Goal: Task Accomplishment & Management: Use online tool/utility

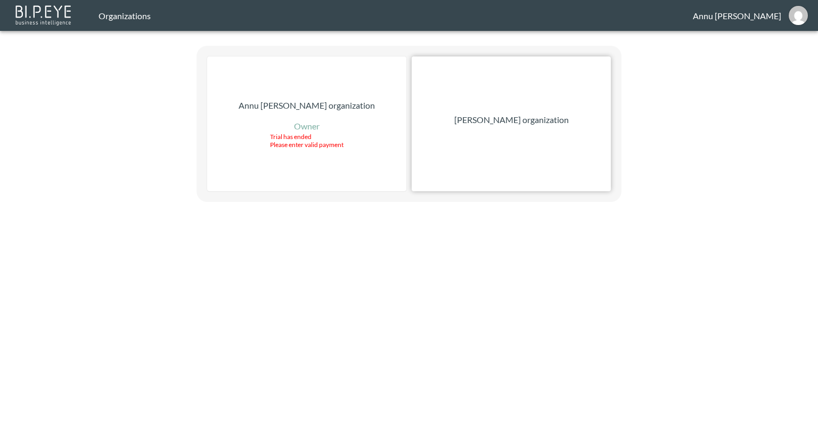
click at [539, 114] on p "Nadia Senft organization" at bounding box center [511, 119] width 114 height 13
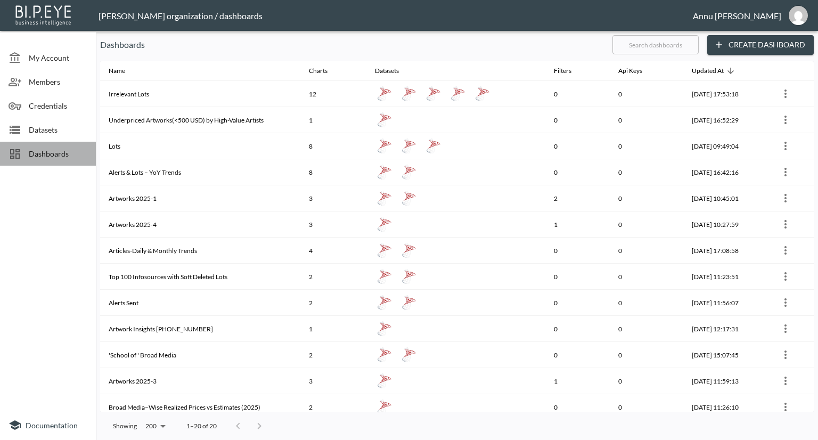
click at [41, 150] on span "Dashboards" at bounding box center [58, 153] width 59 height 11
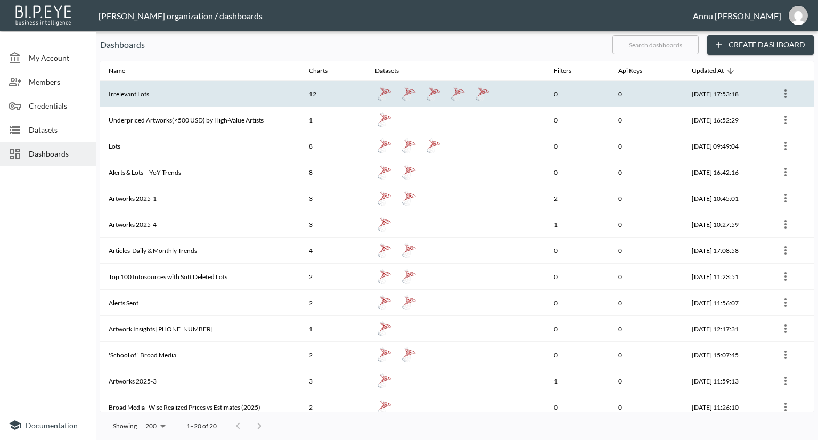
click at [137, 94] on th "Irrelevant Lots" at bounding box center [200, 94] width 200 height 26
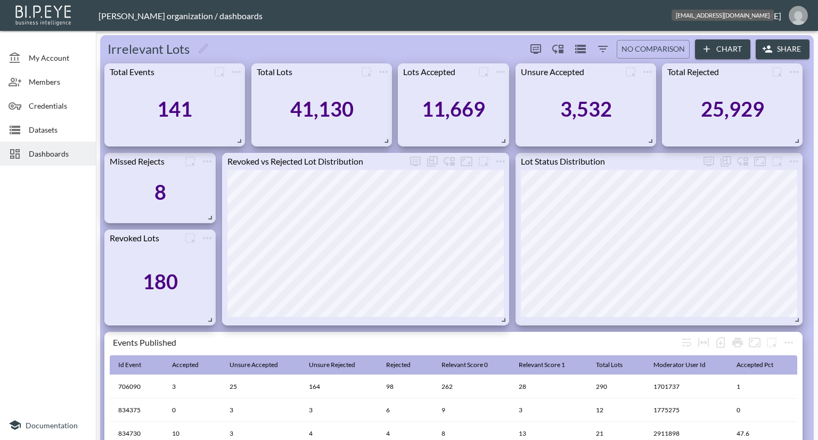
click at [793, 13] on img "annu@mutualart.com" at bounding box center [797, 15] width 19 height 19
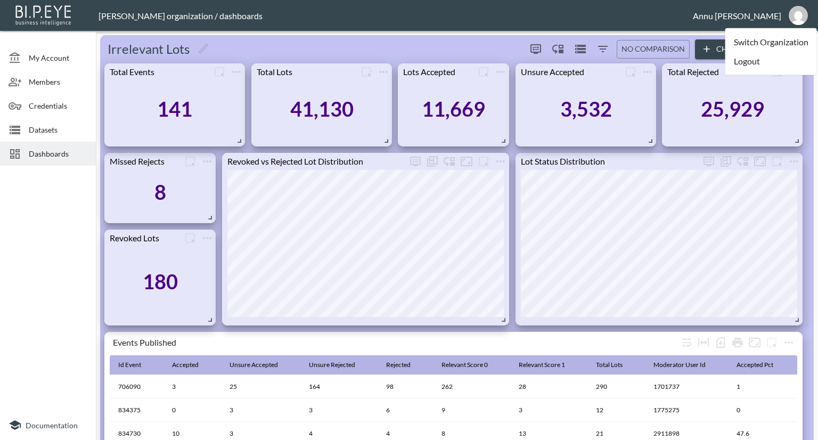
click at [735, 64] on li "Logout" at bounding box center [771, 61] width 92 height 19
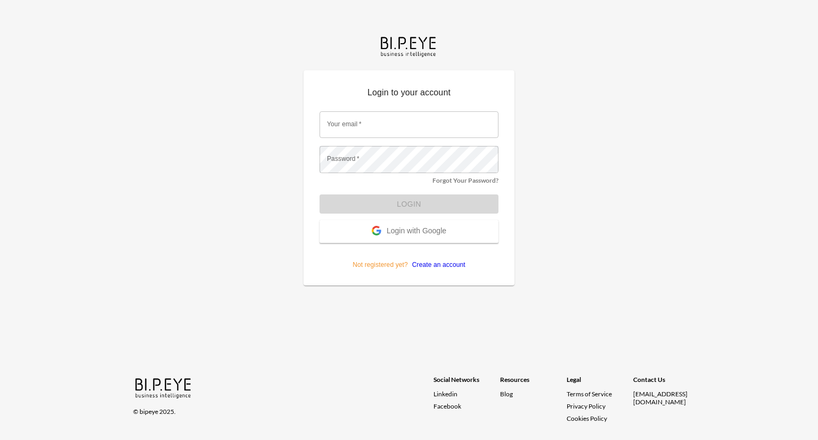
click at [430, 227] on span "Login with Google" at bounding box center [416, 231] width 60 height 11
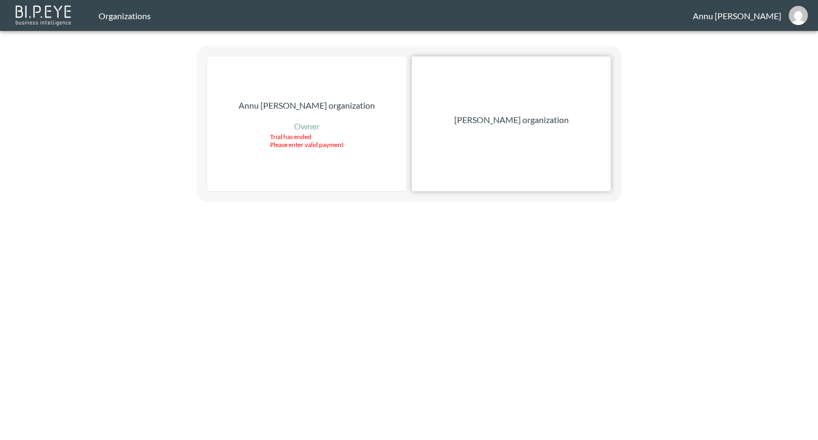
click at [505, 122] on p "[PERSON_NAME] organization" at bounding box center [511, 119] width 114 height 13
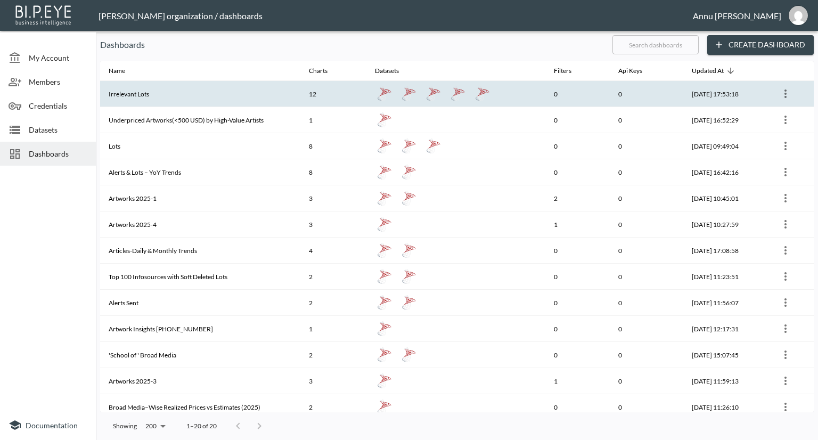
click at [183, 96] on th "Irrelevant Lots" at bounding box center [200, 94] width 200 height 26
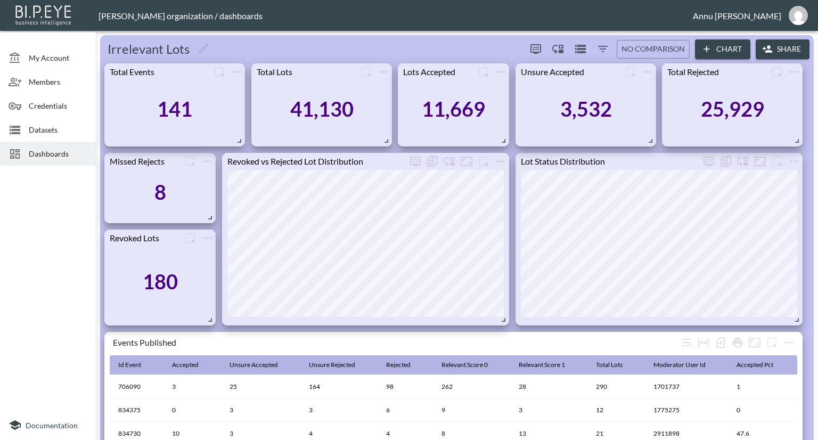
click at [51, 129] on span "Datasets" at bounding box center [58, 129] width 59 height 11
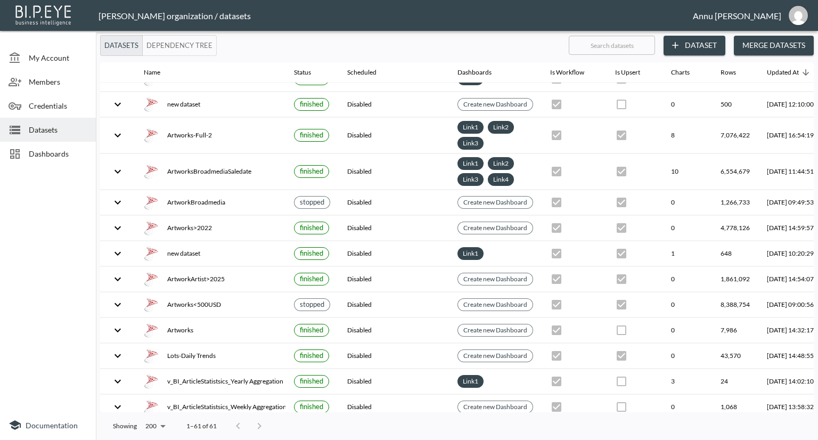
scroll to position [1242, 62]
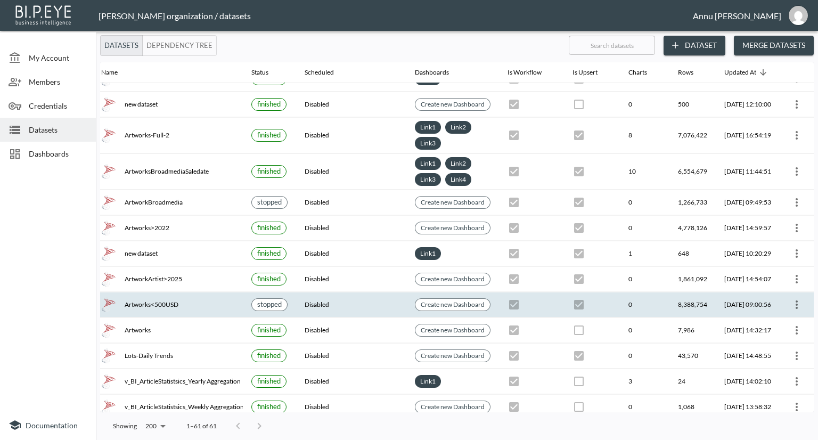
click at [795, 300] on icon "more" at bounding box center [796, 304] width 2 height 9
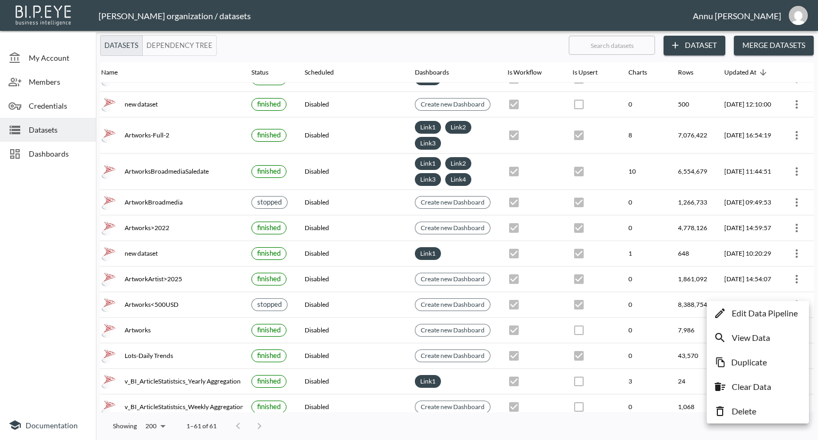
click at [773, 311] on p "Edit Data Pipeline" at bounding box center [764, 313] width 66 height 13
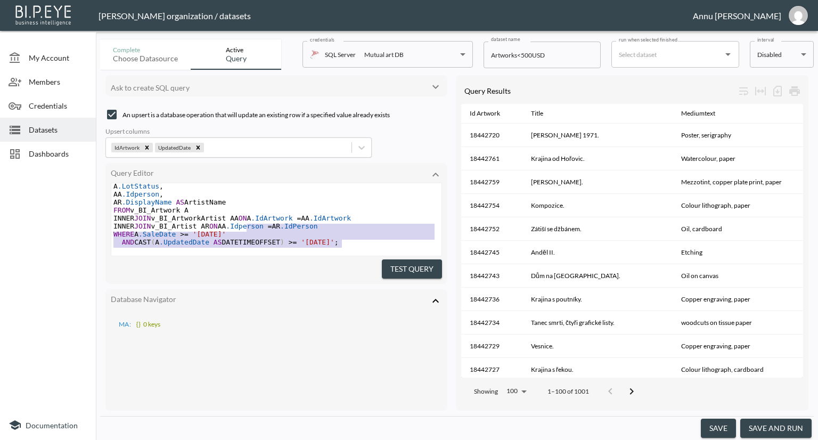
scroll to position [34, 0]
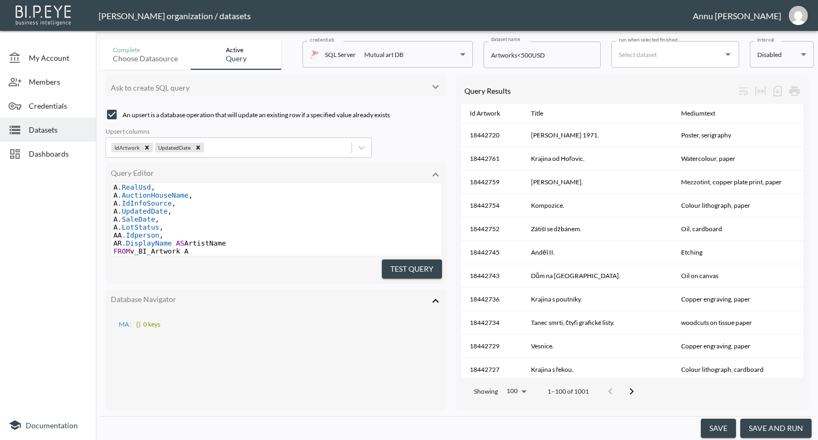
type textarea "SELECT A.IdArtwork, A.Title, A.mediumtext, A.RealUsd, A.AuctionHouseName, A.IdI…"
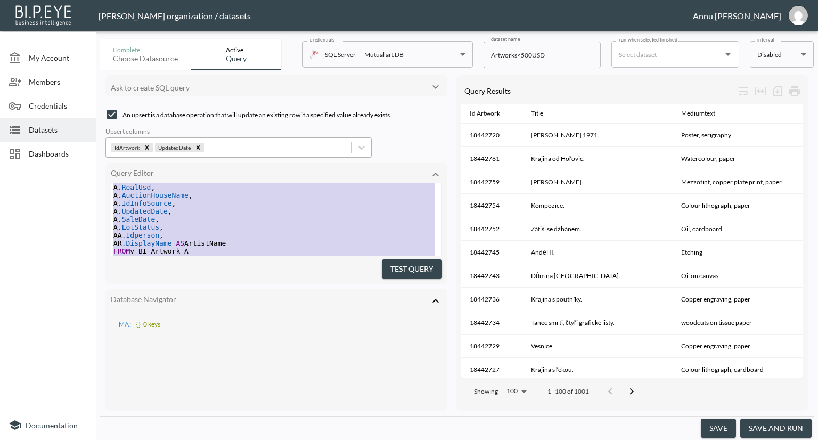
scroll to position [0, 0]
drag, startPoint x: 365, startPoint y: 234, endPoint x: 109, endPoint y: 151, distance: 269.0
click at [109, 151] on div "Ask to create SQL query An upsert is a database operation that will update an e…" at bounding box center [276, 242] width 342 height 335
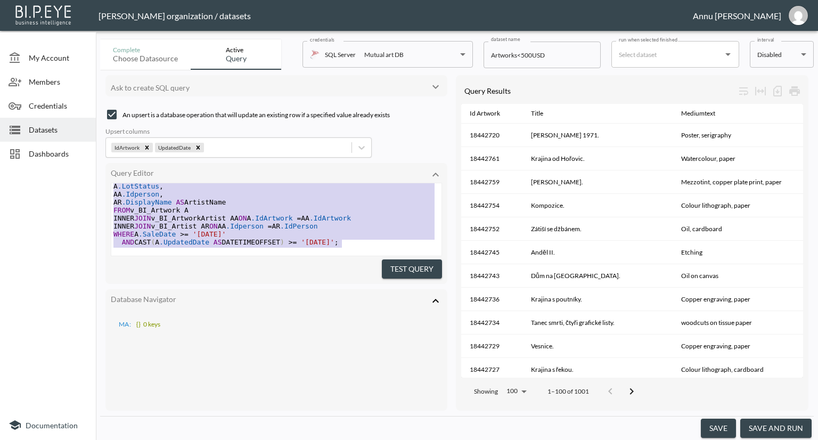
scroll to position [87, 0]
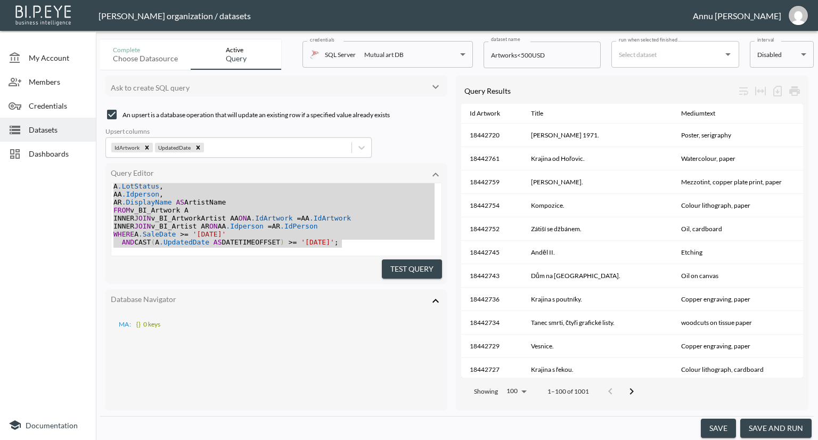
click at [42, 186] on div at bounding box center [48, 290] width 96 height 240
click at [54, 126] on span "Datasets" at bounding box center [58, 129] width 59 height 11
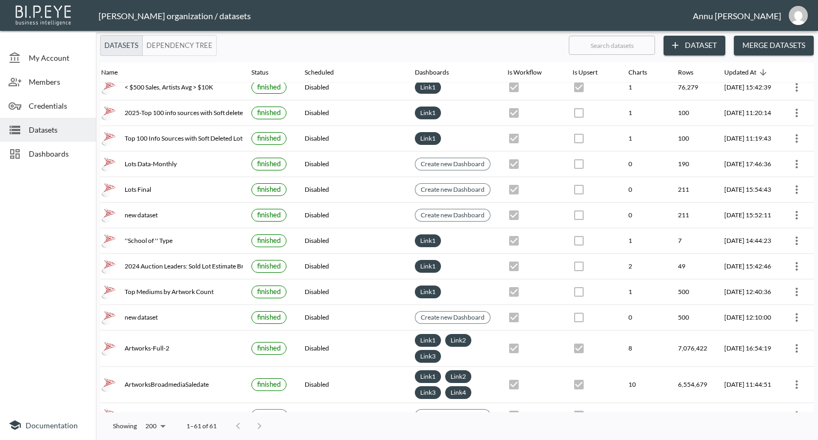
scroll to position [817, 62]
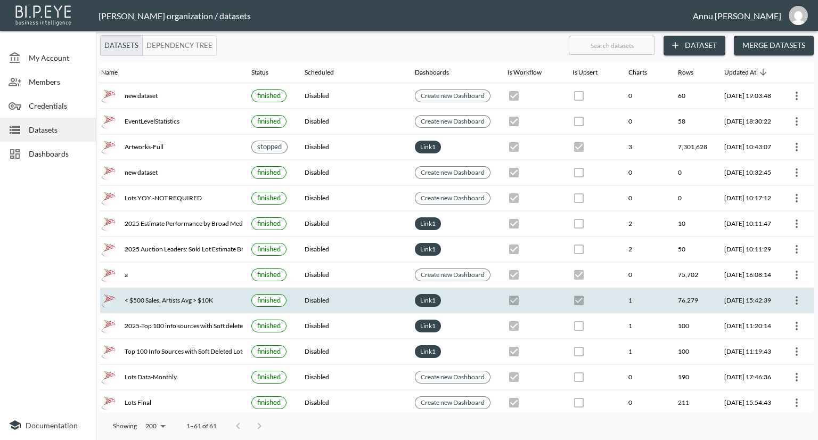
click at [795, 296] on icon "more" at bounding box center [796, 300] width 2 height 9
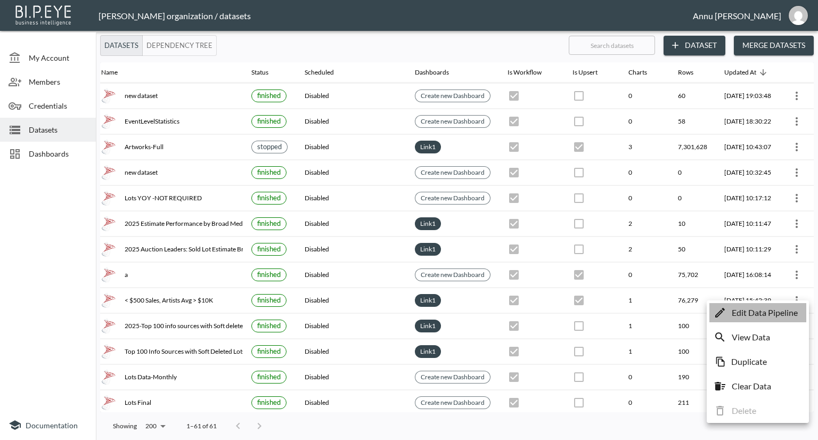
click at [769, 311] on p "Edit Data Pipeline" at bounding box center [764, 312] width 66 height 13
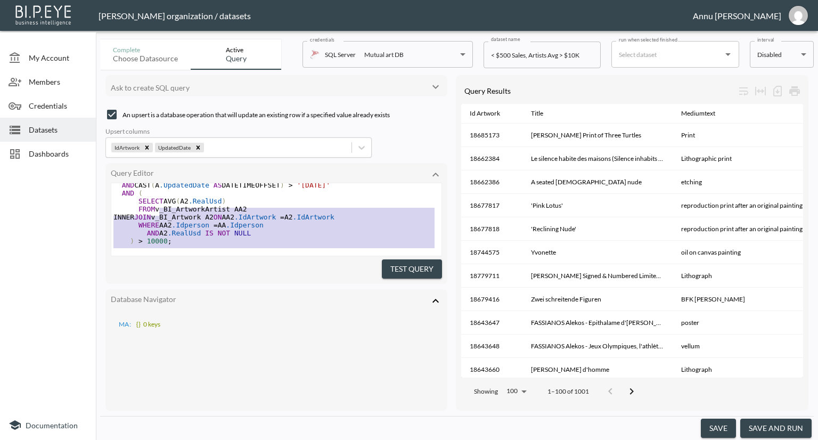
scroll to position [34, 0]
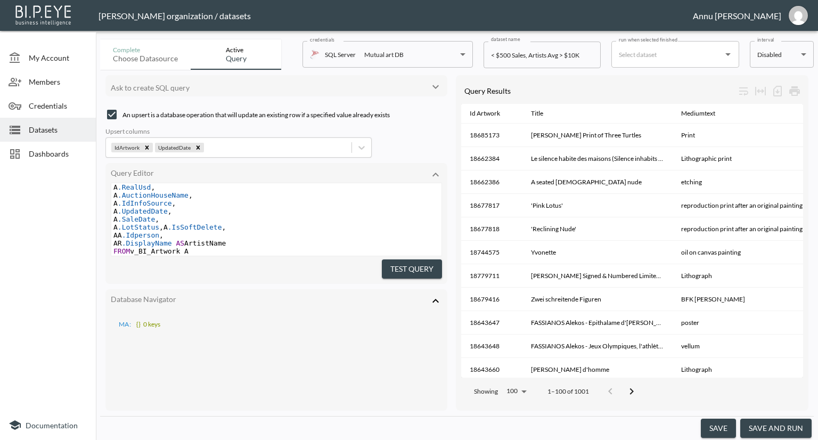
type textarea "SELECT A.IdArtwork, A.Title, A.mediumtext, A.RealUsd, A.AuctionHouseName, A.IdI…"
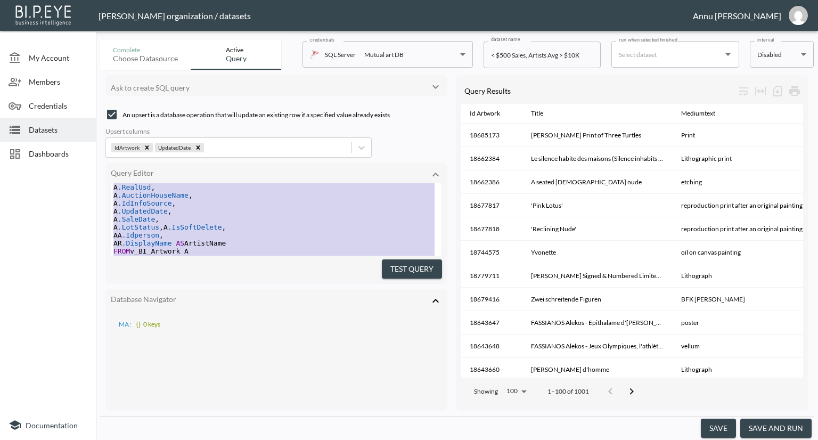
scroll to position [0, 0]
drag, startPoint x: 172, startPoint y: 243, endPoint x: 142, endPoint y: 113, distance: 133.9
click at [142, 113] on div "Ask to create SQL query An upsert is a database operation that will update an e…" at bounding box center [276, 242] width 342 height 335
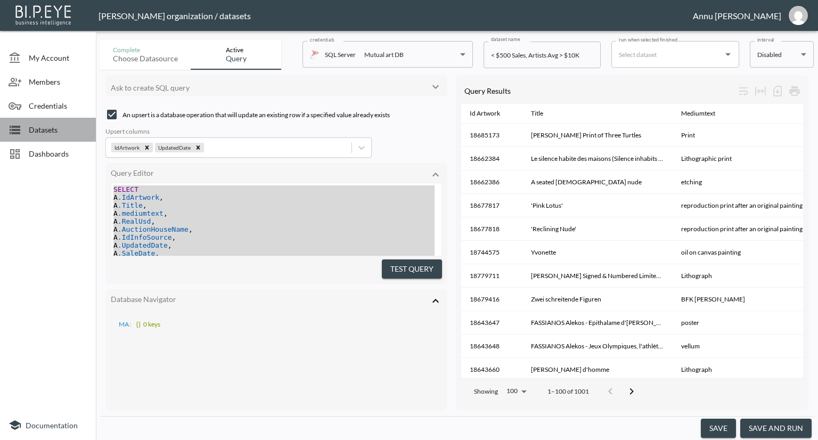
click at [55, 128] on span "Datasets" at bounding box center [58, 129] width 59 height 11
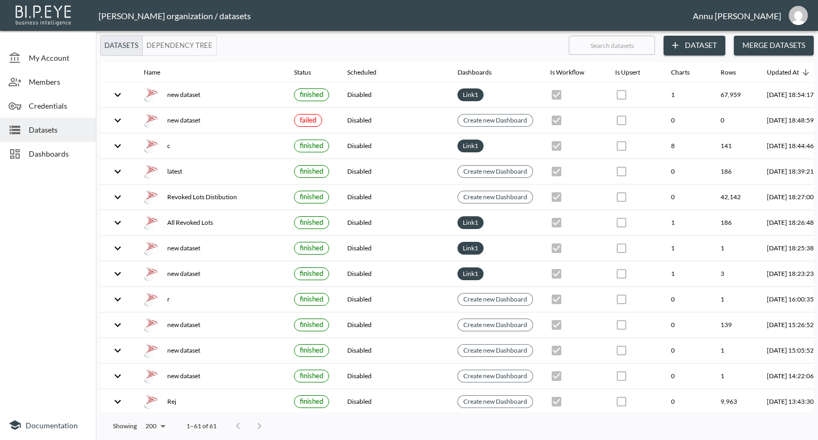
click at [59, 148] on span "Dashboards" at bounding box center [58, 153] width 59 height 11
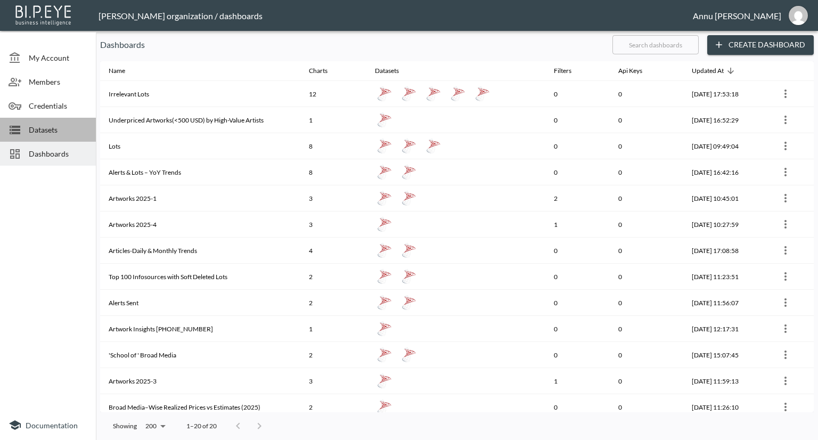
click at [59, 130] on span "Datasets" at bounding box center [58, 129] width 59 height 11
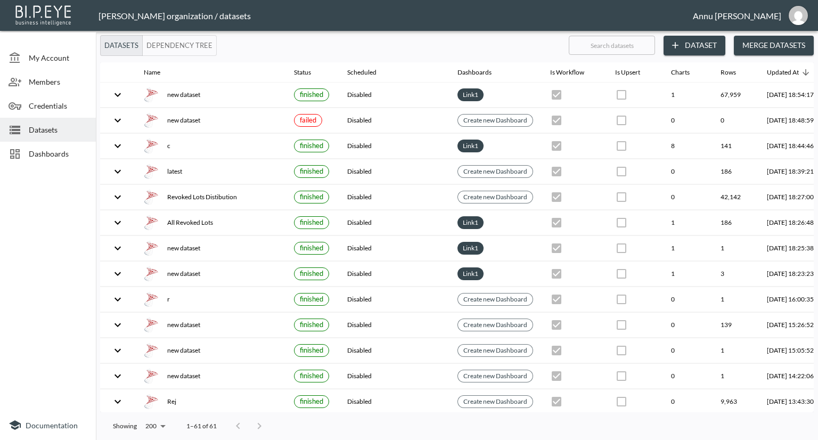
click at [691, 48] on button "Dataset" at bounding box center [694, 46] width 62 height 20
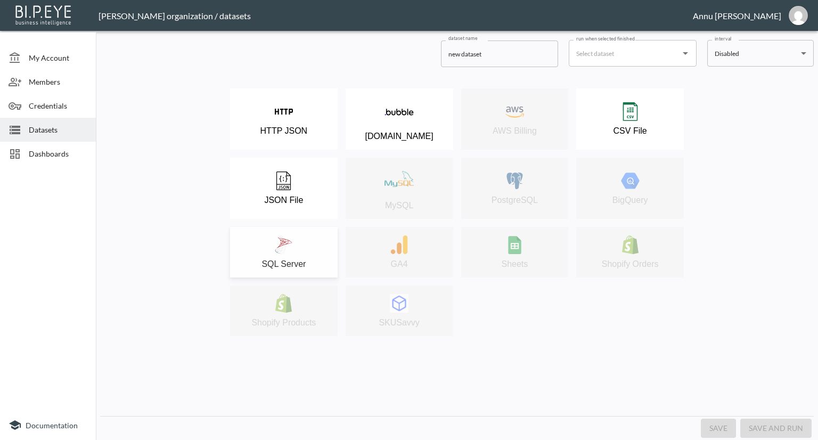
click at [296, 237] on div "SQL Server" at bounding box center [283, 252] width 97 height 34
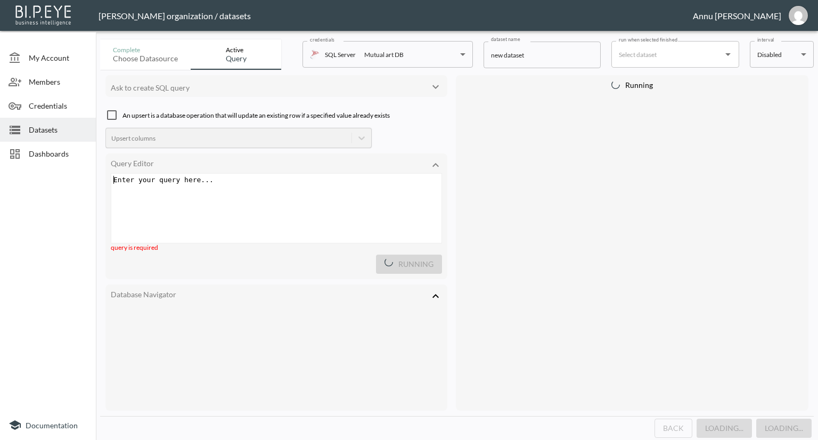
click at [211, 190] on div "Enter your query here... xxxxxxxxxx ​" at bounding box center [289, 222] width 357 height 96
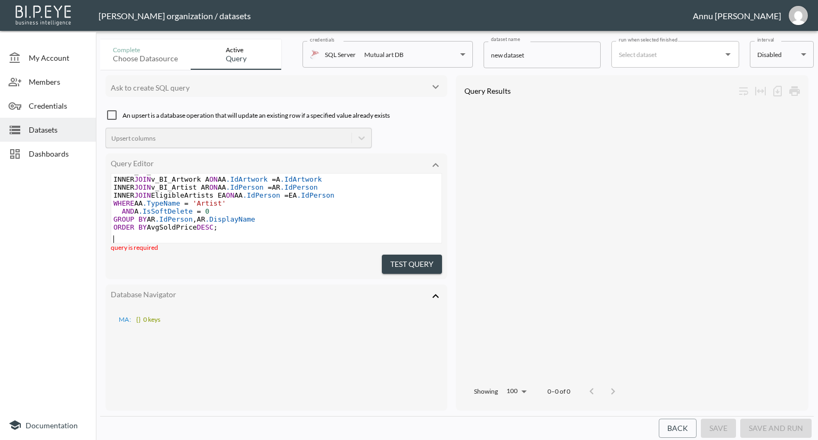
scroll to position [260, 0]
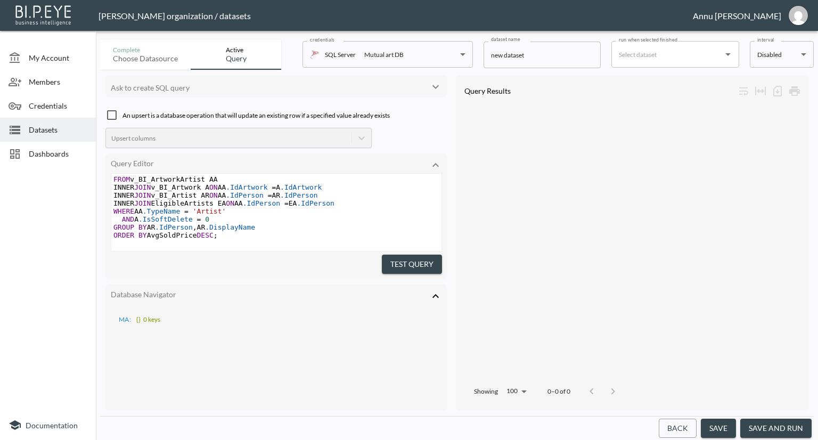
click at [402, 261] on button "Test Query" at bounding box center [412, 264] width 60 height 20
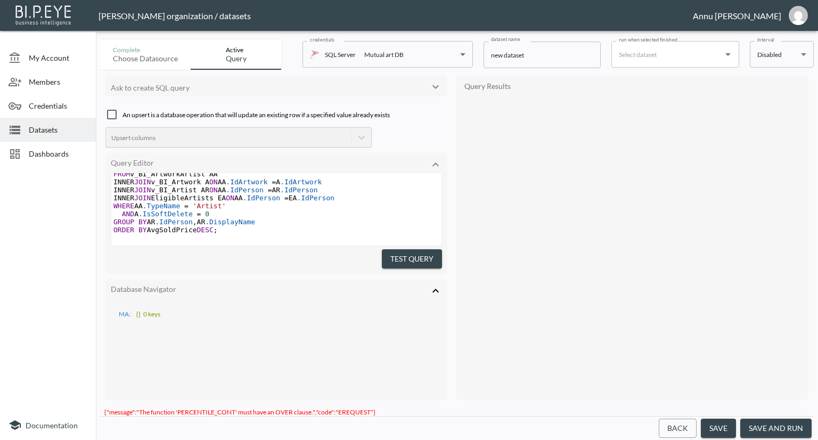
scroll to position [265, 0]
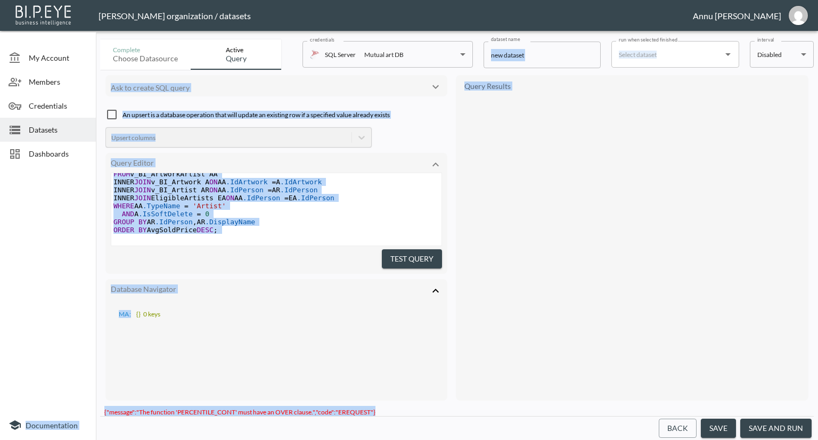
drag, startPoint x: 377, startPoint y: 405, endPoint x: 79, endPoint y: 399, distance: 297.6
click at [79, 399] on div "My Account Members Credentials Datasets Dashboards Documentation Complete Choos…" at bounding box center [409, 220] width 818 height 440
click at [295, 395] on div "Ask to create SQL query An upsert is a database operation that will update an e…" at bounding box center [456, 238] width 713 height 336
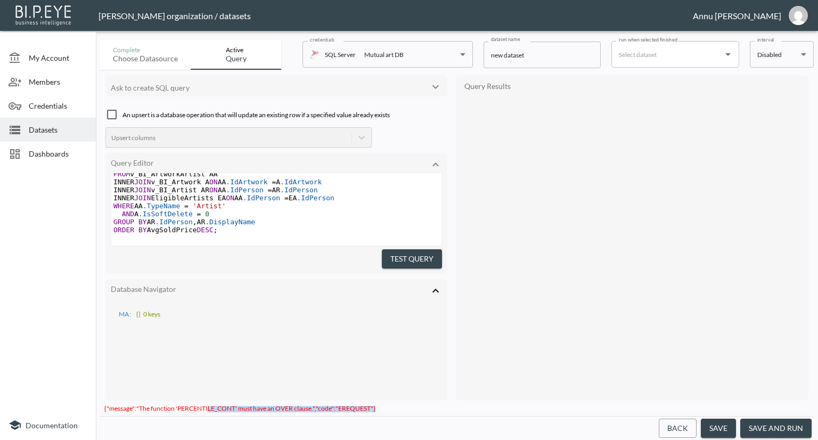
scroll to position [0, 0]
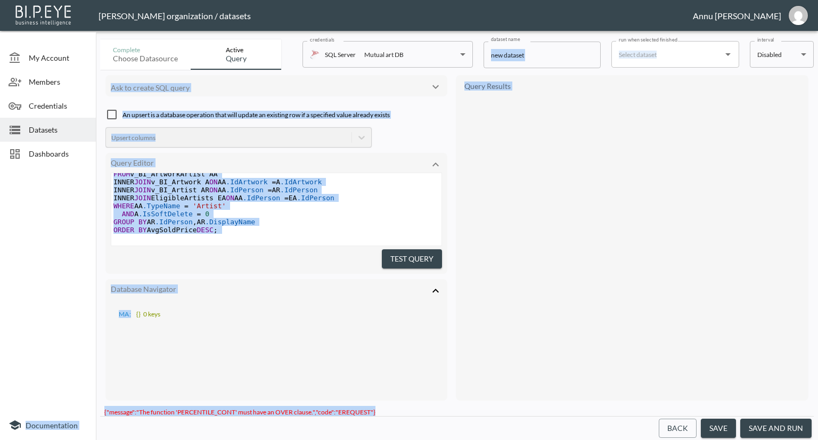
drag, startPoint x: 377, startPoint y: 409, endPoint x: 92, endPoint y: 405, distance: 285.4
click at [92, 405] on div "My Account Members Credentials Datasets Dashboards Documentation Complete Choos…" at bounding box center [409, 220] width 818 height 440
click at [128, 397] on div "Ask to create SQL query An upsert is a database operation that will update an e…" at bounding box center [456, 238] width 713 height 336
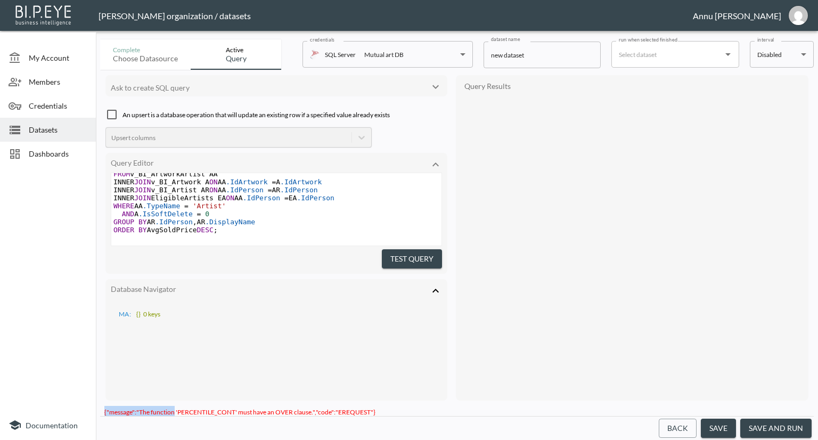
scroll to position [4, 0]
drag, startPoint x: 104, startPoint y: 405, endPoint x: 388, endPoint y: 420, distance: 283.6
click at [388, 420] on div "Complete Choose datasource Active Query credentials SQL Server Mutual art DB 82…" at bounding box center [456, 237] width 713 height 405
copy span "{"message":"The function 'PERCENTILE_CONT' must have an OVER clause.","code":"E…"
click at [236, 218] on span ".DisplayName" at bounding box center [230, 222] width 50 height 8
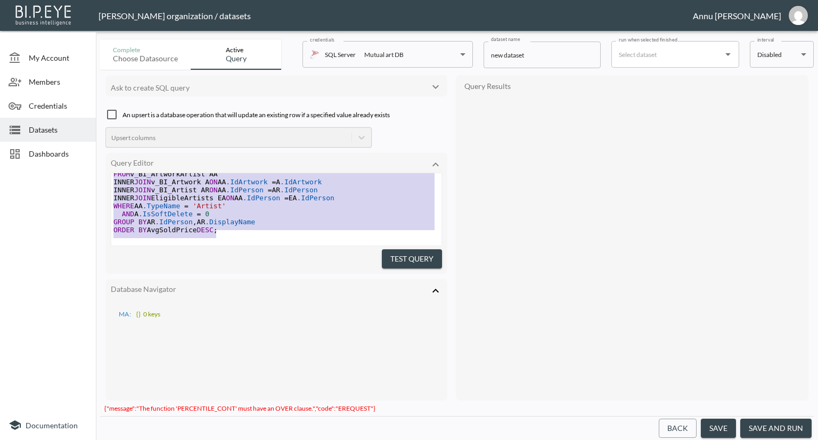
scroll to position [115, 0]
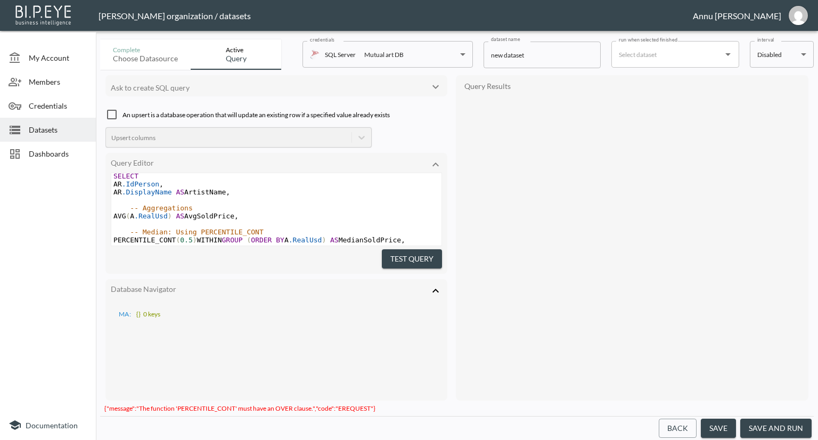
type textarea "WITH EligibleArtists AS ( -- Step 1: Get artists with average sold price > 10,0…"
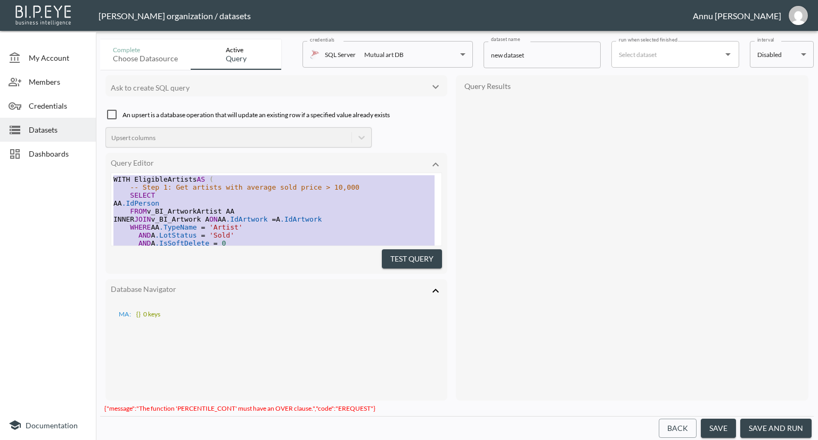
drag, startPoint x: 232, startPoint y: 223, endPoint x: 89, endPoint y: 119, distance: 176.1
click at [89, 119] on div "My Account Members Credentials Datasets Dashboards Documentation Complete Choos…" at bounding box center [409, 220] width 818 height 440
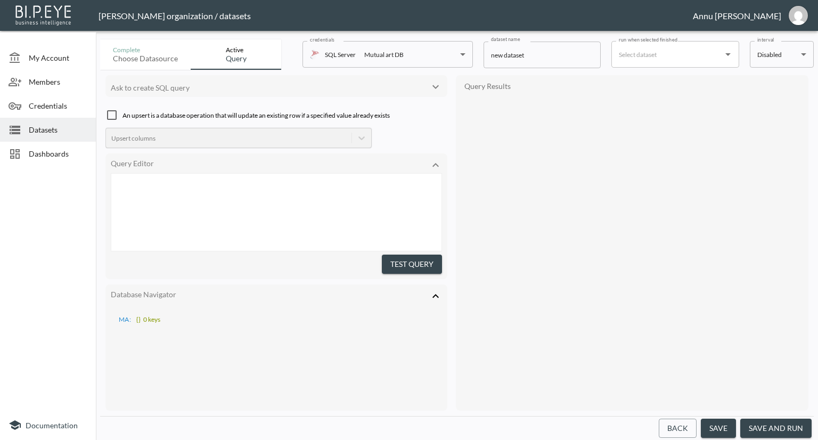
scroll to position [283, 0]
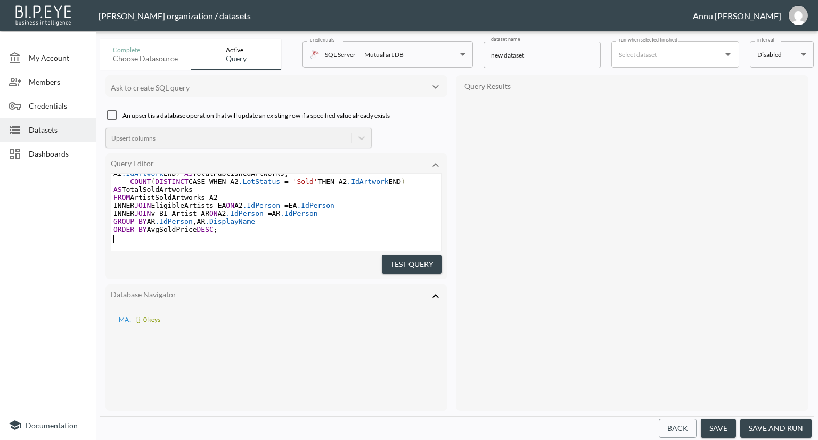
click at [407, 262] on button "Test Query" at bounding box center [412, 264] width 60 height 20
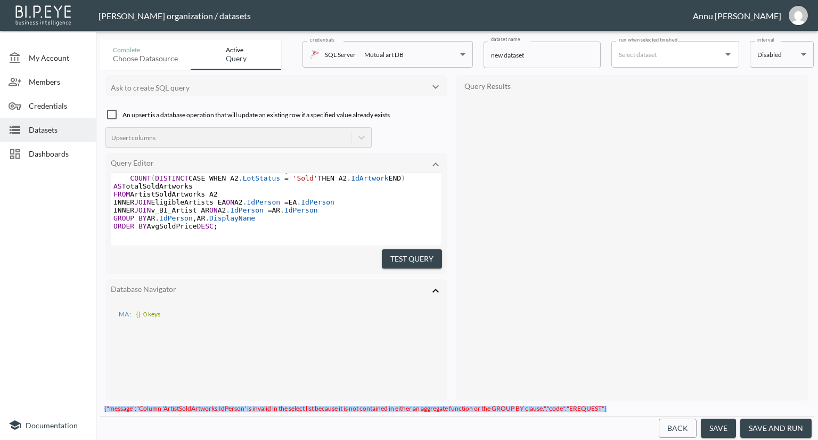
scroll to position [0, 0]
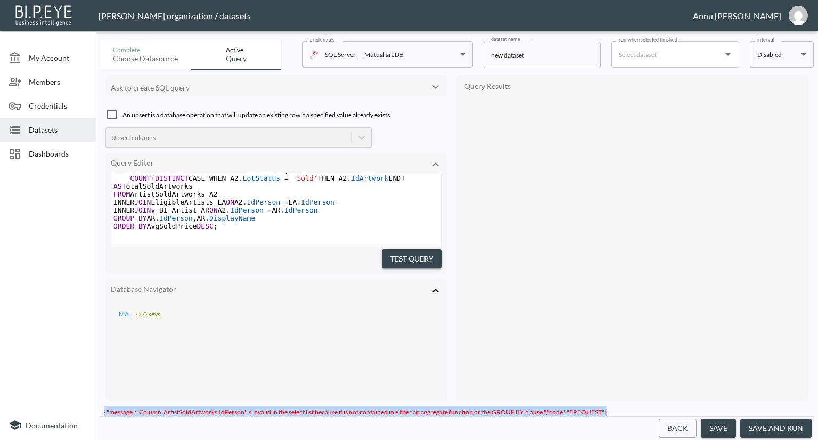
drag, startPoint x: 104, startPoint y: 404, endPoint x: 624, endPoint y: 406, distance: 520.6
click at [624, 406] on div "{"message":"Column 'ArtistSoldArtworks.IdPerson' is invalid in the select list …" at bounding box center [456, 411] width 713 height 10
copy span "{"message":"Column 'ArtistSoldArtworks.IdPerson' is invalid in the select list …"
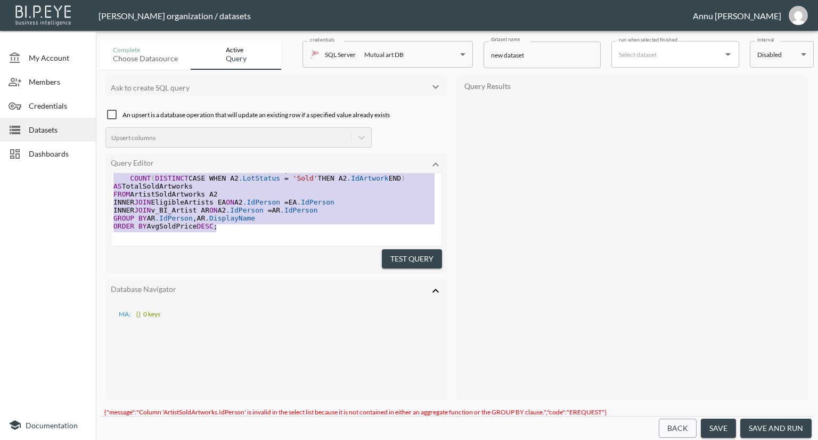
scroll to position [75, 0]
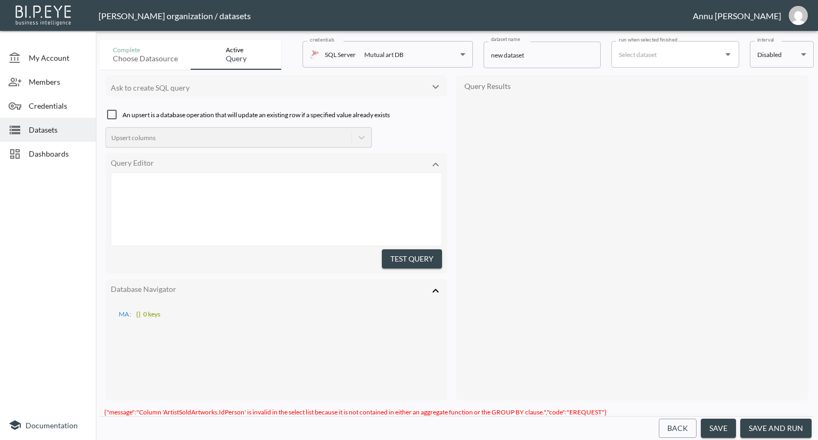
type textarea "WITH EligibleArtists AS ( -- Step 1: Get artists with average sold price > 10,0…"
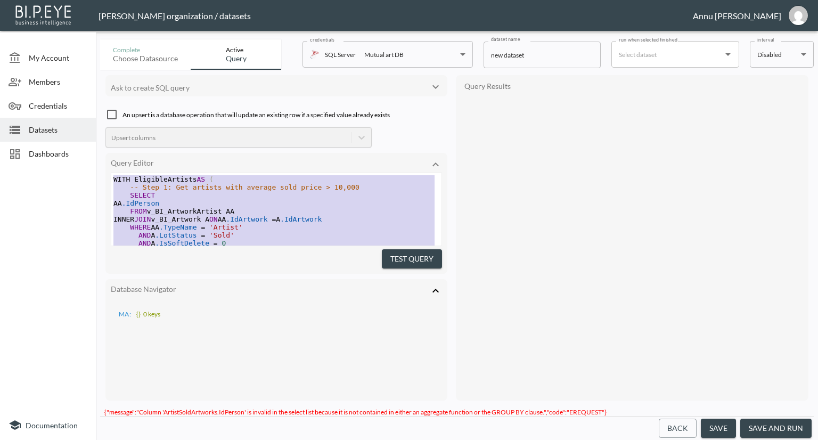
drag, startPoint x: 231, startPoint y: 226, endPoint x: 94, endPoint y: 106, distance: 182.2
click at [94, 106] on div "My Account Members Credentials Datasets Dashboards Documentation Complete Choos…" at bounding box center [409, 220] width 818 height 440
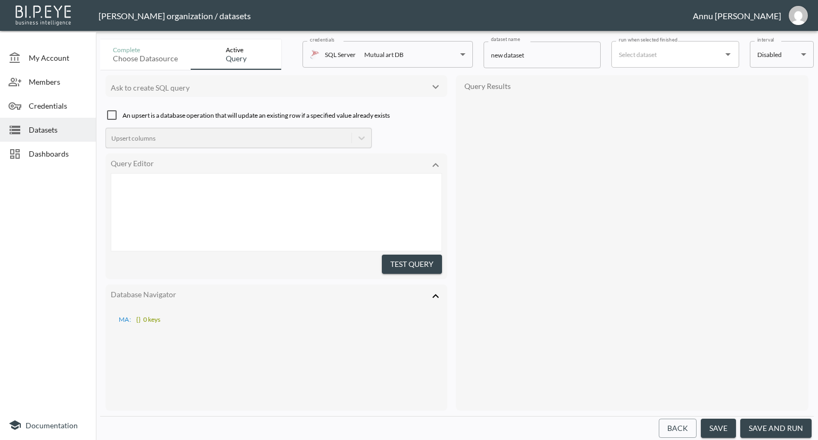
scroll to position [324, 0]
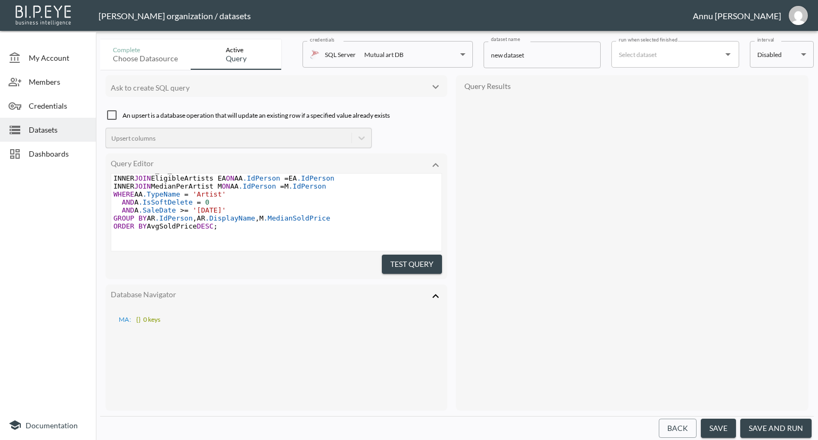
click at [400, 261] on button "Test Query" at bounding box center [412, 264] width 60 height 20
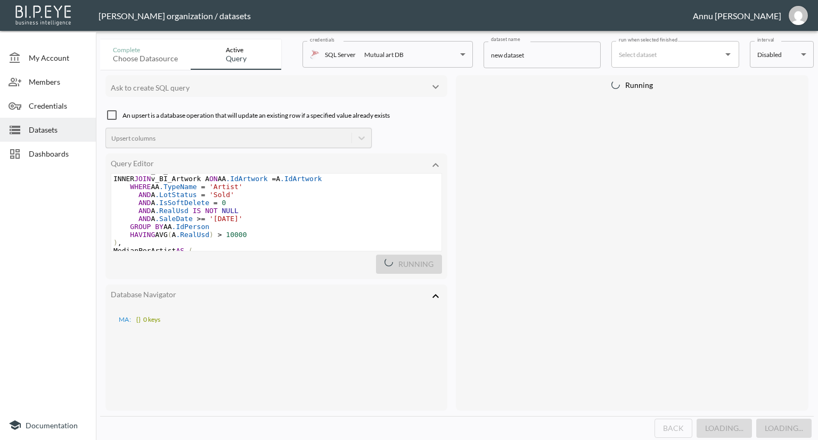
scroll to position [0, 0]
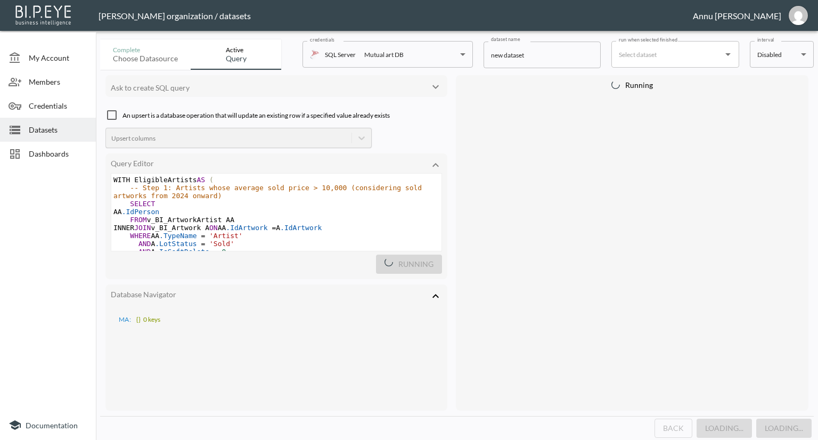
click at [533, 288] on div "Running" at bounding box center [632, 242] width 352 height 335
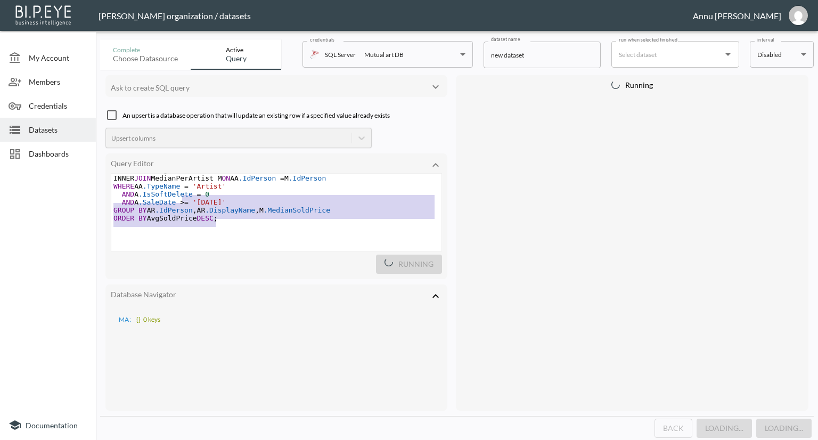
scroll to position [212, 0]
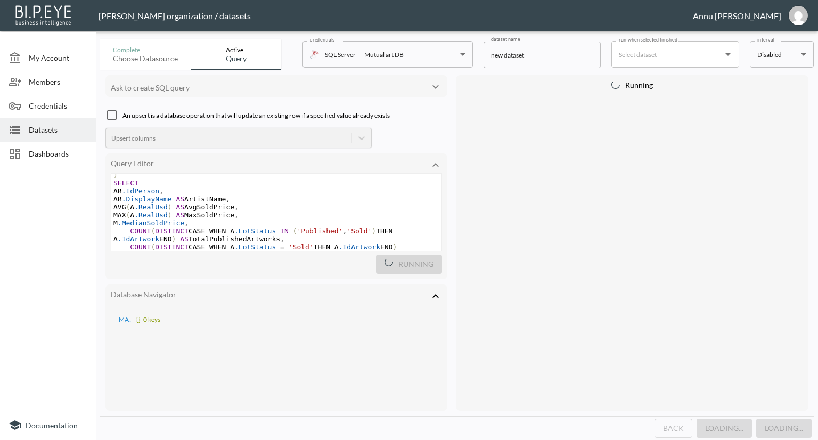
type textarea "WITH EligibleArtists AS ( -- Step 1: Artists whose average sold price > 10,000 …"
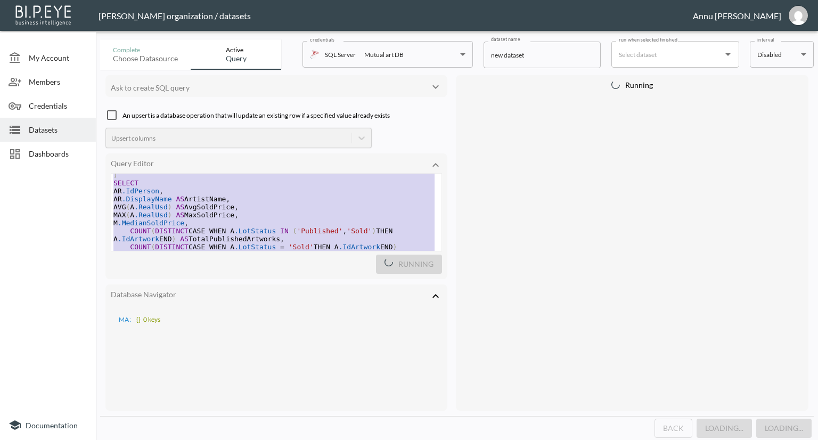
scroll to position [0, 0]
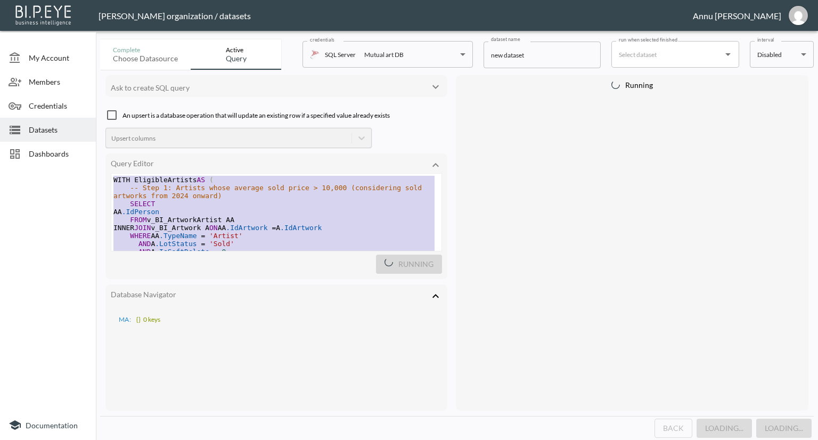
drag, startPoint x: 237, startPoint y: 213, endPoint x: 133, endPoint y: 95, distance: 157.3
click at [133, 95] on div "Ask to create SQL query An upsert is a database operation that will update an e…" at bounding box center [276, 242] width 342 height 335
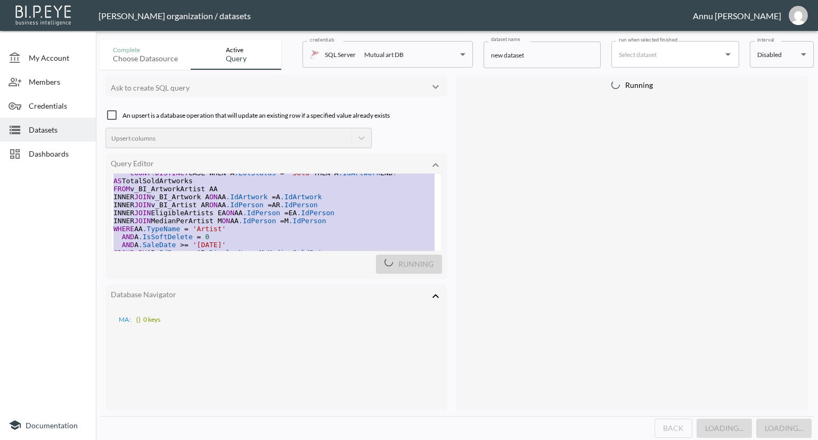
scroll to position [341, 0]
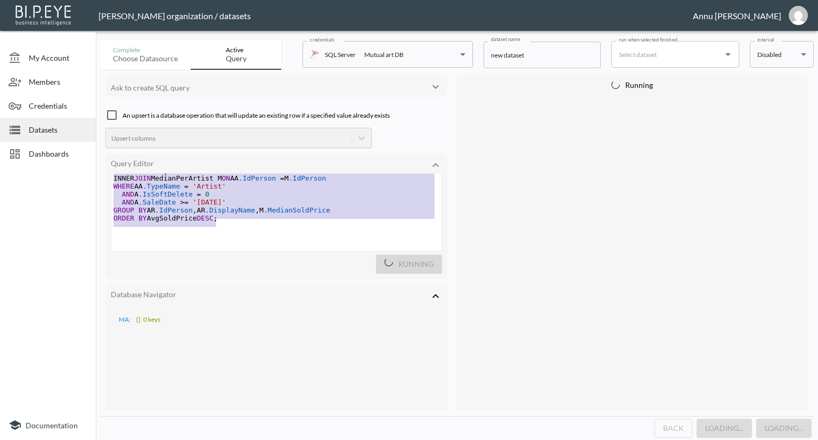
click at [56, 124] on div "Datasets" at bounding box center [48, 130] width 96 height 24
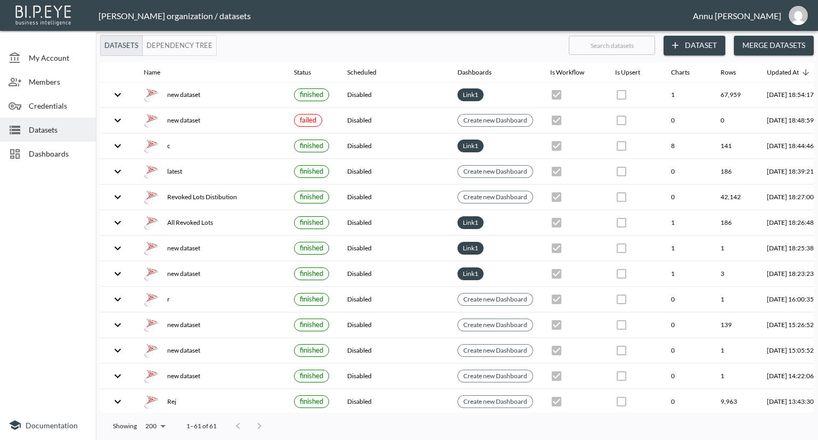
click at [687, 45] on button "Dataset" at bounding box center [694, 46] width 62 height 20
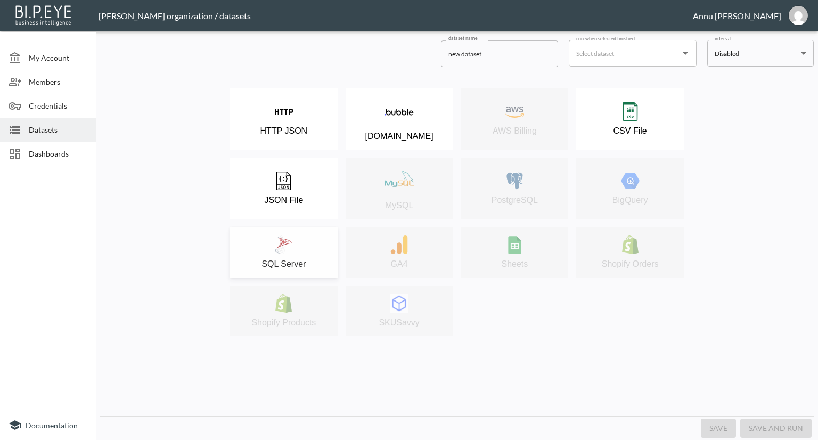
click at [294, 246] on div "SQL Server" at bounding box center [283, 252] width 97 height 34
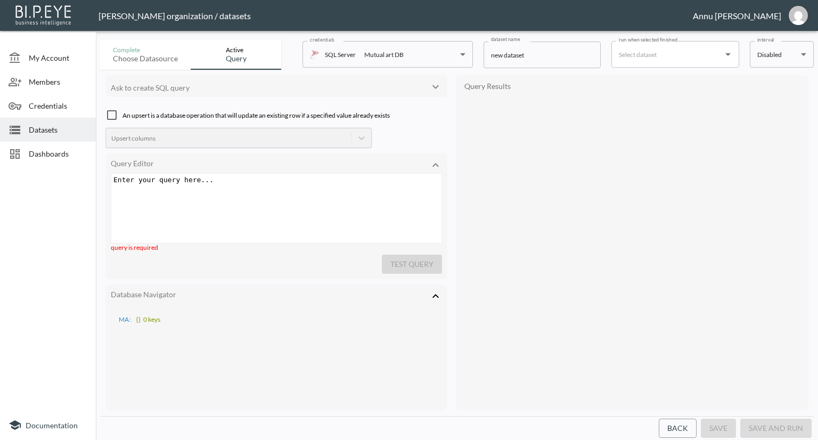
click at [229, 201] on div "Enter your query here... xxxxxxxxxx ​" at bounding box center [289, 222] width 357 height 96
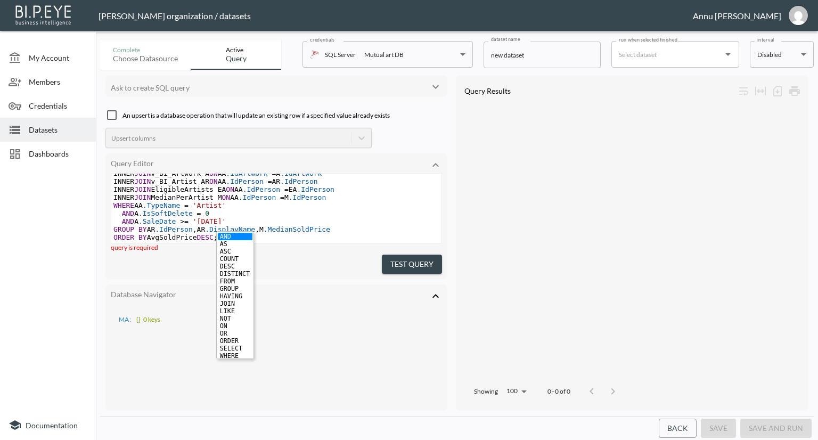
scroll to position [317, 0]
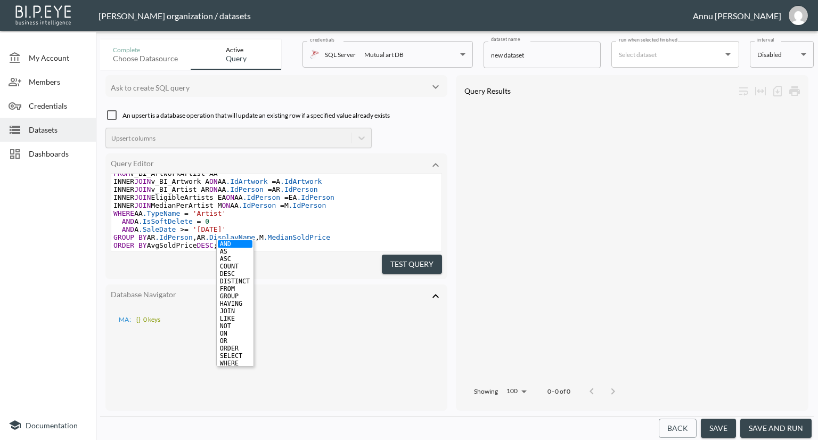
drag, startPoint x: 207, startPoint y: 214, endPoint x: 211, endPoint y: 210, distance: 5.7
click at [208, 225] on span "'[DATE]'" at bounding box center [210, 229] width 34 height 8
click at [210, 225] on span "'[DATE]'" at bounding box center [210, 229] width 34 height 8
type textarea "5"
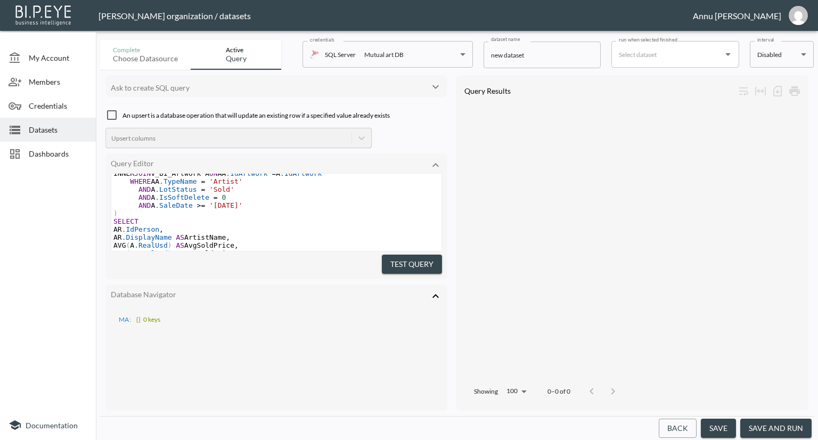
scroll to position [158, 0]
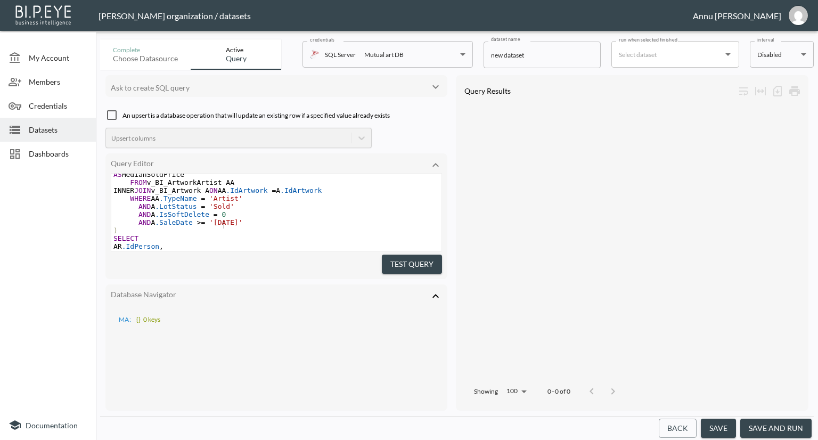
click at [224, 224] on span "'[DATE]'" at bounding box center [226, 222] width 34 height 8
type textarea "5"
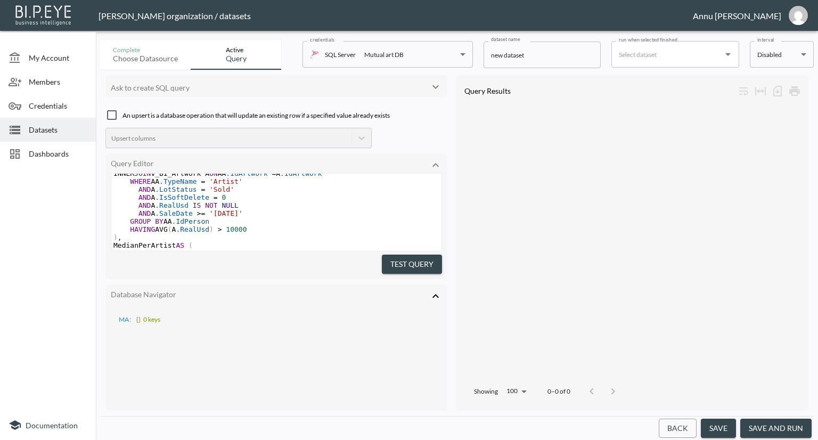
scroll to position [0, 0]
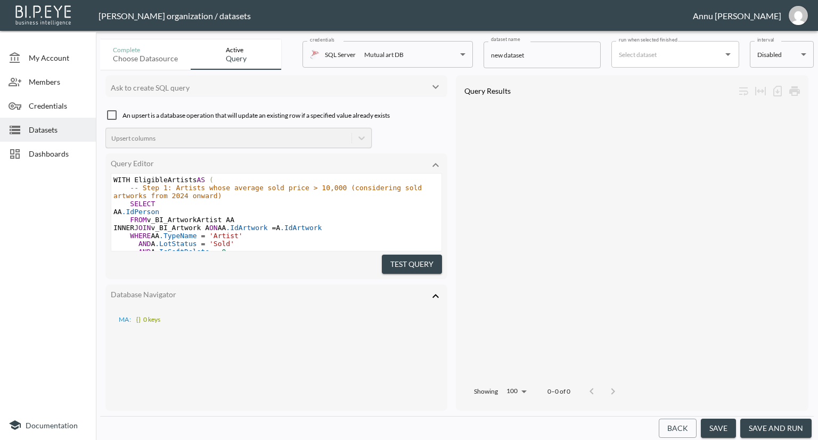
click at [146, 194] on span "-- Step 1: Artists whose average sold price > 10,000 (considering sold artworks…" at bounding box center [269, 192] width 312 height 16
type textarea "5"
click at [419, 260] on button "Test Query" at bounding box center [412, 264] width 60 height 20
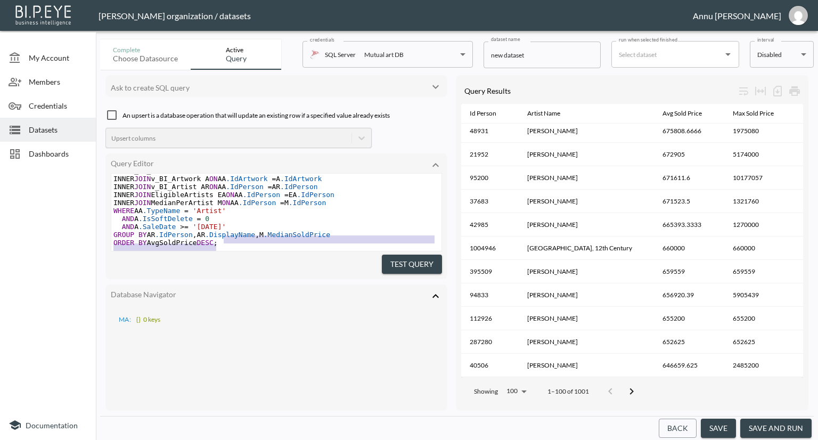
scroll to position [172, 0]
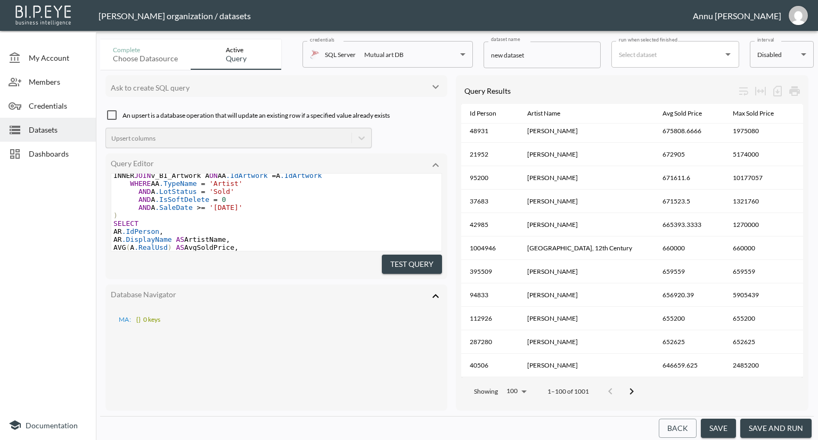
type textarea "WITH EligibleArtists AS ( -- Step 1: Artists whose average sold price > 10,000 …"
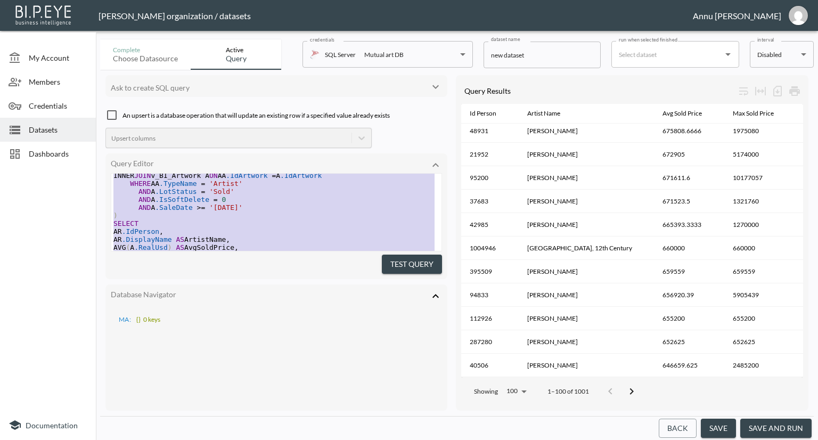
scroll to position [0, 0]
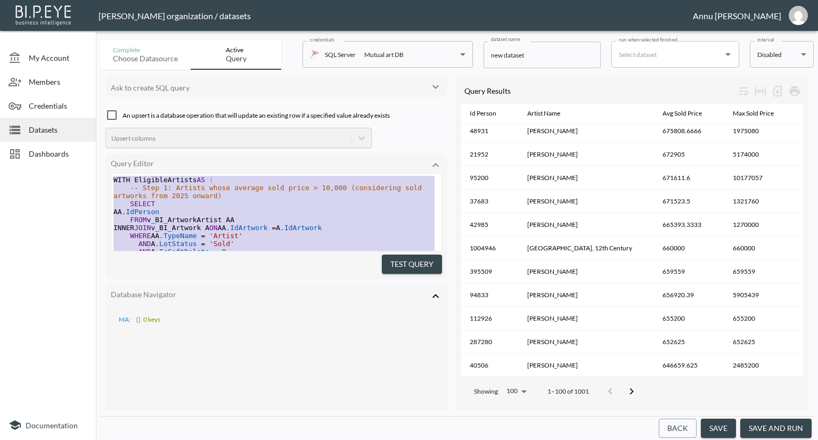
drag, startPoint x: 234, startPoint y: 237, endPoint x: 104, endPoint y: 95, distance: 191.8
click at [104, 95] on div "Ask to create SQL query An upsert is a database operation that will update an e…" at bounding box center [456, 243] width 713 height 346
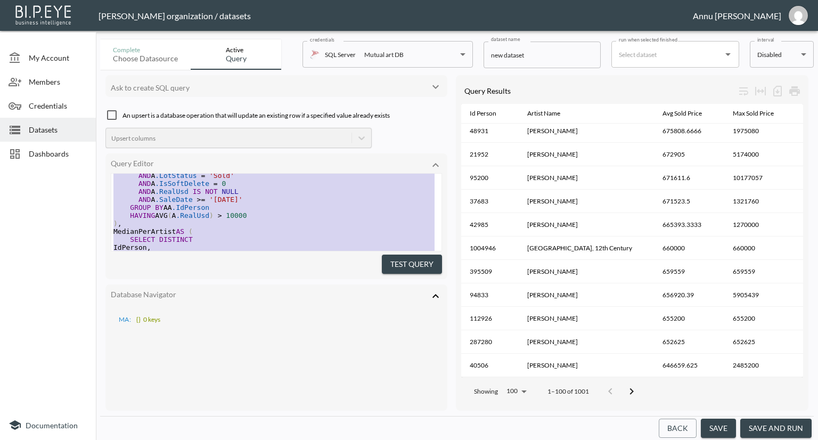
scroll to position [53, 0]
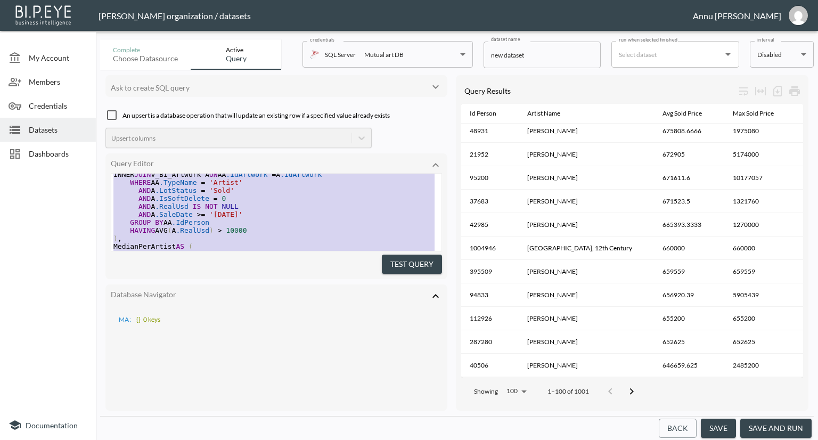
click at [224, 213] on span "'[DATE]'" at bounding box center [226, 214] width 34 height 8
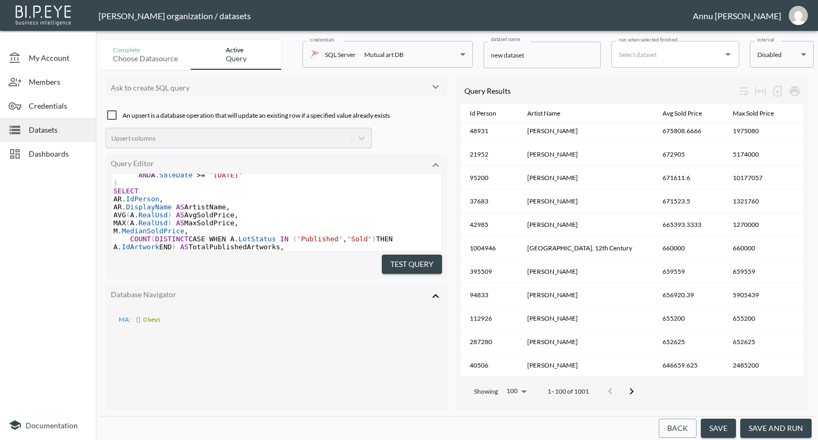
scroll to position [213, 0]
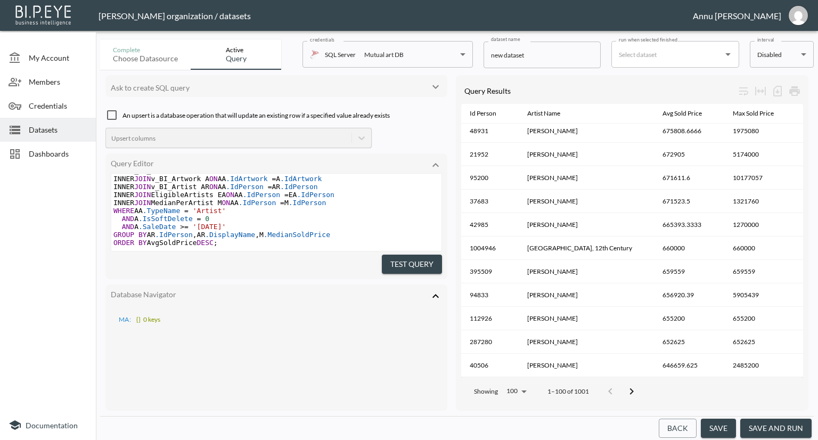
type textarea "5"
click at [405, 263] on button "Test Query" at bounding box center [412, 264] width 60 height 20
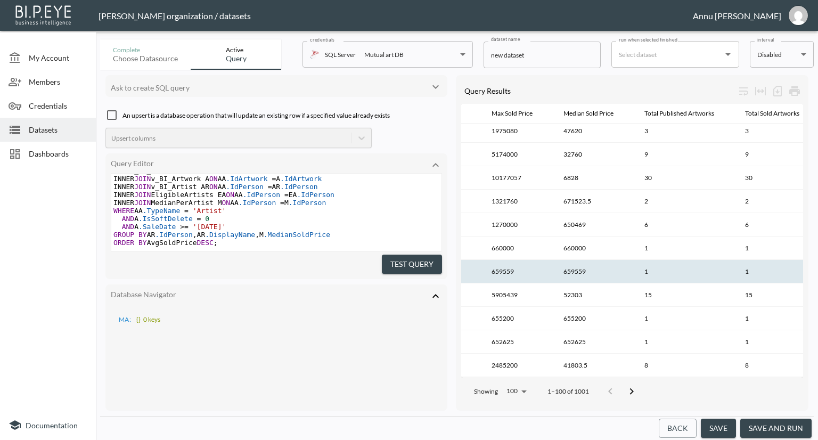
scroll to position [2100, 241]
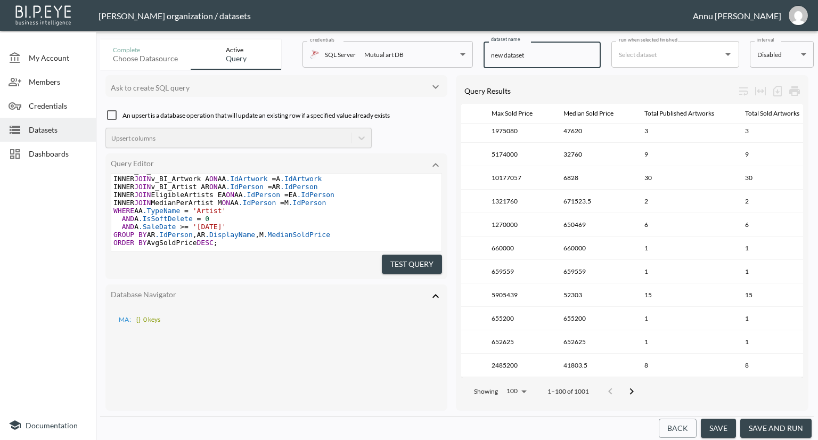
drag, startPoint x: 551, startPoint y: 55, endPoint x: 443, endPoint y: 55, distance: 108.1
click at [443, 55] on div "Complete Choose datasource Active Query credentials SQL Server Mutual art DB 82…" at bounding box center [456, 52] width 713 height 35
paste input "Artist Sales Performance 2025+"
type input "Artist Sales Performance 2025+"
click at [753, 426] on button "save and run" at bounding box center [775, 428] width 71 height 20
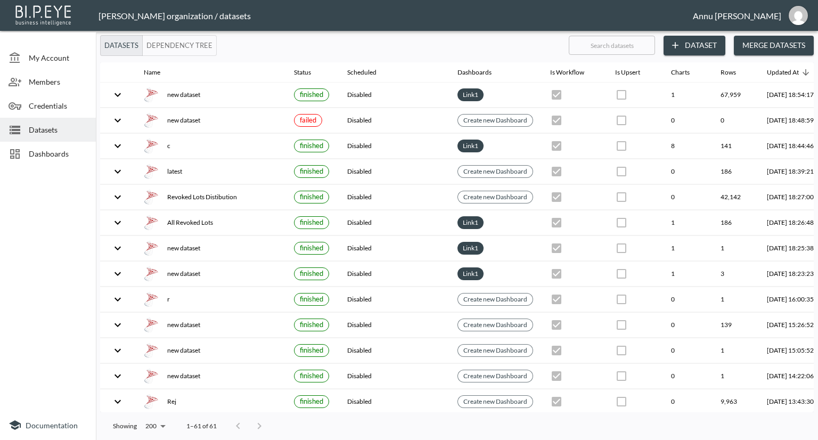
checkbox input "false"
checkbox input "true"
checkbox input "false"
checkbox input "true"
checkbox input "false"
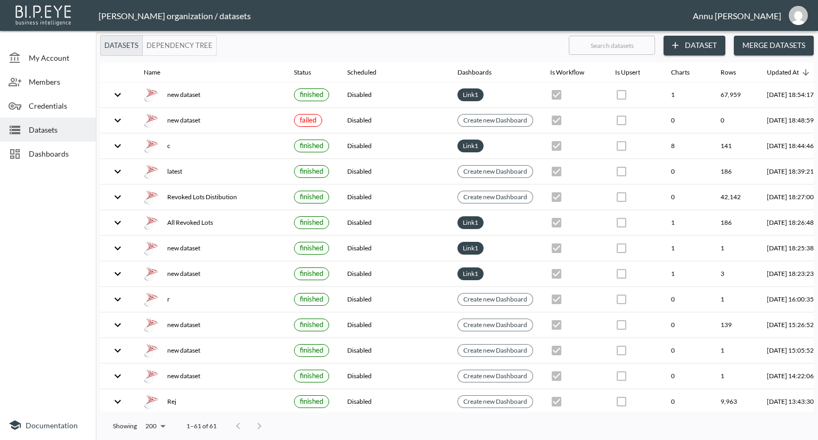
checkbox input "true"
checkbox input "false"
checkbox input "true"
checkbox input "false"
checkbox input "true"
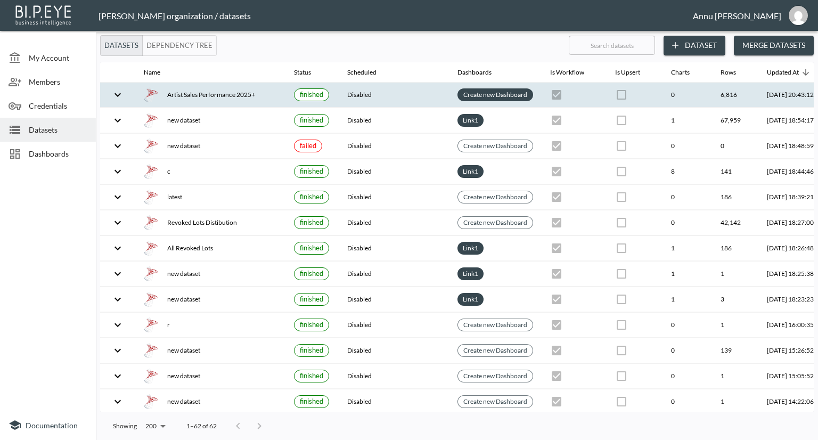
click at [488, 89] on link "Create new Dashboard" at bounding box center [495, 94] width 68 height 12
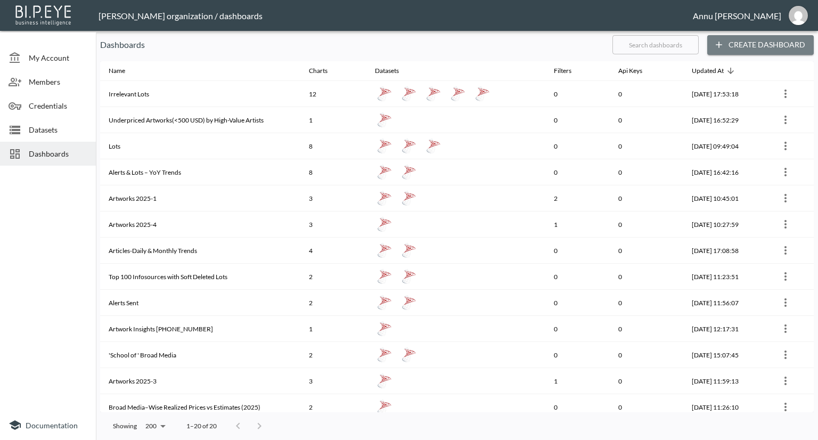
click at [762, 43] on button "Create Dashboard" at bounding box center [760, 45] width 106 height 20
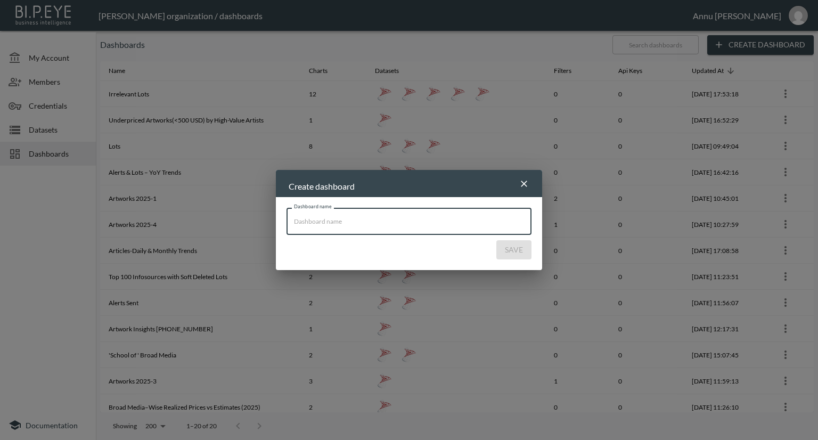
click at [395, 222] on input "Dashboard name" at bounding box center [408, 221] width 245 height 27
paste input "Artist Sales Performance 2025+"
type input "Artist Sales Performance 2025+"
click at [511, 249] on button "Save" at bounding box center [513, 250] width 35 height 20
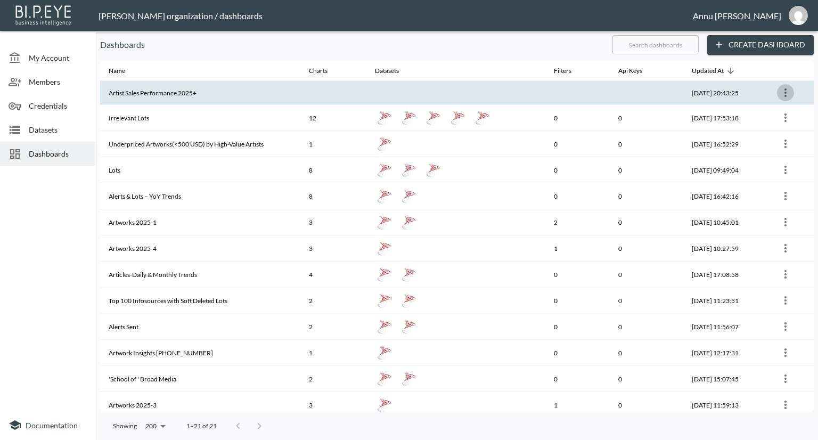
click at [791, 89] on button "more" at bounding box center [785, 92] width 17 height 17
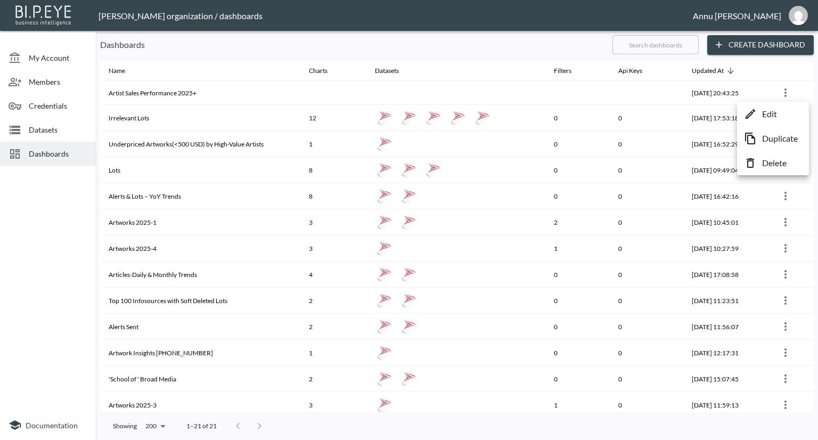
click at [763, 113] on p "Edit" at bounding box center [769, 114] width 15 height 13
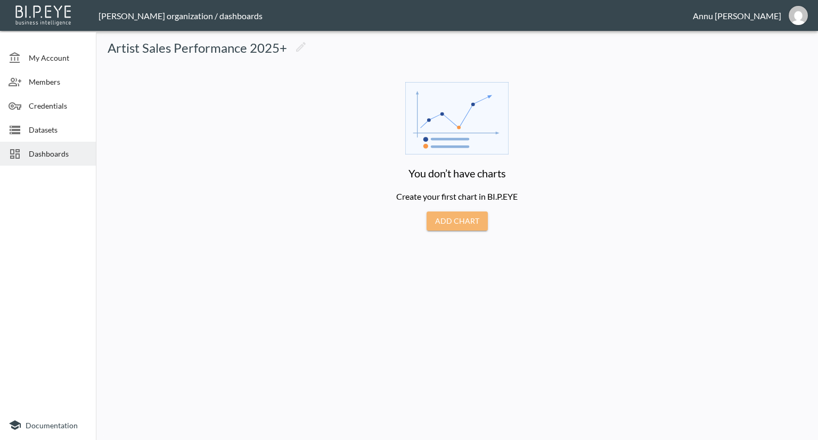
click at [460, 218] on button "Add Chart" at bounding box center [456, 221] width 61 height 20
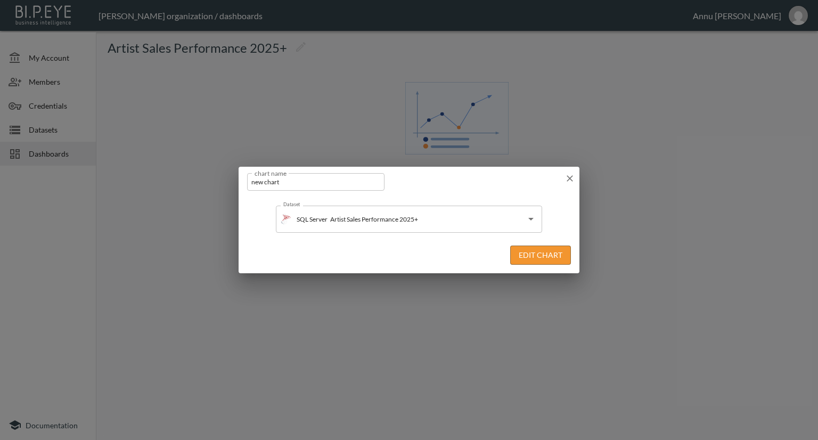
click at [537, 254] on button "Edit Chart" at bounding box center [540, 255] width 61 height 20
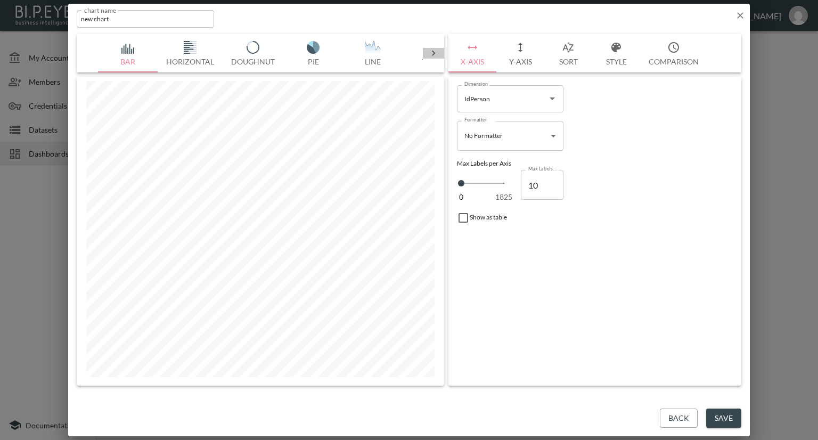
click at [430, 52] on icon at bounding box center [433, 53] width 11 height 11
click at [126, 44] on img "button" at bounding box center [128, 47] width 43 height 13
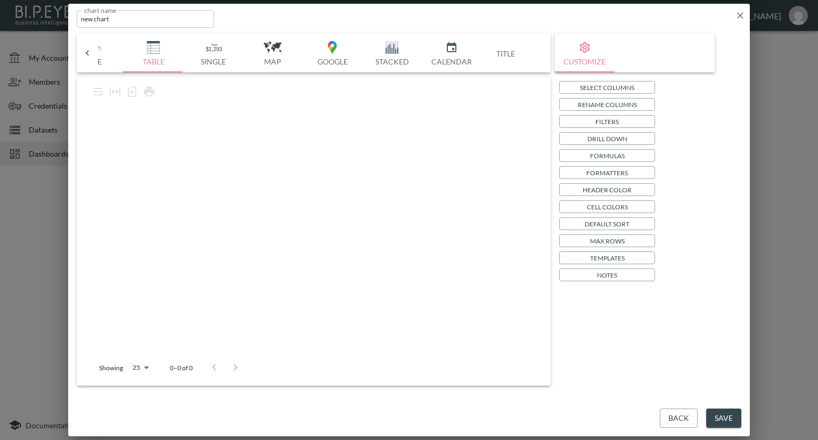
scroll to position [0, 278]
click at [597, 87] on p "Select Columns" at bounding box center [607, 87] width 54 height 11
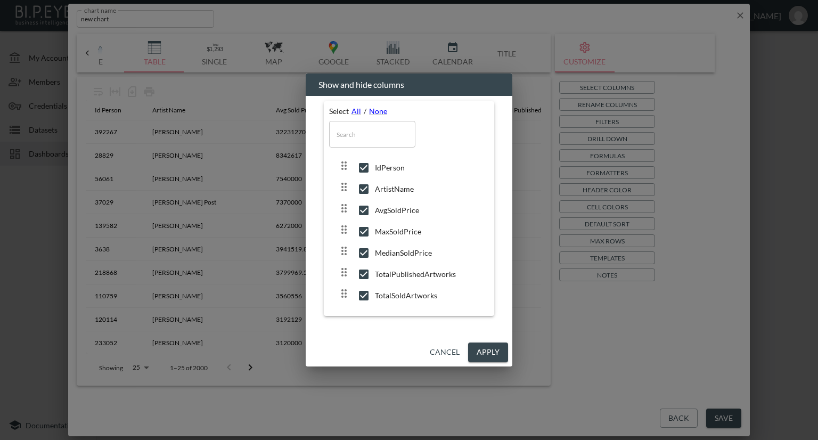
click at [474, 349] on button "Apply" at bounding box center [488, 352] width 40 height 20
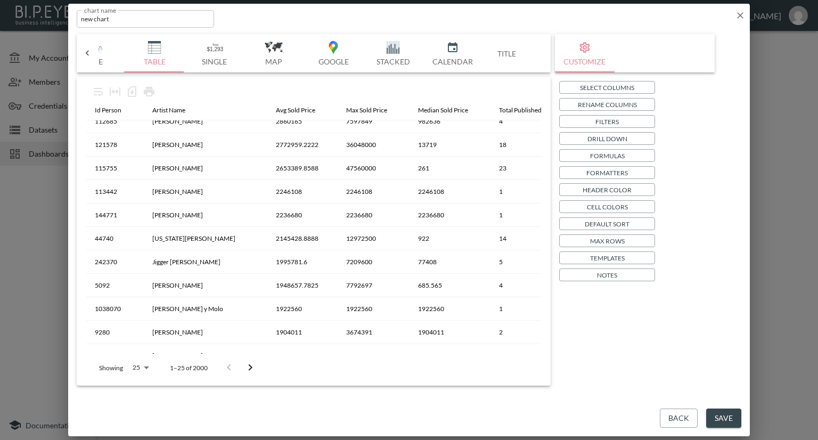
scroll to position [358, 0]
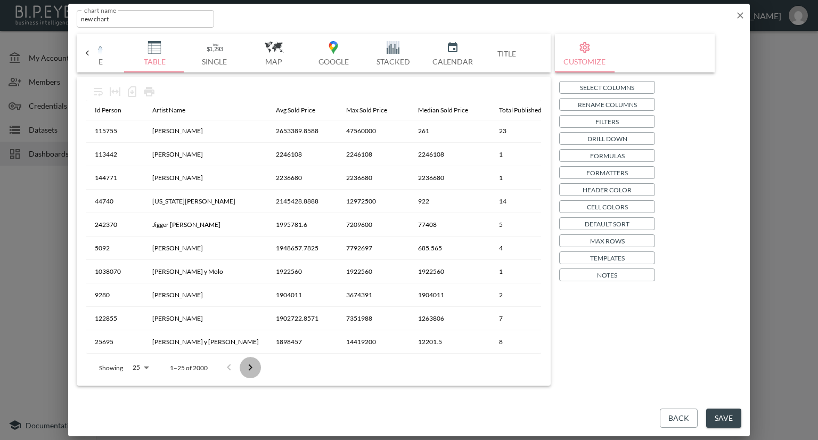
click at [253, 367] on icon "Go to next page" at bounding box center [250, 367] width 13 height 13
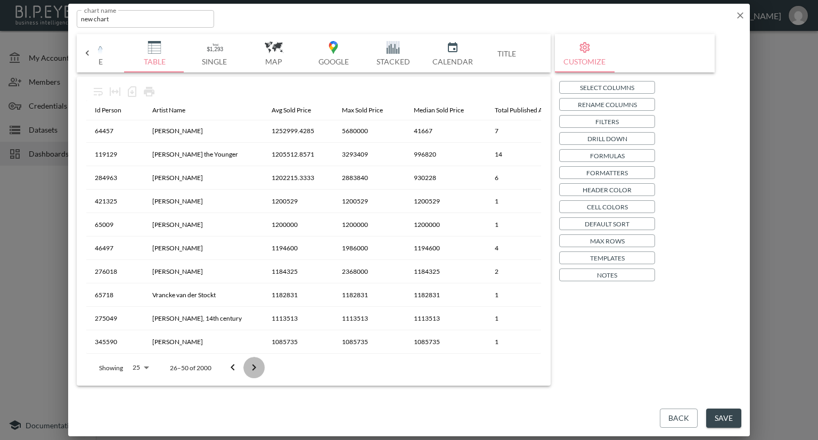
click at [253, 367] on icon "Go to next page" at bounding box center [254, 367] width 13 height 13
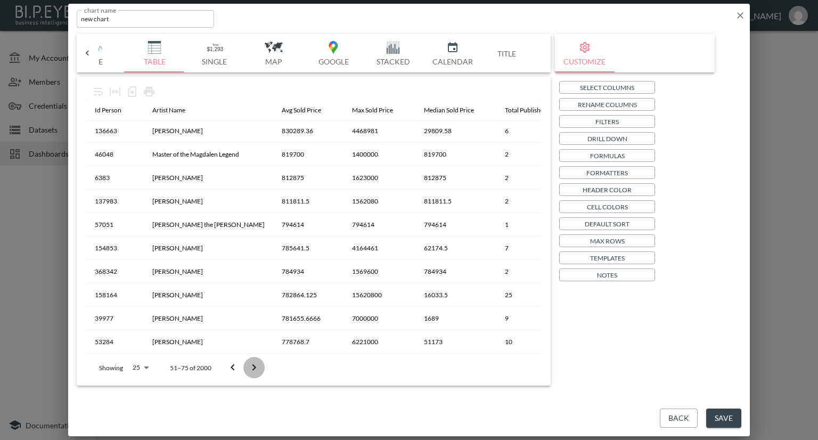
click at [253, 367] on icon "Go to next page" at bounding box center [254, 367] width 13 height 13
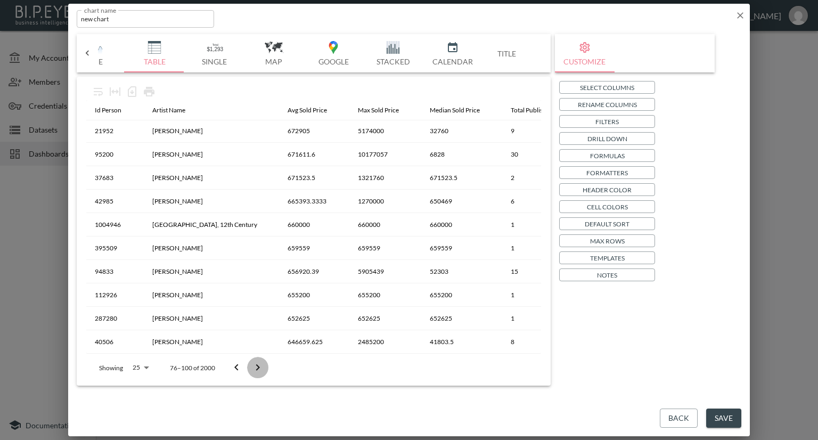
click at [253, 367] on icon "Go to next page" at bounding box center [257, 367] width 13 height 13
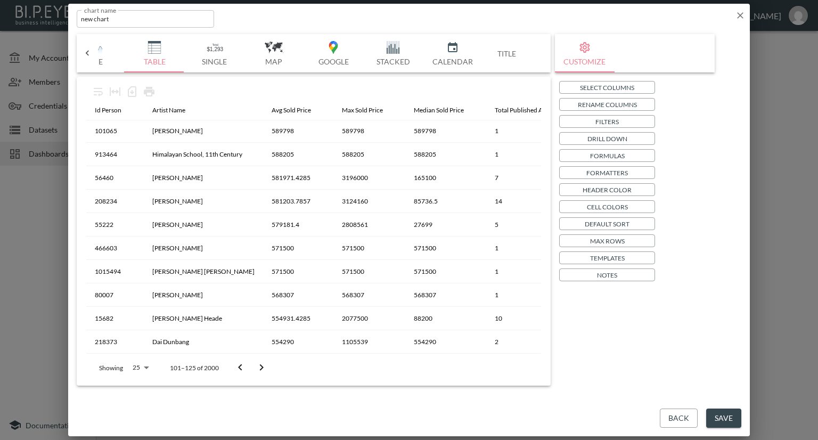
click at [253, 367] on button "Go to next page" at bounding box center [261, 367] width 21 height 21
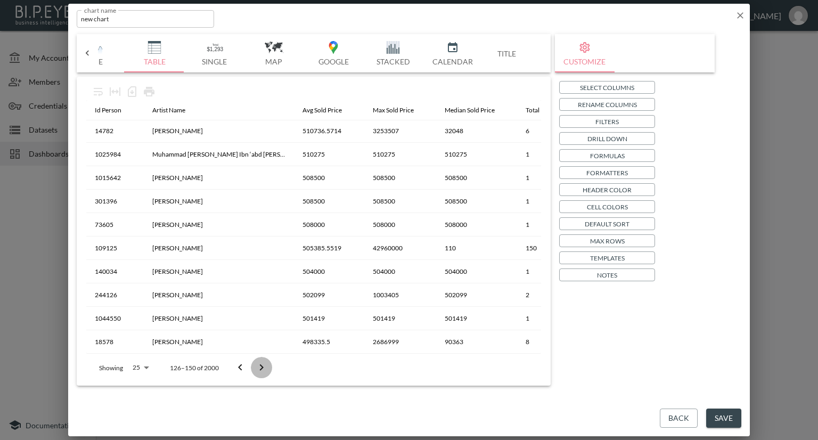
click at [253, 367] on button "Go to next page" at bounding box center [261, 367] width 21 height 21
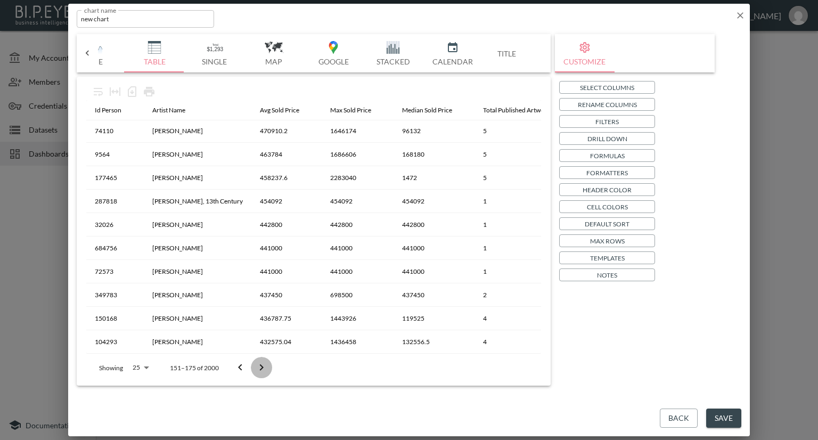
click at [253, 367] on button "Go to next page" at bounding box center [261, 367] width 21 height 21
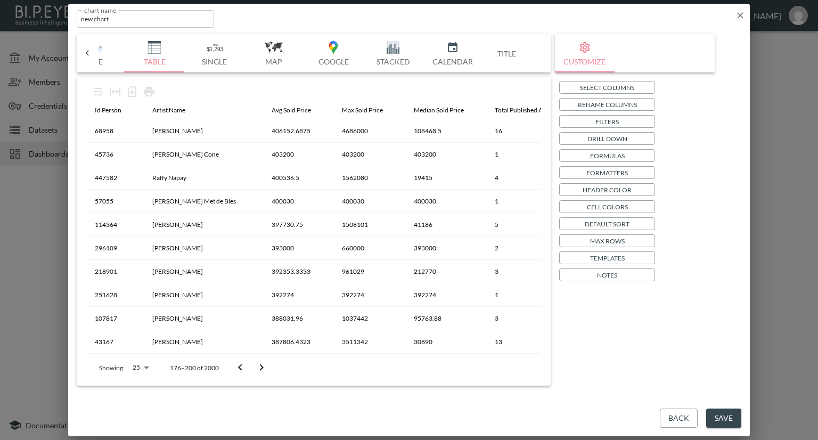
click at [253, 367] on button "Go to next page" at bounding box center [261, 367] width 21 height 21
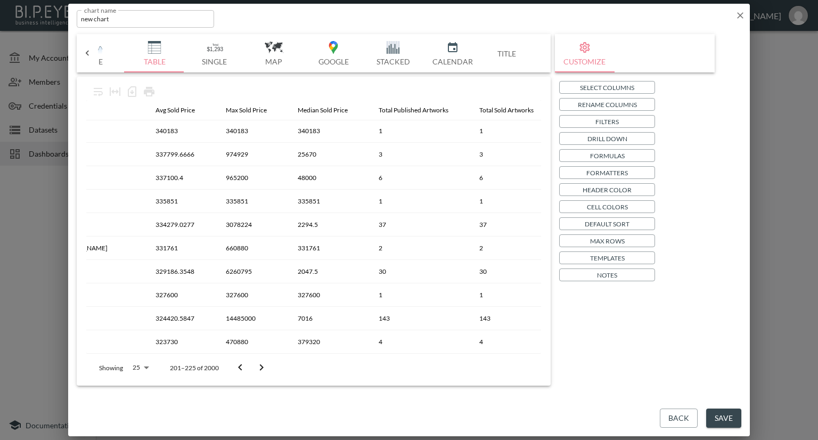
scroll to position [358, 162]
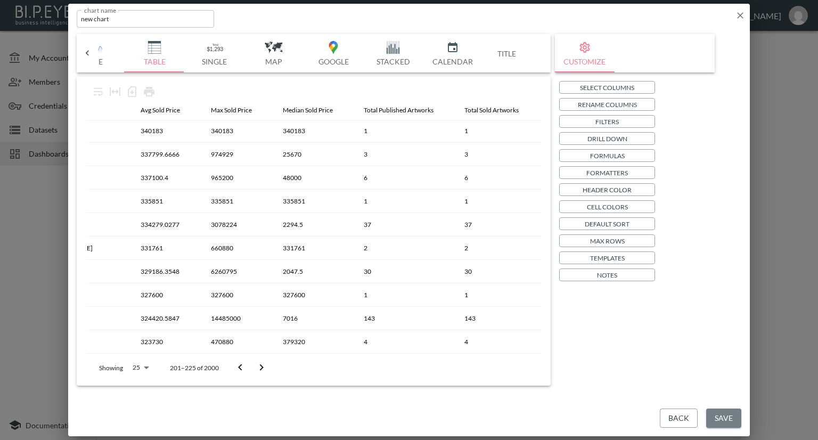
click at [721, 417] on button "Save" at bounding box center [723, 418] width 35 height 20
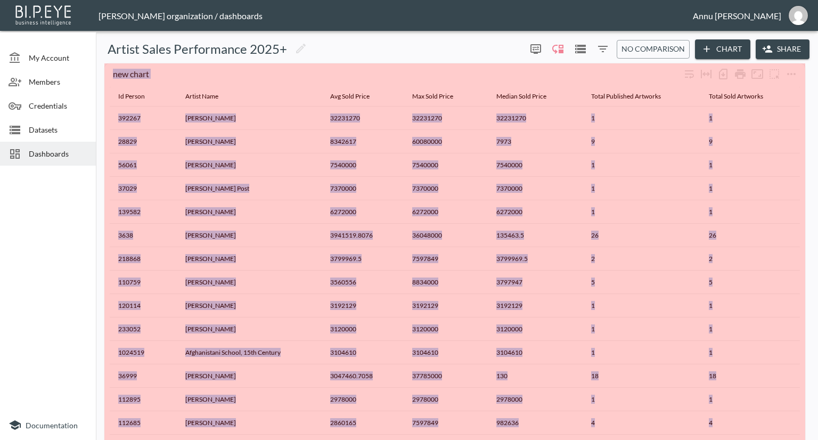
drag, startPoint x: 270, startPoint y: 128, endPoint x: 806, endPoint y: 464, distance: 632.4
click at [806, 439] on html "BI.P.EYE, Interactive Analytics Dashboards - app [PERSON_NAME] organization / d…" at bounding box center [409, 220] width 818 height 440
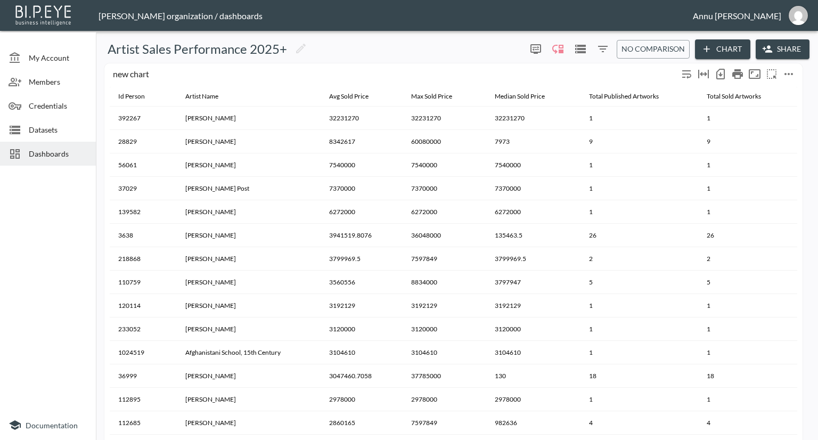
click at [790, 72] on icon "more" at bounding box center [788, 74] width 13 height 13
click at [588, 121] on div at bounding box center [409, 220] width 818 height 440
click at [785, 72] on icon "more" at bounding box center [788, 74] width 13 height 13
click at [654, 113] on div at bounding box center [409, 220] width 818 height 440
click at [786, 73] on icon "more" at bounding box center [788, 74] width 13 height 13
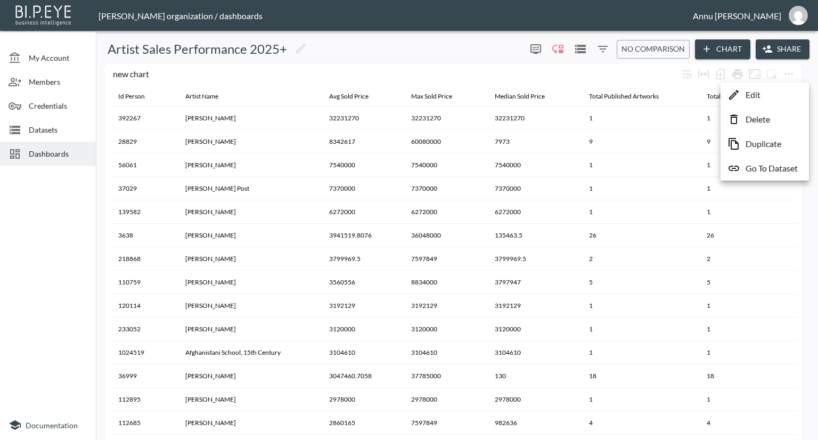
click at [671, 99] on div at bounding box center [409, 220] width 818 height 440
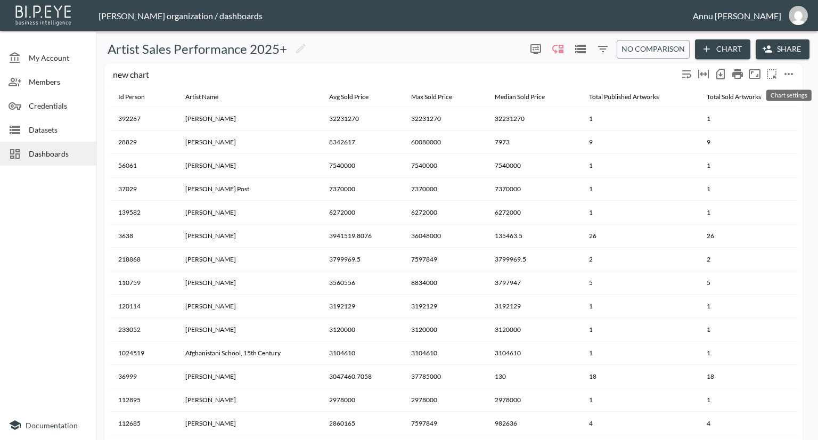
click at [786, 71] on icon "more" at bounding box center [788, 74] width 13 height 13
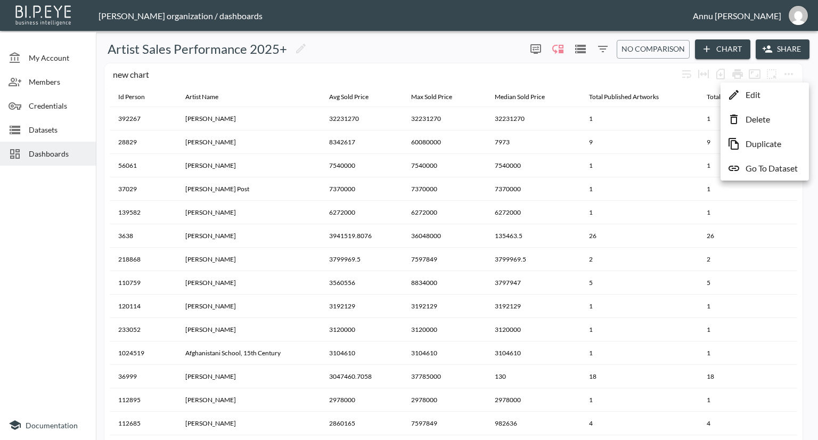
click at [642, 105] on div at bounding box center [409, 220] width 818 height 440
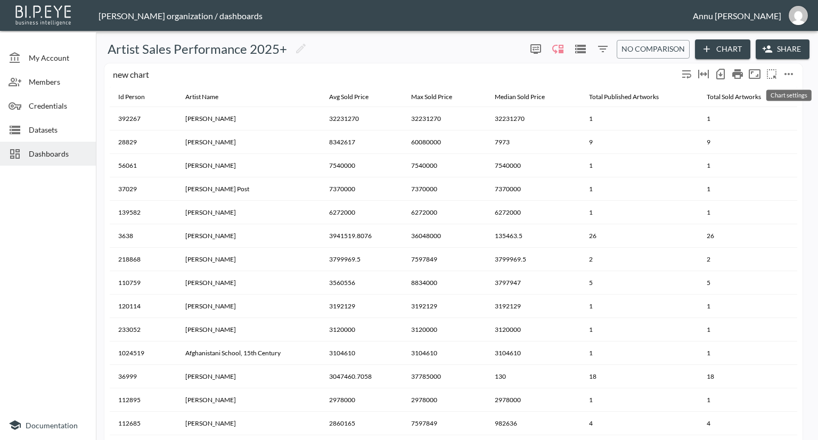
click at [784, 74] on icon "more" at bounding box center [788, 74] width 9 height 2
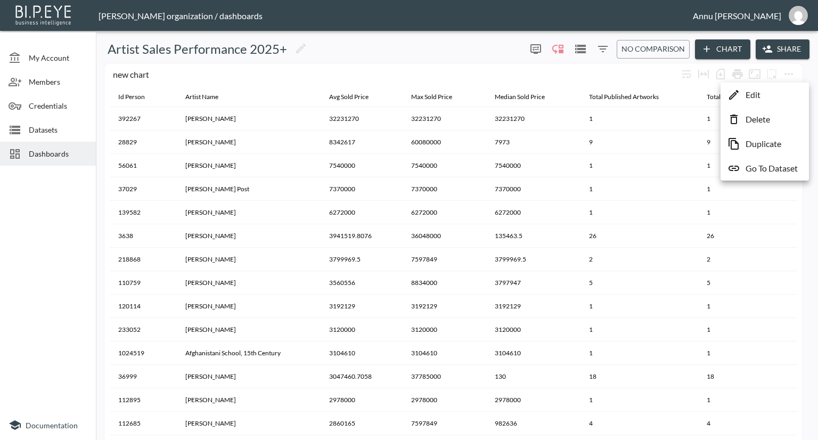
click at [630, 129] on div at bounding box center [409, 220] width 818 height 440
click at [783, 74] on icon "more" at bounding box center [788, 74] width 13 height 13
click at [761, 94] on li "Edit" at bounding box center [764, 94] width 83 height 19
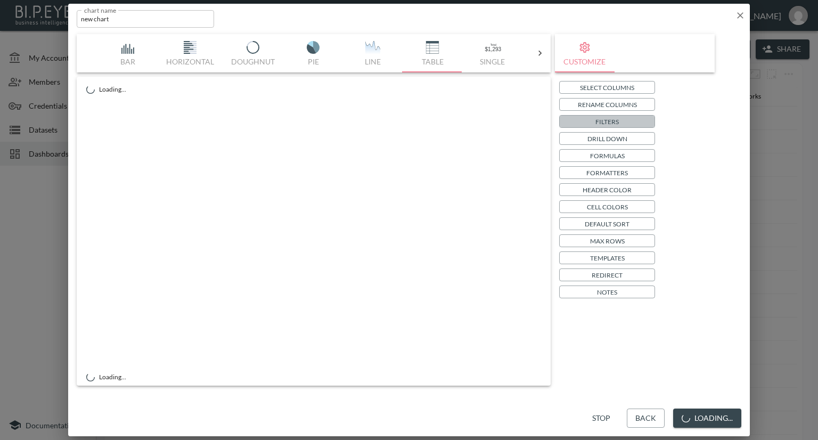
click at [616, 119] on p "Filters" at bounding box center [606, 121] width 23 height 11
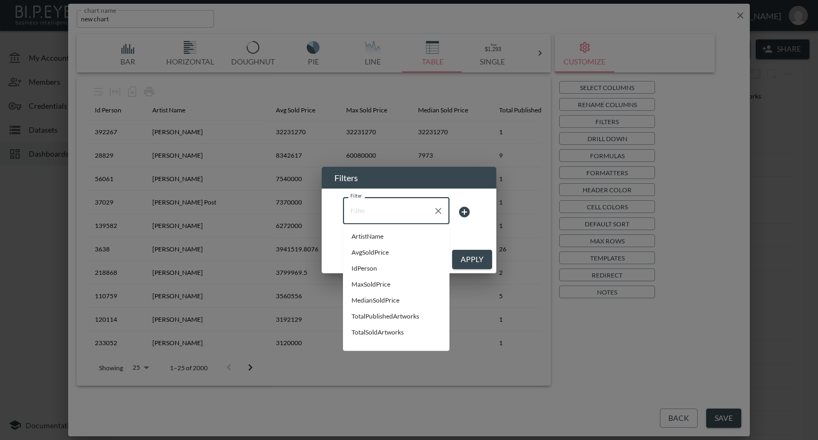
click at [383, 214] on input "Filter" at bounding box center [388, 210] width 81 height 17
click at [382, 236] on span "ArtistName" at bounding box center [395, 237] width 89 height 10
type input "ArtistName"
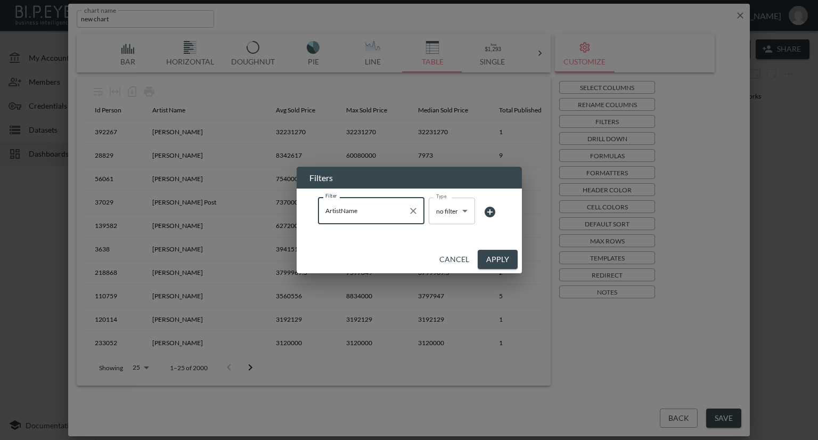
click at [457, 213] on body "BI.P.EYE, Interactive Analytics Dashboards - app [PERSON_NAME] organization / d…" at bounding box center [409, 220] width 818 height 440
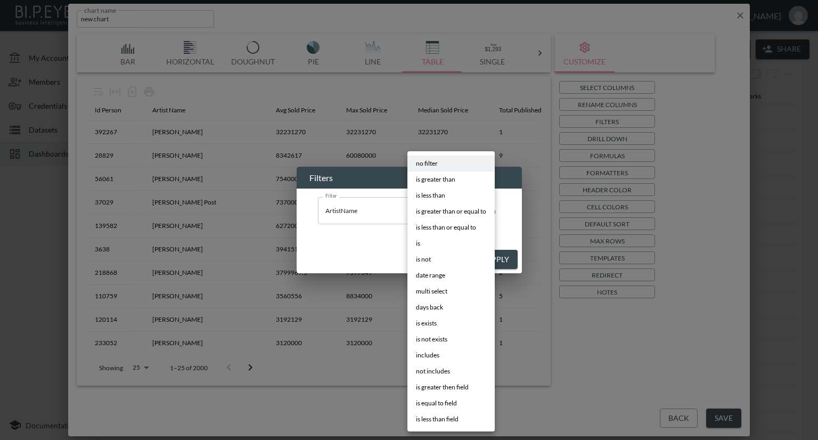
click at [583, 317] on div at bounding box center [409, 220] width 818 height 440
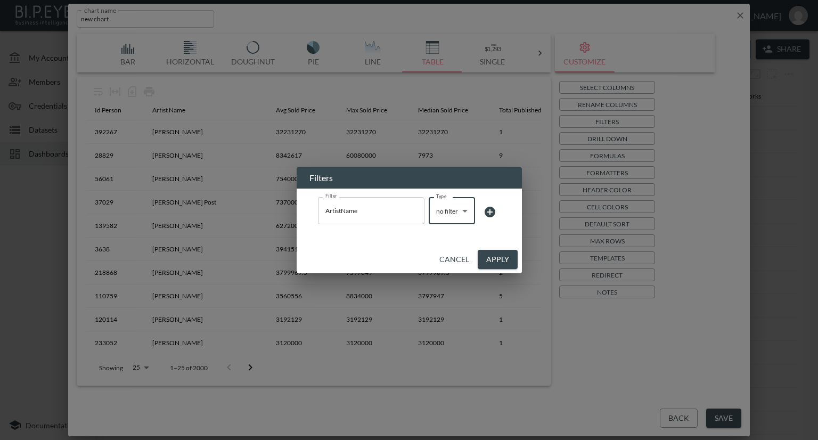
click at [464, 258] on button "Cancel" at bounding box center [454, 260] width 38 height 20
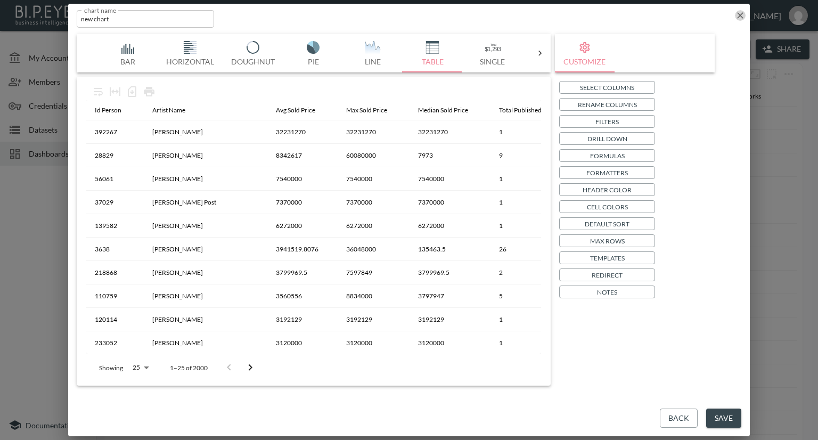
click at [741, 18] on icon "button" at bounding box center [740, 15] width 11 height 11
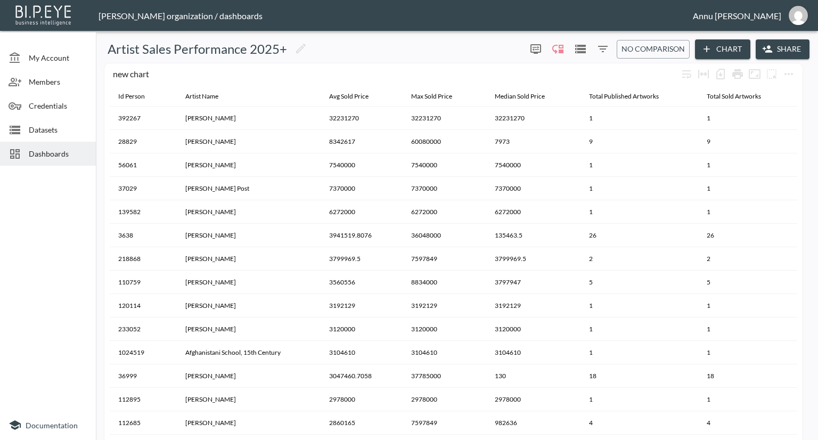
click at [598, 47] on icon "Filters" at bounding box center [602, 49] width 13 height 13
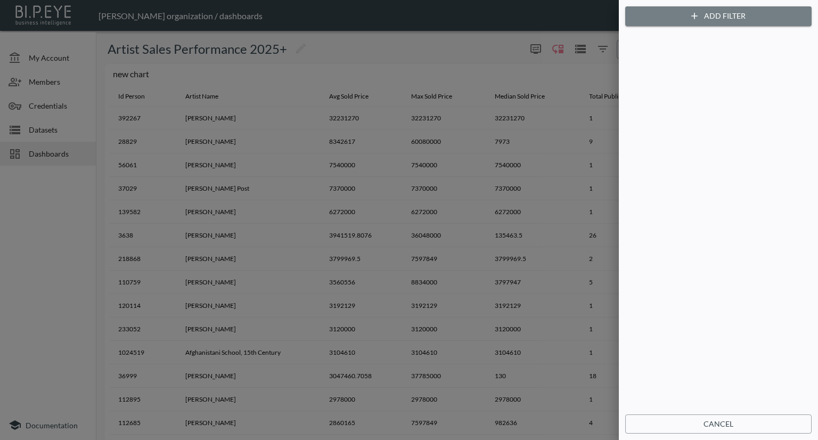
click at [707, 14] on button "Add Filter" at bounding box center [718, 16] width 186 height 20
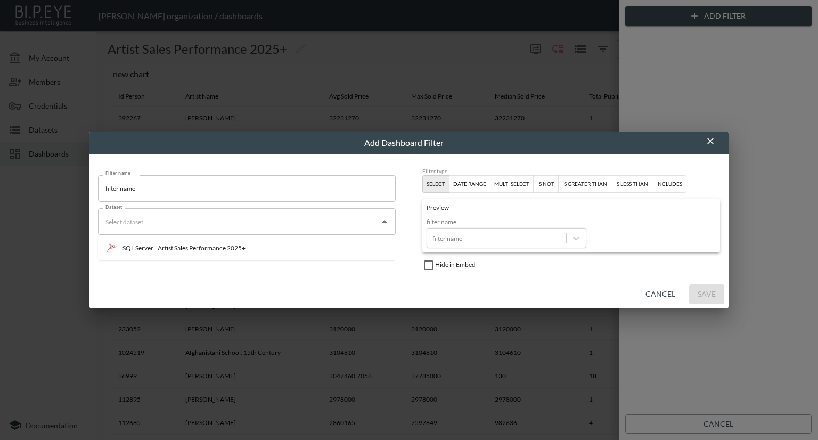
click at [271, 230] on div "Dataset" at bounding box center [247, 221] width 298 height 27
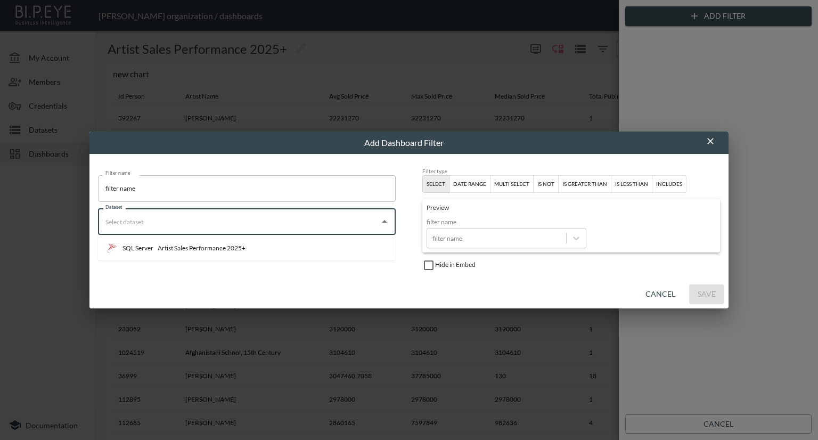
click at [219, 247] on div "Artist Sales Performance 2025+" at bounding box center [202, 248] width 88 height 10
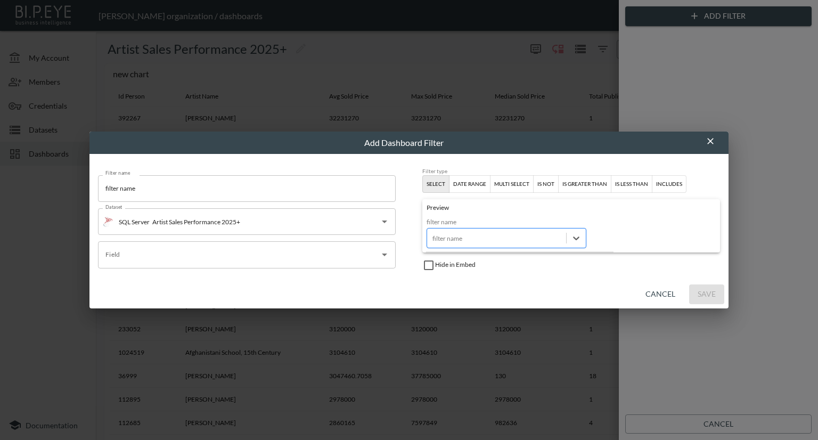
click at [486, 239] on div at bounding box center [496, 238] width 128 height 10
click at [577, 237] on icon at bounding box center [576, 238] width 11 height 11
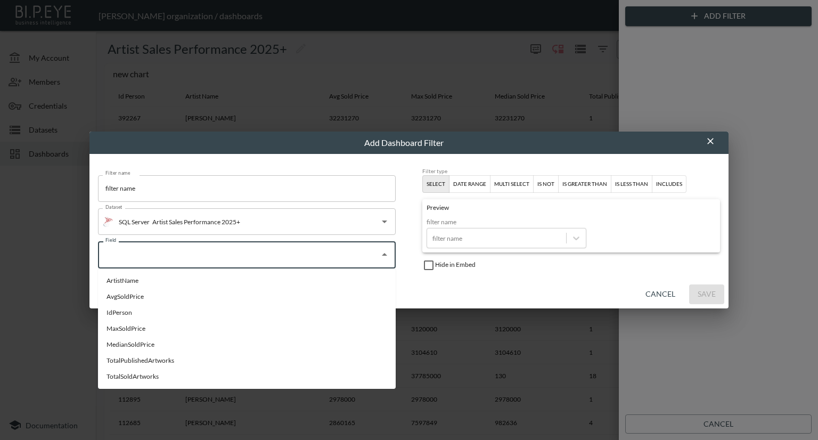
click at [300, 250] on input "Field" at bounding box center [239, 254] width 272 height 17
click at [153, 282] on li "ArtistName" at bounding box center [247, 281] width 298 height 16
type input "ArtistName"
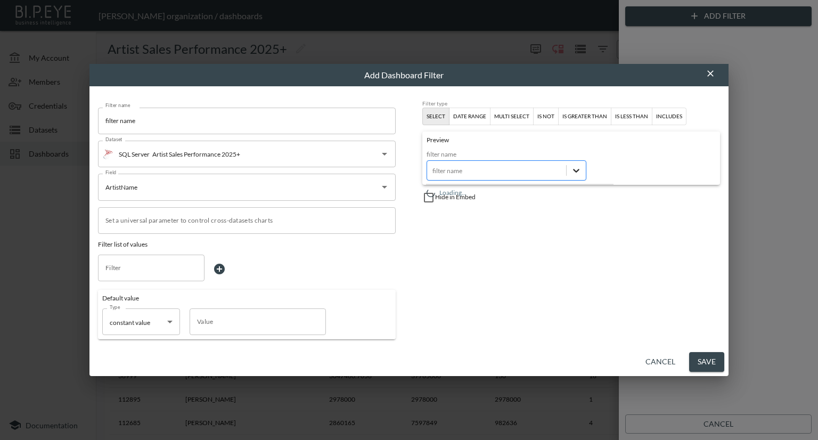
click at [575, 171] on icon at bounding box center [576, 171] width 6 height 4
click at [619, 185] on div "Hide in Embed" at bounding box center [571, 194] width 298 height 19
click at [695, 360] on button "Save" at bounding box center [706, 362] width 35 height 20
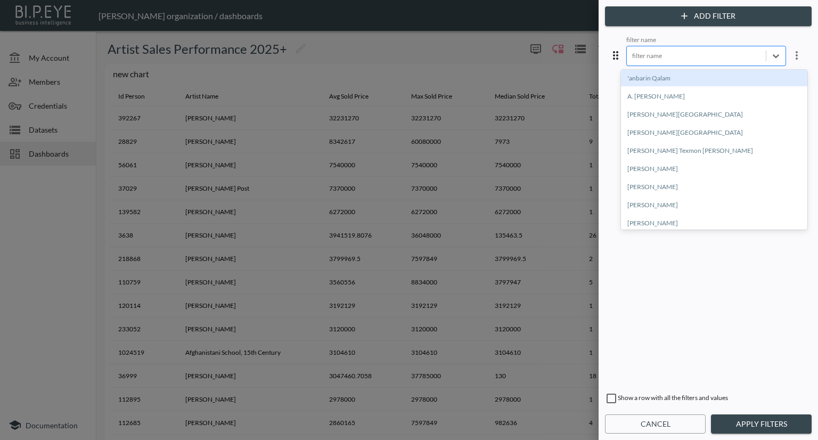
click at [675, 56] on div at bounding box center [696, 56] width 128 height 10
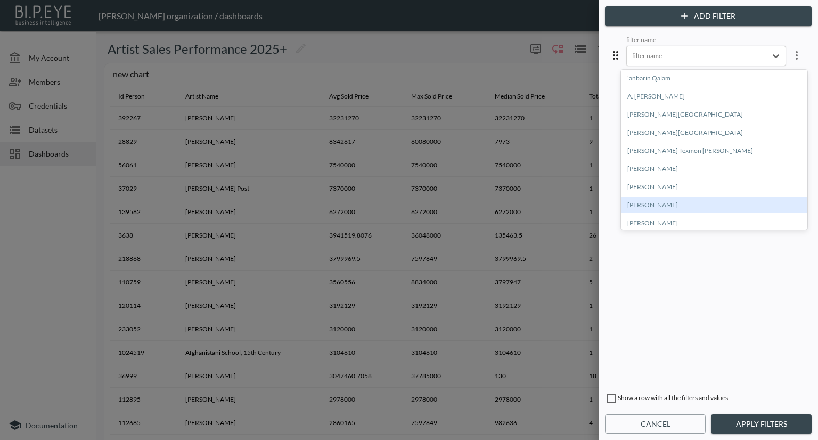
click at [731, 423] on button "Apply Filters" at bounding box center [761, 424] width 101 height 20
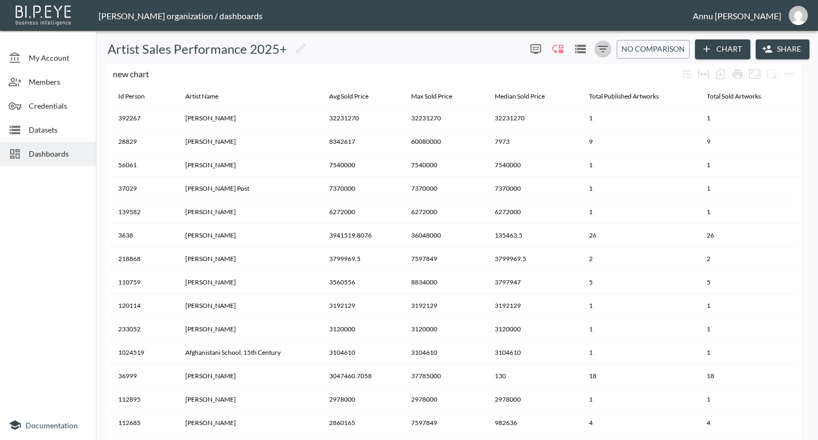
click at [608, 46] on icon "Filters" at bounding box center [602, 49] width 13 height 13
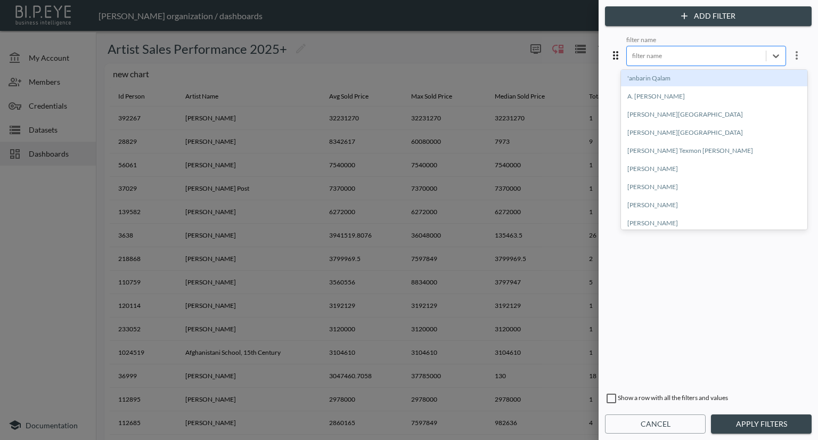
click at [642, 59] on div at bounding box center [696, 56] width 128 height 10
type input "A"
click at [790, 56] on icon "more" at bounding box center [796, 55] width 13 height 13
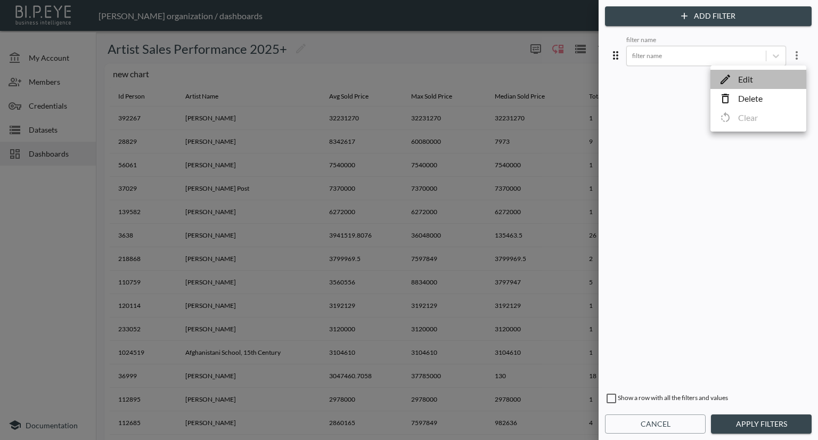
click at [776, 77] on li "Edit" at bounding box center [758, 79] width 96 height 19
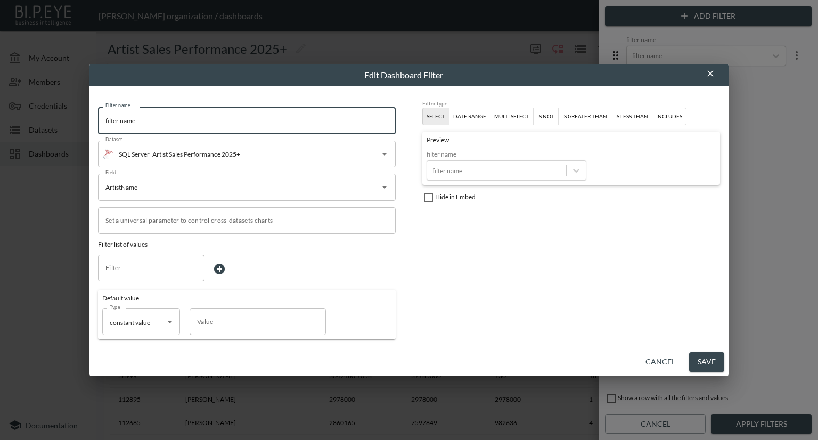
drag, startPoint x: 200, startPoint y: 123, endPoint x: 90, endPoint y: 125, distance: 109.1
click at [90, 125] on div "Filter name filter name Filter name Dataset SQL Server Artist Sales Performance…" at bounding box center [408, 217] width 639 height 262
type input "Artist"
click at [703, 355] on button "Save" at bounding box center [706, 362] width 35 height 20
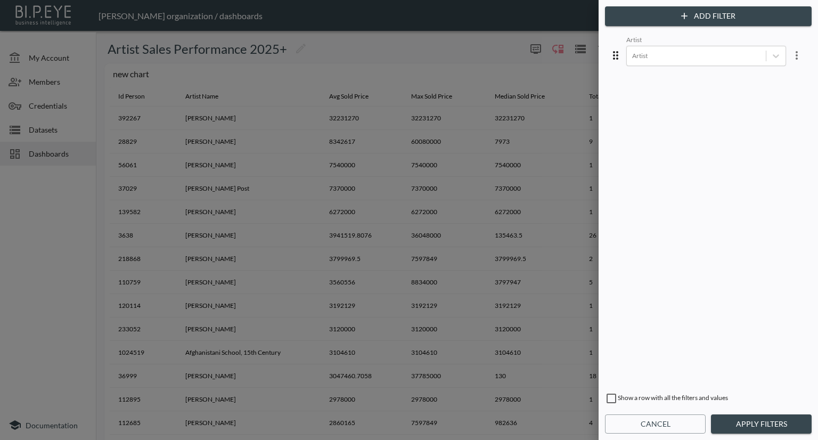
click at [761, 421] on button "Apply Filters" at bounding box center [761, 424] width 101 height 20
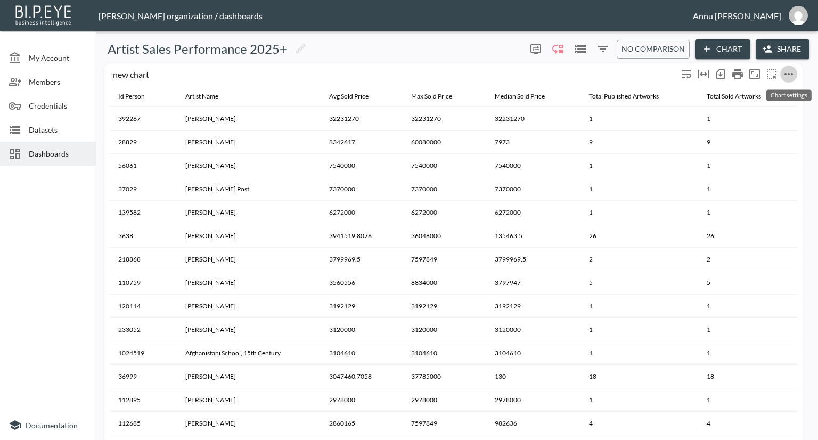
click at [788, 72] on icon "more" at bounding box center [788, 74] width 13 height 13
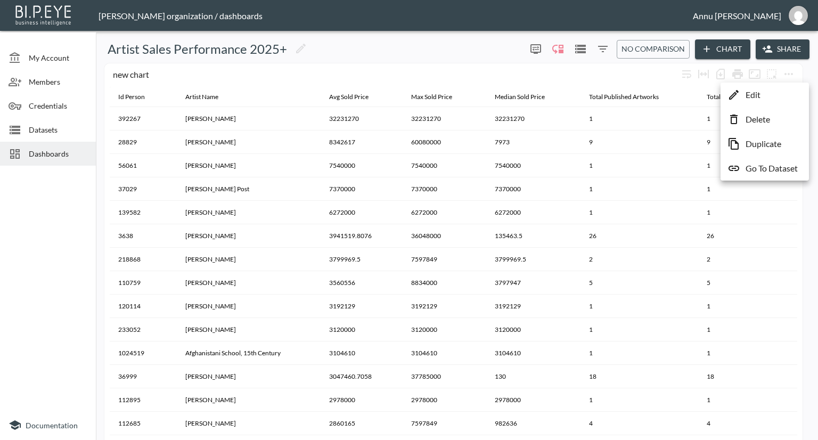
click at [766, 90] on li "Edit" at bounding box center [764, 94] width 83 height 19
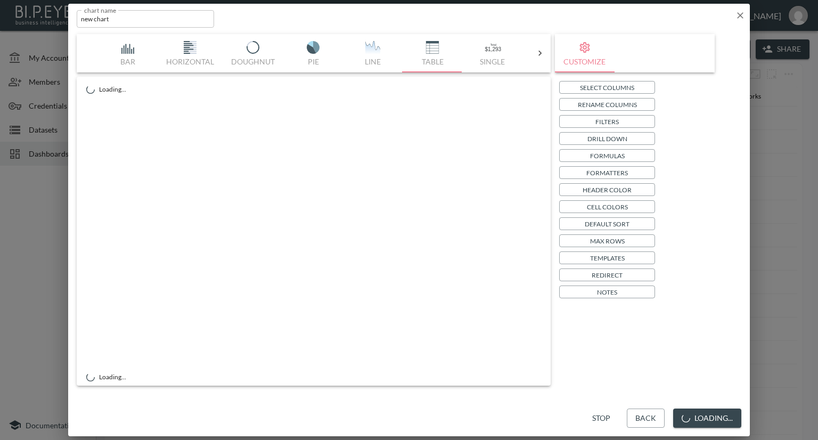
click at [741, 11] on icon "button" at bounding box center [740, 15] width 11 height 11
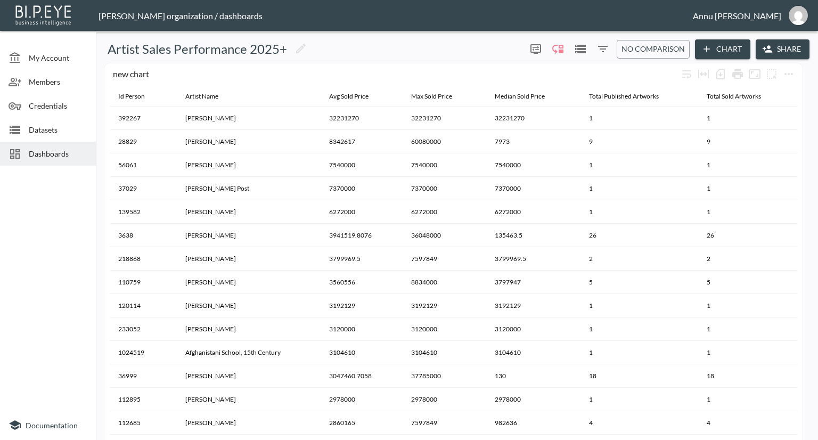
click at [605, 46] on icon "Filters" at bounding box center [603, 49] width 10 height 6
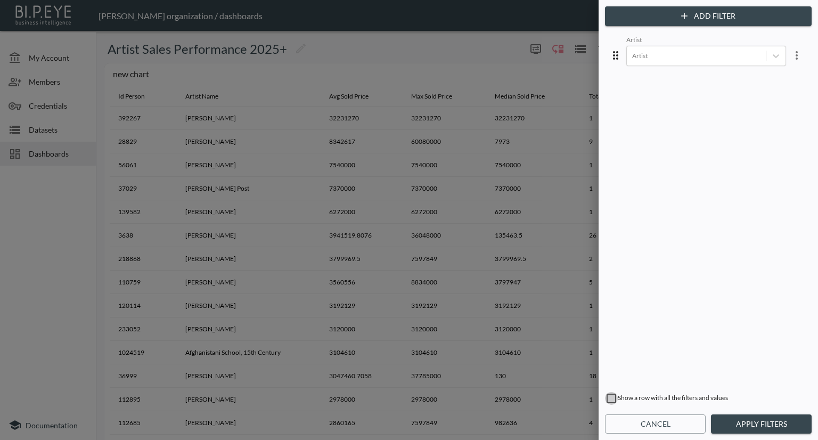
click at [610, 399] on input "checkbox" at bounding box center [611, 398] width 13 height 13
checkbox input "true"
click at [732, 422] on button "Apply Filters" at bounding box center [761, 424] width 101 height 20
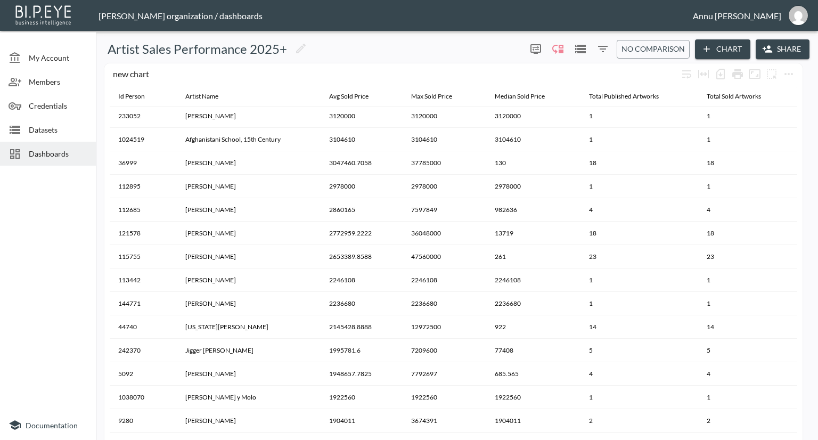
scroll to position [0, 0]
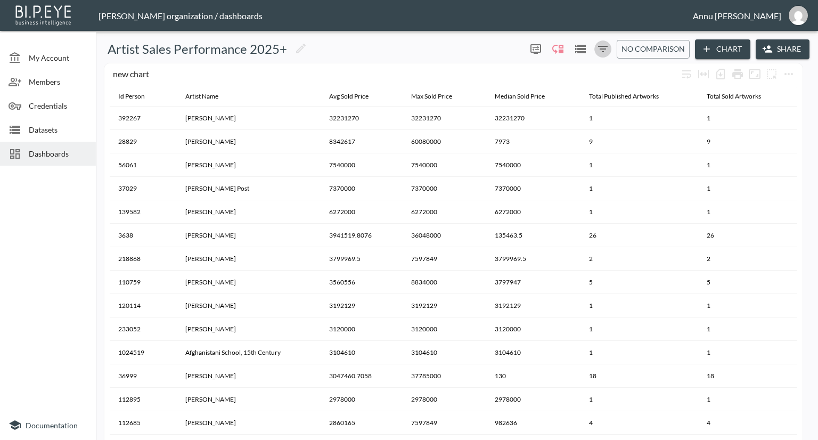
click at [598, 48] on icon "Filters" at bounding box center [602, 49] width 13 height 13
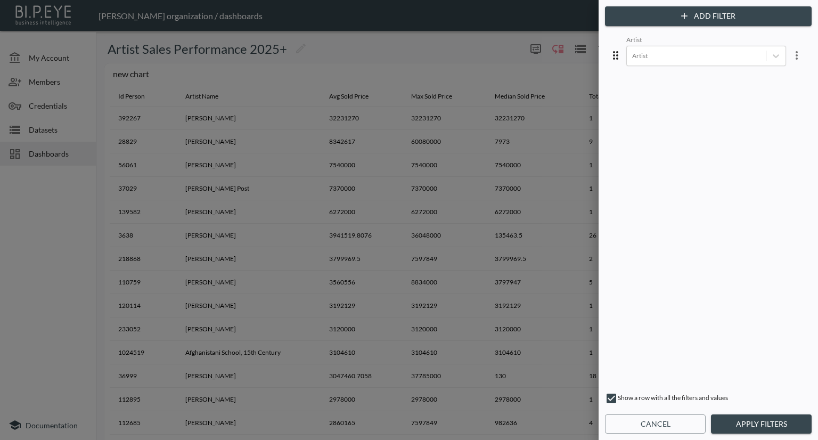
click at [727, 424] on button "Apply Filters" at bounding box center [761, 424] width 101 height 20
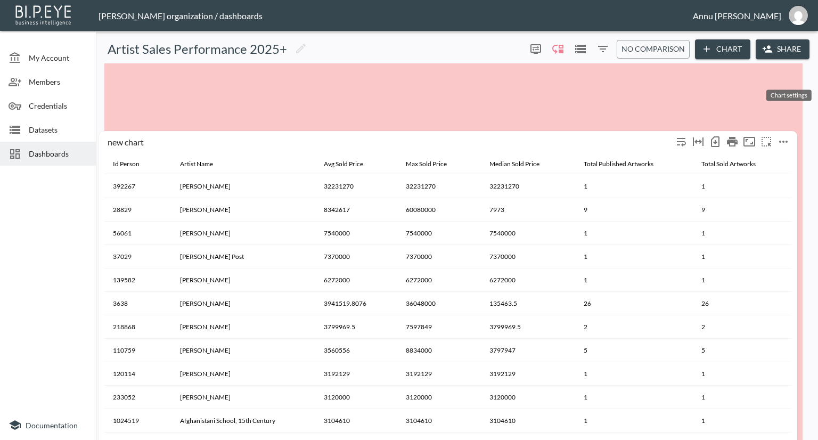
drag, startPoint x: 788, startPoint y: 67, endPoint x: 783, endPoint y: 134, distance: 67.8
click at [783, 134] on button "more" at bounding box center [783, 141] width 17 height 17
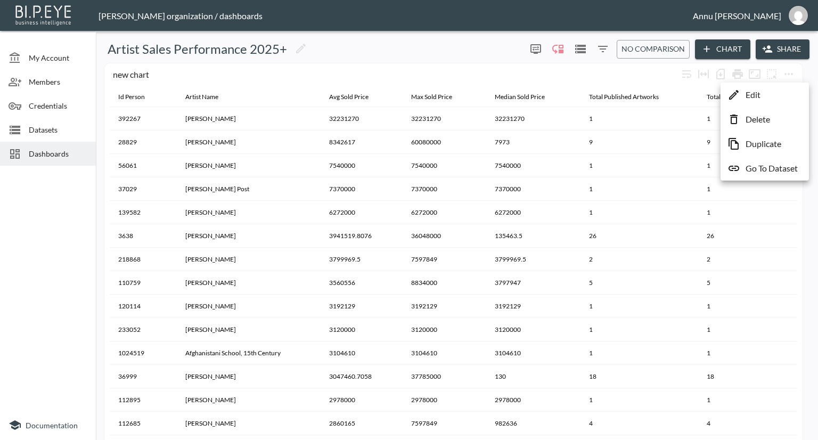
click at [603, 50] on div at bounding box center [409, 220] width 818 height 440
click at [600, 50] on icon "Filters" at bounding box center [603, 49] width 10 height 6
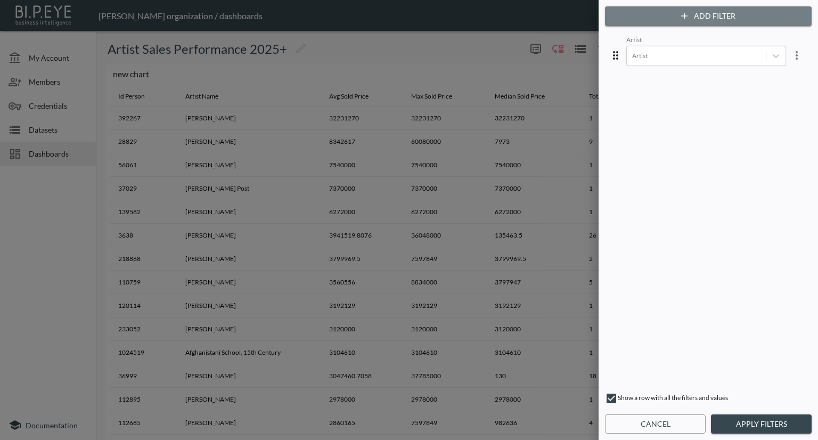
click at [703, 18] on button "Add Filter" at bounding box center [708, 16] width 207 height 20
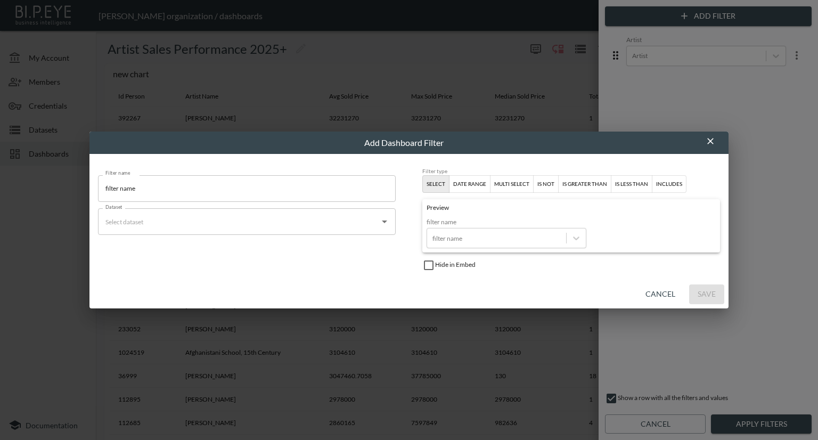
click at [213, 219] on input "Dataset" at bounding box center [239, 221] width 272 height 17
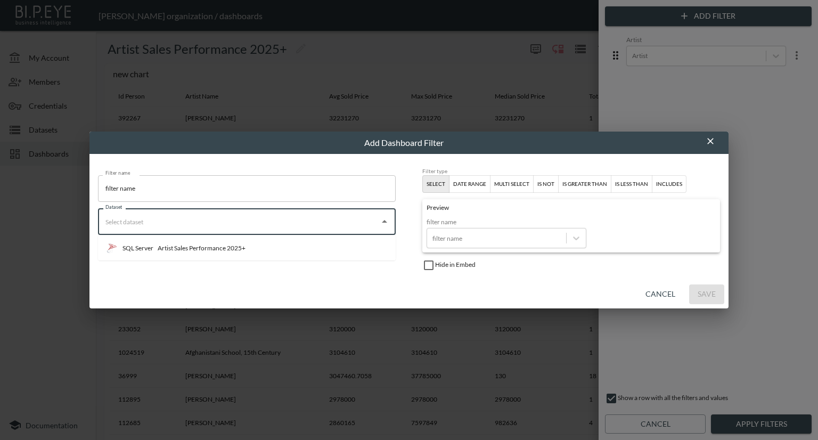
click at [201, 248] on div "Artist Sales Performance 2025+" at bounding box center [202, 248] width 88 height 10
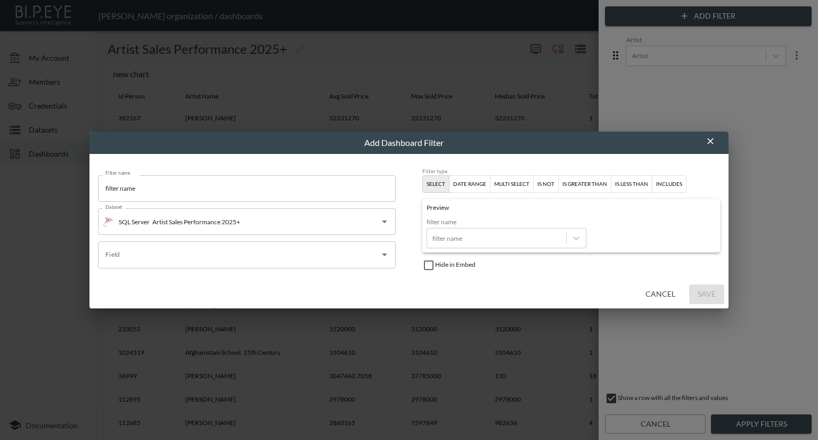
click at [188, 258] on input "Field" at bounding box center [239, 254] width 272 height 17
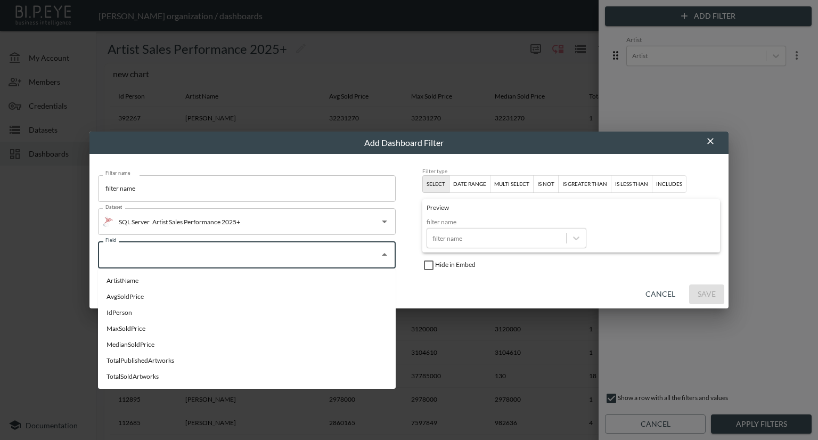
click at [163, 380] on li "TotalSoldArtworks" at bounding box center [247, 376] width 298 height 16
type input "TotalSoldArtworks"
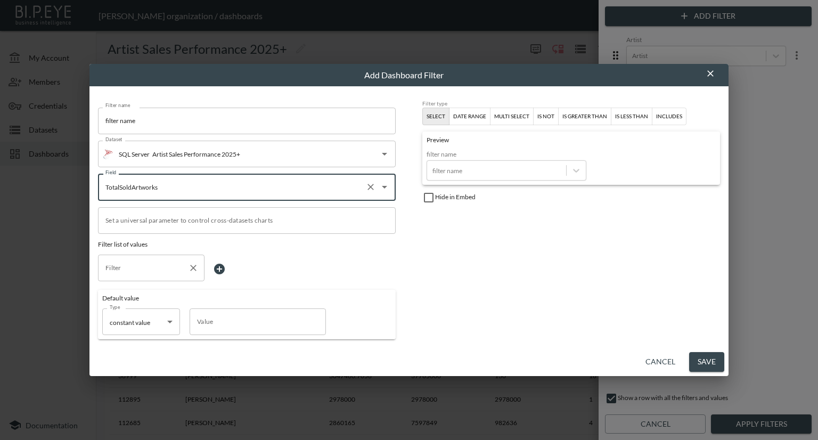
click at [152, 268] on input "Filter" at bounding box center [143, 267] width 81 height 17
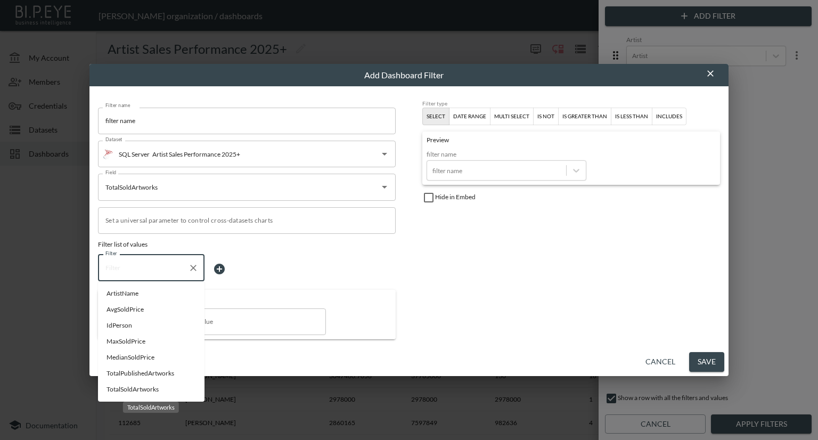
click at [136, 386] on span "TotalSoldArtworks" at bounding box center [150, 389] width 89 height 10
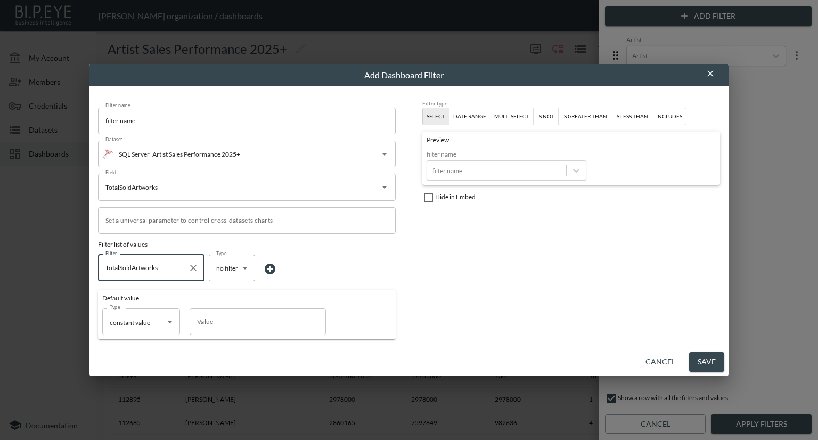
type input "TotalSoldArtworks"
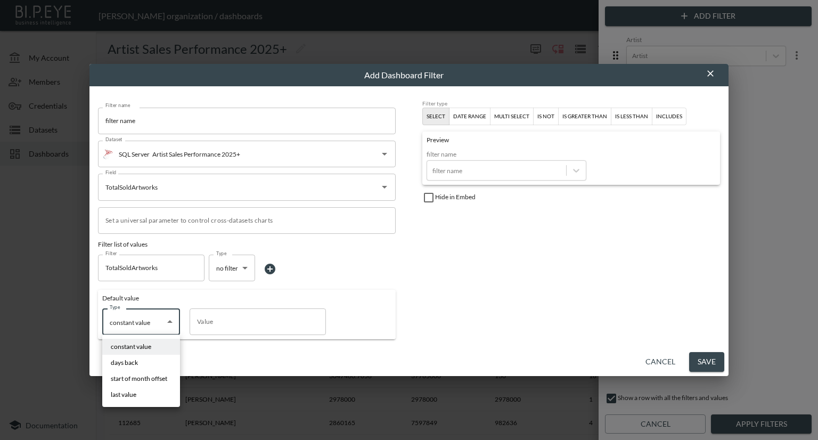
click at [170, 324] on body "BI.P.EYE, Interactive Analytics Dashboards - app [PERSON_NAME] organization / d…" at bounding box center [409, 220] width 818 height 440
click at [160, 343] on li "constant value" at bounding box center [141, 347] width 78 height 16
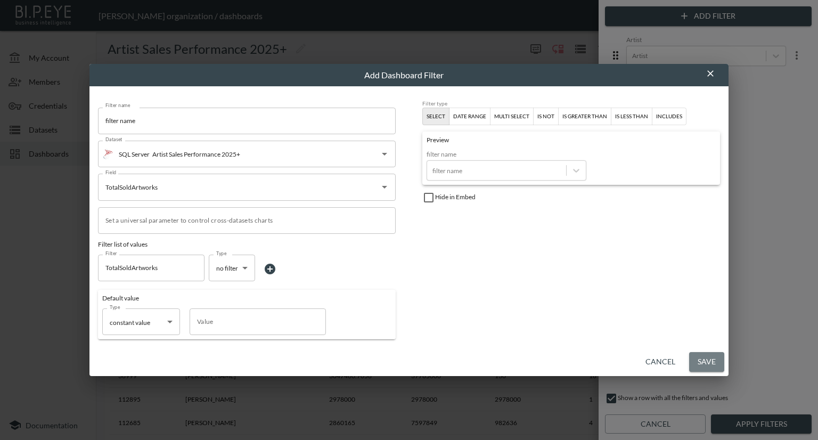
click at [703, 358] on button "Save" at bounding box center [706, 362] width 35 height 20
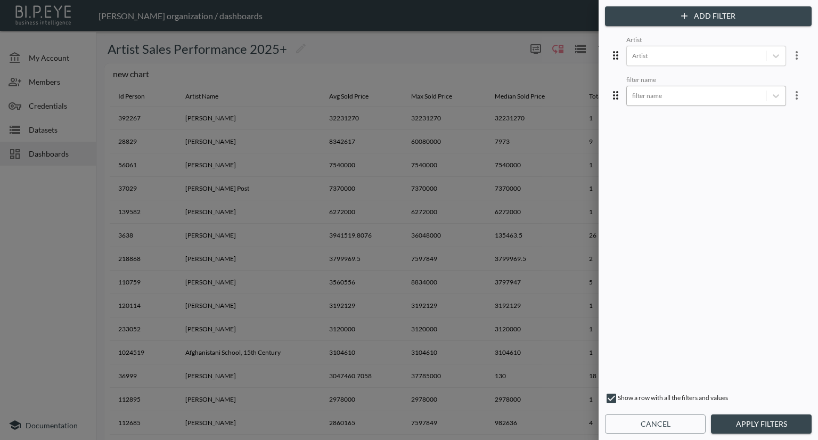
click at [693, 96] on div at bounding box center [696, 95] width 128 height 10
click at [724, 427] on button "Apply Filters" at bounding box center [761, 424] width 101 height 20
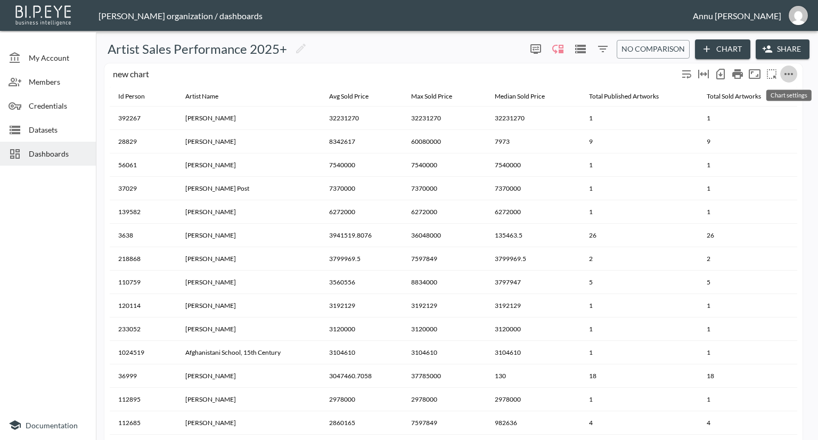
click at [784, 72] on icon "more" at bounding box center [788, 74] width 13 height 13
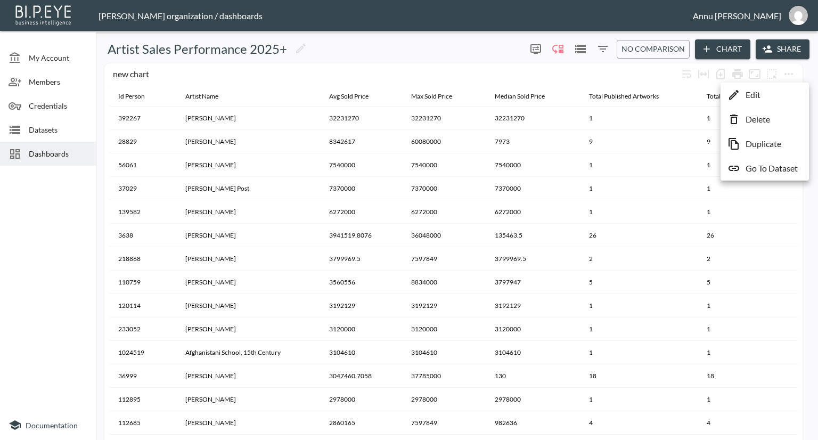
click at [769, 98] on li "Edit" at bounding box center [764, 94] width 83 height 19
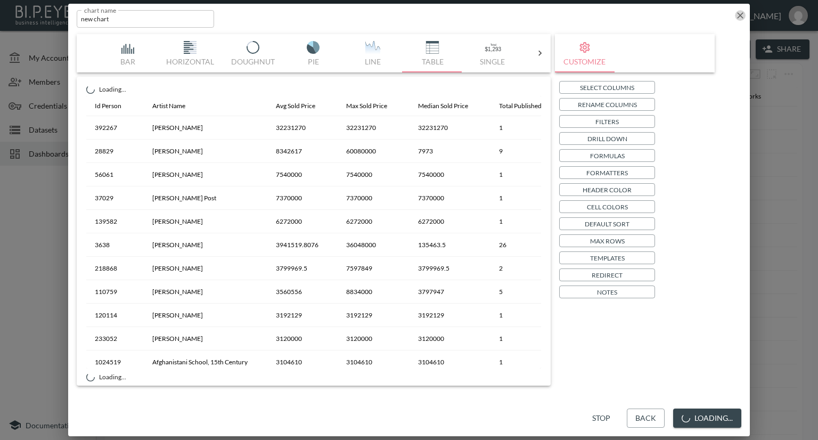
click at [736, 14] on icon "button" at bounding box center [740, 15] width 11 height 11
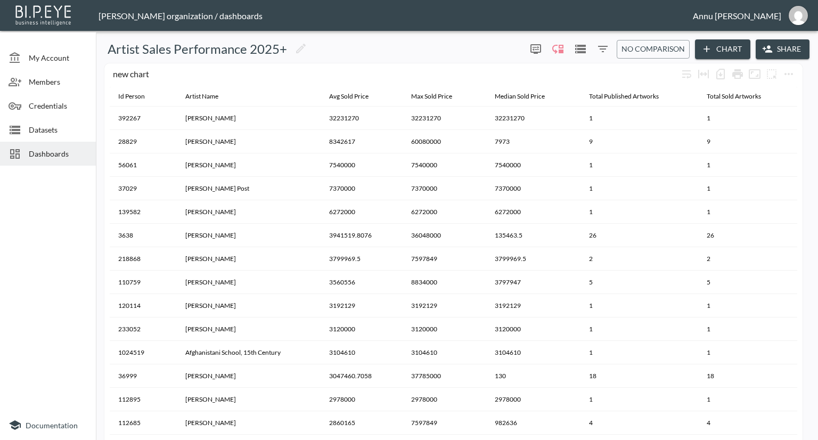
click at [597, 45] on icon "Filters" at bounding box center [602, 49] width 13 height 13
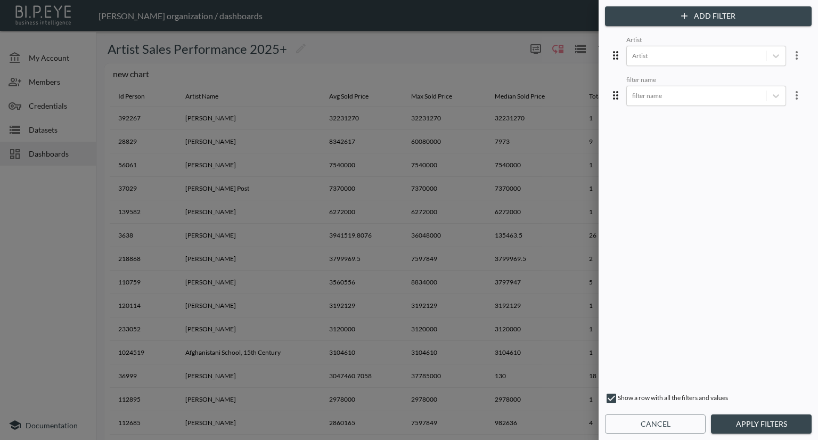
click at [607, 397] on input "checkbox" at bounding box center [611, 398] width 13 height 13
checkbox input "false"
click at [786, 55] on button "more" at bounding box center [796, 55] width 21 height 21
click at [751, 98] on span "Delete" at bounding box center [746, 98] width 31 height 13
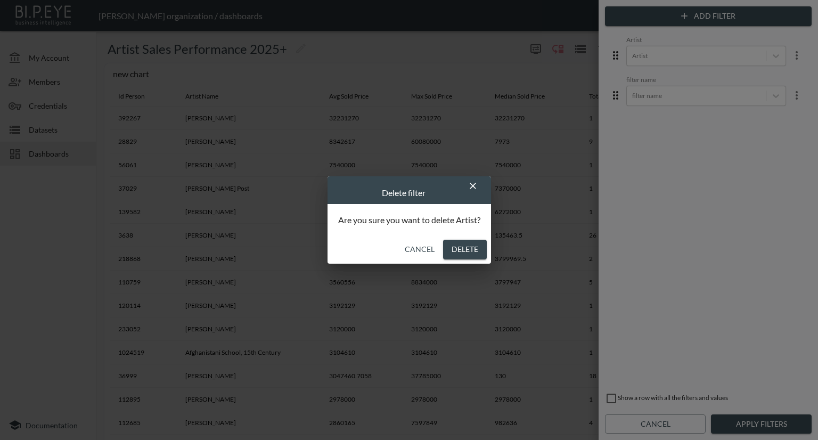
click at [462, 249] on button "Delete" at bounding box center [465, 250] width 44 height 20
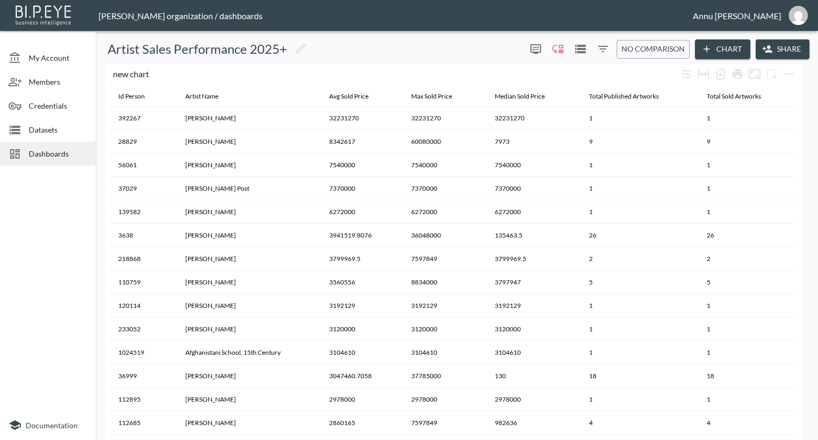
click at [600, 50] on icon "Filters" at bounding box center [602, 49] width 13 height 13
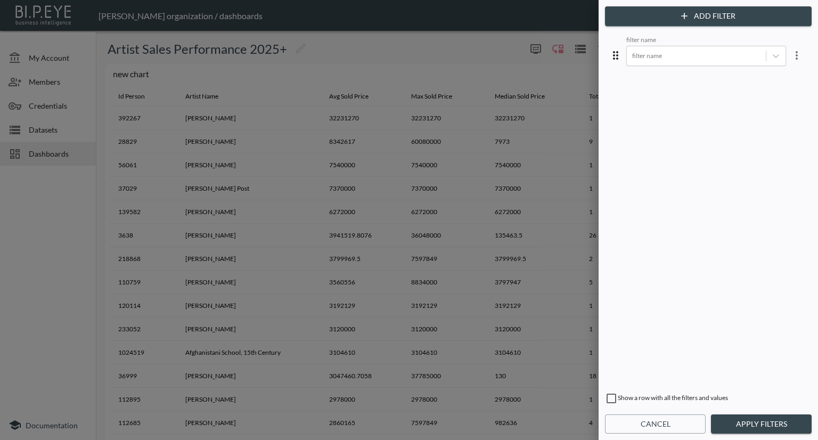
click at [483, 43] on div at bounding box center [409, 220] width 818 height 440
click at [30, 261] on div at bounding box center [409, 220] width 818 height 440
click at [681, 430] on button "Cancel" at bounding box center [655, 424] width 101 height 20
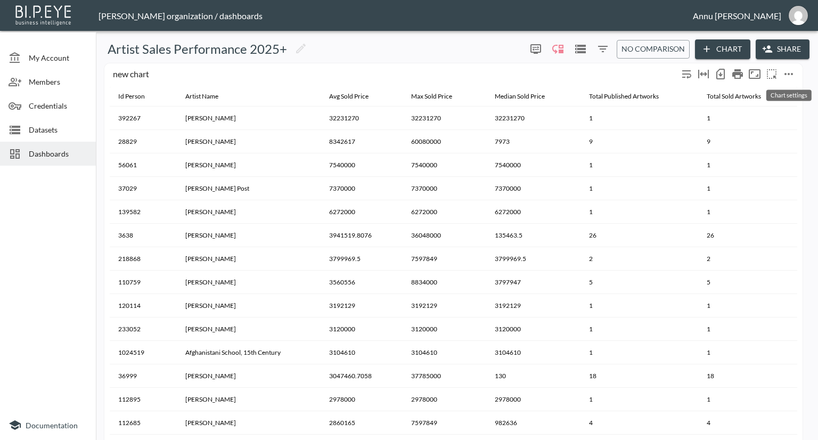
click at [788, 73] on icon "more" at bounding box center [788, 74] width 9 height 2
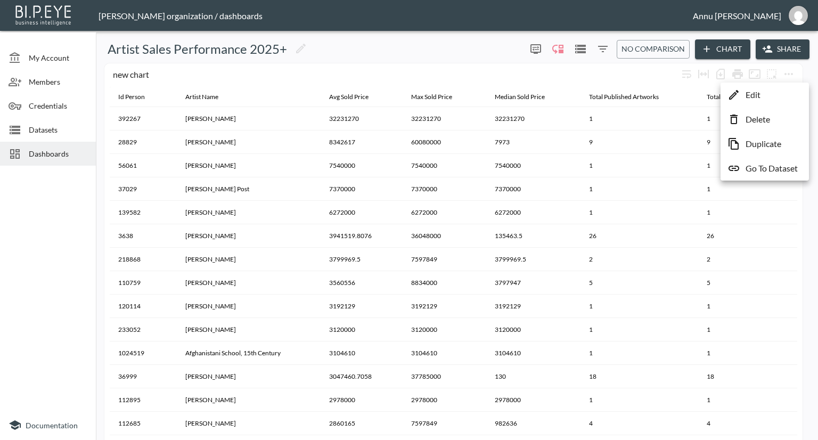
click at [759, 96] on p "Edit" at bounding box center [752, 94] width 15 height 13
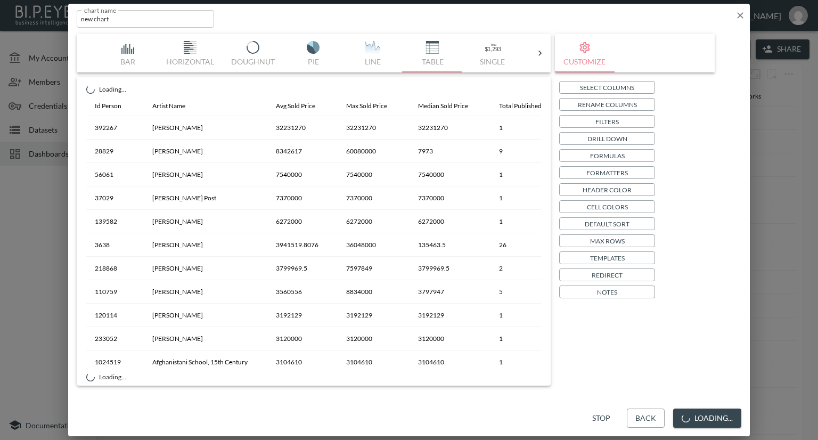
click at [739, 17] on icon "button" at bounding box center [740, 15] width 11 height 11
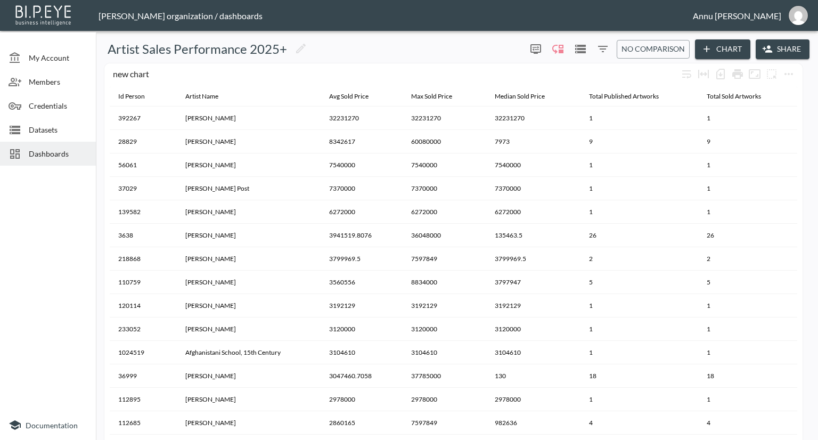
click at [604, 52] on icon "Filters" at bounding box center [602, 49] width 13 height 13
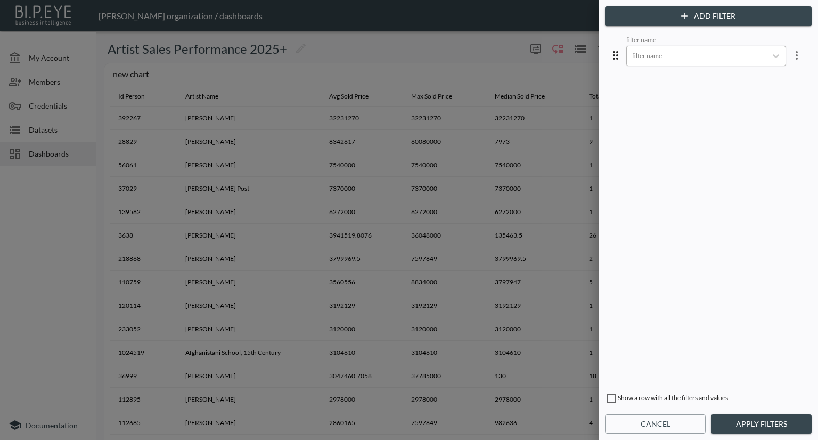
click at [639, 56] on div at bounding box center [696, 56] width 128 height 10
click at [790, 59] on icon "more" at bounding box center [796, 55] width 13 height 13
click at [753, 81] on li "Edit" at bounding box center [758, 79] width 96 height 19
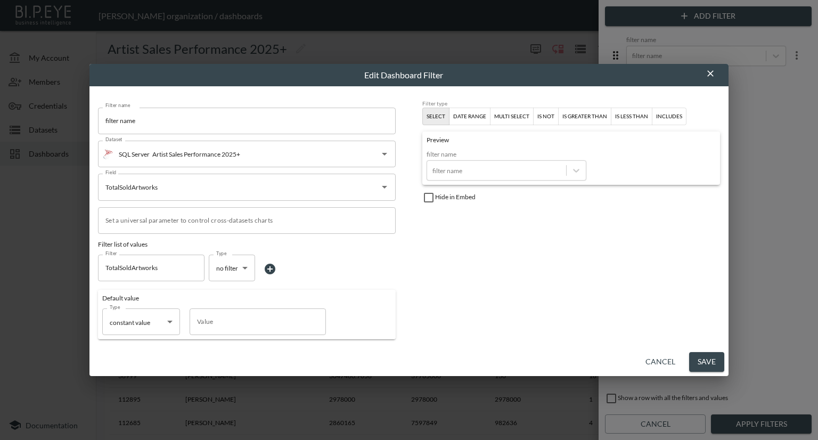
click at [525, 117] on div "multi select" at bounding box center [511, 117] width 35 height 10
click at [495, 177] on div "filter name" at bounding box center [506, 170] width 160 height 20
click at [209, 325] on input "Value" at bounding box center [258, 321] width 136 height 27
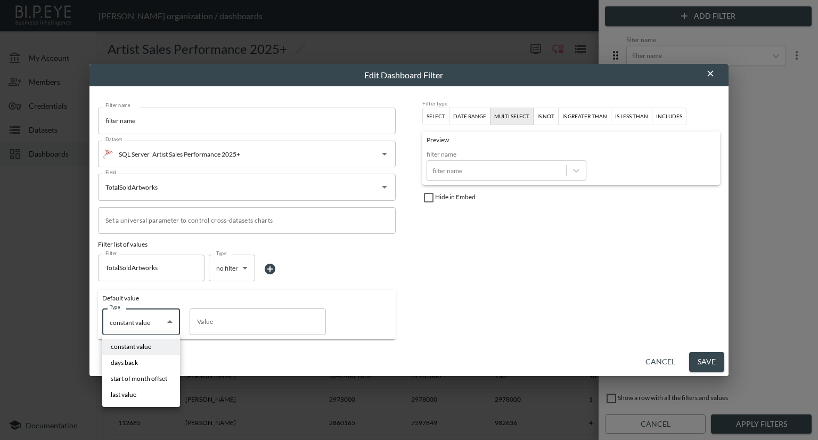
click at [166, 323] on body "BI.P.EYE, Interactive Analytics Dashboards - app [PERSON_NAME] organization / d…" at bounding box center [409, 220] width 818 height 440
click at [144, 327] on div at bounding box center [409, 220] width 818 height 440
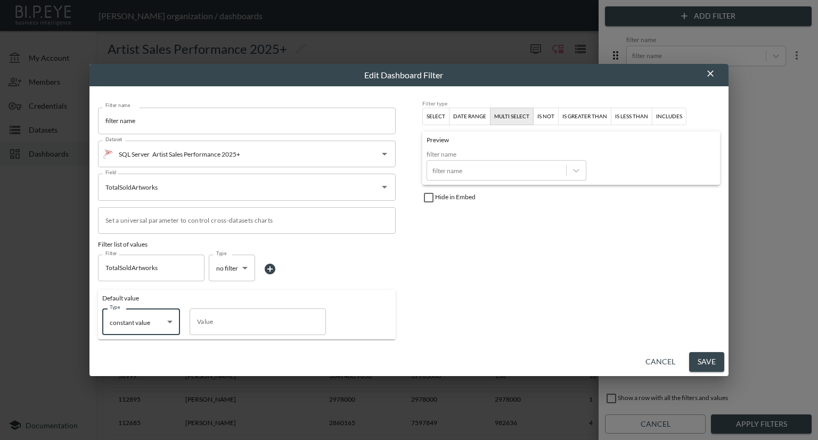
click at [699, 359] on button "Save" at bounding box center [706, 362] width 35 height 20
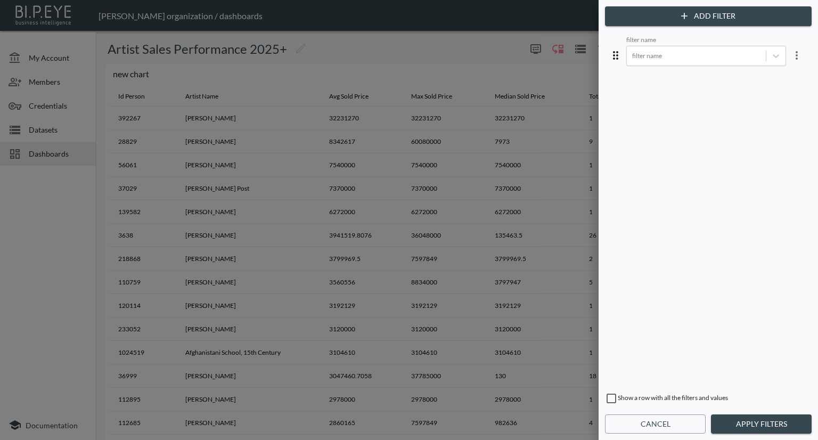
click at [605, 395] on input "checkbox" at bounding box center [611, 398] width 13 height 13
checkbox input "true"
click at [790, 55] on icon "more" at bounding box center [796, 55] width 13 height 13
click at [770, 80] on li "Edit" at bounding box center [758, 79] width 96 height 19
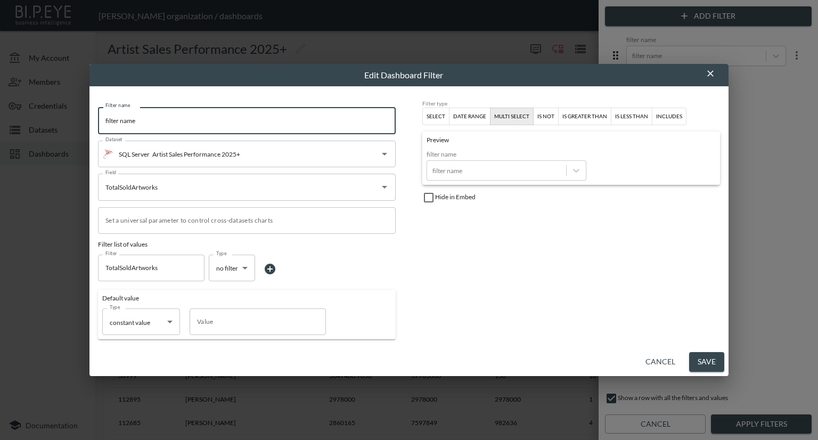
drag, startPoint x: 172, startPoint y: 124, endPoint x: 92, endPoint y: 125, distance: 80.4
click at [92, 125] on div "Filter name filter name Filter name Dataset SQL Server Artist Sales Performance…" at bounding box center [408, 217] width 639 height 262
type input "Sold Artworks"
drag, startPoint x: 694, startPoint y: 360, endPoint x: 713, endPoint y: 351, distance: 21.2
click at [694, 360] on button "Save" at bounding box center [706, 362] width 35 height 20
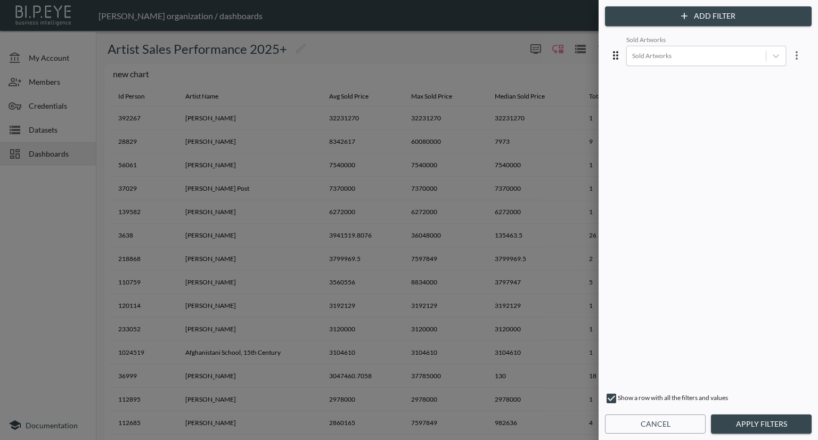
click at [768, 423] on button "Apply Filters" at bounding box center [761, 424] width 101 height 20
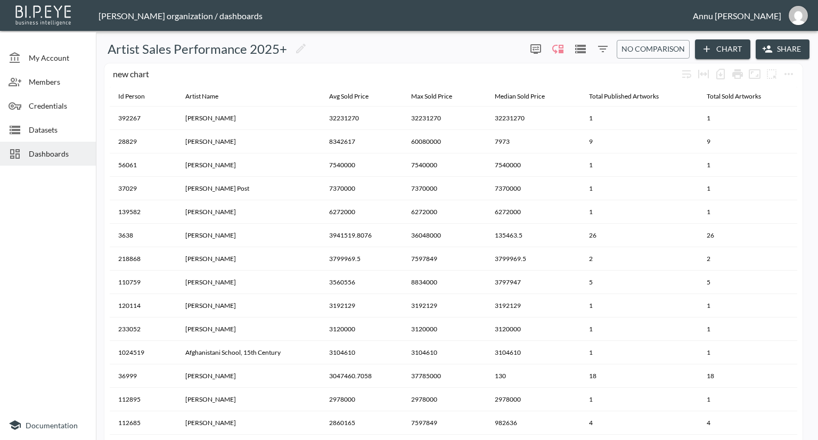
click at [604, 46] on icon "Filters" at bounding box center [603, 49] width 10 height 6
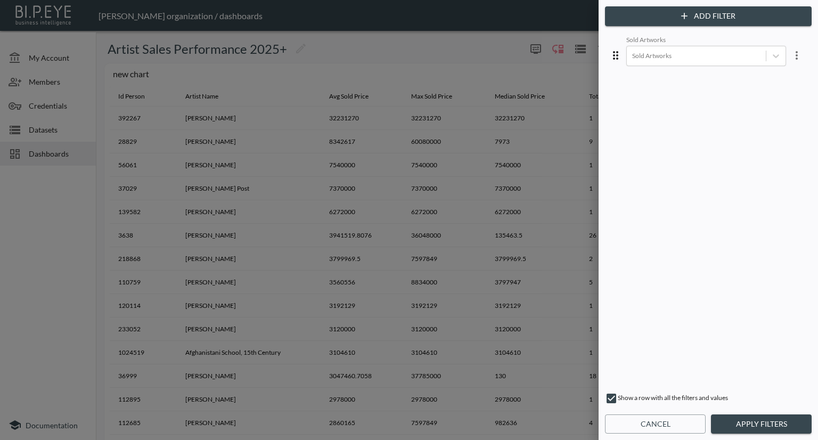
click at [607, 395] on input "checkbox" at bounding box center [611, 398] width 13 height 13
checkbox input "false"
click at [734, 416] on button "Apply Filters" at bounding box center [761, 424] width 101 height 20
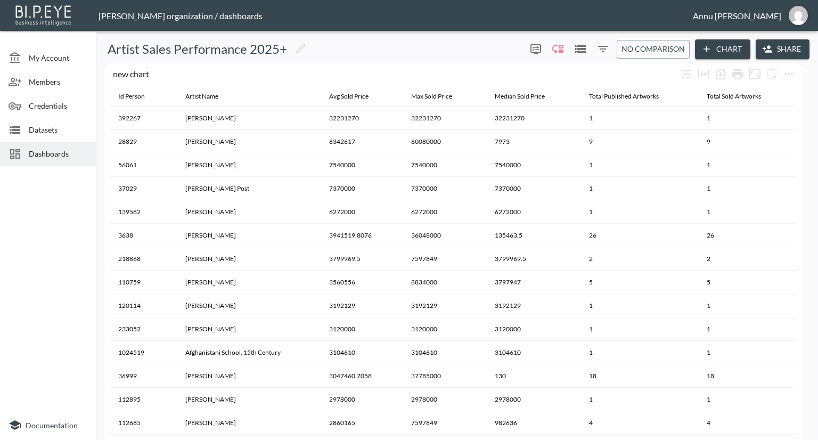
click at [605, 50] on icon "Filters" at bounding box center [602, 49] width 13 height 13
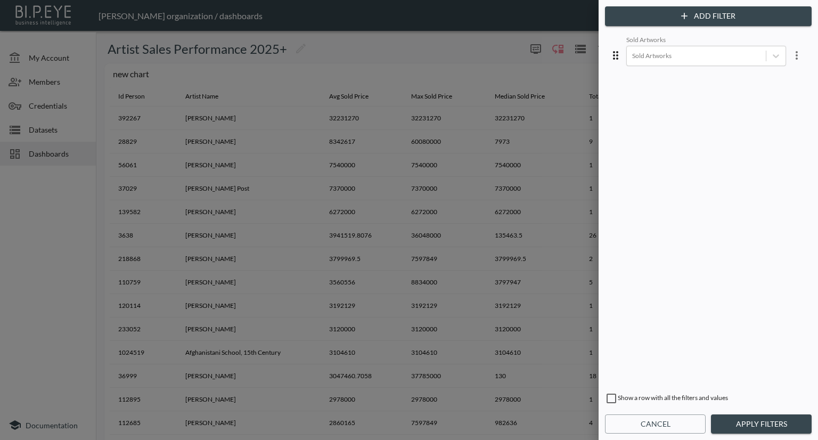
click at [791, 53] on icon "more" at bounding box center [796, 55] width 13 height 13
click at [758, 98] on span "Delete" at bounding box center [746, 98] width 31 height 13
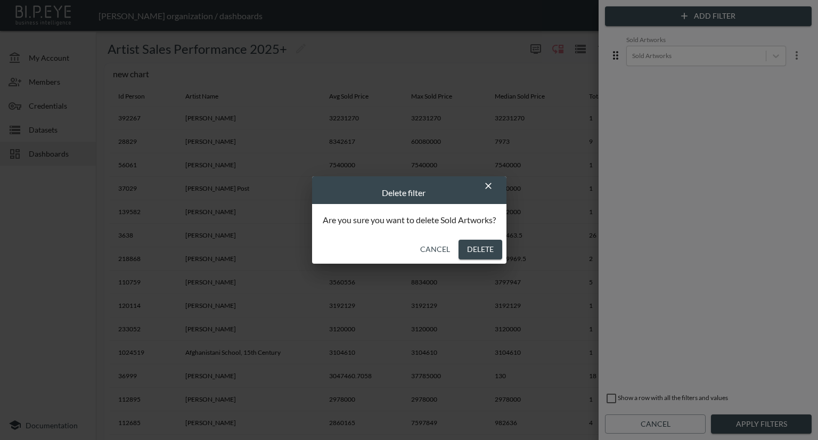
click at [479, 246] on button "Delete" at bounding box center [480, 250] width 44 height 20
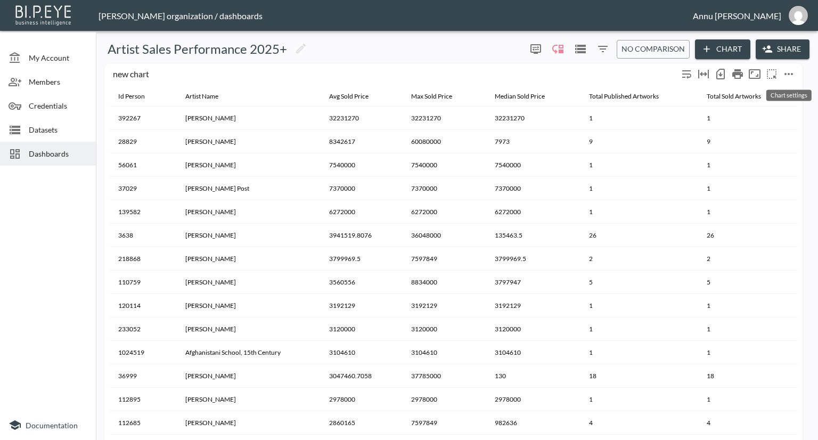
click at [786, 69] on icon "more" at bounding box center [788, 74] width 13 height 13
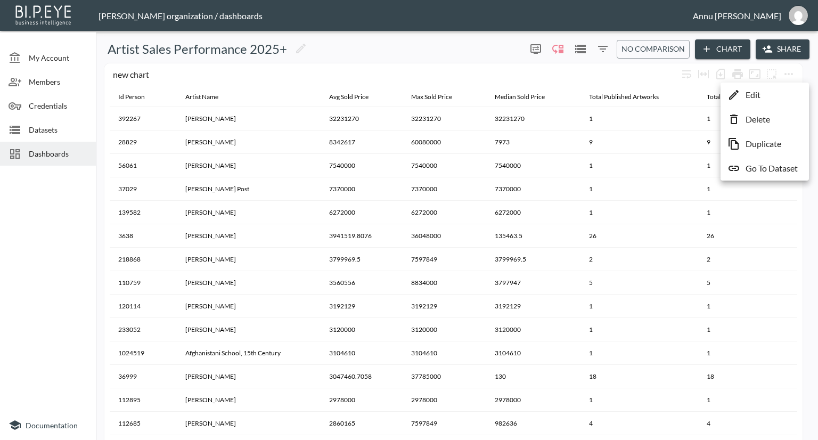
click at [463, 47] on div at bounding box center [409, 220] width 818 height 440
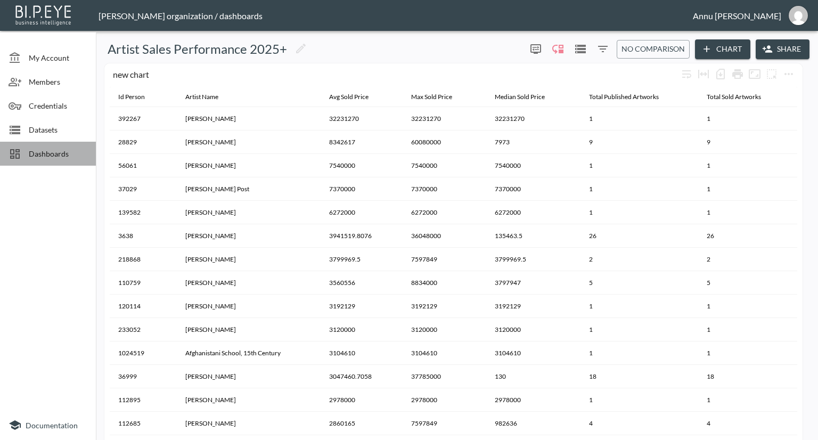
click at [56, 153] on span "Dashboards" at bounding box center [58, 153] width 59 height 11
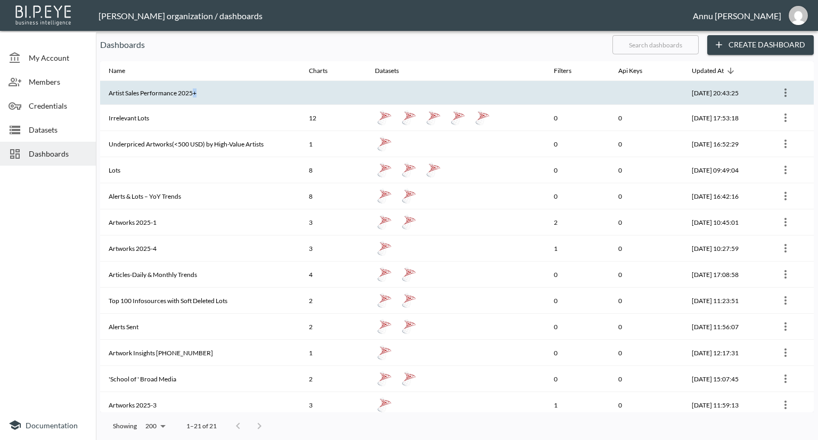
click at [193, 90] on th "Artist Sales Performance 2025+" at bounding box center [200, 93] width 200 height 24
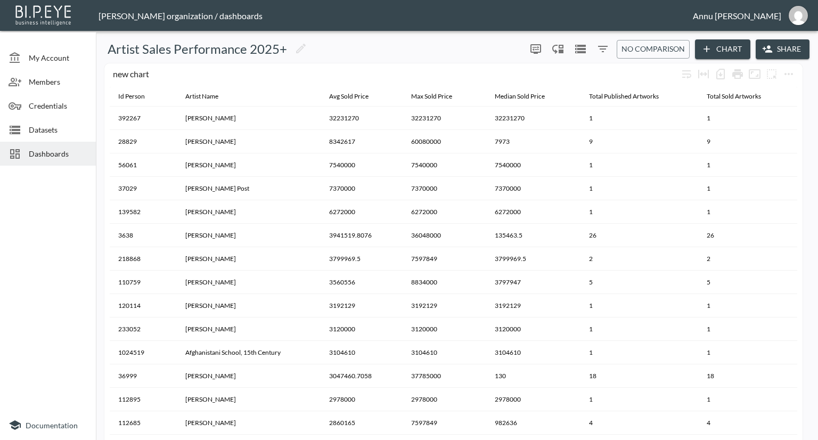
click at [66, 153] on span "Dashboards" at bounding box center [58, 153] width 59 height 11
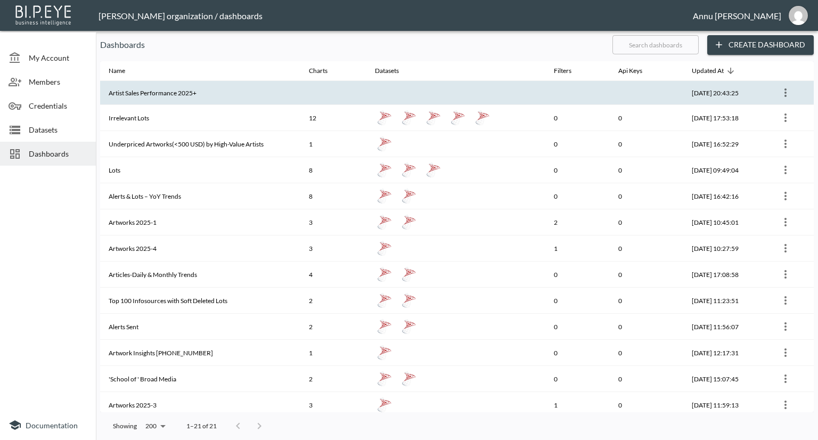
click at [197, 86] on th "Artist Sales Performance 2025+" at bounding box center [200, 93] width 200 height 24
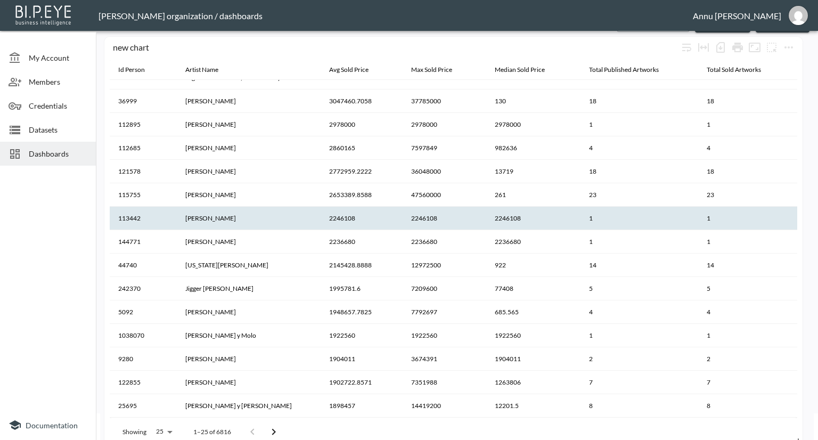
scroll to position [40, 0]
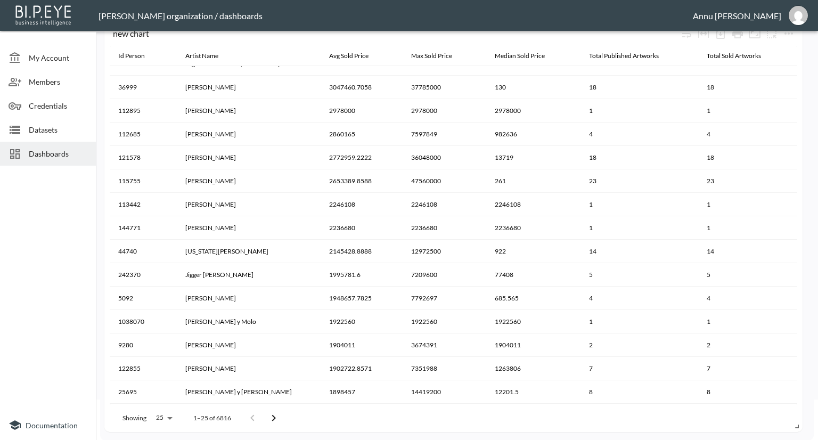
click at [273, 419] on icon "Go to next page" at bounding box center [273, 417] width 13 height 13
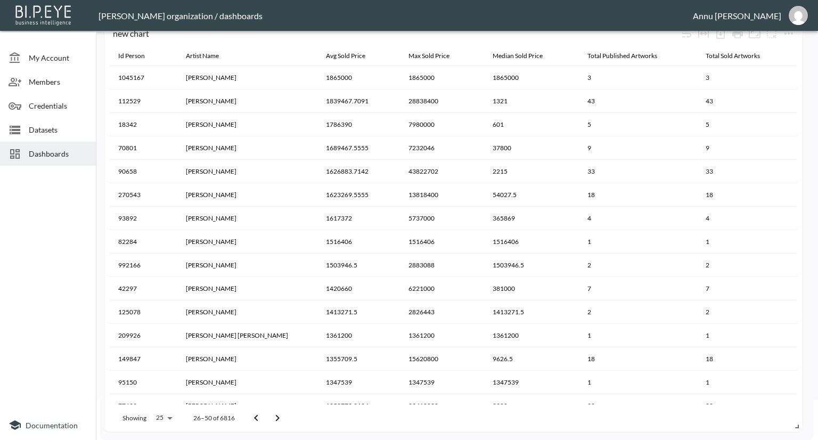
scroll to position [248, 0]
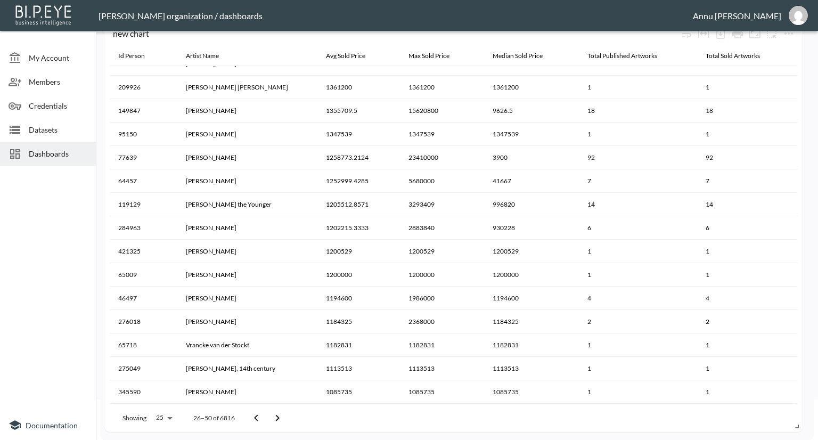
click at [281, 416] on icon "Go to next page" at bounding box center [277, 417] width 13 height 13
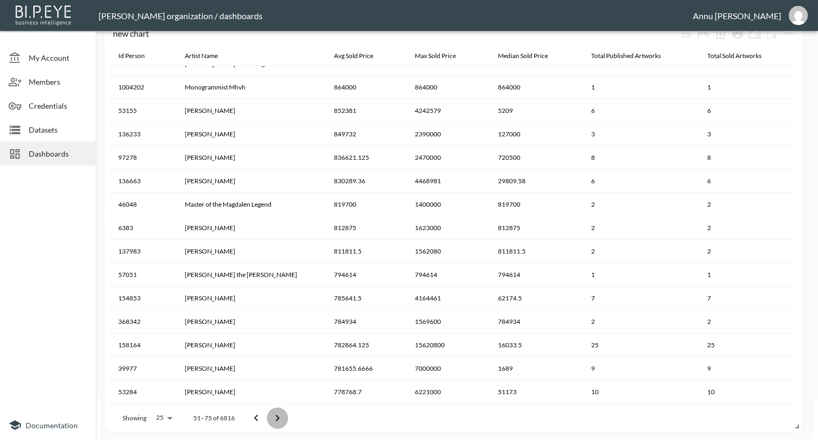
click at [278, 423] on icon "Go to next page" at bounding box center [277, 417] width 13 height 13
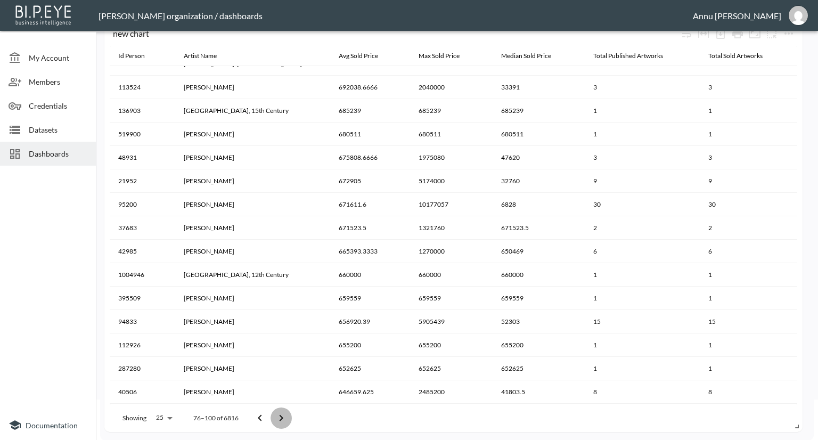
click at [278, 422] on icon "Go to next page" at bounding box center [281, 417] width 13 height 13
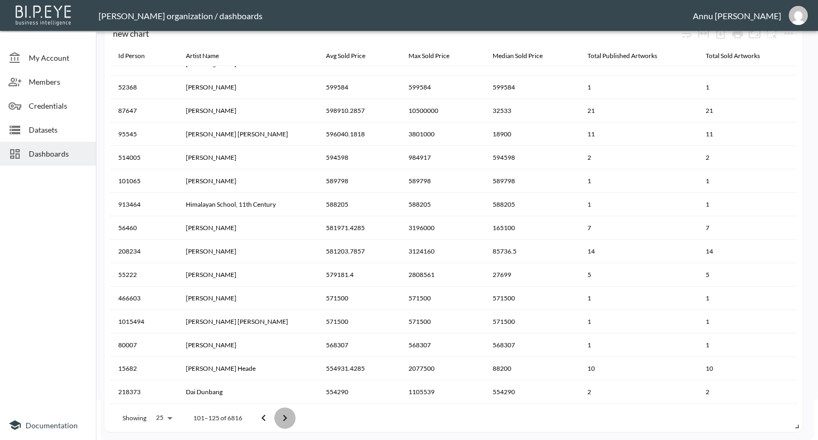
click at [289, 417] on icon "Go to next page" at bounding box center [284, 417] width 13 height 13
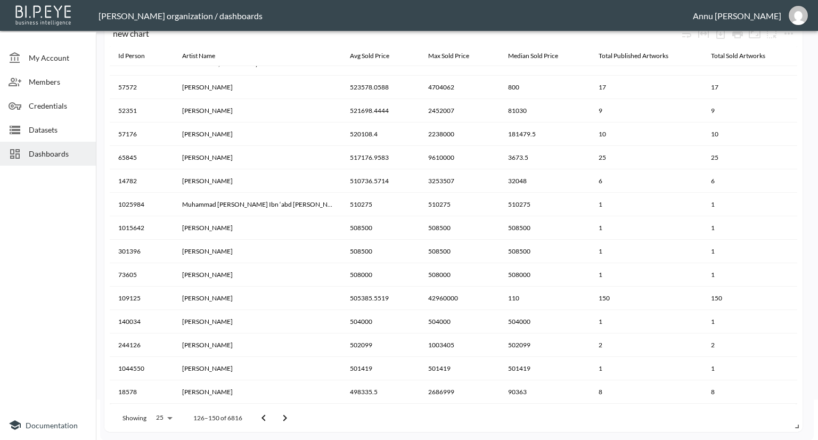
click at [290, 411] on icon "Go to next page" at bounding box center [284, 417] width 13 height 13
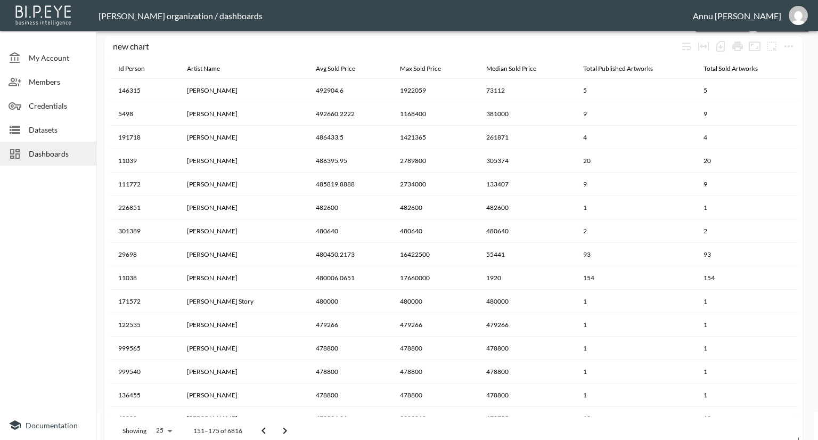
scroll to position [40, 0]
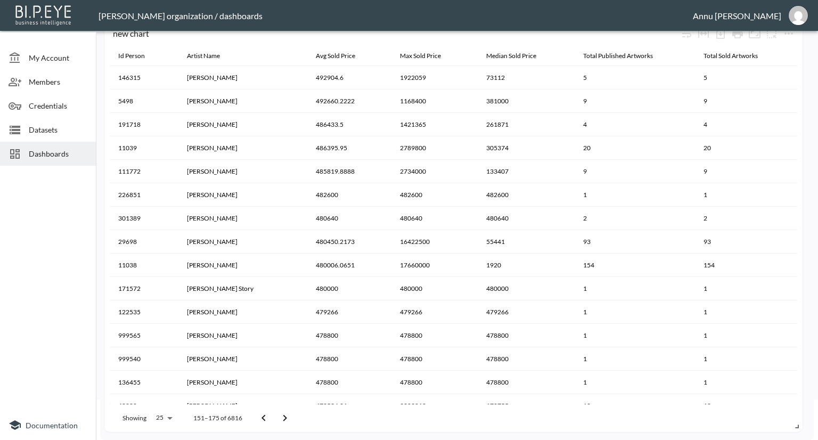
click at [283, 414] on icon "Go to next page" at bounding box center [284, 417] width 13 height 13
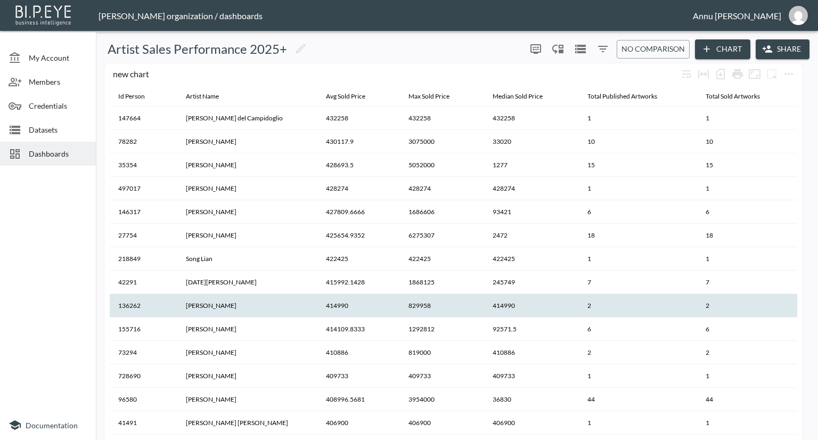
scroll to position [0, 0]
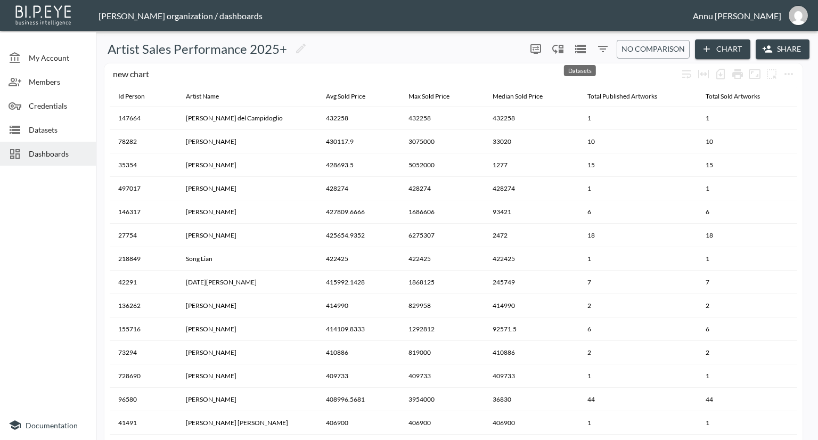
click at [577, 49] on icon "Datasets" at bounding box center [580, 49] width 11 height 9
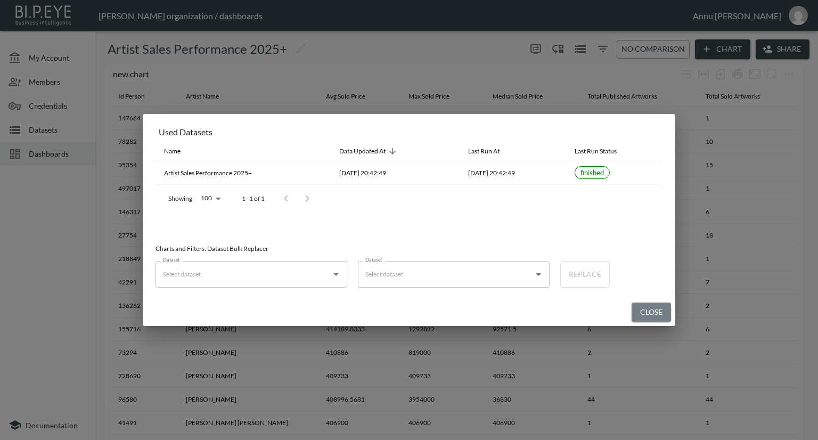
click at [633, 311] on button "Close" at bounding box center [650, 312] width 39 height 20
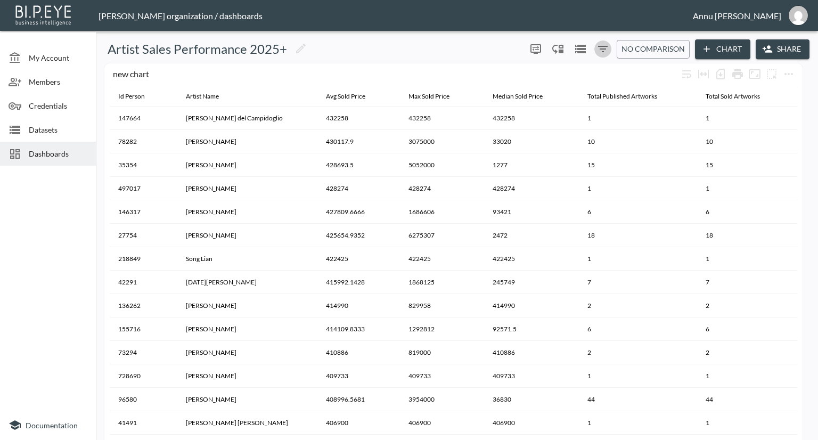
click at [596, 45] on icon "Filters" at bounding box center [602, 49] width 13 height 13
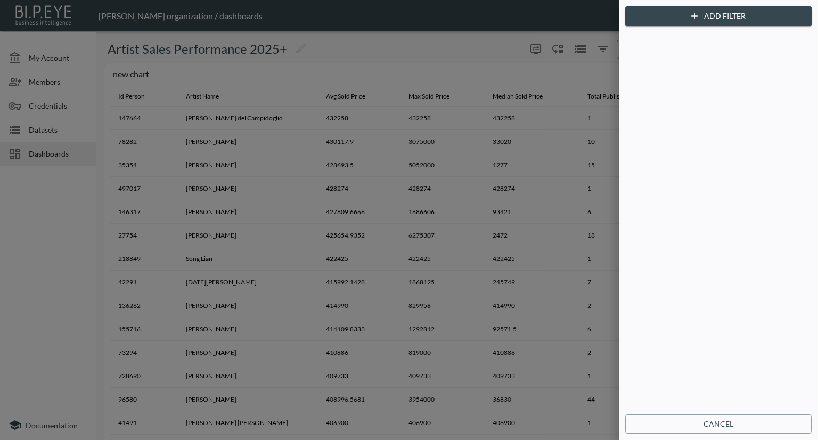
click at [705, 18] on button "Add Filter" at bounding box center [718, 16] width 186 height 20
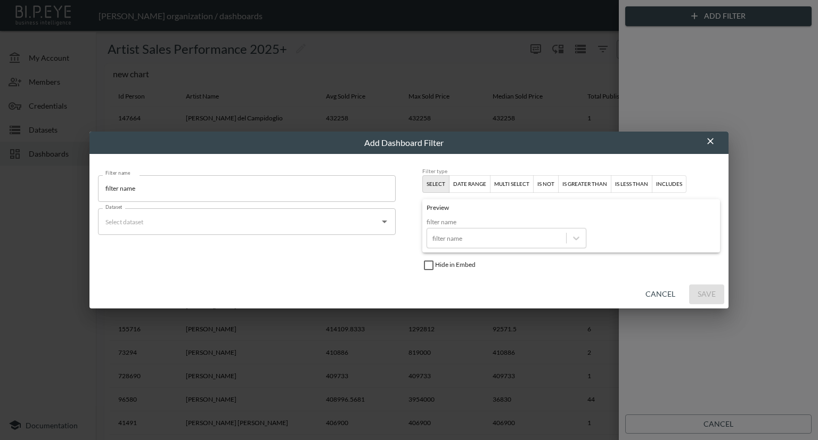
click at [246, 216] on input "Dataset" at bounding box center [239, 221] width 272 height 17
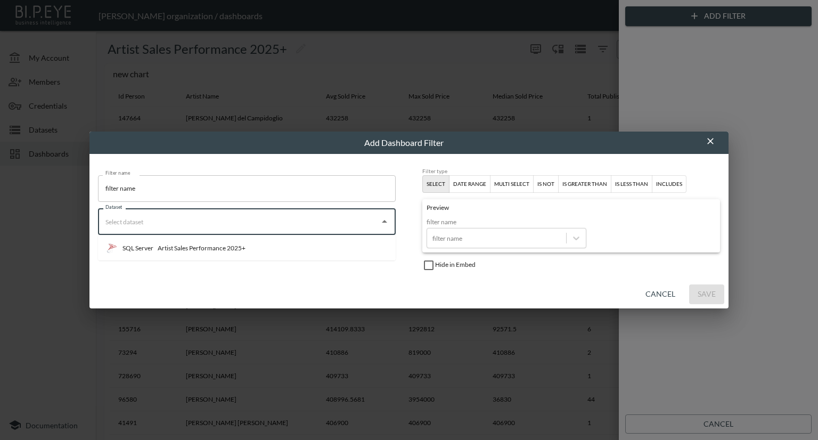
click at [233, 241] on li "SQL Server Artist Sales Performance 2025+" at bounding box center [247, 248] width 298 height 17
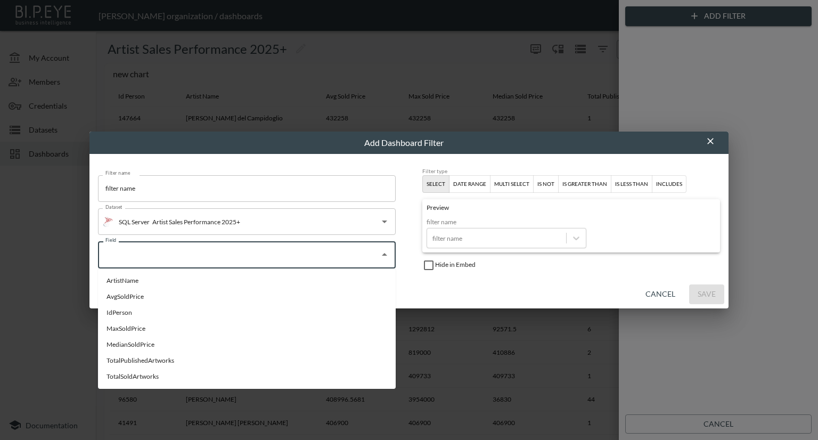
click at [184, 254] on input "Field" at bounding box center [239, 254] width 272 height 17
click at [130, 312] on div "IdPerson" at bounding box center [119, 313] width 26 height 10
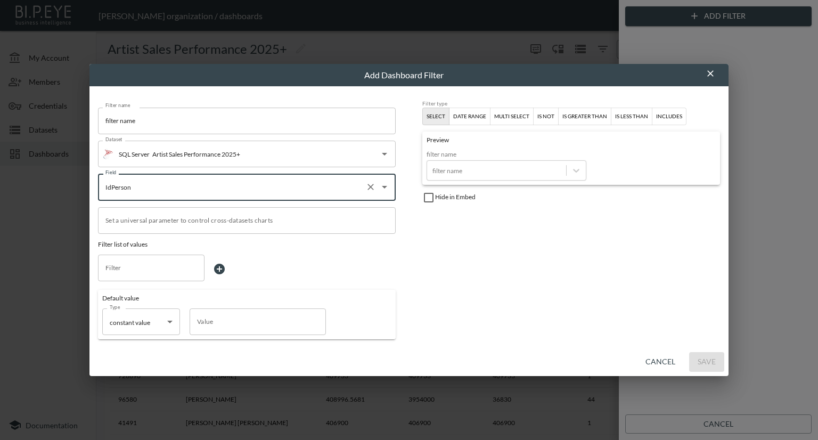
type input "IdPerson"
click at [508, 115] on div "multi select" at bounding box center [511, 117] width 35 height 10
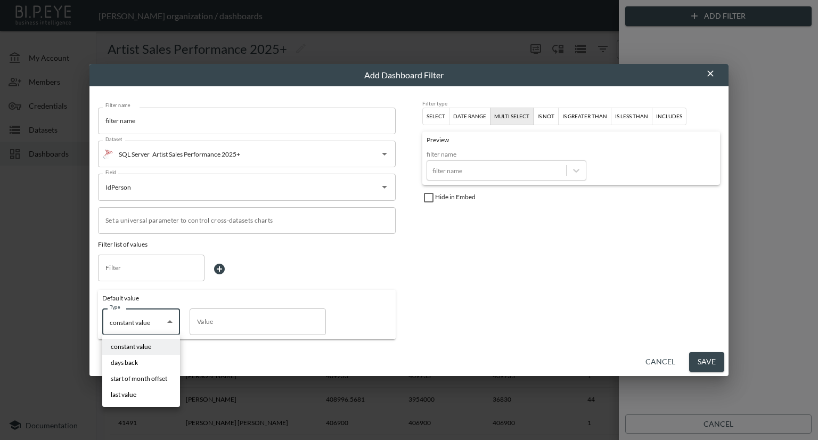
click at [163, 323] on body "BI.P.EYE, Interactive Analytics Dashboards - app [PERSON_NAME] organization / d…" at bounding box center [409, 220] width 818 height 440
click at [140, 351] on li "constant value" at bounding box center [141, 347] width 78 height 16
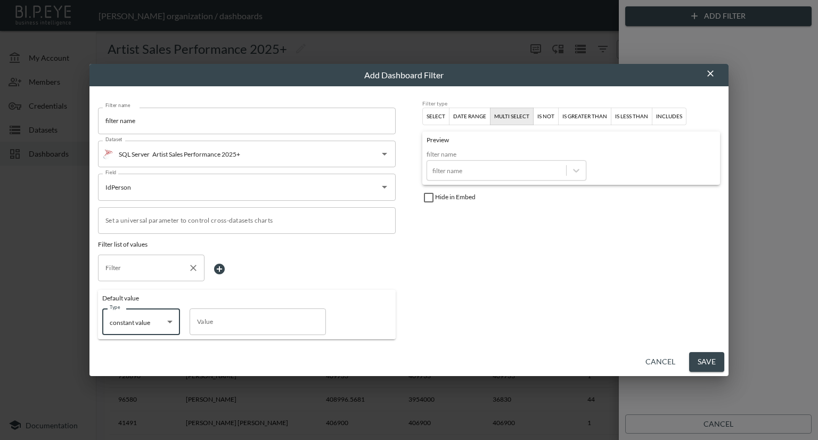
click at [142, 261] on input "Filter" at bounding box center [143, 267] width 81 height 17
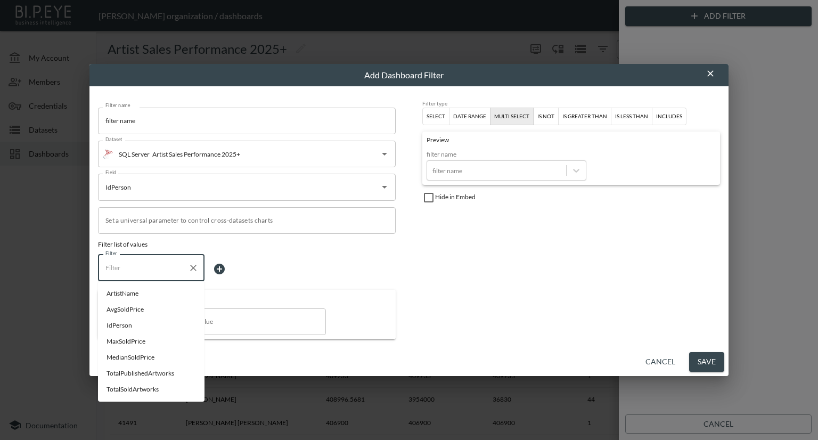
click at [276, 277] on div "Filter Filter" at bounding box center [247, 268] width 298 height 29
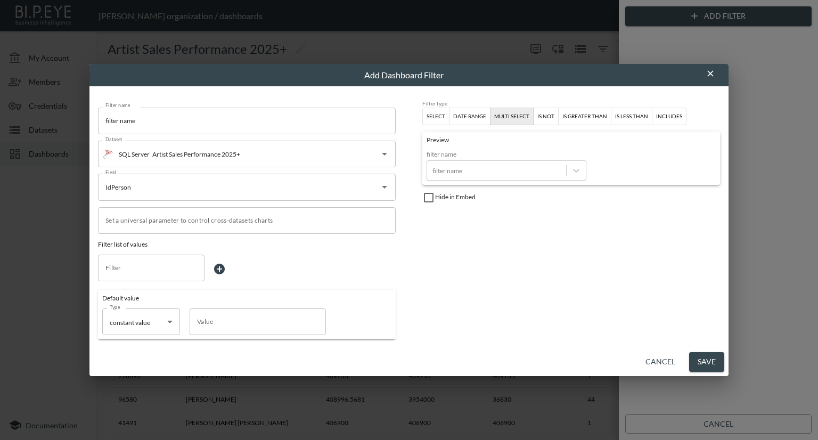
click at [710, 359] on button "Save" at bounding box center [706, 362] width 35 height 20
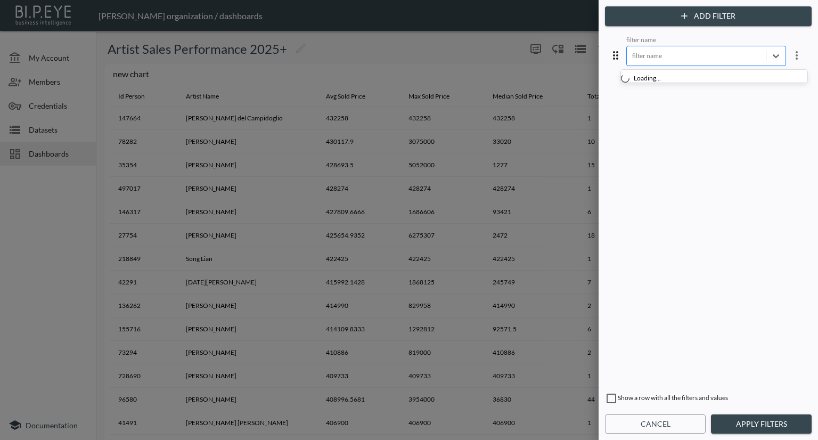
click at [667, 52] on div at bounding box center [696, 56] width 128 height 10
click at [666, 59] on div at bounding box center [696, 56] width 128 height 10
click at [776, 56] on div at bounding box center [775, 55] width 19 height 19
click at [773, 56] on icon at bounding box center [775, 56] width 11 height 11
click at [770, 55] on icon at bounding box center [775, 56] width 11 height 11
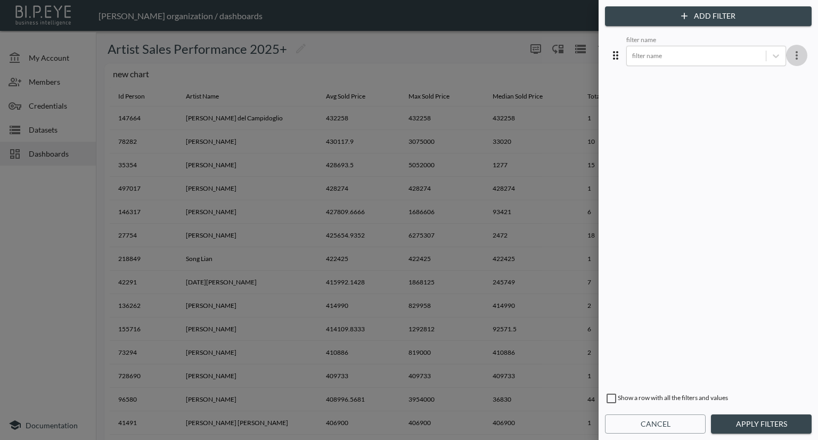
click at [794, 54] on icon "more" at bounding box center [796, 55] width 13 height 13
click at [767, 76] on li "Edit" at bounding box center [758, 79] width 96 height 19
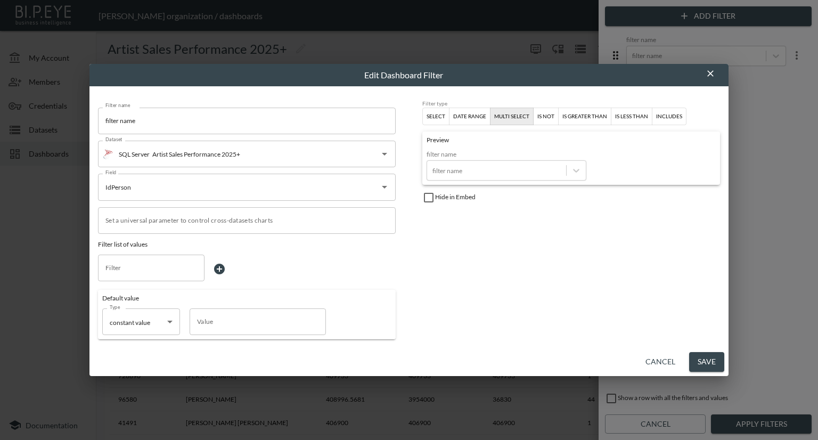
click at [162, 124] on input "filter name" at bounding box center [247, 121] width 298 height 27
drag, startPoint x: 155, startPoint y: 123, endPoint x: 75, endPoint y: 126, distance: 80.4
click at [75, 126] on div "Edit Dashboard Filter Filter name filter name Filter name Dataset SQL Server Ar…" at bounding box center [409, 220] width 818 height 440
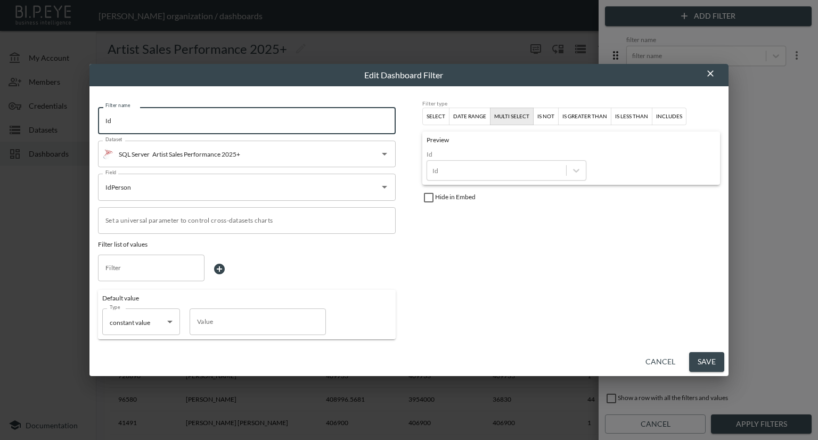
type input "I"
type input "Artist Id"
click at [713, 362] on button "Save" at bounding box center [706, 362] width 35 height 20
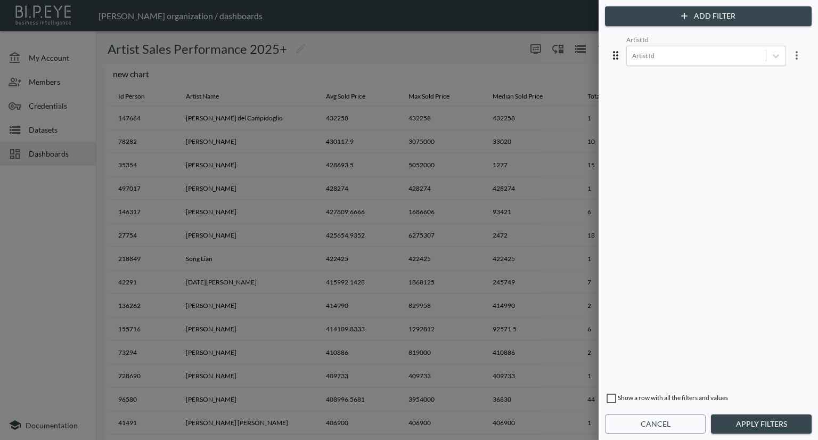
click at [606, 398] on input "checkbox" at bounding box center [611, 398] width 13 height 13
checkbox input "true"
click at [773, 59] on icon at bounding box center [775, 56] width 11 height 11
click at [773, 58] on icon at bounding box center [775, 56] width 11 height 11
click at [772, 55] on icon at bounding box center [775, 56] width 11 height 11
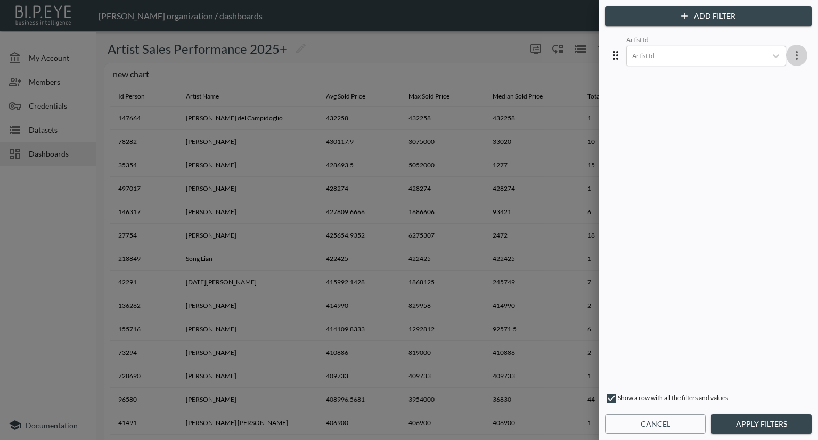
click at [790, 55] on icon "more" at bounding box center [796, 55] width 13 height 13
click at [762, 77] on li "Edit" at bounding box center [758, 79] width 96 height 19
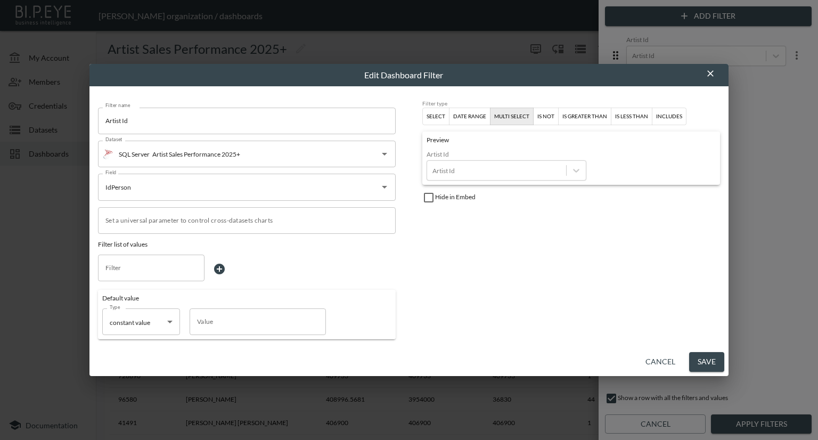
click at [168, 322] on body "BI.P.EYE, Interactive Analytics Dashboards - app [PERSON_NAME] organization / d…" at bounding box center [409, 220] width 818 height 440
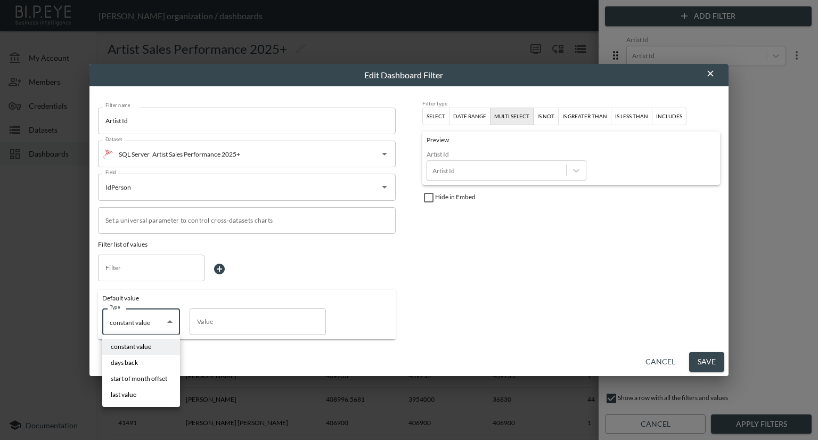
click at [139, 215] on div at bounding box center [409, 220] width 818 height 440
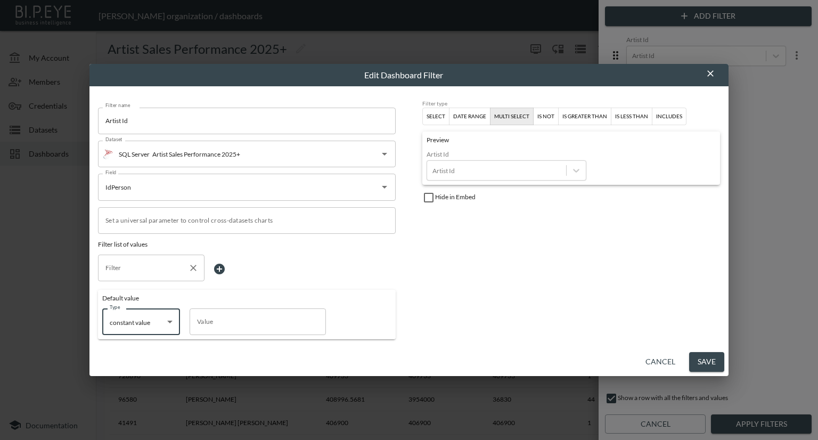
click at [137, 273] on input "Filter" at bounding box center [143, 267] width 81 height 17
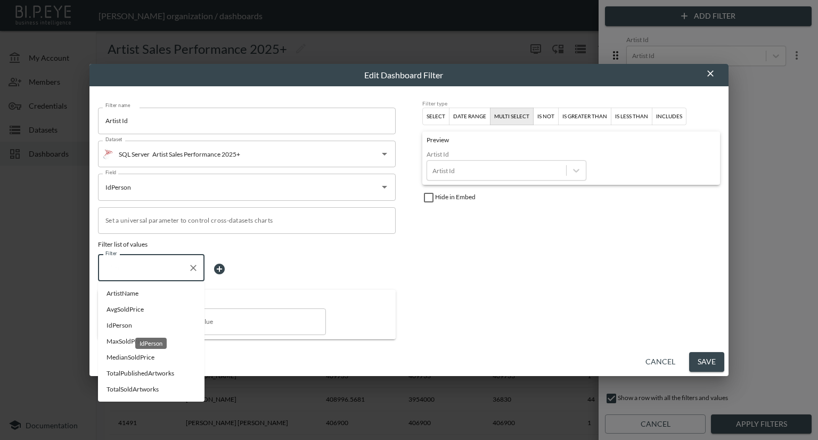
click at [129, 327] on span "IdPerson" at bounding box center [150, 325] width 89 height 10
type input "IdPerson"
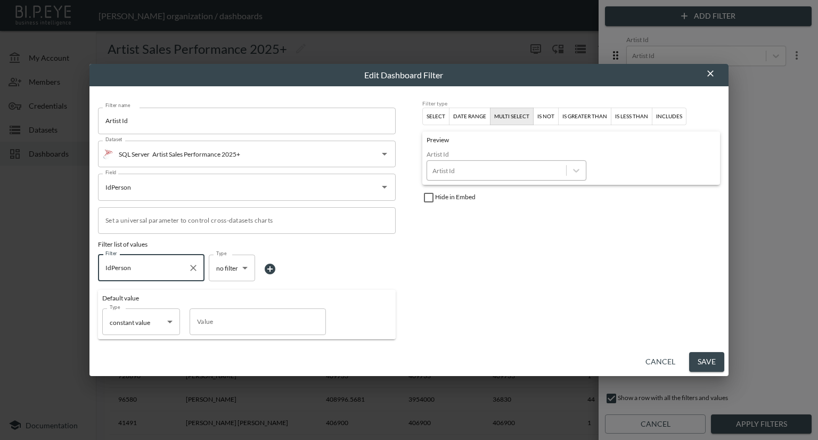
click at [465, 173] on div at bounding box center [496, 171] width 128 height 10
click at [573, 169] on icon at bounding box center [576, 171] width 6 height 4
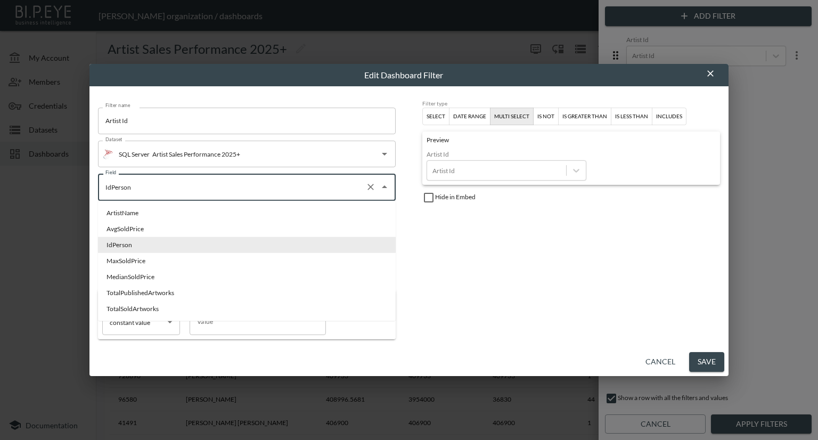
click at [192, 192] on input "IdPerson" at bounding box center [232, 186] width 258 height 17
click at [162, 239] on li "IdPerson" at bounding box center [247, 245] width 298 height 16
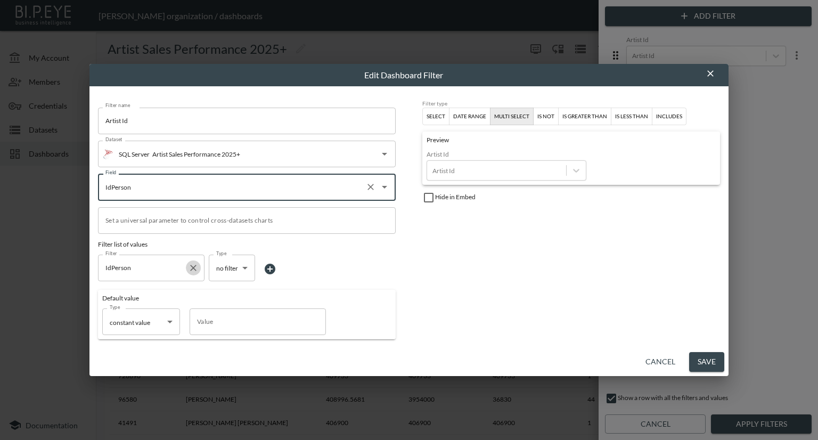
click at [197, 267] on icon "Clear" at bounding box center [193, 267] width 11 height 11
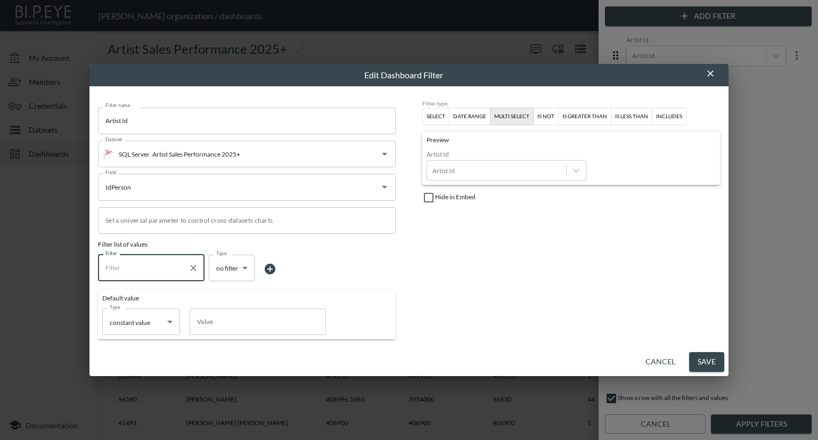
click at [209, 324] on input "Value" at bounding box center [258, 321] width 136 height 27
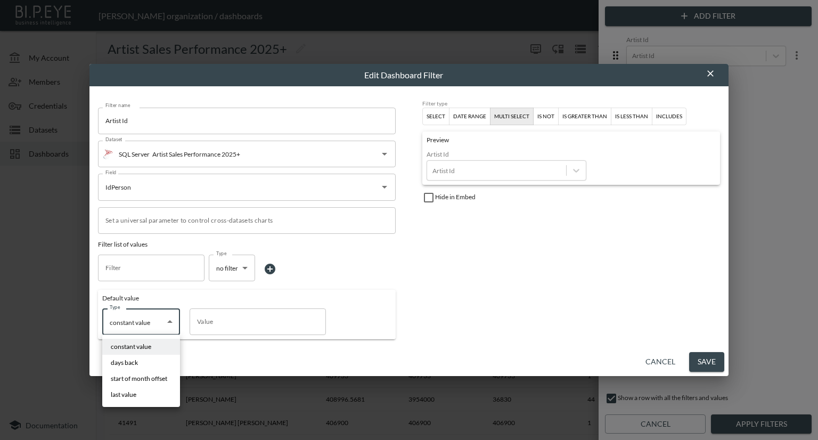
click at [148, 328] on body "BI.P.EYE, Interactive Analytics Dashboards - app [PERSON_NAME] organization / d…" at bounding box center [409, 220] width 818 height 440
click at [61, 319] on div at bounding box center [409, 220] width 818 height 440
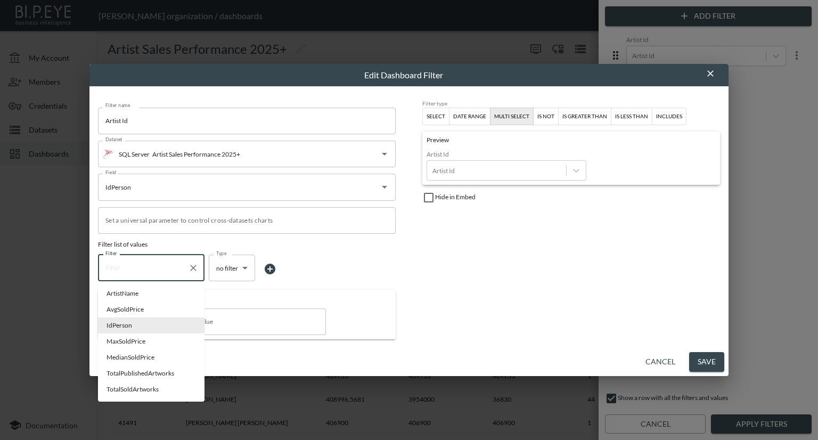
click at [133, 268] on input "Filter" at bounding box center [143, 267] width 81 height 17
click at [234, 264] on body "BI.P.EYE, Interactive Analytics Dashboards - app [PERSON_NAME] organization / d…" at bounding box center [409, 220] width 818 height 440
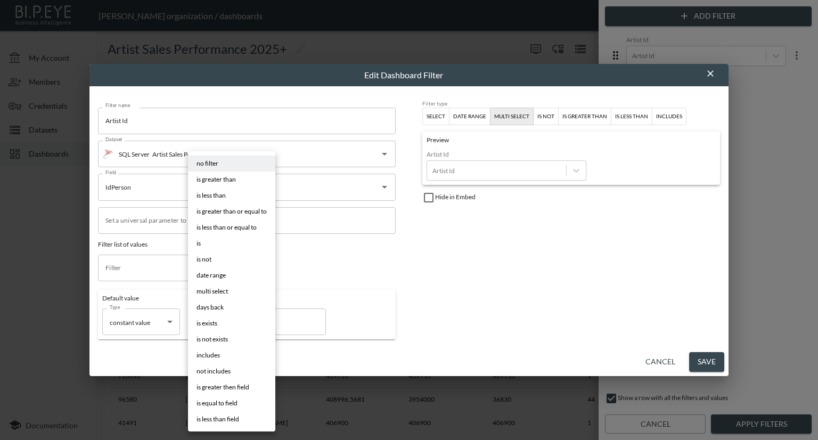
click at [72, 263] on div at bounding box center [409, 220] width 818 height 440
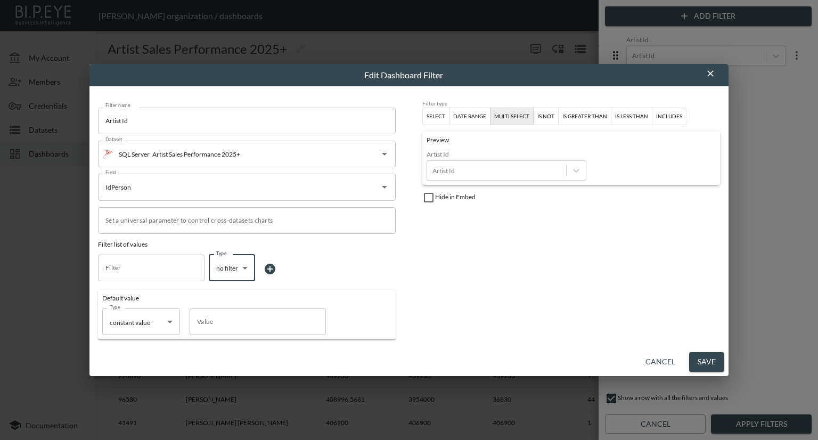
click at [241, 271] on body "BI.P.EYE, Interactive Analytics Dashboards - app [PERSON_NAME] organization / d…" at bounding box center [409, 220] width 818 height 440
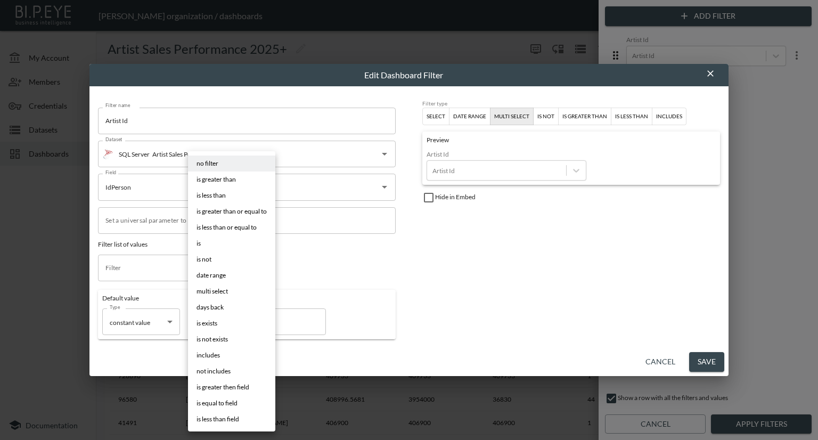
click at [332, 270] on div at bounding box center [409, 220] width 818 height 440
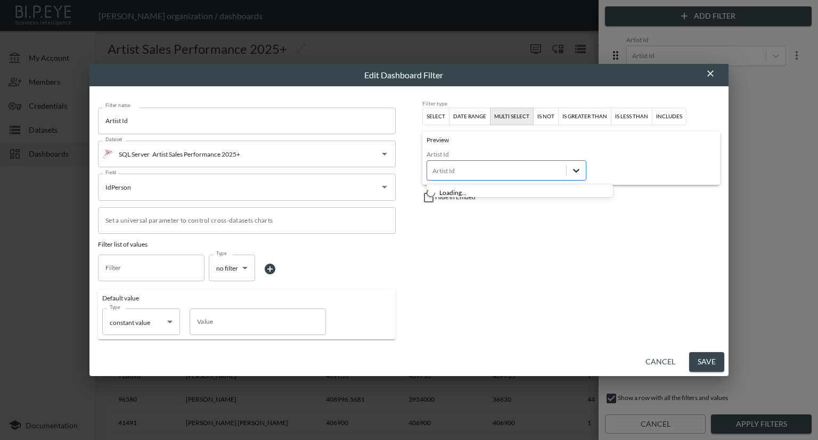
click at [577, 166] on icon at bounding box center [576, 170] width 11 height 11
click at [241, 219] on input "Set a universal parameter to control cross-datasets charts" at bounding box center [247, 220] width 298 height 27
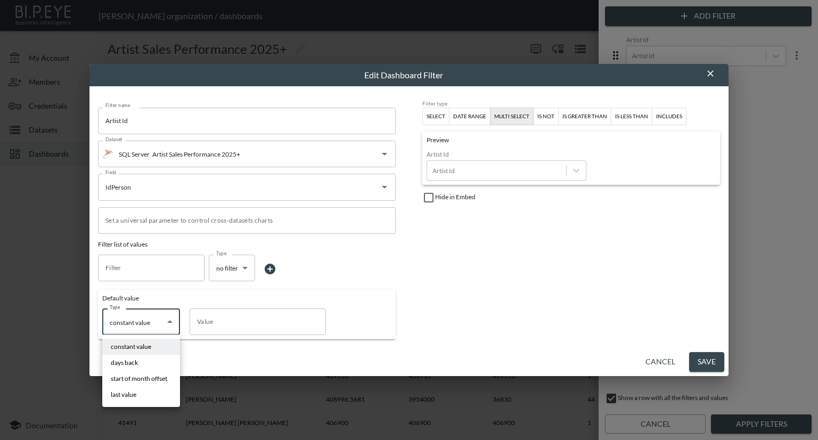
click at [134, 318] on body "BI.P.EYE, Interactive Analytics Dashboards - app [PERSON_NAME] organization / d…" at bounding box center [409, 220] width 818 height 440
click at [40, 297] on div at bounding box center [409, 220] width 818 height 440
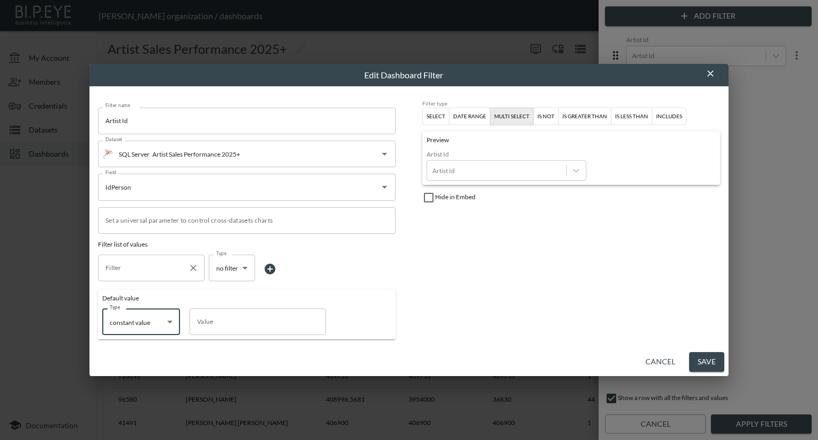
click at [131, 273] on input "Filter" at bounding box center [143, 267] width 81 height 17
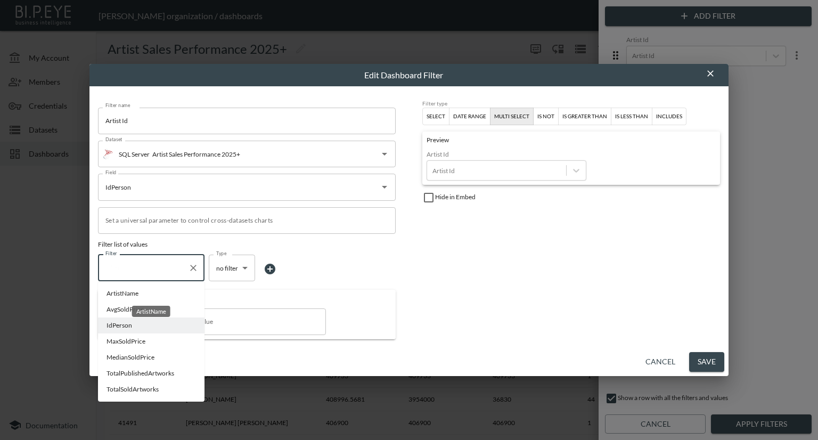
click at [128, 294] on span "ArtistName" at bounding box center [150, 294] width 89 height 10
type input "ArtistName"
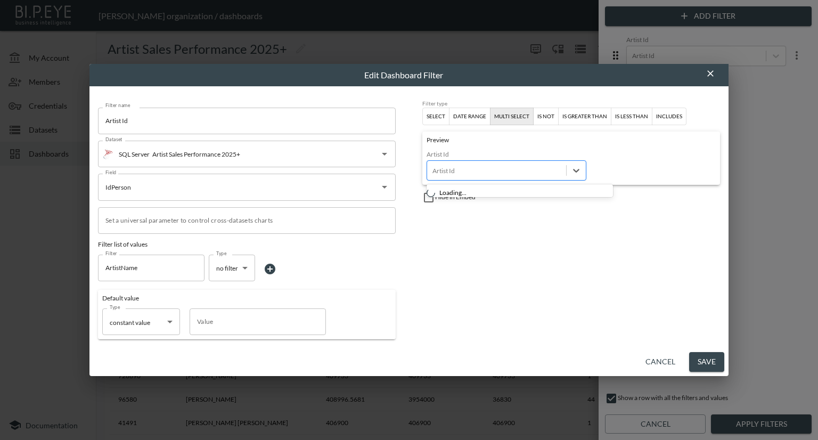
click at [505, 168] on div at bounding box center [496, 171] width 128 height 10
click at [426, 194] on input "checkbox" at bounding box center [428, 197] width 13 height 13
click at [488, 173] on div at bounding box center [496, 171] width 128 height 10
click at [428, 193] on input "checkbox" at bounding box center [428, 197] width 13 height 13
checkbox input "false"
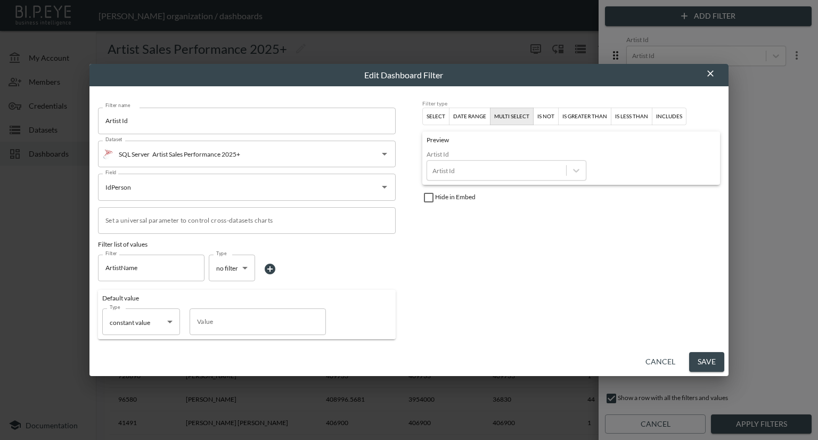
click at [441, 114] on div "Select" at bounding box center [435, 117] width 19 height 10
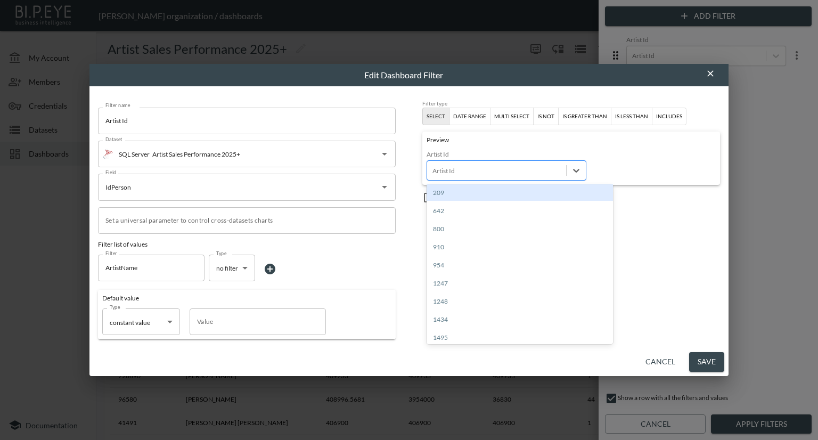
click at [466, 170] on div at bounding box center [496, 171] width 128 height 10
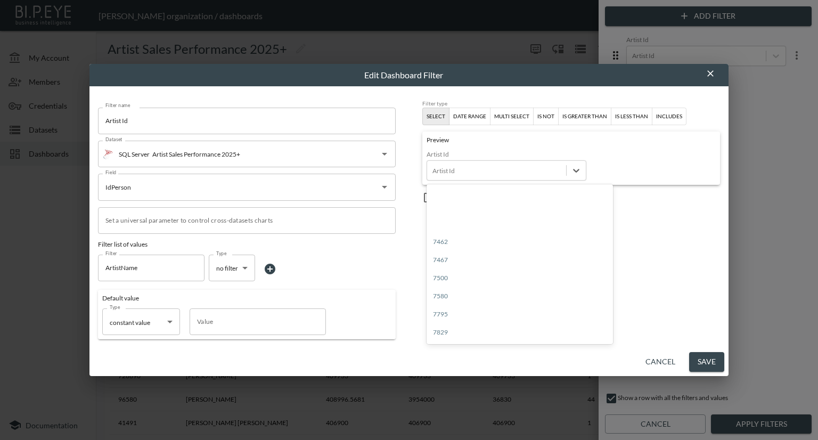
scroll to position [1118, 0]
click at [696, 365] on button "Save" at bounding box center [706, 362] width 35 height 20
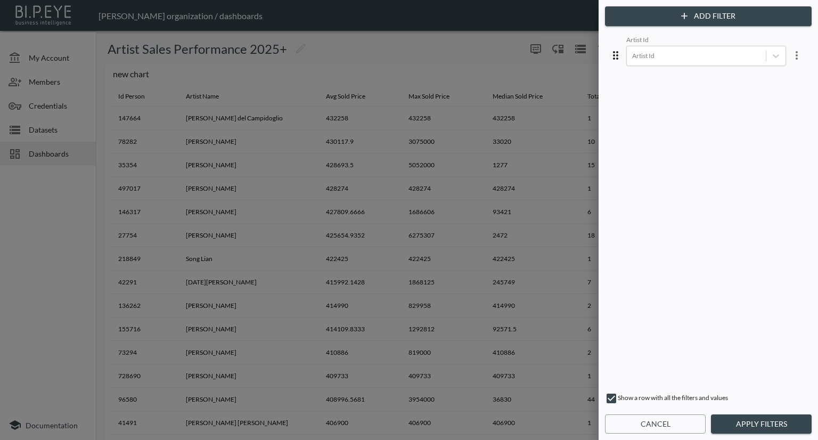
click at [724, 416] on button "Apply Filters" at bounding box center [761, 424] width 101 height 20
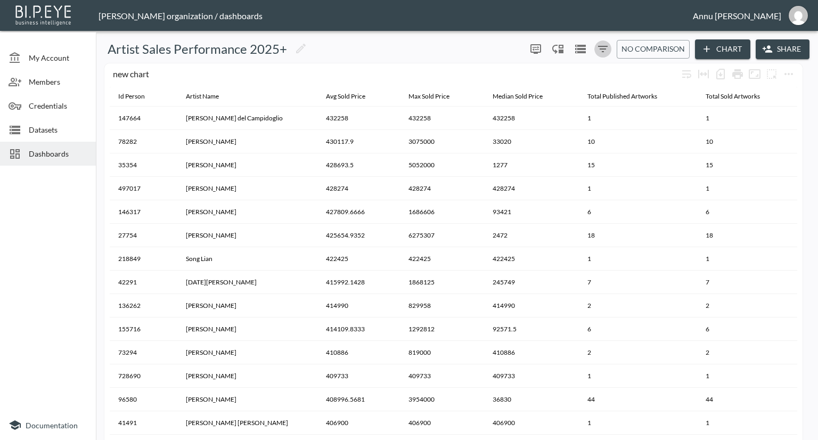
click at [600, 51] on icon "Filters" at bounding box center [602, 49] width 13 height 13
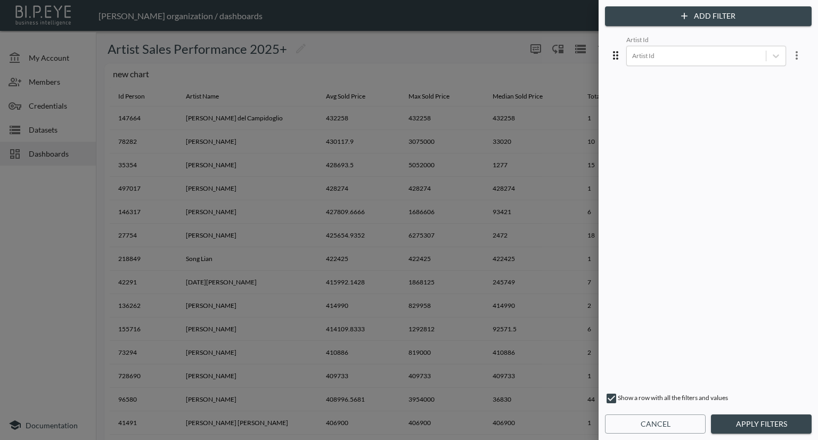
click at [614, 56] on div "Artist Id Artist Id" at bounding box center [708, 209] width 202 height 351
click at [610, 55] on div "Artist Id Artist Id" at bounding box center [708, 209] width 202 height 351
click at [790, 57] on icon "more" at bounding box center [796, 55] width 13 height 13
click at [658, 131] on div at bounding box center [409, 220] width 818 height 440
click at [722, 426] on button "Apply Filters" at bounding box center [761, 424] width 101 height 20
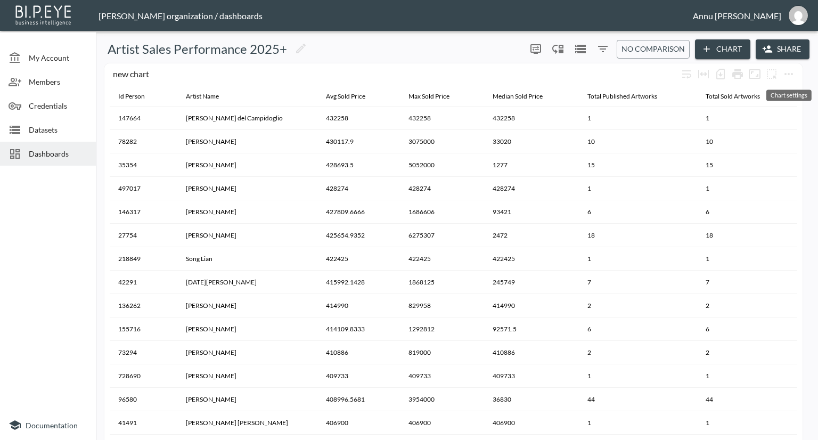
drag, startPoint x: 791, startPoint y: 73, endPoint x: 791, endPoint y: 86, distance: 12.2
click at [791, 86] on body "BI.P.EYE, Interactive Analytics Dashboards - app [PERSON_NAME] organization / d…" at bounding box center [409, 220] width 818 height 440
drag, startPoint x: 790, startPoint y: 63, endPoint x: 791, endPoint y: 71, distance: 8.1
click at [791, 71] on div "new chart" at bounding box center [453, 74] width 687 height 23
drag, startPoint x: 254, startPoint y: 62, endPoint x: 258, endPoint y: 76, distance: 14.0
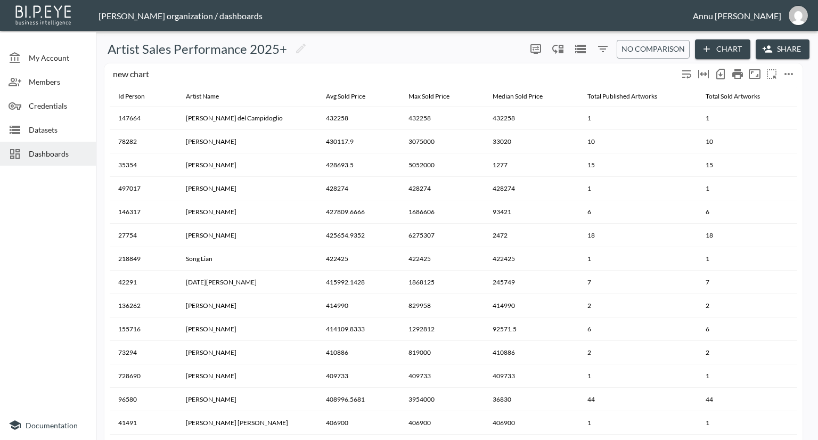
click at [258, 76] on div "new chart" at bounding box center [453, 74] width 687 height 23
click at [803, 65] on div "new chart Id Person Artist Name Avg Sold Price Max Sold Price Median Sold Price…" at bounding box center [454, 267] width 709 height 409
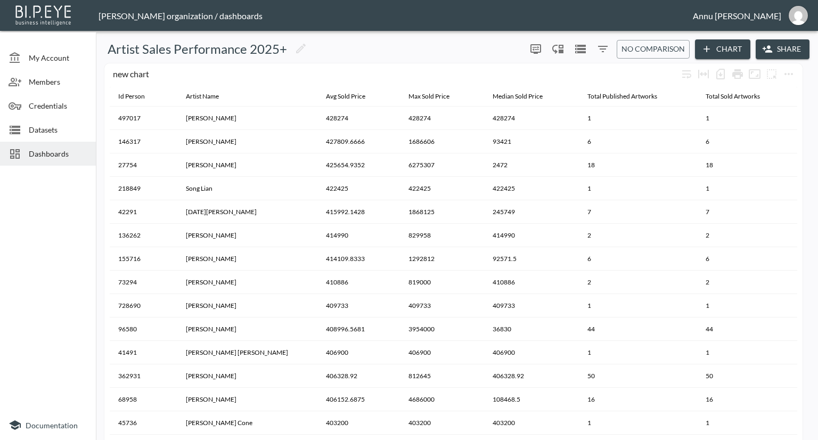
scroll to position [0, 0]
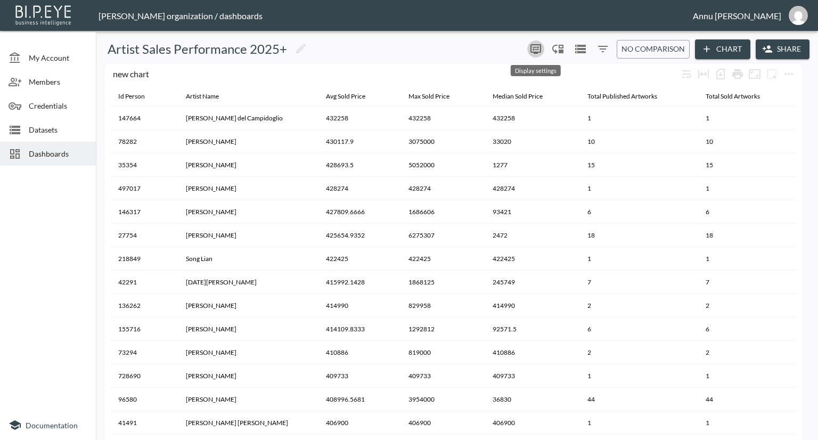
click at [537, 47] on icon "more" at bounding box center [535, 48] width 6 height 4
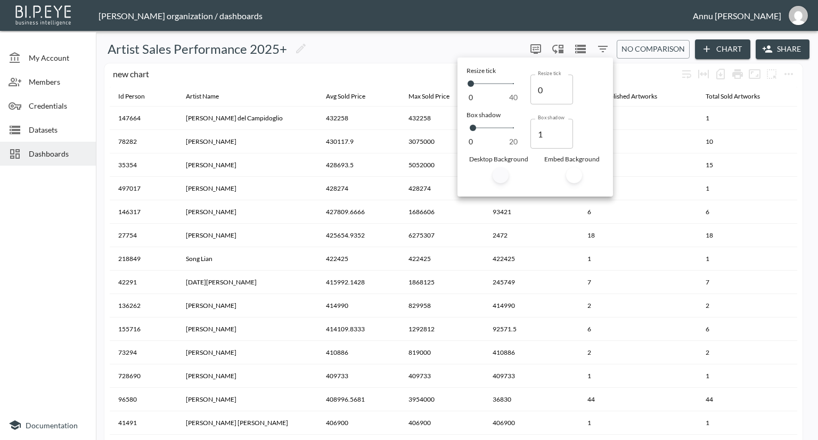
click at [633, 75] on div at bounding box center [409, 220] width 818 height 440
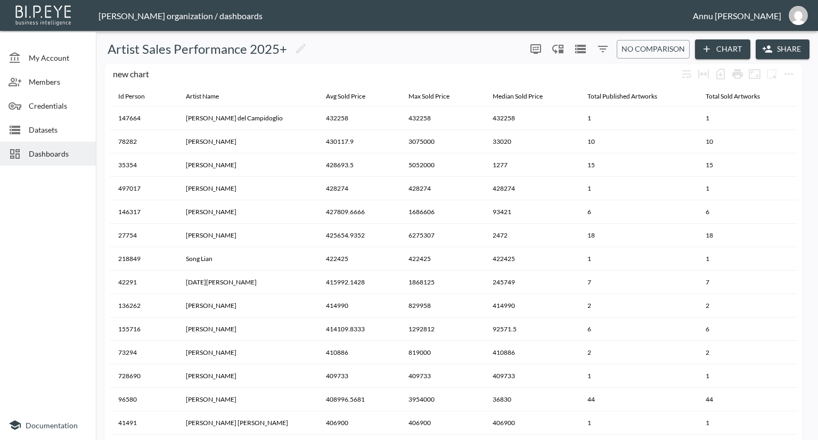
click at [602, 51] on icon "Filters" at bounding box center [602, 49] width 13 height 13
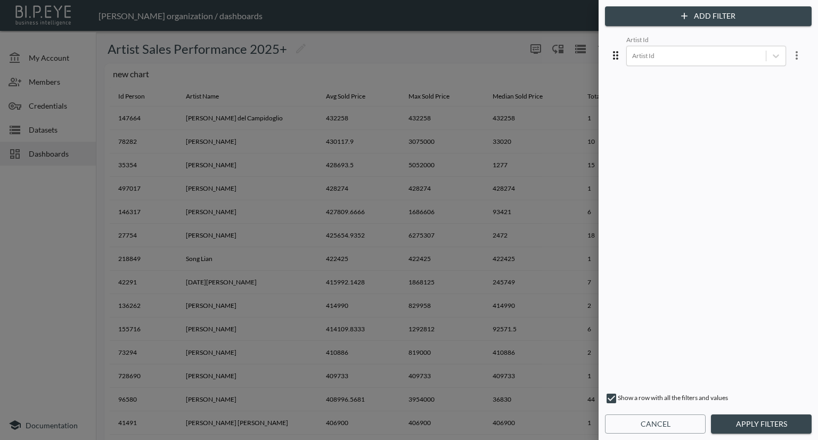
click at [790, 56] on icon "more" at bounding box center [796, 55] width 13 height 13
click at [474, 48] on div at bounding box center [409, 220] width 818 height 440
click at [739, 420] on button "Apply Filters" at bounding box center [761, 424] width 101 height 20
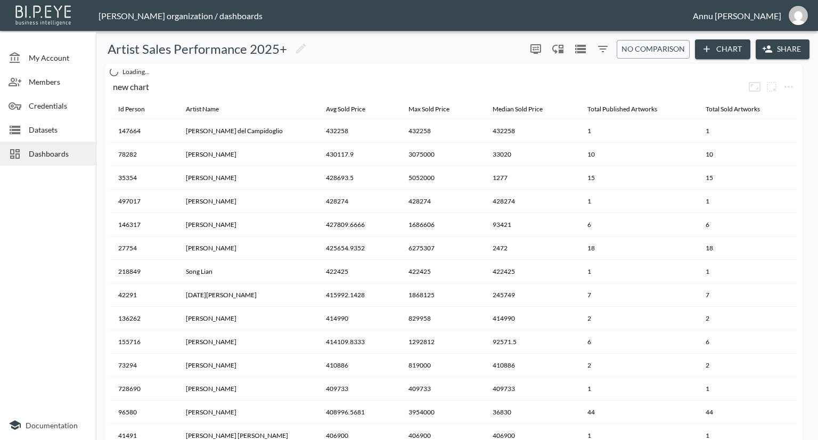
click at [594, 47] on button "0" at bounding box center [602, 48] width 17 height 17
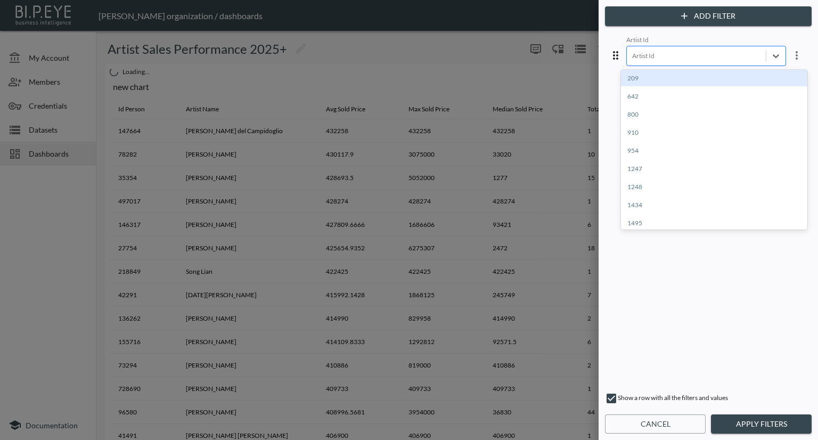
click at [632, 57] on div at bounding box center [696, 56] width 128 height 10
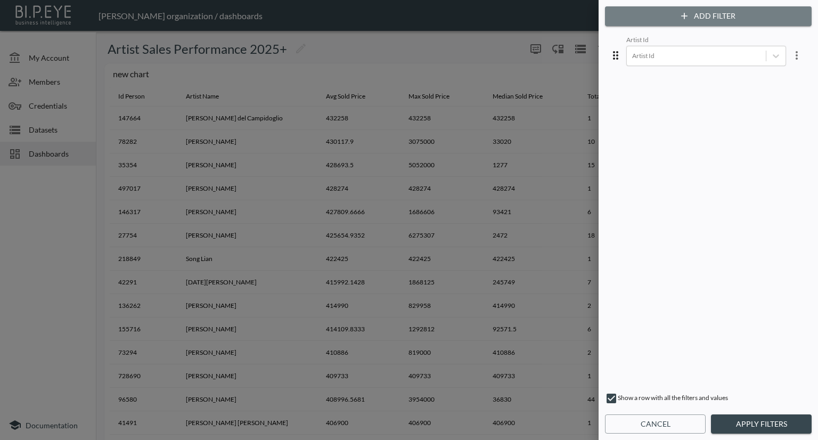
click at [735, 20] on button "Add Filter" at bounding box center [708, 16] width 207 height 20
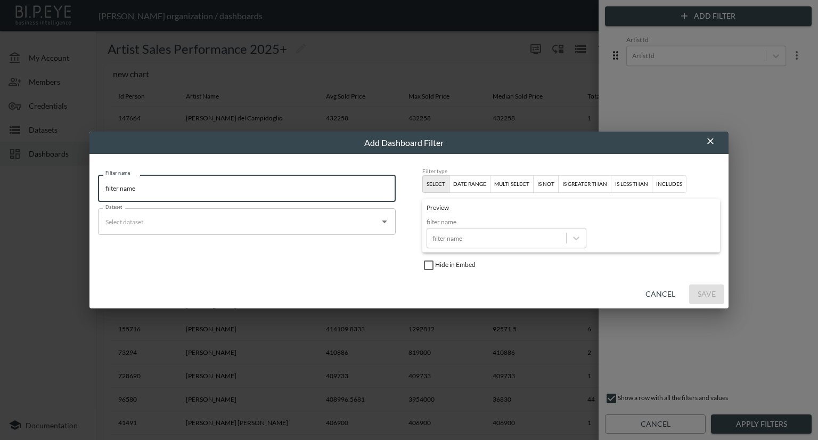
click at [351, 195] on input "filter name" at bounding box center [247, 188] width 298 height 27
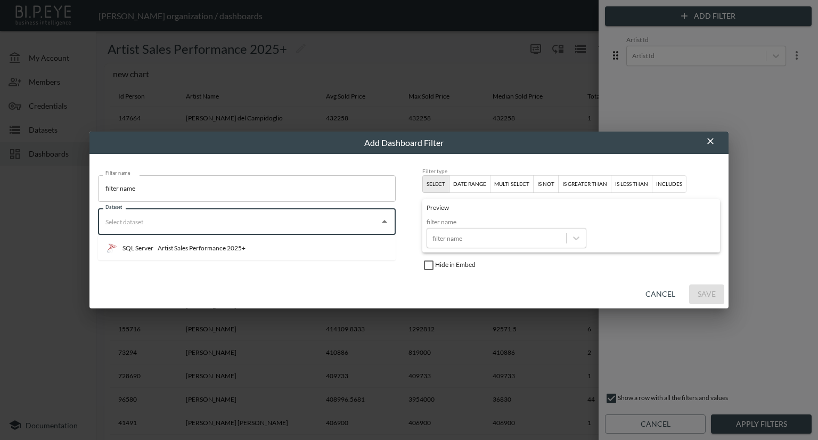
click at [308, 228] on input "Dataset" at bounding box center [239, 221] width 272 height 17
click at [247, 249] on li "SQL Server Artist Sales Performance 2025+" at bounding box center [247, 248] width 298 height 17
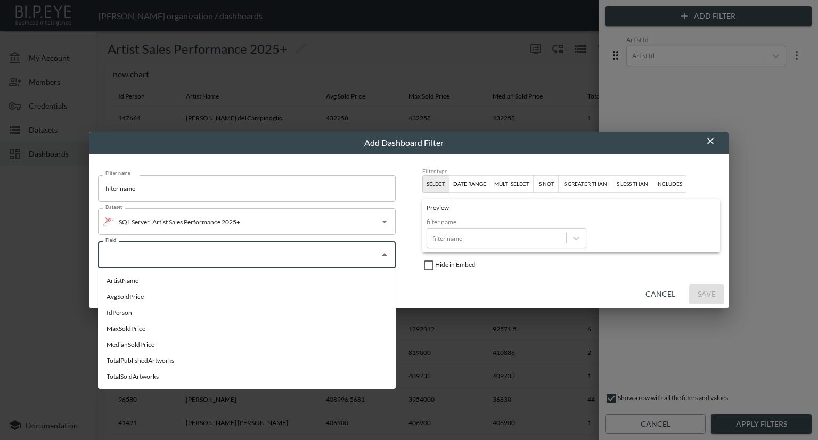
click at [266, 249] on input "Field" at bounding box center [239, 254] width 272 height 17
click at [189, 285] on li "ArtistName" at bounding box center [247, 281] width 298 height 16
type input "ArtistName"
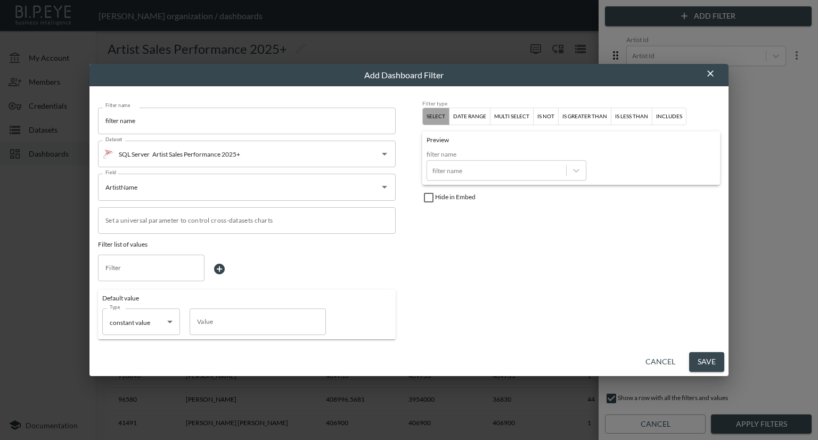
click at [440, 117] on div "Select" at bounding box center [435, 117] width 19 height 10
click at [498, 172] on div at bounding box center [496, 171] width 128 height 10
click at [698, 365] on button "Save" at bounding box center [706, 362] width 35 height 20
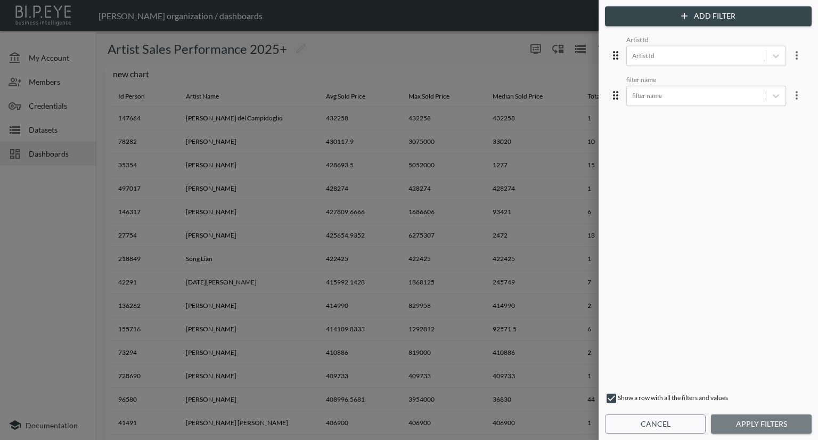
click at [728, 419] on button "Apply Filters" at bounding box center [761, 424] width 101 height 20
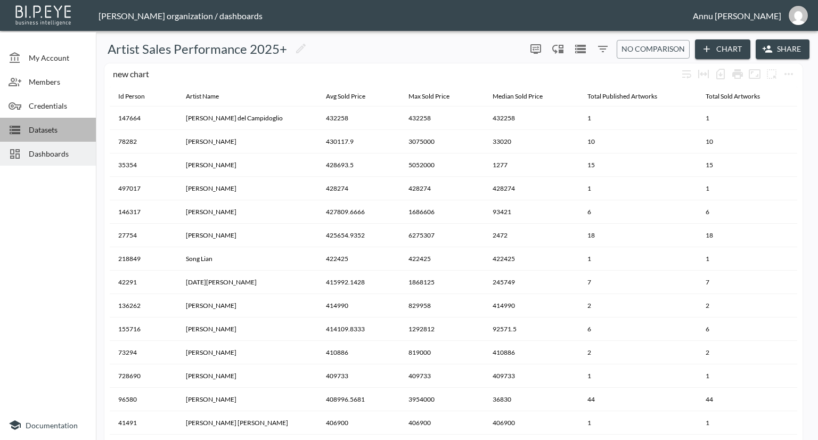
click at [53, 128] on span "Datasets" at bounding box center [58, 129] width 59 height 11
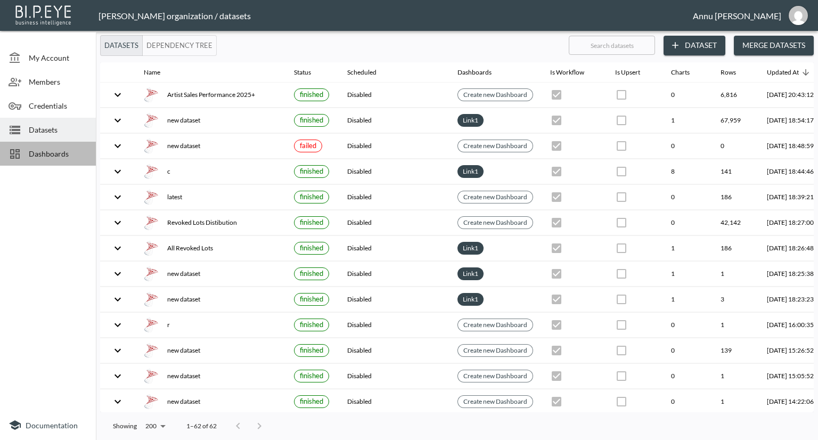
click at [55, 149] on span "Dashboards" at bounding box center [58, 153] width 59 height 11
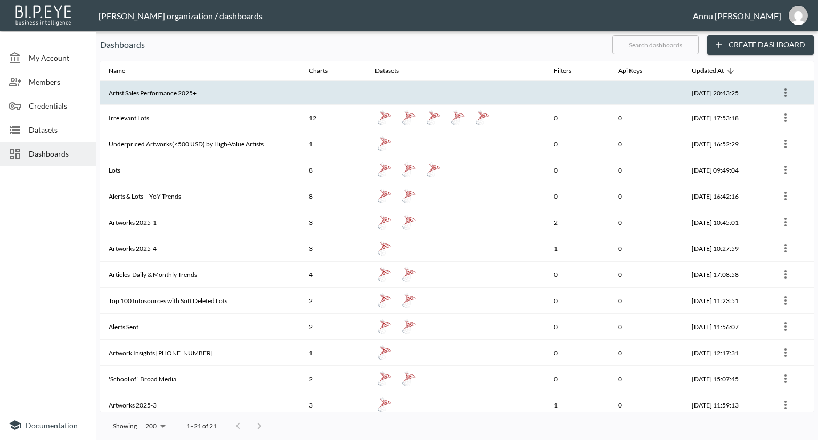
click at [134, 97] on th "Artist Sales Performance 2025+" at bounding box center [200, 93] width 200 height 24
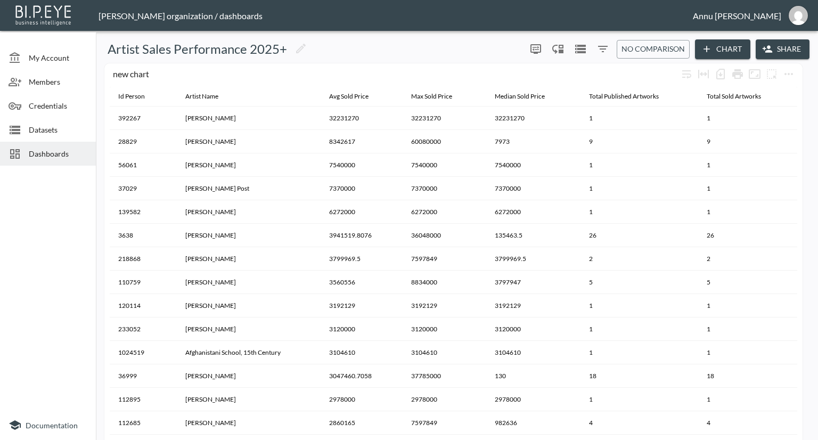
click at [76, 157] on span "Dashboards" at bounding box center [58, 153] width 59 height 11
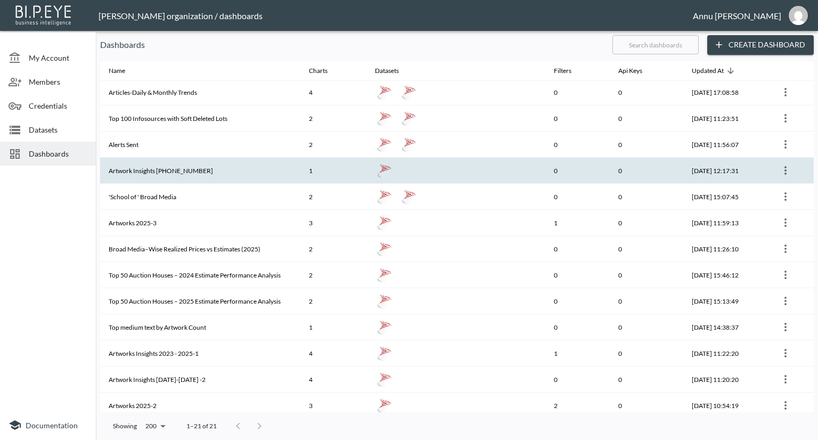
scroll to position [213, 0]
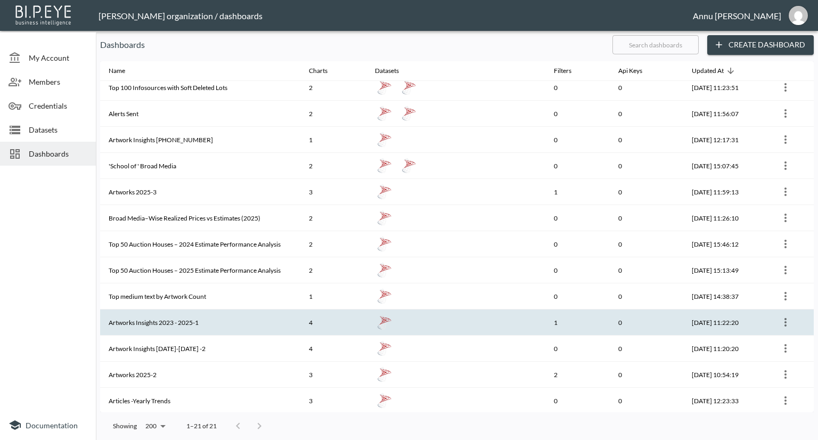
click at [192, 321] on th "Artworks Insights 2023 - 2025-1" at bounding box center [200, 322] width 200 height 26
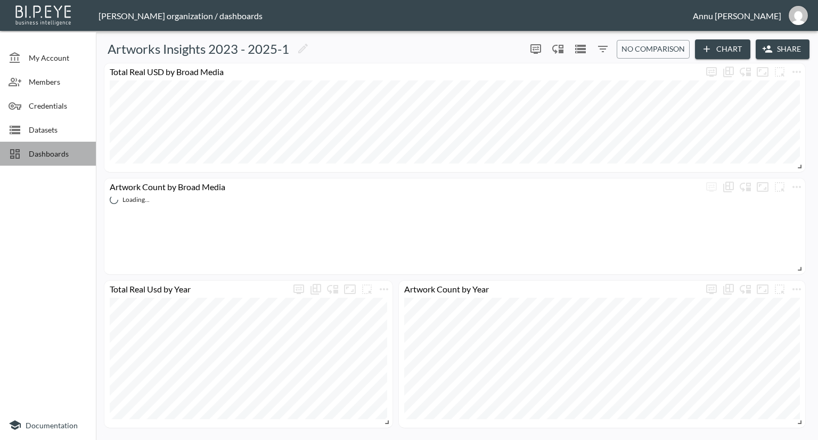
click at [63, 149] on span "Dashboards" at bounding box center [58, 153] width 59 height 11
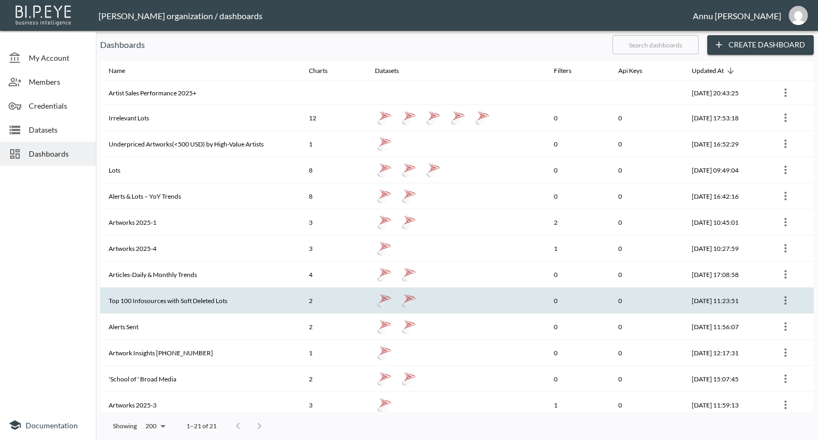
click at [142, 296] on th "Top 100 Infosources with Soft Deleted Lots" at bounding box center [200, 300] width 200 height 26
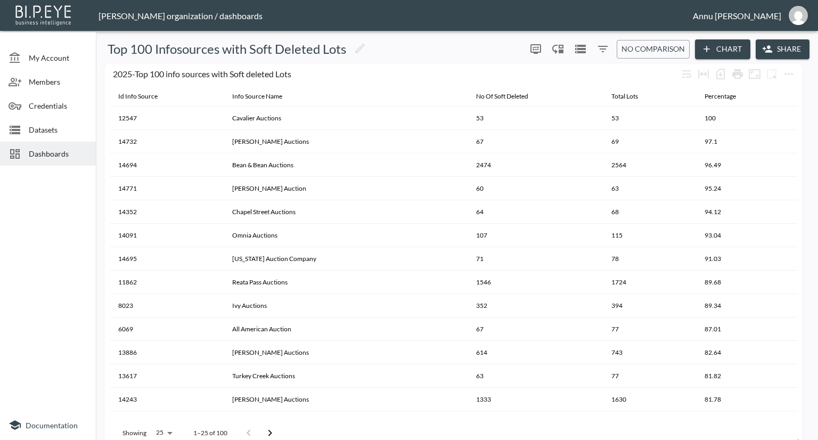
click at [65, 150] on span "Dashboards" at bounding box center [58, 153] width 59 height 11
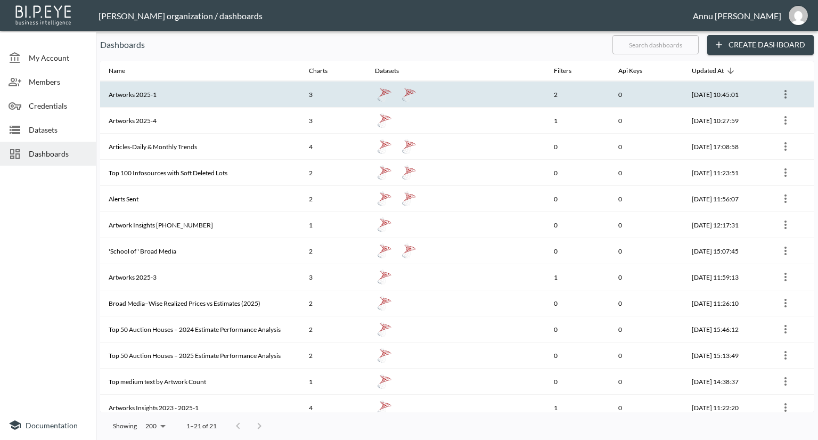
scroll to position [213, 0]
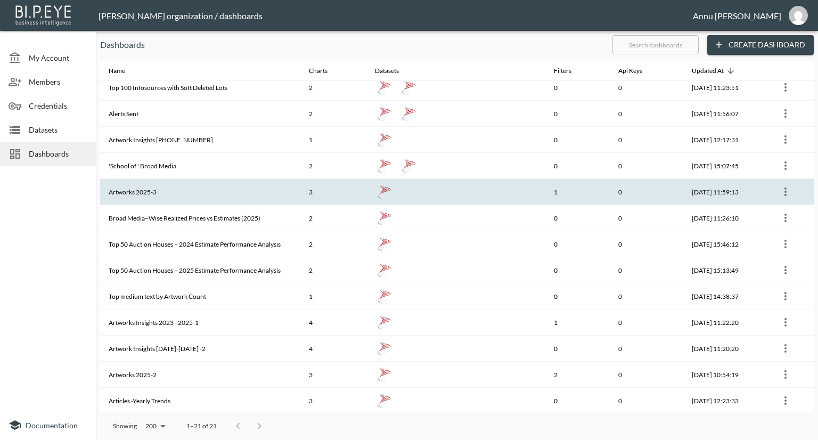
click at [158, 194] on th "Artworks 2025-3" at bounding box center [200, 192] width 200 height 26
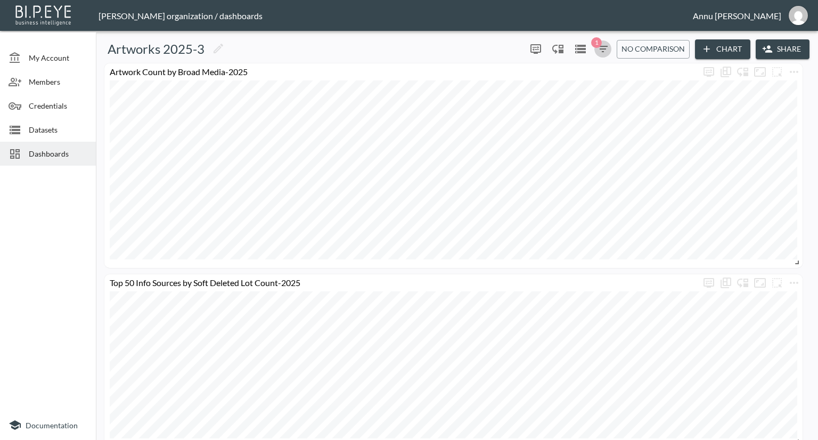
click at [600, 50] on icon "button" at bounding box center [602, 49] width 13 height 13
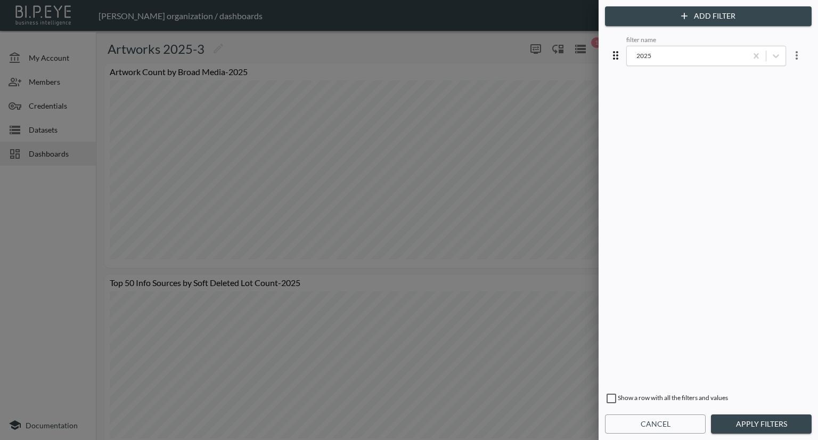
click at [554, 96] on div at bounding box center [409, 220] width 818 height 440
click at [424, 54] on div at bounding box center [409, 220] width 818 height 440
click at [692, 430] on button "Cancel" at bounding box center [655, 424] width 101 height 20
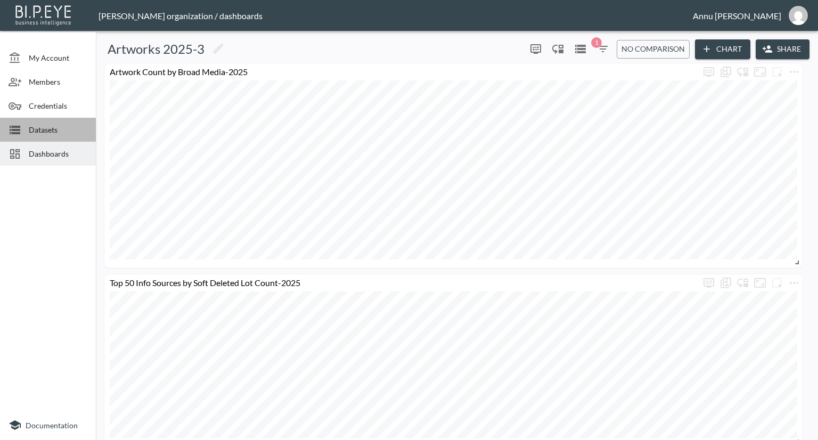
click at [43, 126] on span "Datasets" at bounding box center [58, 129] width 59 height 11
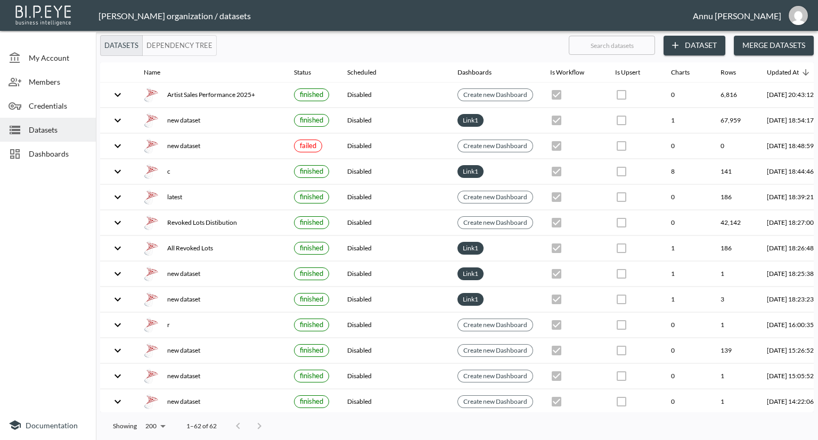
click at [49, 157] on span "Dashboards" at bounding box center [58, 153] width 59 height 11
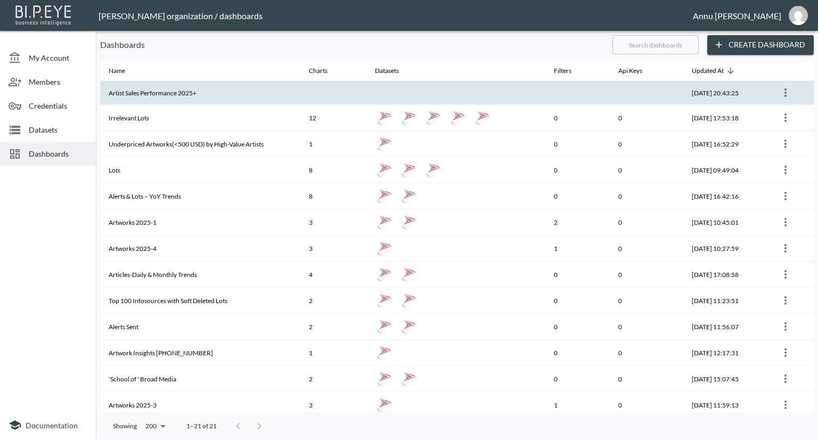
click at [174, 94] on th "Artist Sales Performance 2025+" at bounding box center [200, 93] width 200 height 24
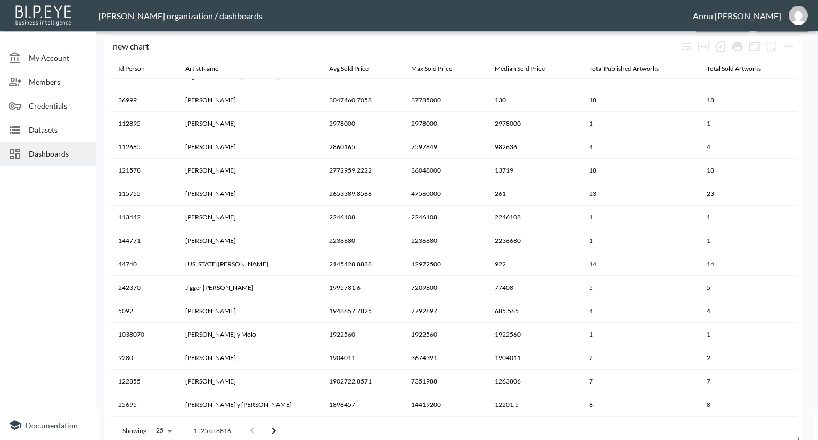
scroll to position [40, 0]
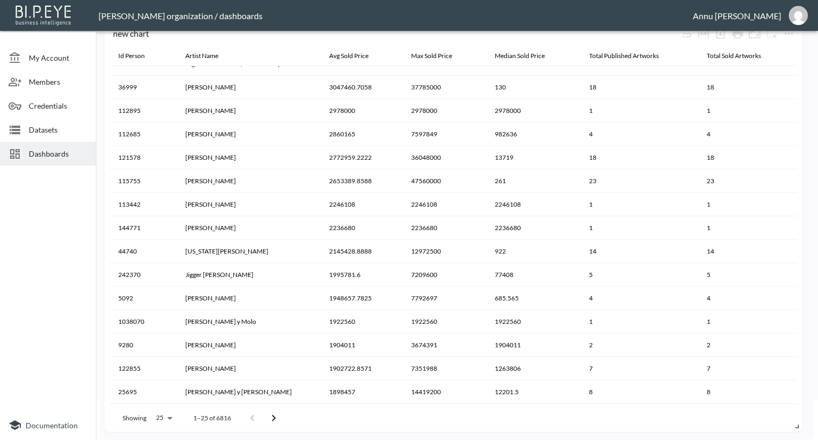
click at [273, 418] on icon "Go to next page" at bounding box center [274, 417] width 4 height 6
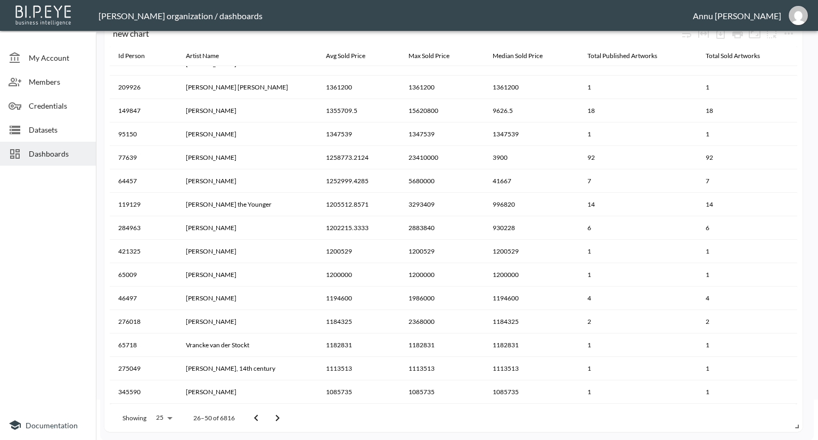
click at [273, 418] on icon "Go to next page" at bounding box center [277, 417] width 13 height 13
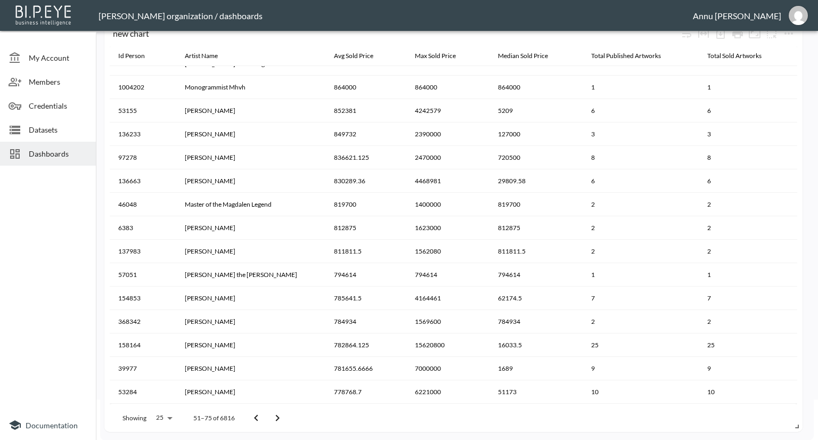
click at [273, 418] on icon "Go to next page" at bounding box center [277, 417] width 13 height 13
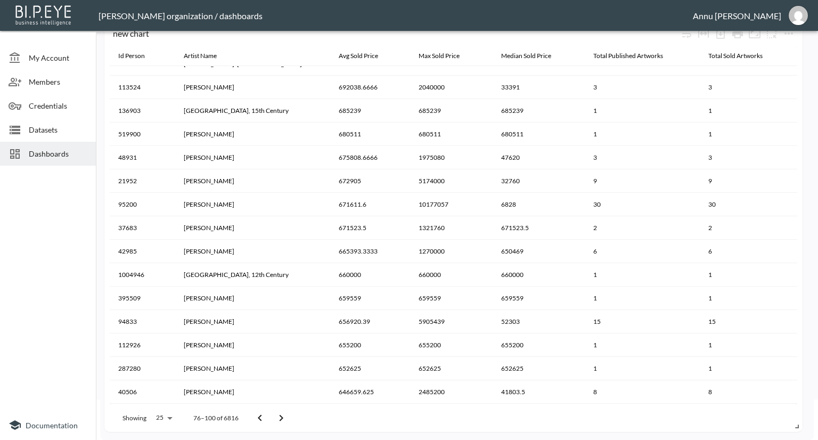
click at [273, 418] on button "Go to next page" at bounding box center [280, 417] width 21 height 21
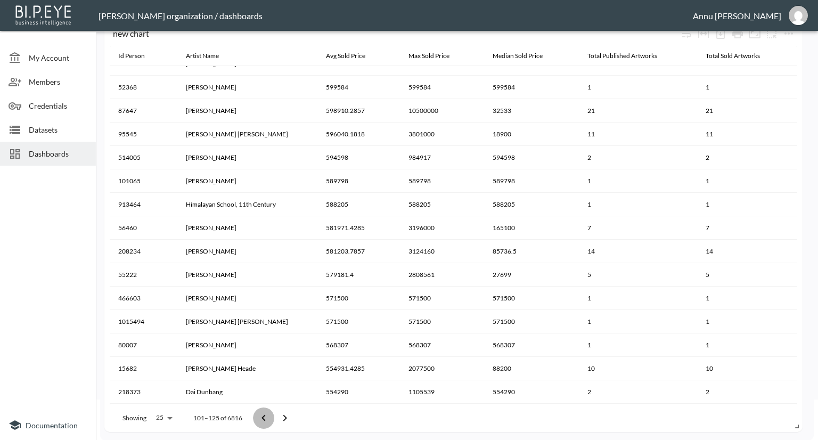
click at [273, 418] on button "Go to previous page" at bounding box center [263, 417] width 21 height 21
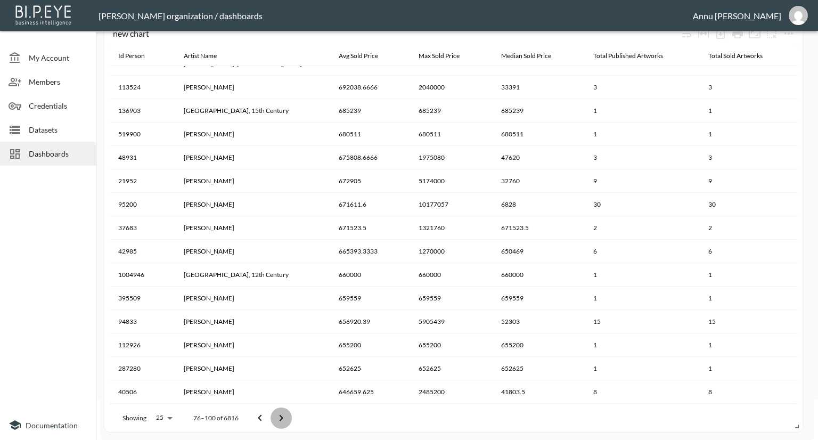
click at [273, 418] on button "Go to next page" at bounding box center [280, 417] width 21 height 21
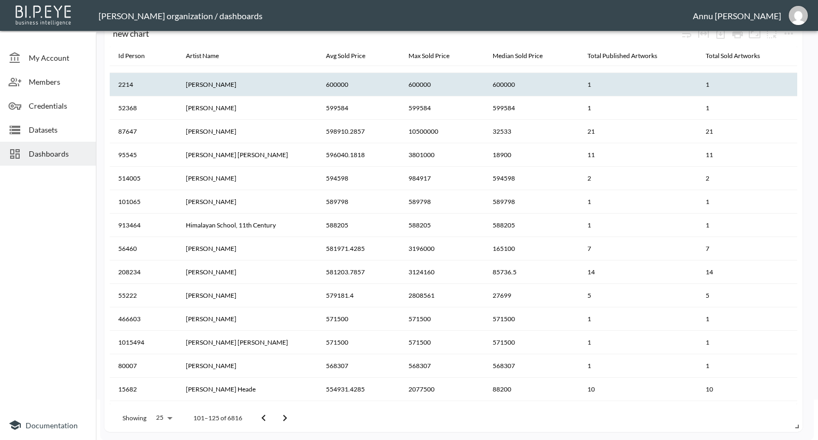
scroll to position [248, 0]
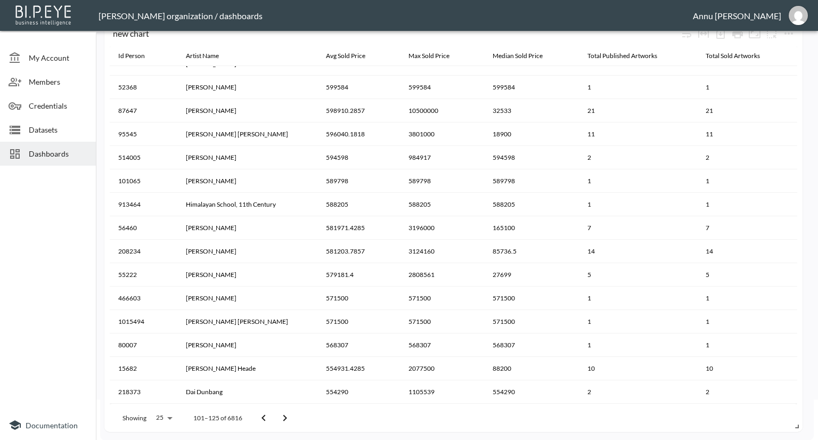
click at [285, 415] on icon "Go to next page" at bounding box center [284, 417] width 13 height 13
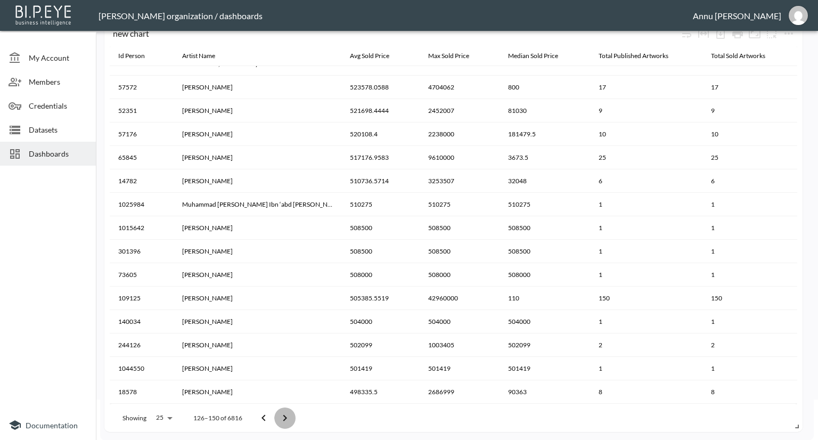
click at [277, 416] on button "Go to next page" at bounding box center [284, 417] width 21 height 21
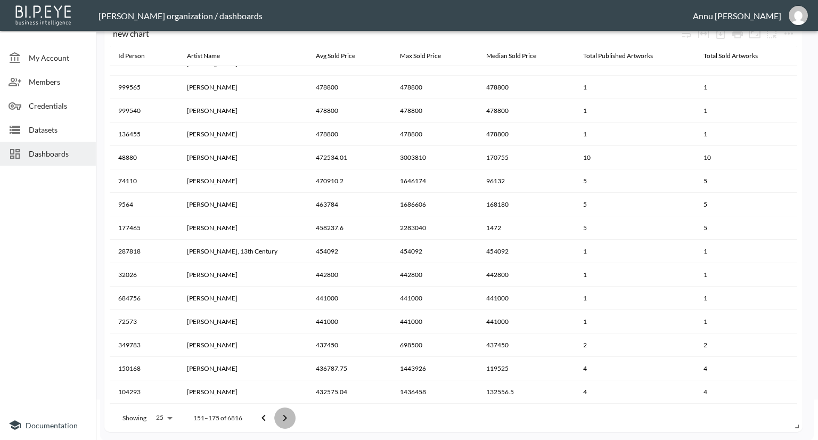
click at [287, 415] on icon "Go to next page" at bounding box center [284, 417] width 13 height 13
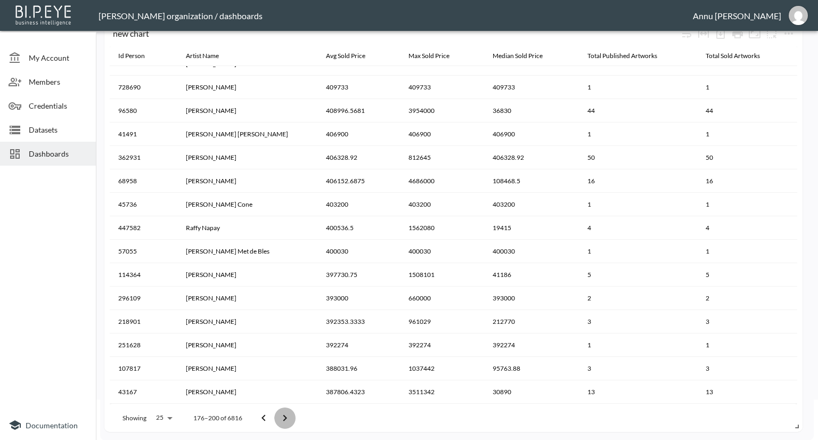
click at [287, 416] on icon "Go to next page" at bounding box center [284, 417] width 13 height 13
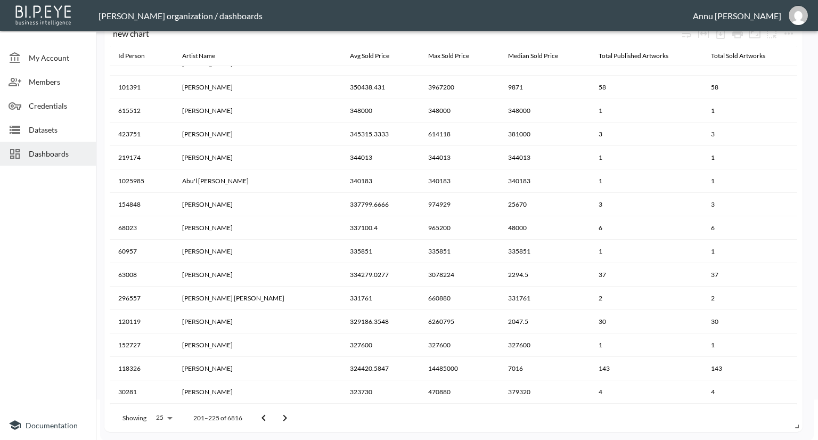
click at [287, 418] on icon "Go to next page" at bounding box center [284, 417] width 13 height 13
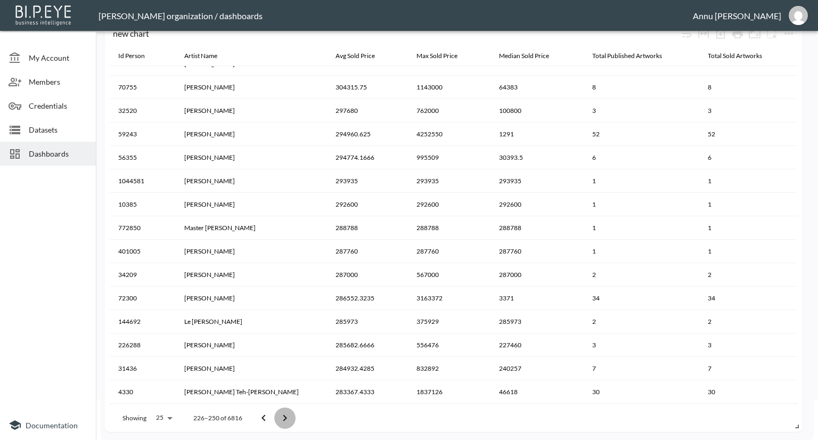
click at [287, 418] on icon "Go to next page" at bounding box center [284, 417] width 13 height 13
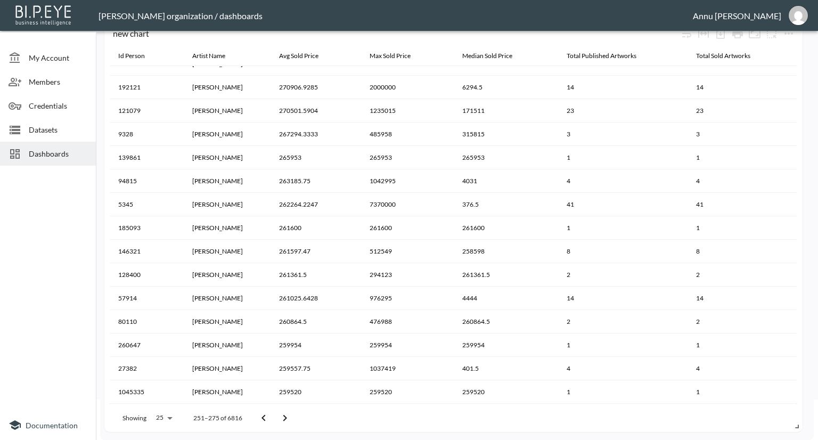
click at [287, 418] on icon "Go to next page" at bounding box center [284, 417] width 13 height 13
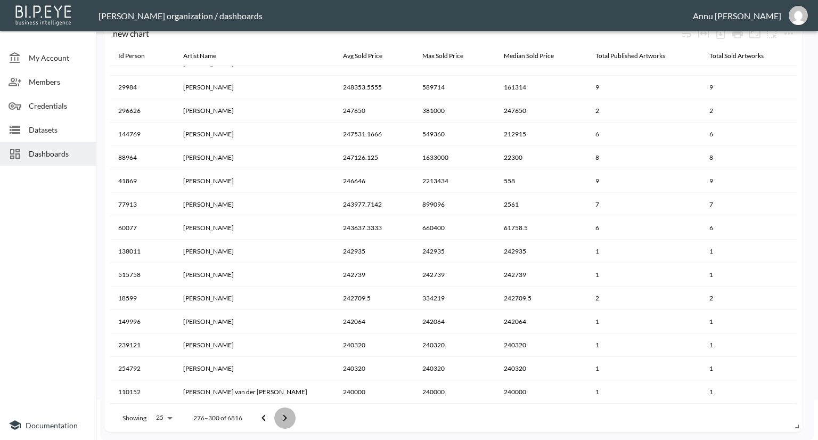
click at [287, 418] on icon "Go to next page" at bounding box center [284, 417] width 13 height 13
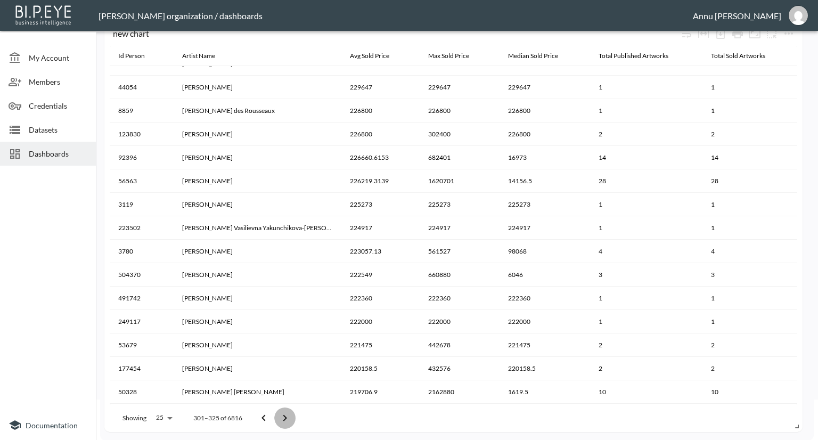
click at [287, 418] on icon "Go to next page" at bounding box center [284, 417] width 13 height 13
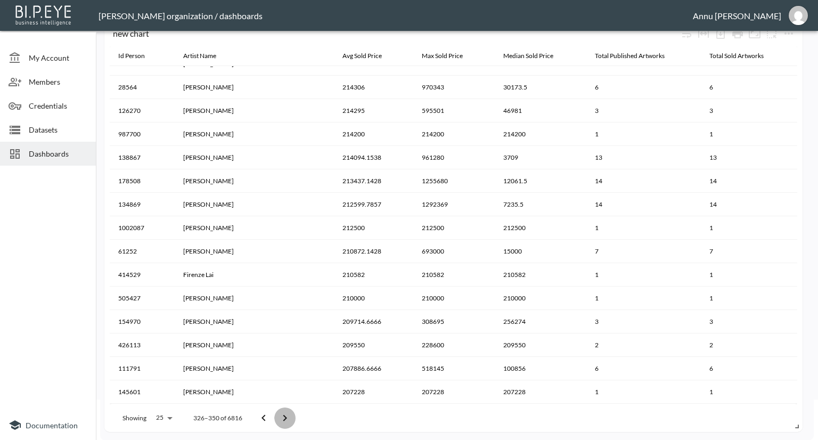
click at [287, 418] on icon "Go to next page" at bounding box center [284, 417] width 13 height 13
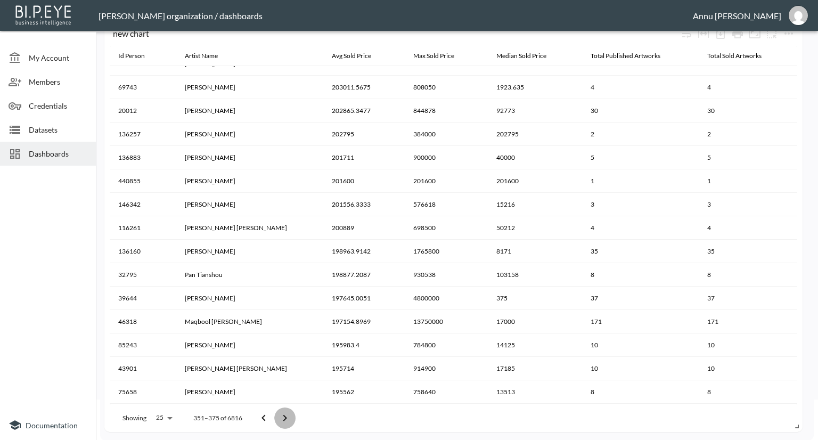
click at [287, 418] on icon "Go to next page" at bounding box center [284, 417] width 13 height 13
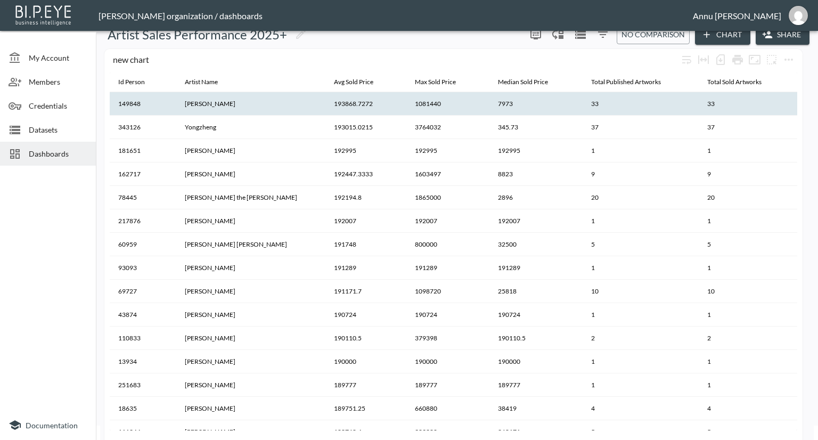
scroll to position [0, 0]
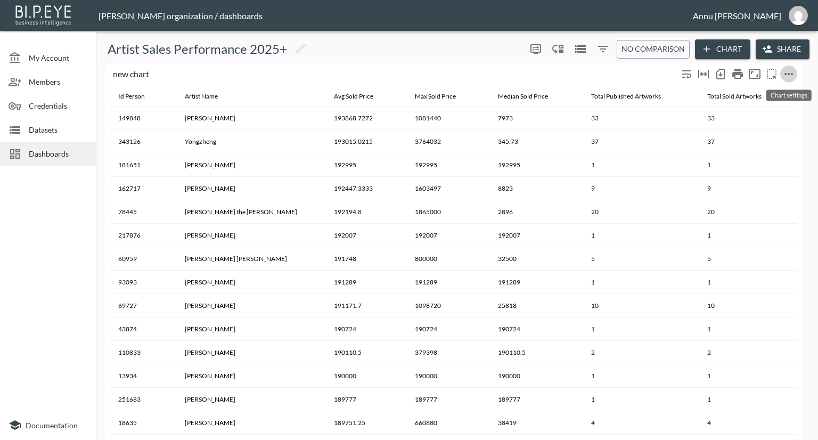
click at [788, 75] on icon "more" at bounding box center [788, 74] width 13 height 13
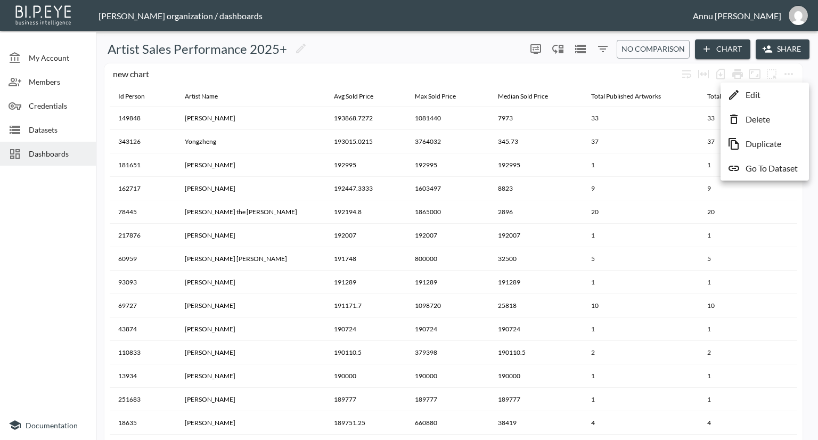
click at [760, 141] on p "Duplicate" at bounding box center [763, 143] width 36 height 13
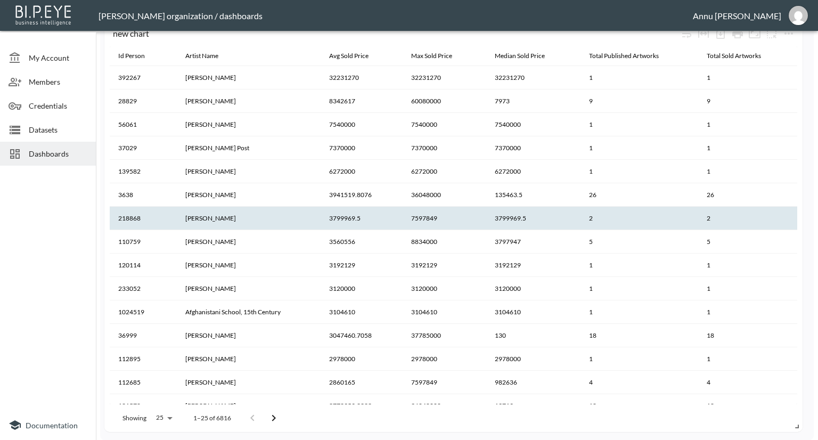
scroll to position [349, 0]
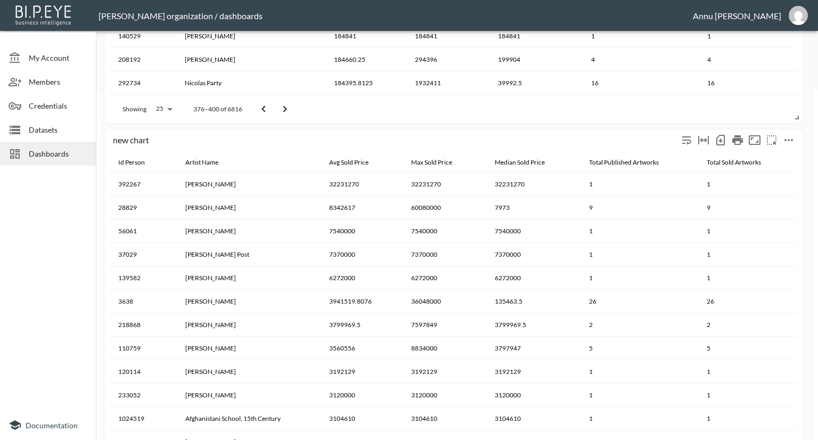
click at [793, 139] on icon "more" at bounding box center [788, 140] width 13 height 13
click at [770, 164] on li "Edit" at bounding box center [764, 160] width 83 height 19
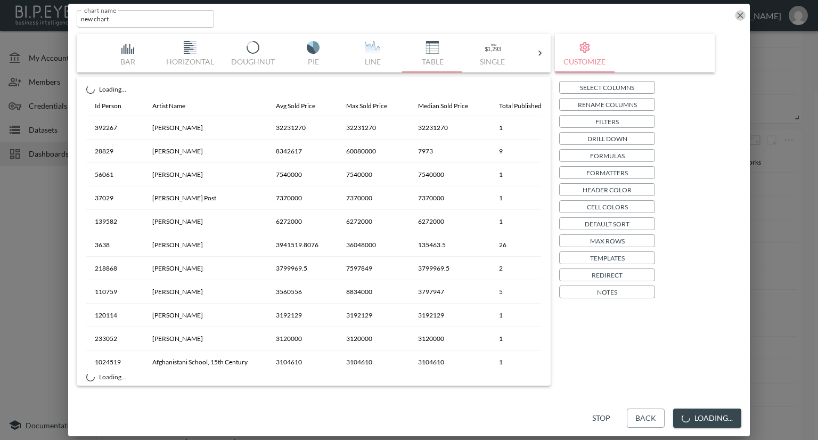
click at [739, 17] on icon "button" at bounding box center [740, 15] width 11 height 11
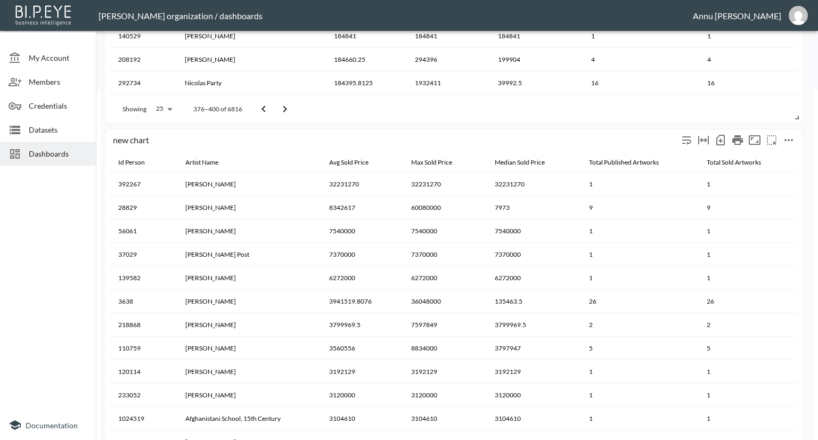
click at [791, 137] on icon "more" at bounding box center [788, 140] width 13 height 13
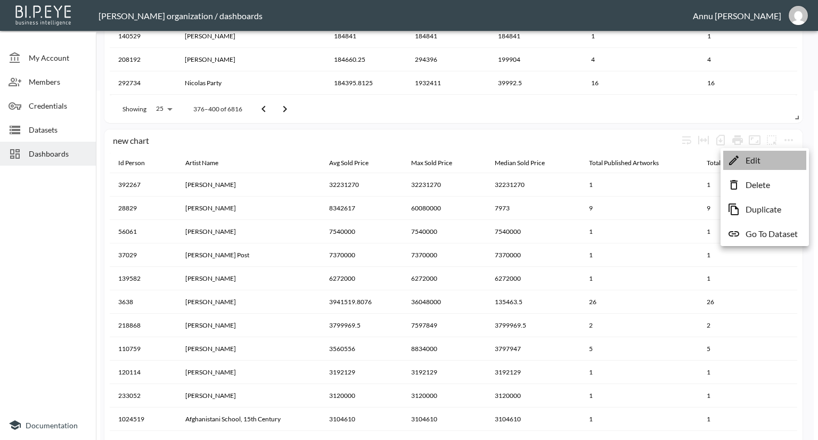
click at [747, 161] on p "Edit" at bounding box center [752, 160] width 15 height 13
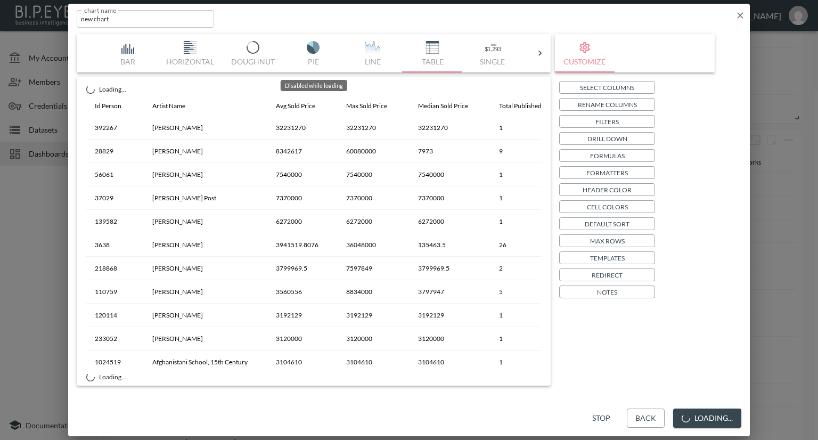
click at [535, 58] on icon at bounding box center [539, 53] width 11 height 11
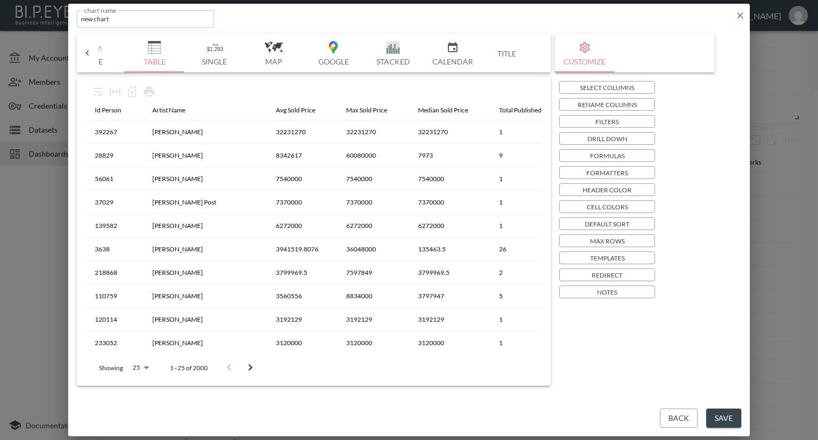
click at [595, 120] on p "Filters" at bounding box center [606, 121] width 23 height 11
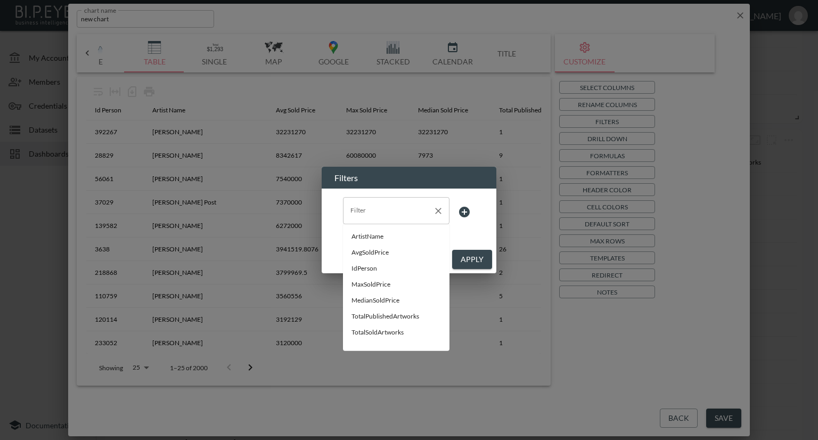
click at [425, 220] on div "Filter" at bounding box center [396, 210] width 106 height 27
click at [394, 237] on span "ArtistName" at bounding box center [395, 237] width 89 height 10
type input "ArtistName"
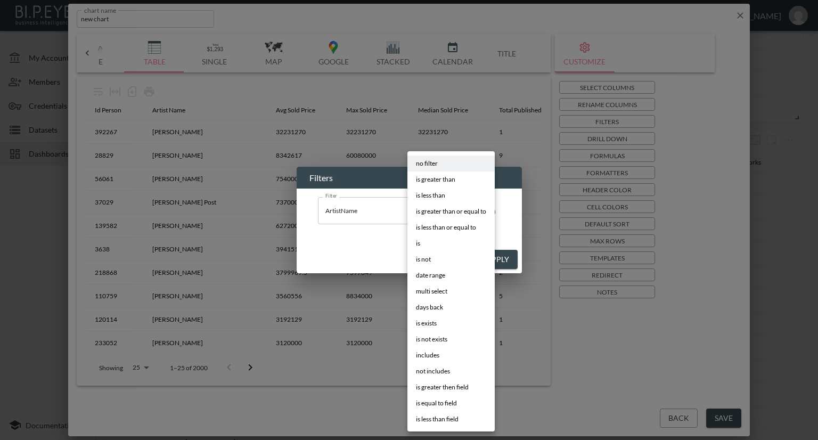
click at [452, 211] on body "BI.P.EYE, Interactive Analytics Dashboards - app [PERSON_NAME] organization / d…" at bounding box center [409, 220] width 818 height 440
click at [428, 240] on li "is" at bounding box center [450, 243] width 87 height 16
type input "is"
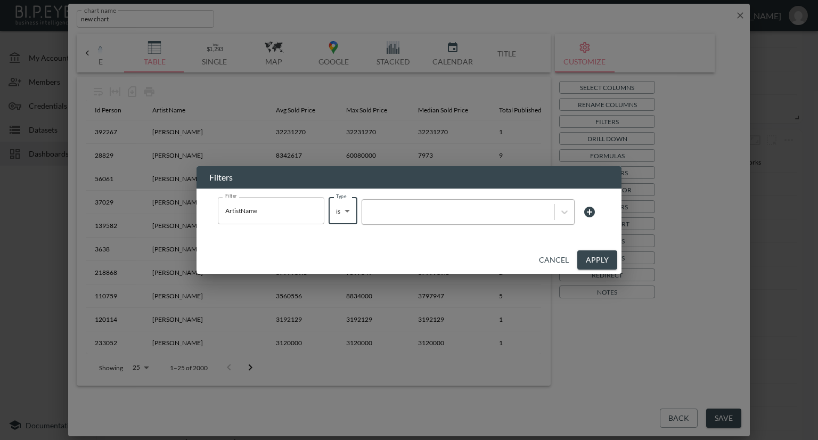
click at [481, 211] on div at bounding box center [458, 212] width 182 height 10
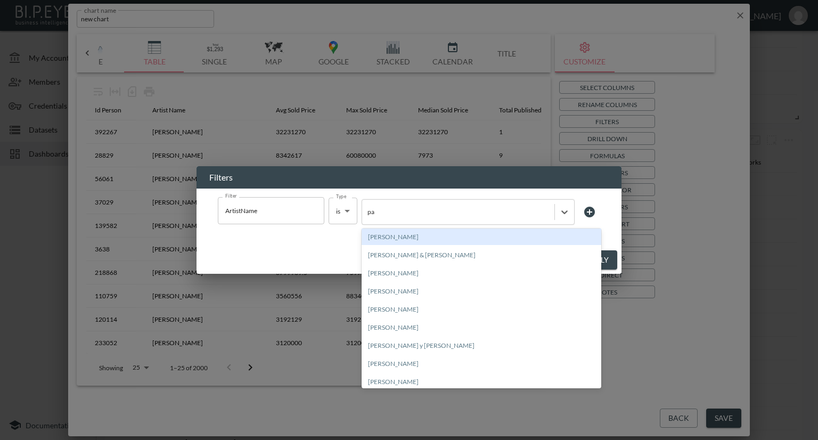
type input "p"
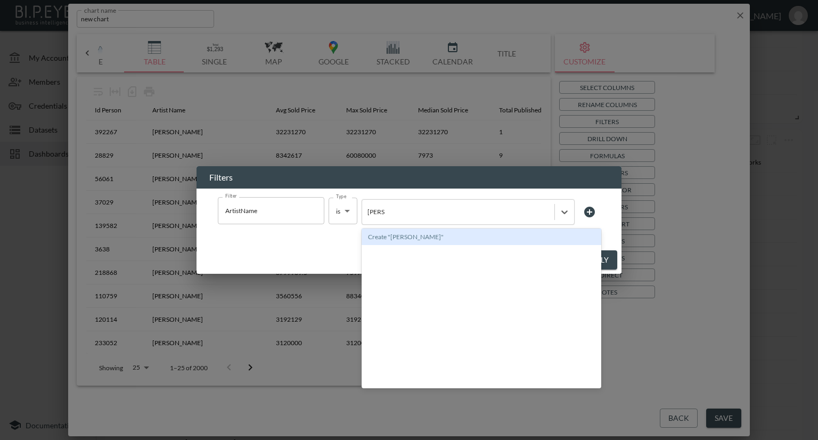
type input "[PERSON_NAME]"
click at [672, 200] on div "Filters Filter ArtistName Filter Type is is Type option Create "Pablo" focused,…" at bounding box center [409, 220] width 818 height 440
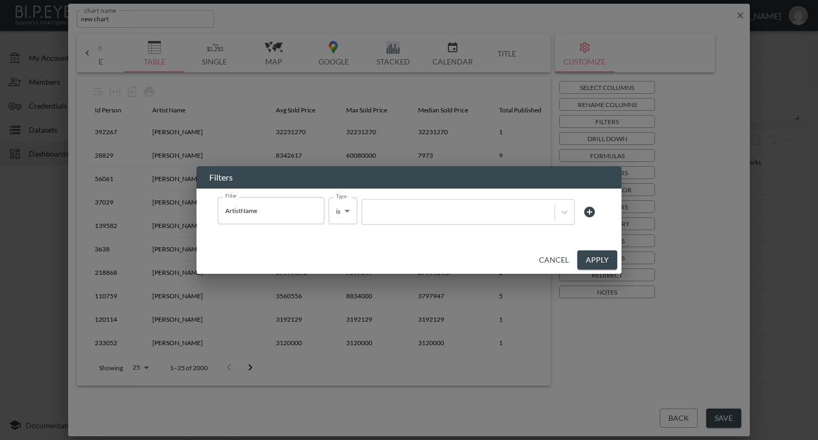
click at [564, 254] on button "Cancel" at bounding box center [553, 260] width 38 height 20
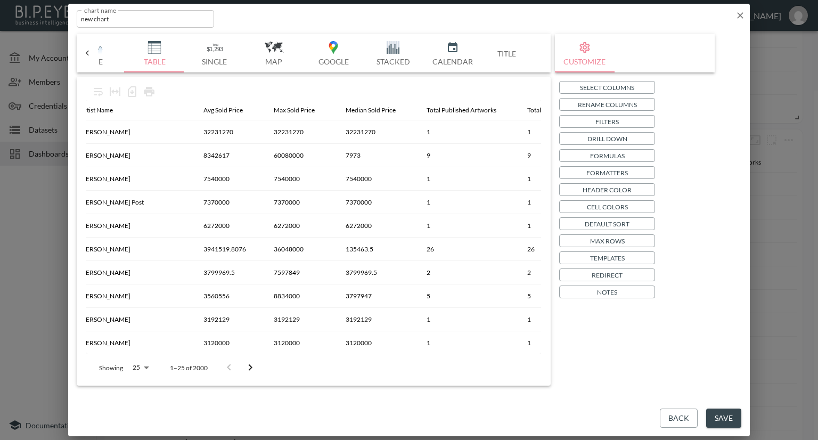
scroll to position [0, 128]
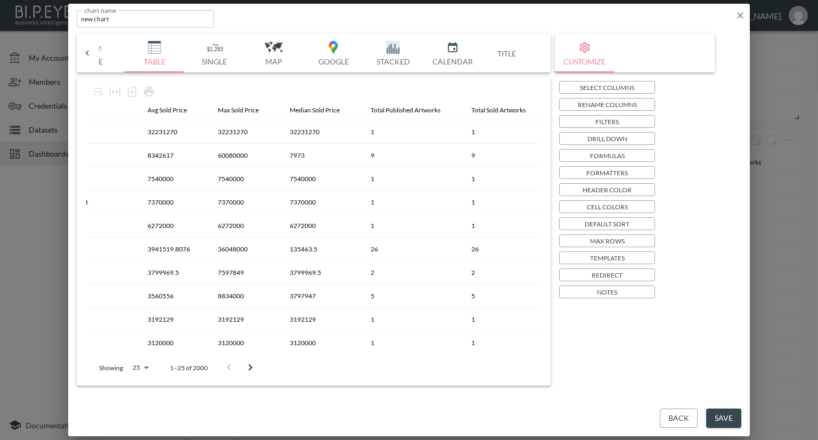
click at [740, 17] on icon "button" at bounding box center [740, 15] width 11 height 11
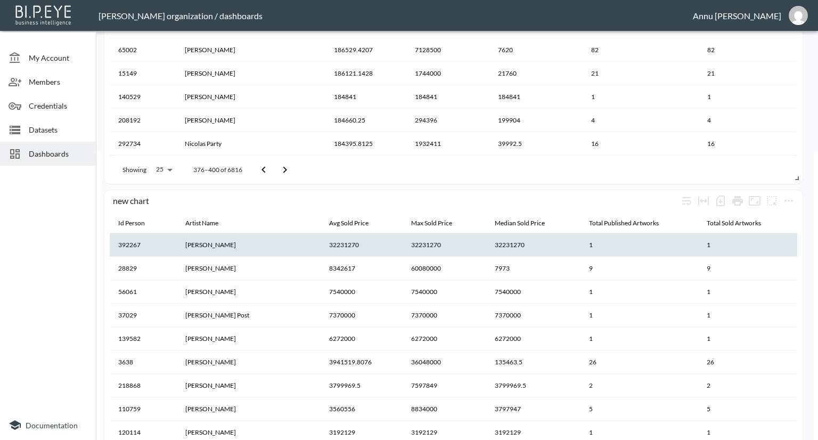
scroll to position [243, 0]
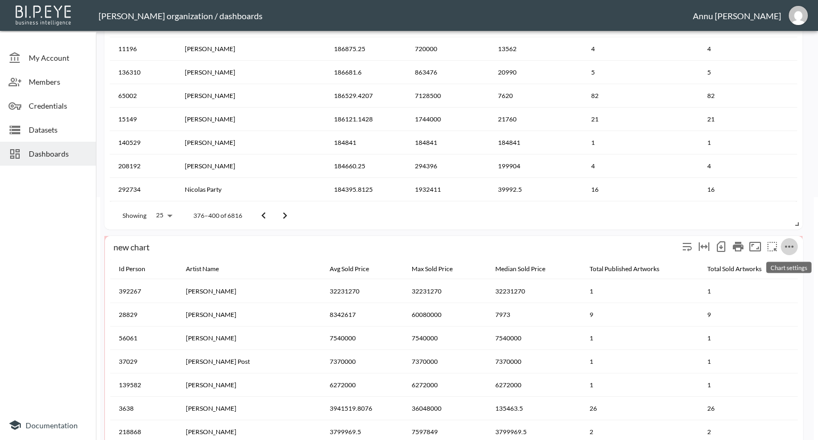
click at [783, 247] on icon "more" at bounding box center [789, 246] width 13 height 13
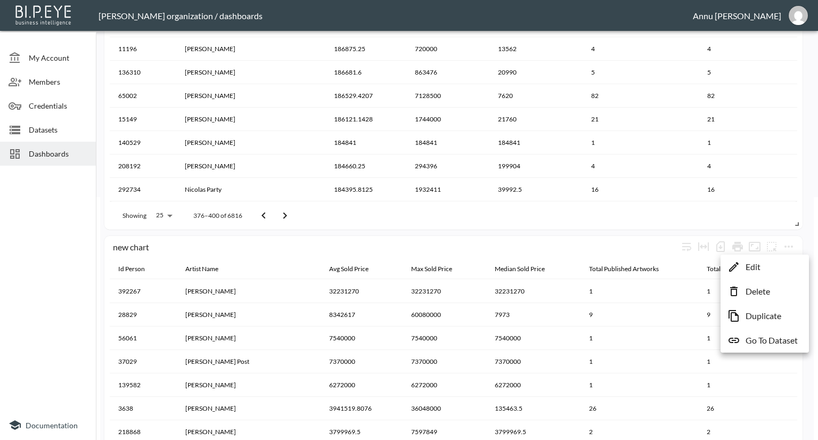
click at [758, 263] on p "Edit" at bounding box center [752, 266] width 15 height 13
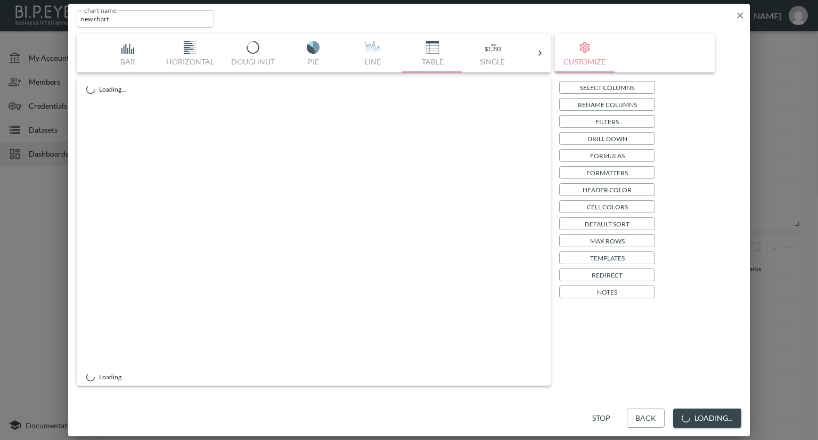
click at [585, 120] on button "Filters" at bounding box center [607, 121] width 96 height 13
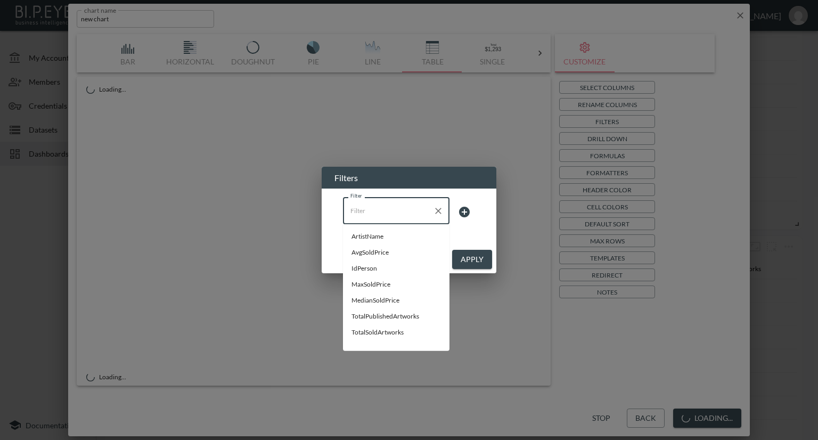
click at [402, 216] on input "Filter" at bounding box center [388, 210] width 81 height 17
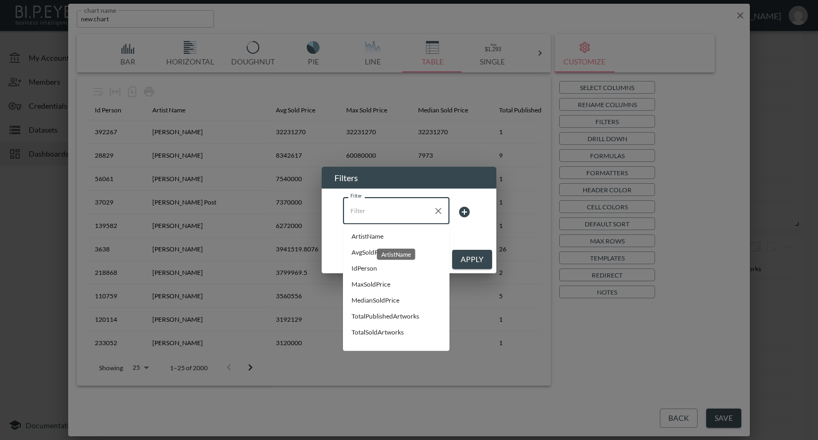
click at [382, 235] on span "ArtistName" at bounding box center [395, 237] width 89 height 10
type input "ArtistName"
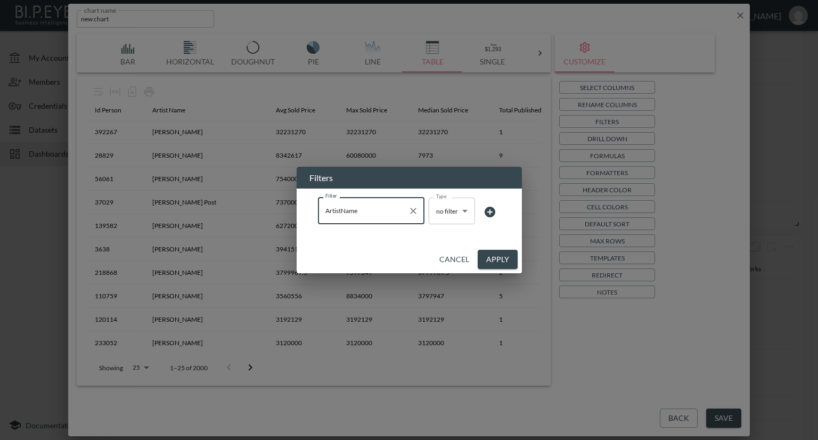
click at [441, 209] on body "BI.P.EYE, Interactive Analytics Dashboards - app [PERSON_NAME] organization / d…" at bounding box center [409, 220] width 818 height 440
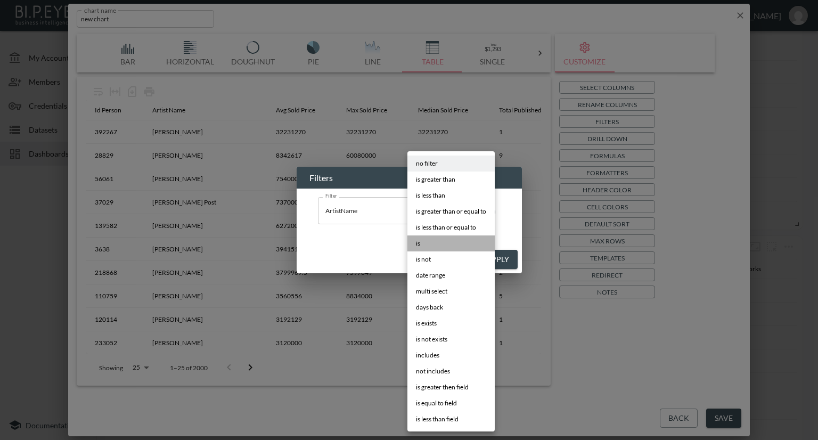
click at [422, 243] on li "is" at bounding box center [450, 243] width 87 height 16
type input "is"
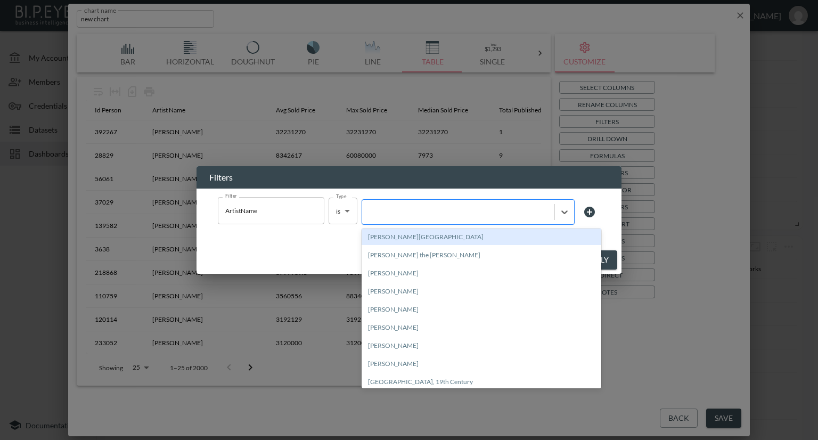
click at [464, 216] on div at bounding box center [458, 212] width 182 height 10
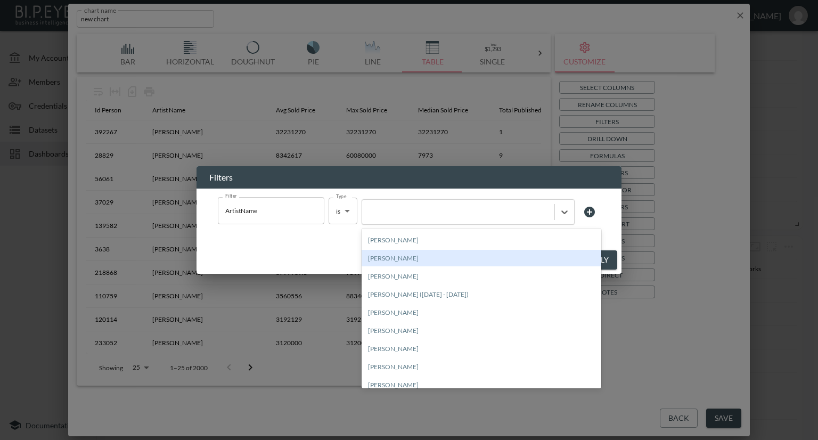
scroll to position [1065, 0]
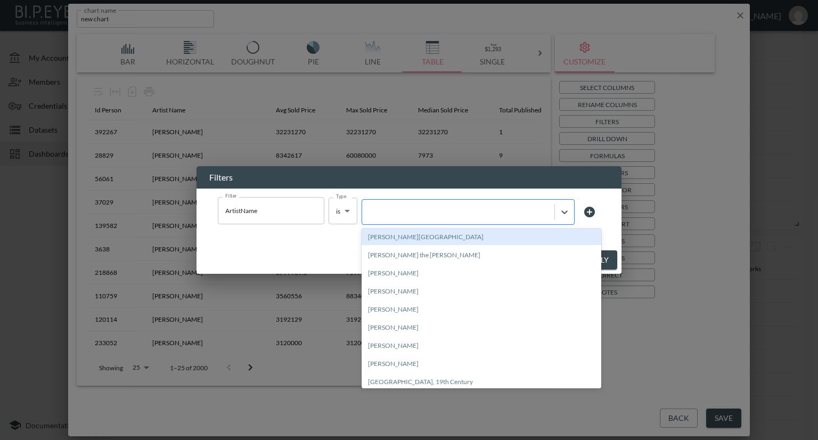
click at [401, 213] on div at bounding box center [458, 212] width 182 height 10
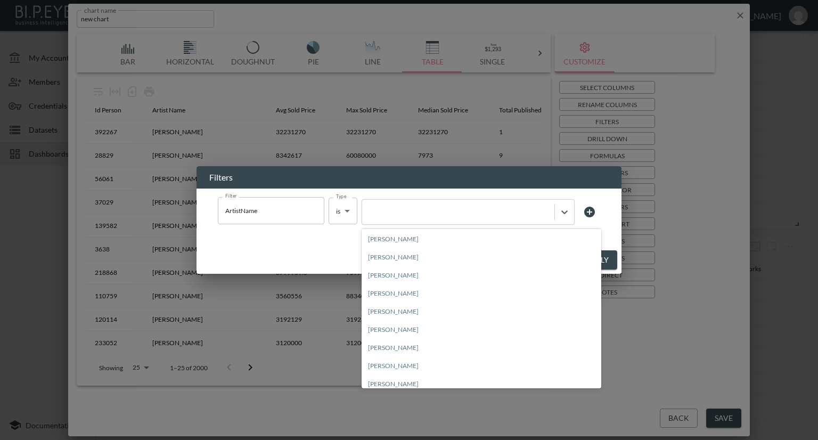
scroll to position [5057, 0]
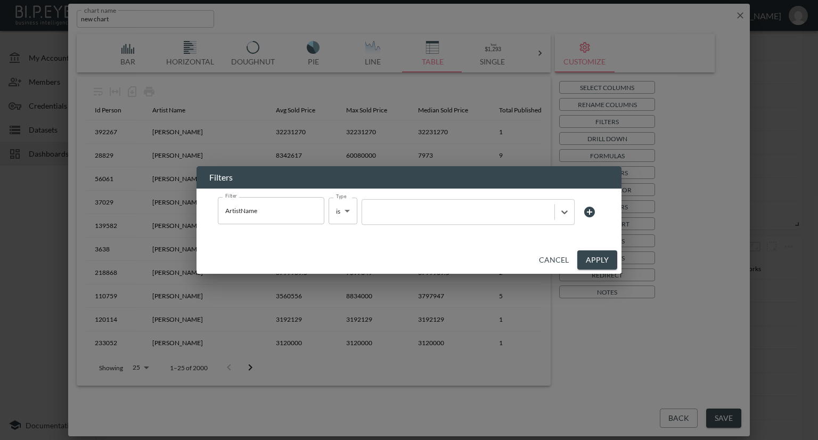
click at [562, 257] on button "Cancel" at bounding box center [553, 260] width 38 height 20
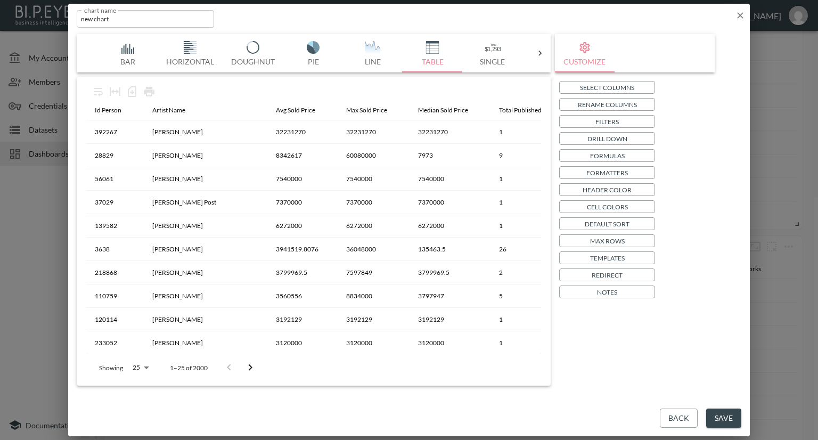
click at [741, 15] on icon "button" at bounding box center [740, 15] width 6 height 6
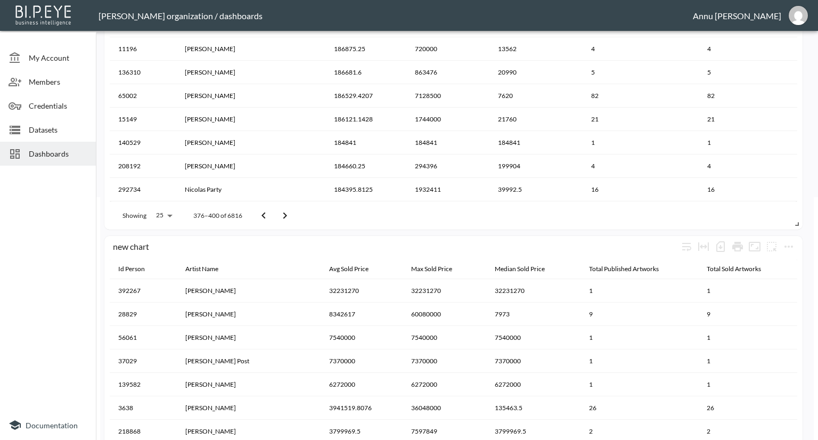
click at [44, 127] on span "Datasets" at bounding box center [58, 129] width 59 height 11
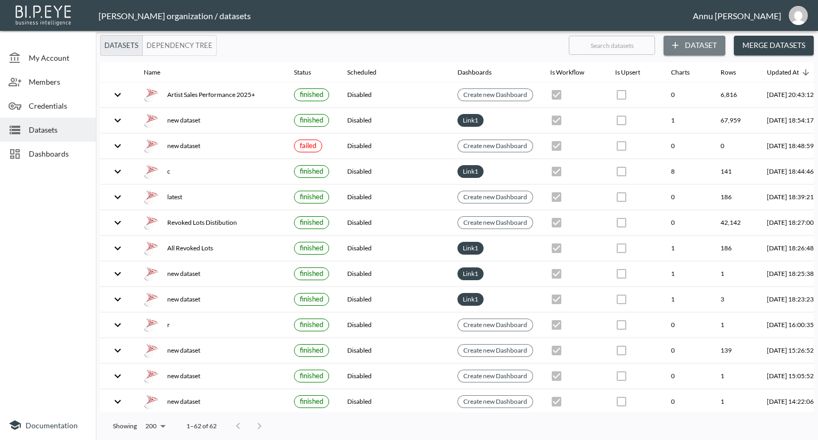
click at [686, 39] on button "Dataset" at bounding box center [694, 46] width 62 height 20
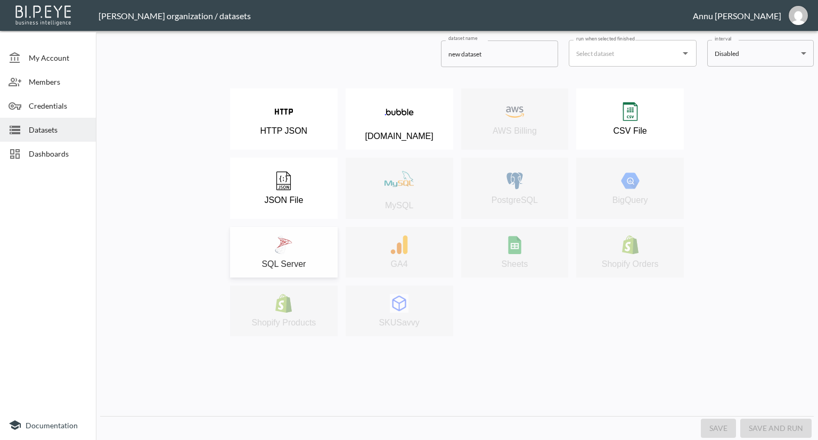
click at [302, 248] on div "SQL Server" at bounding box center [283, 252] width 97 height 34
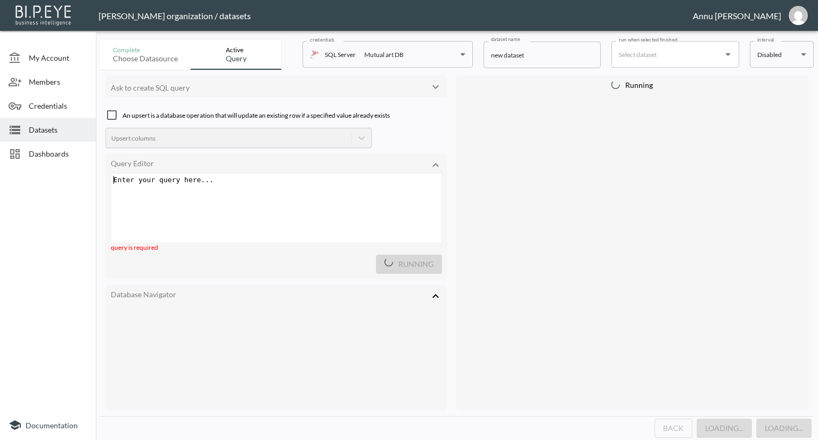
click at [258, 187] on div "Enter your query here... xxxxxxxxxx ​" at bounding box center [289, 222] width 357 height 96
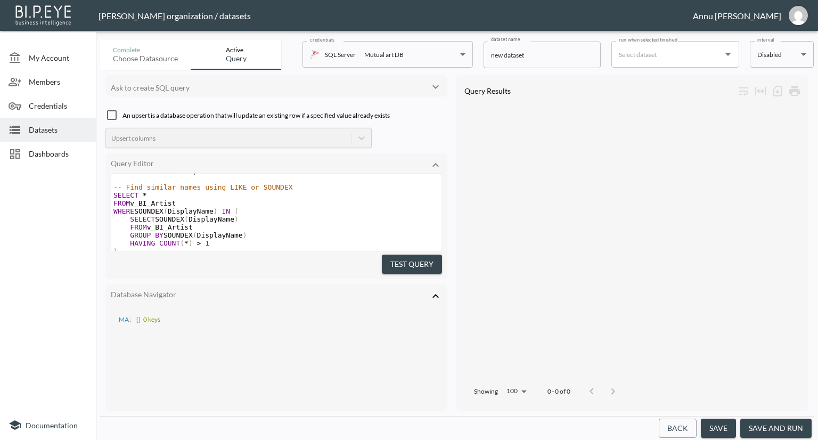
scroll to position [73, 0]
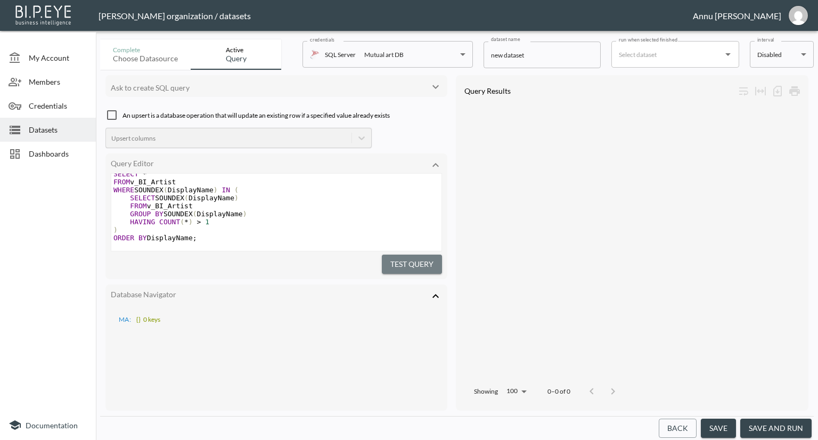
click at [396, 263] on button "Test Query" at bounding box center [412, 264] width 60 height 20
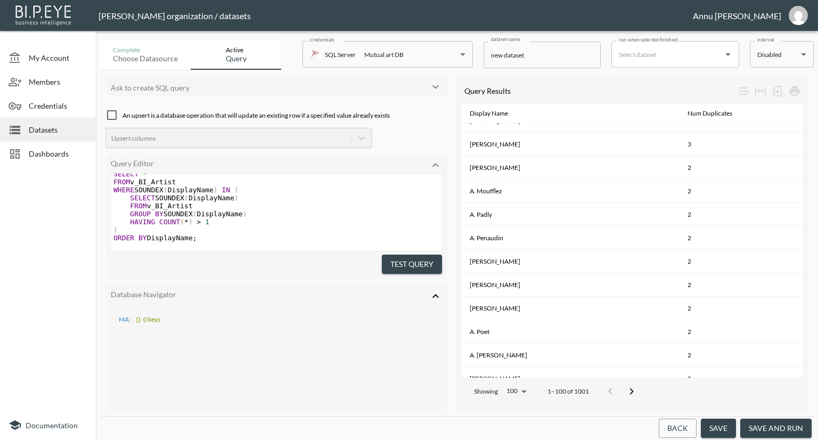
scroll to position [2094, 0]
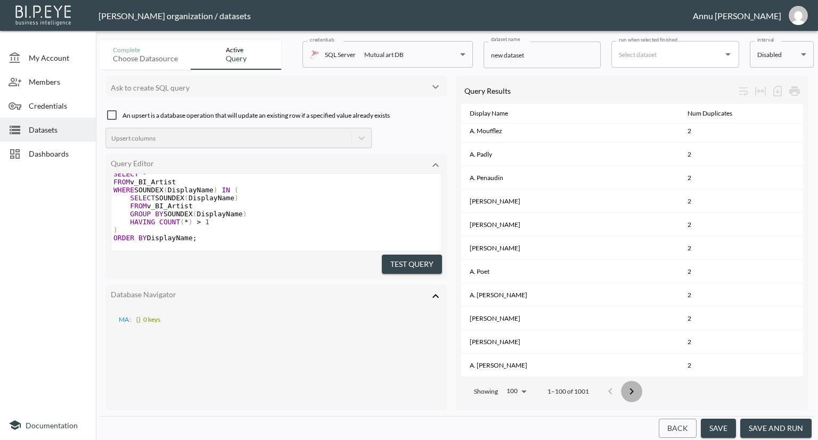
click at [628, 385] on icon "Go to next page" at bounding box center [631, 391] width 13 height 13
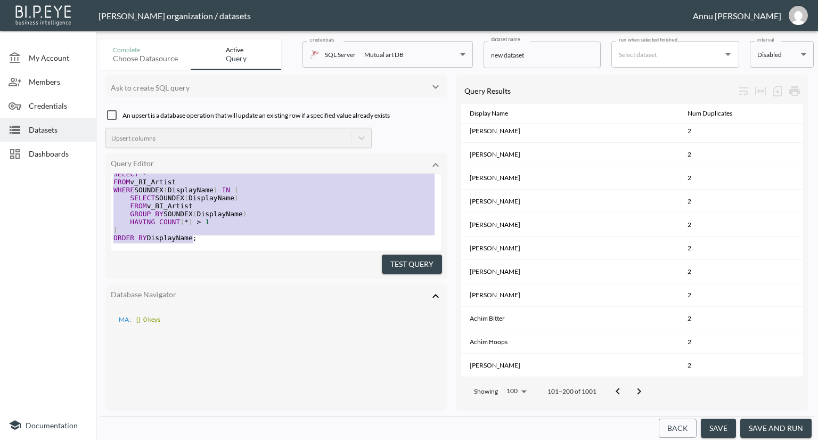
type textarea "-- Find exact name duplicates SELECT DisplayName, COUNT(*) AS NumDuplicates FRO…"
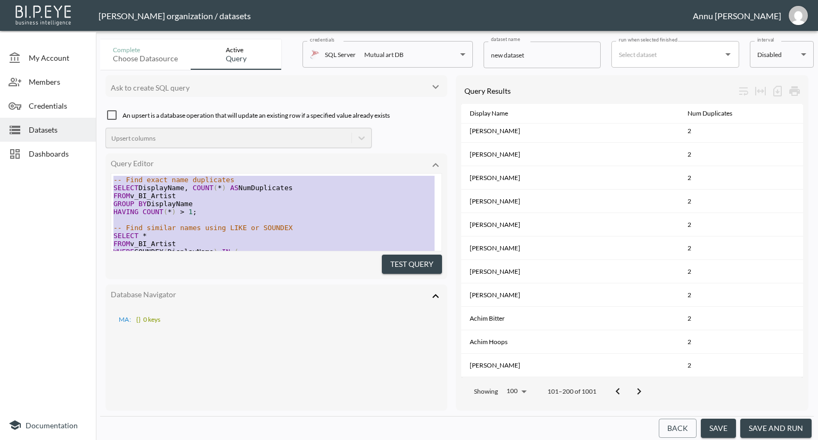
drag, startPoint x: 236, startPoint y: 225, endPoint x: 76, endPoint y: 131, distance: 185.9
click at [76, 131] on div "My Account Members Credentials Datasets Dashboards Documentation Complete Choos…" at bounding box center [409, 220] width 818 height 440
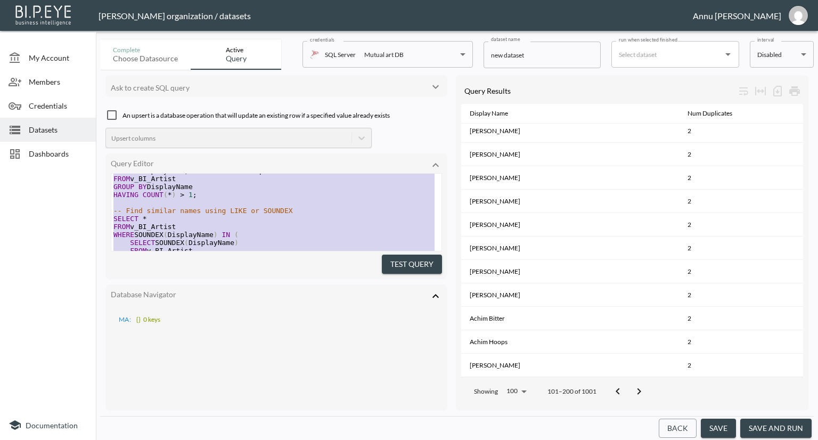
scroll to position [53, 0]
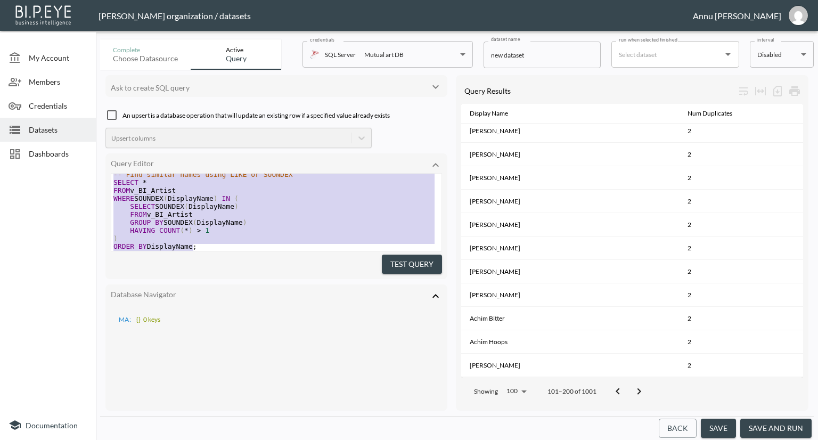
click at [230, 233] on pre "HAVING COUNT ( * ) > 1" at bounding box center [276, 230] width 330 height 8
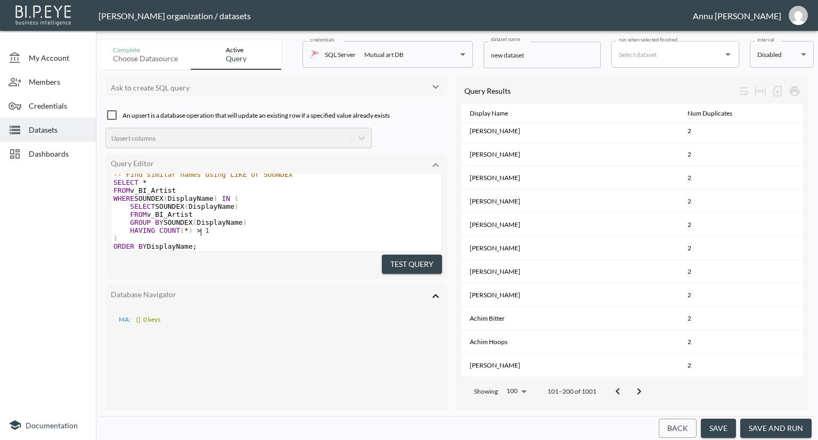
scroll to position [56, 0]
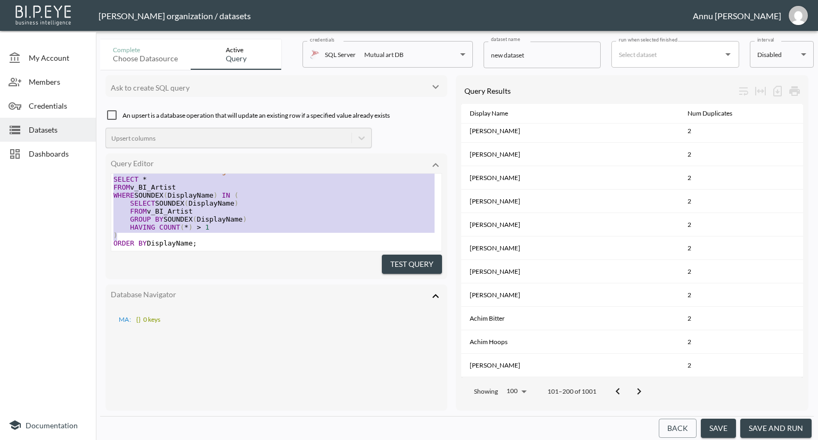
type textarea "-- Find exact name duplicates SELECT DisplayName, COUNT(*) AS NumDuplicates FRO…"
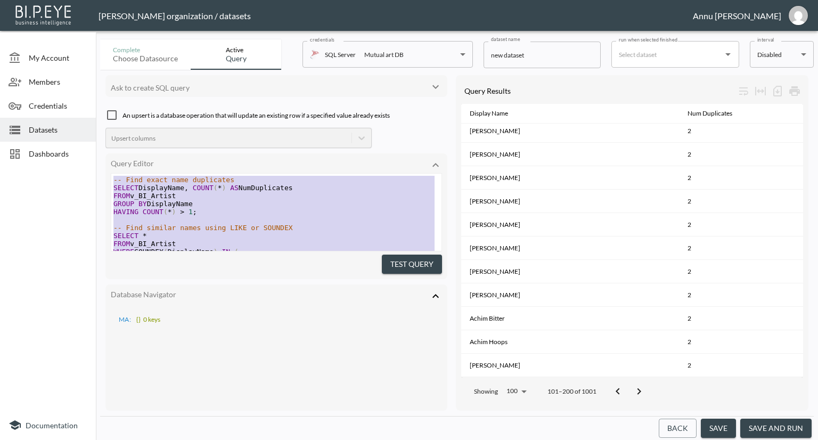
drag, startPoint x: 212, startPoint y: 237, endPoint x: 27, endPoint y: 129, distance: 214.9
click at [27, 129] on div "My Account Members Credentials Datasets Dashboards Documentation Complete Choos…" at bounding box center [409, 220] width 818 height 440
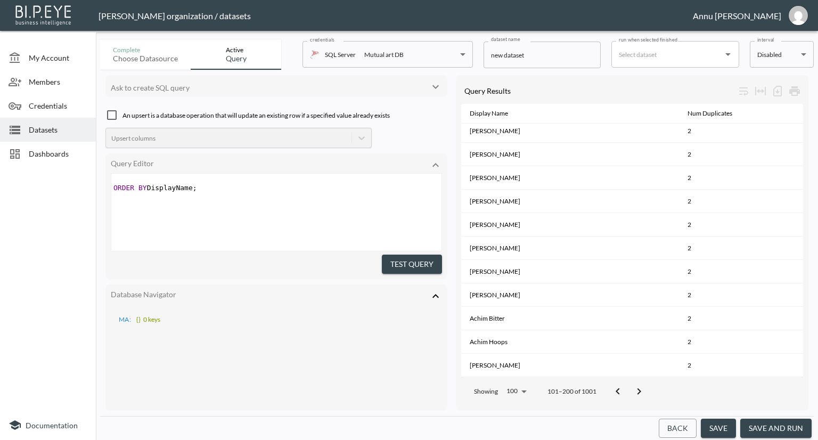
type textarea "ORDER BY DisplayName;"
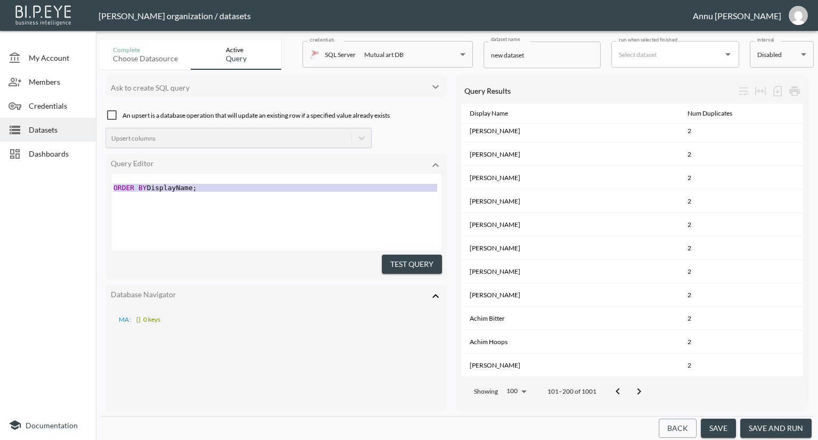
drag, startPoint x: 220, startPoint y: 194, endPoint x: 67, endPoint y: 190, distance: 153.9
click at [67, 190] on div "My Account Members Credentials Datasets Dashboards Documentation Complete Choos…" at bounding box center [409, 220] width 818 height 440
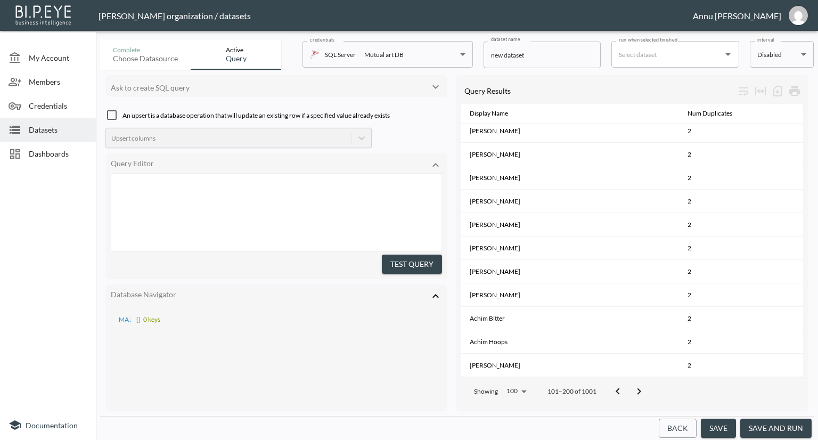
scroll to position [26, 0]
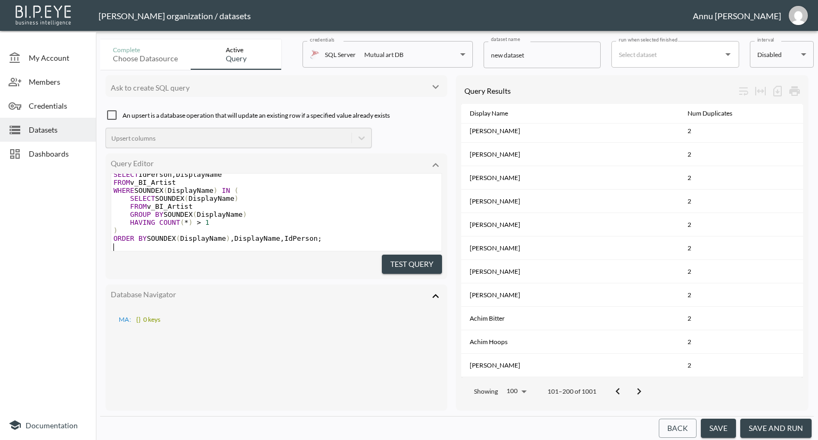
click at [400, 259] on button "Test Query" at bounding box center [412, 264] width 60 height 20
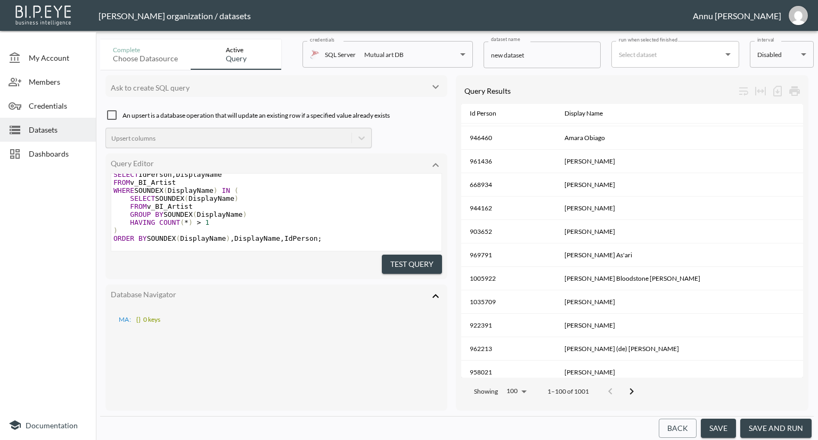
scroll to position [745, 0]
click at [629, 385] on icon "Go to next page" at bounding box center [631, 391] width 13 height 13
click at [629, 384] on button "Go to next page" at bounding box center [638, 391] width 21 height 21
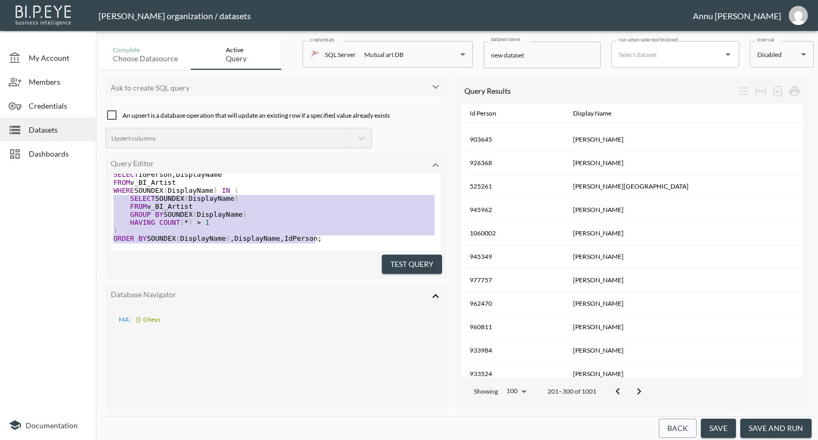
type textarea "SELECT IdPerson, DisplayName FROM v_BI_Artist WHERE SOUNDEX(DisplayName) IN ( S…"
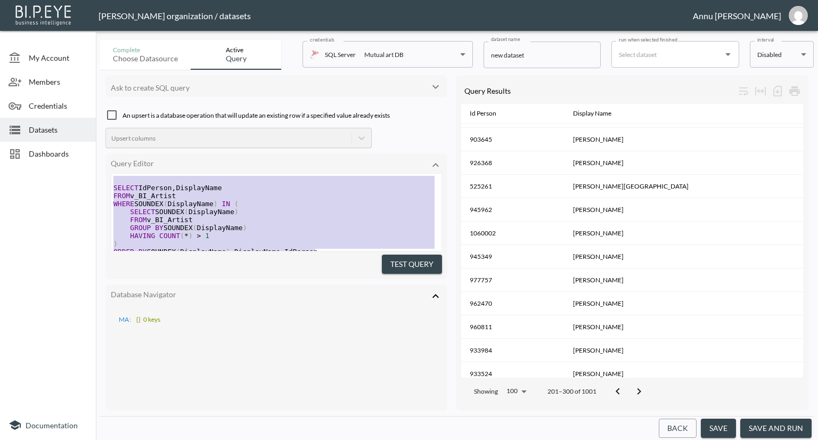
drag, startPoint x: 319, startPoint y: 228, endPoint x: 32, endPoint y: 111, distance: 309.9
click at [32, 111] on div "My Account Members Credentials Datasets Dashboards Documentation Complete Choos…" at bounding box center [409, 220] width 818 height 440
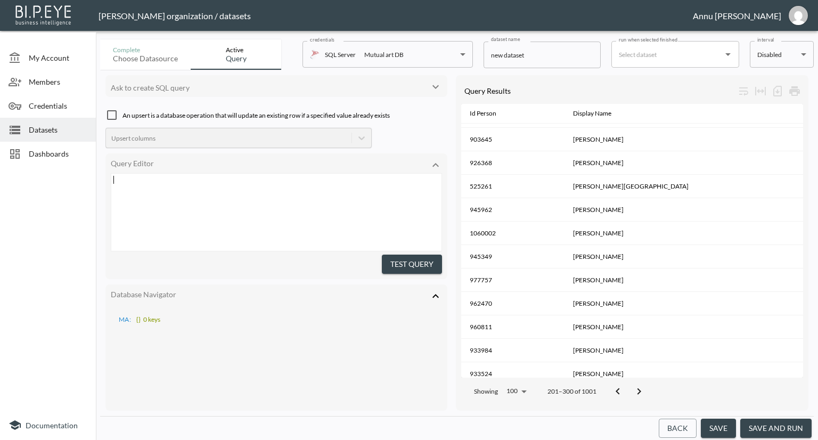
scroll to position [8, 0]
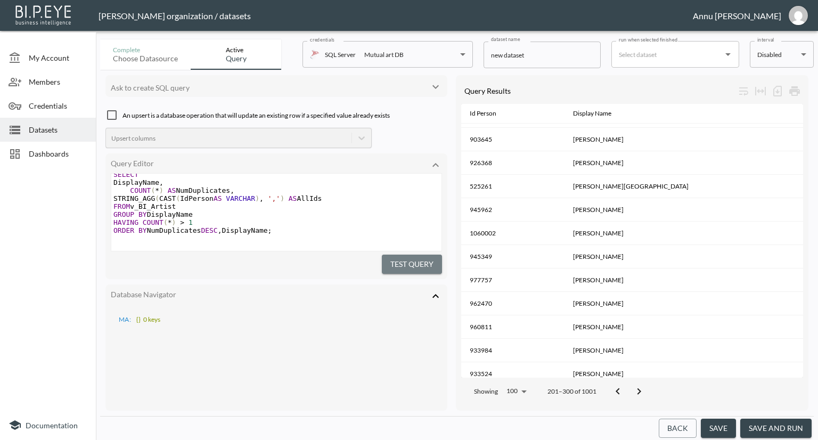
click at [415, 267] on button "Test Query" at bounding box center [412, 264] width 60 height 20
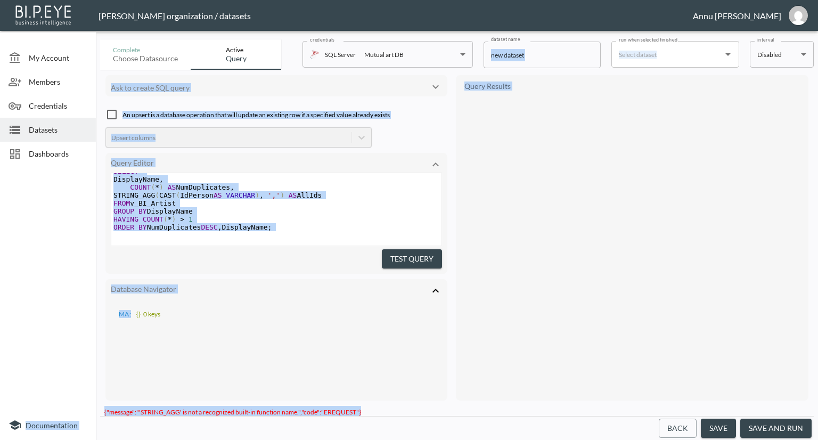
drag, startPoint x: 366, startPoint y: 404, endPoint x: 87, endPoint y: 396, distance: 278.5
click at [87, 396] on div "My Account Members Credentials Datasets Dashboards Documentation Complete Choos…" at bounding box center [409, 220] width 818 height 440
click at [171, 407] on span "{"message":"'STRING_AGG' is not a recognized built-in function name.","code":"E…" at bounding box center [232, 412] width 257 height 17
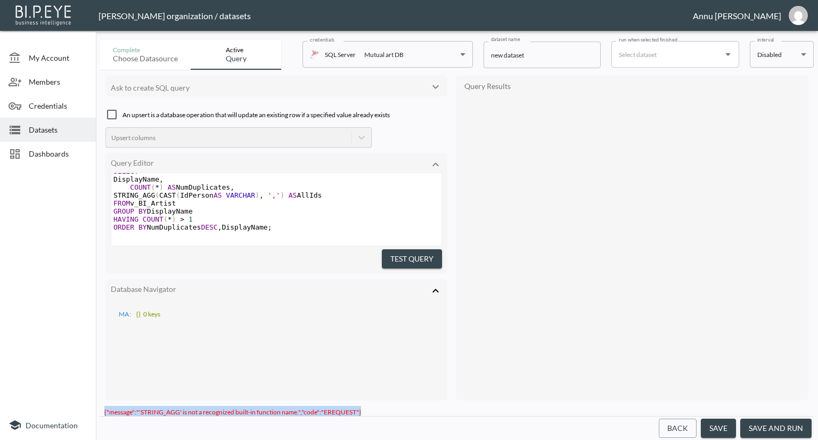
drag, startPoint x: 369, startPoint y: 406, endPoint x: 104, endPoint y: 401, distance: 265.7
click at [104, 406] on div "{"message":"'STRING_AGG' is not a recognized built-in function name.","code":"E…" at bounding box center [456, 411] width 713 height 10
copy span "{"message":"'STRING_AGG' is not a recognized built-in function name.","code":"E…"
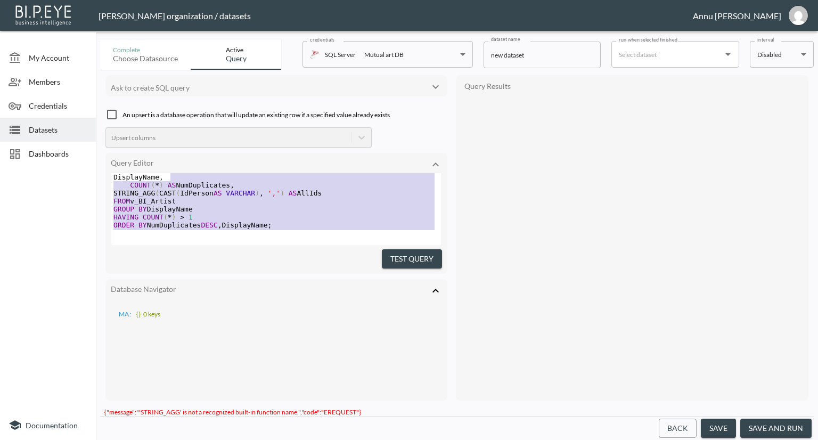
type textarea "SELECT DisplayName, COUNT(*) AS NumDuplicates, STRING_AGG(CAST([PERSON_NAME] AS…"
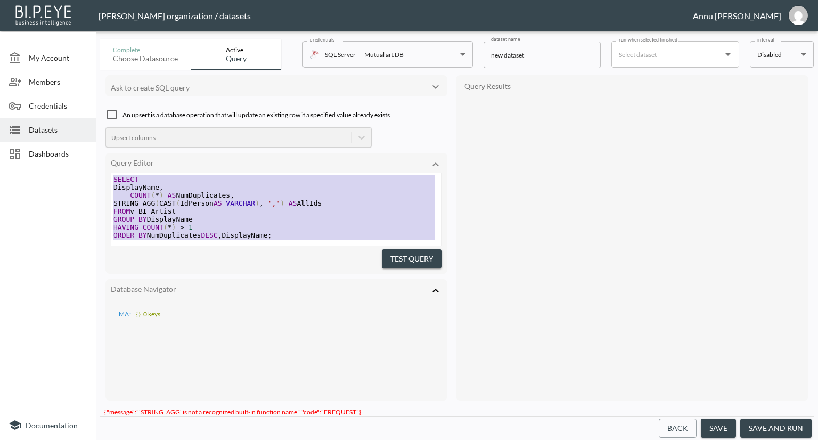
drag, startPoint x: 218, startPoint y: 196, endPoint x: 141, endPoint y: 114, distance: 112.2
click at [141, 114] on div "Ask to create SQL query An upsert is a database operation that will update an e…" at bounding box center [276, 237] width 342 height 325
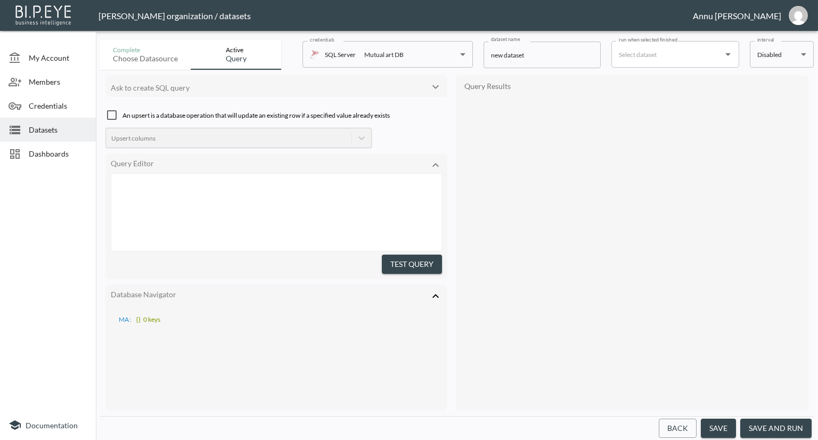
scroll to position [48, 0]
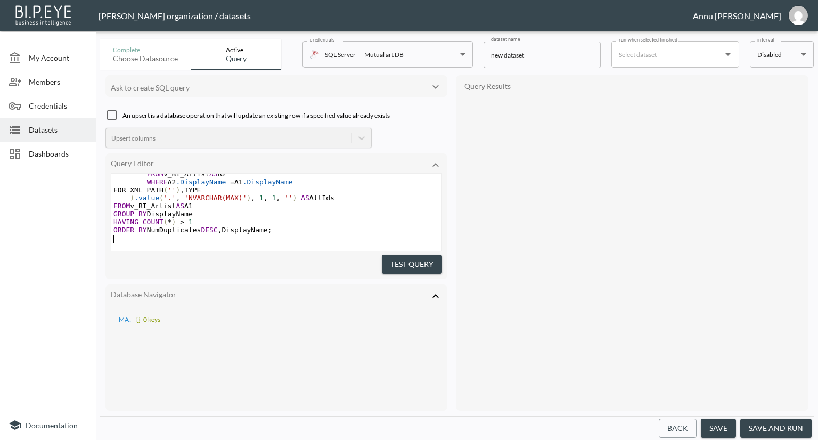
click at [408, 262] on button "Test Query" at bounding box center [412, 264] width 60 height 20
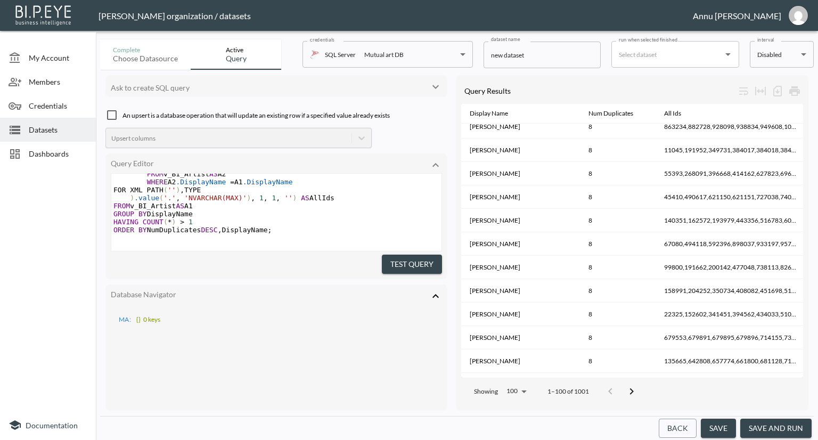
scroll to position [2094, 0]
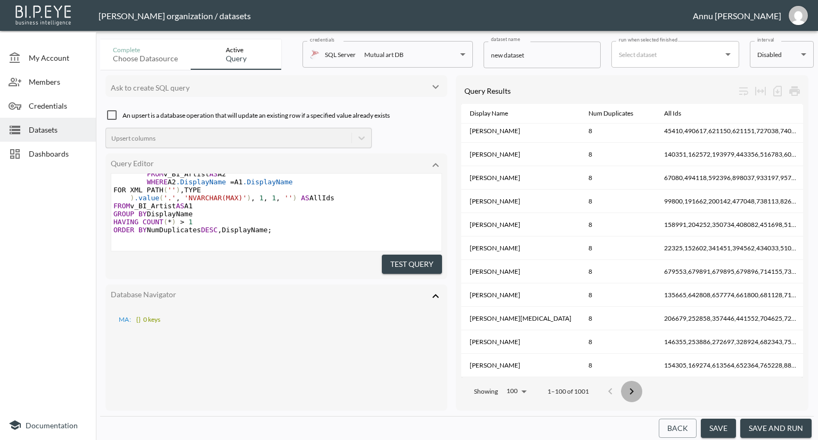
click at [632, 388] on icon "Go to next page" at bounding box center [632, 391] width 4 height 6
click at [632, 385] on icon "Go to next page" at bounding box center [638, 391] width 13 height 13
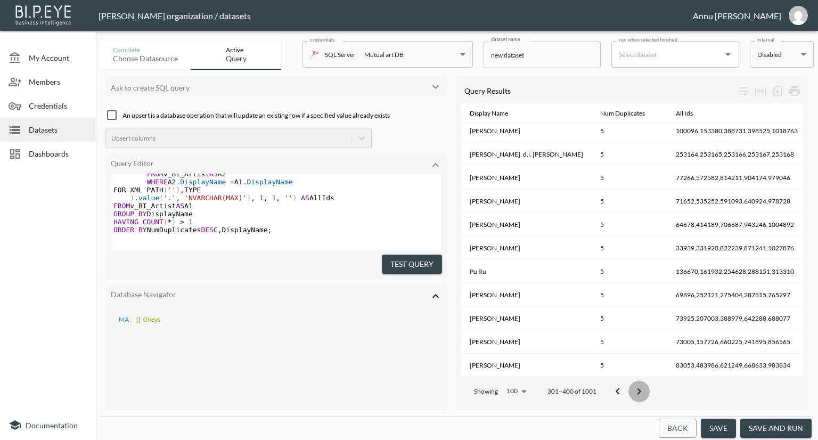
click at [632, 385] on icon "Go to next page" at bounding box center [638, 391] width 13 height 13
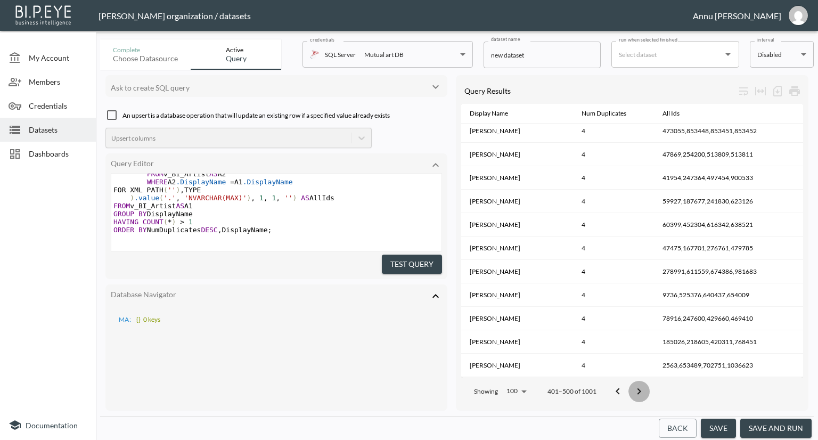
click at [632, 385] on icon "Go to next page" at bounding box center [638, 391] width 13 height 13
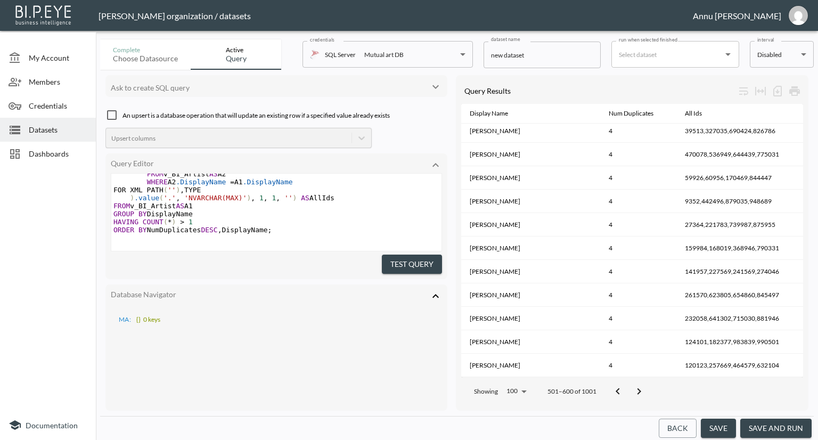
scroll to position [58, 0]
click at [263, 226] on span "ORDER BY NumDuplicates DESC , DisplayName ;" at bounding box center [192, 230] width 159 height 8
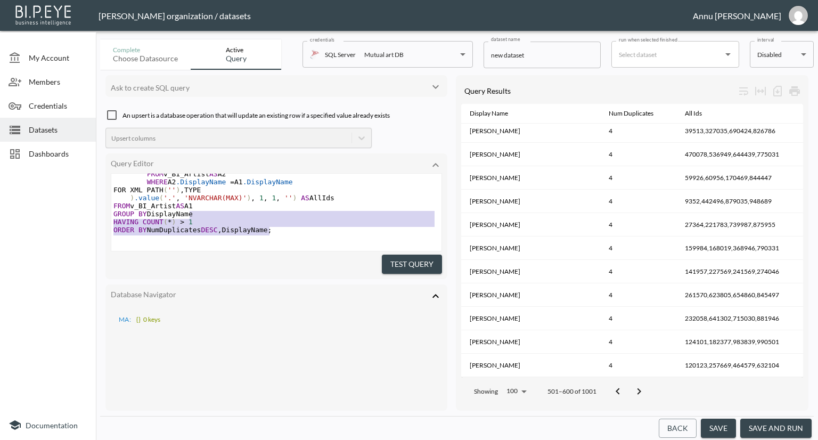
type textarea "SELECT DisplayName, COUNT(*) AS NumDuplicates, STUFF(( SELECT ',' + CAST(IdPers…"
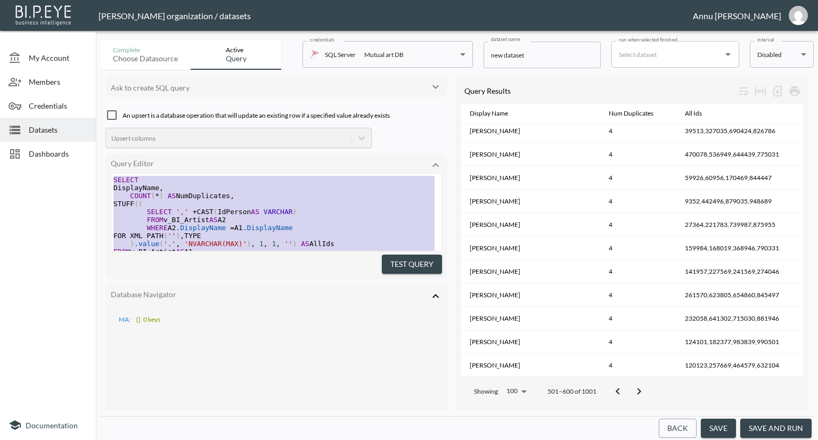
drag, startPoint x: 277, startPoint y: 220, endPoint x: 107, endPoint y: 116, distance: 199.8
click at [107, 116] on div "Ask to create SQL query An upsert is a database operation that will update an e…" at bounding box center [276, 242] width 342 height 335
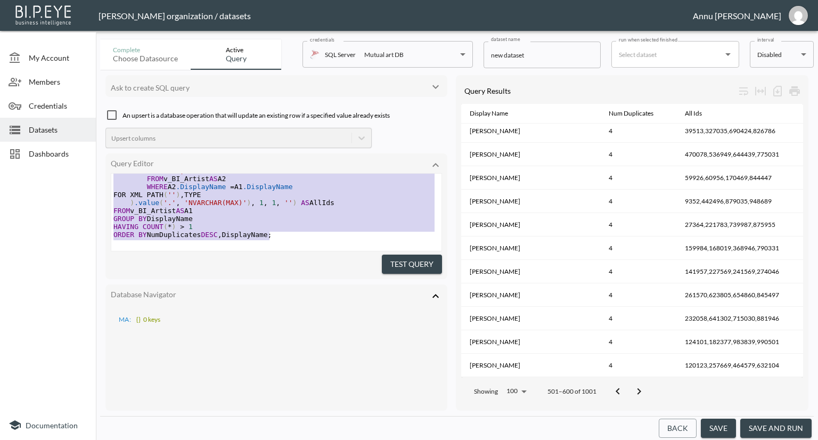
scroll to position [58, 0]
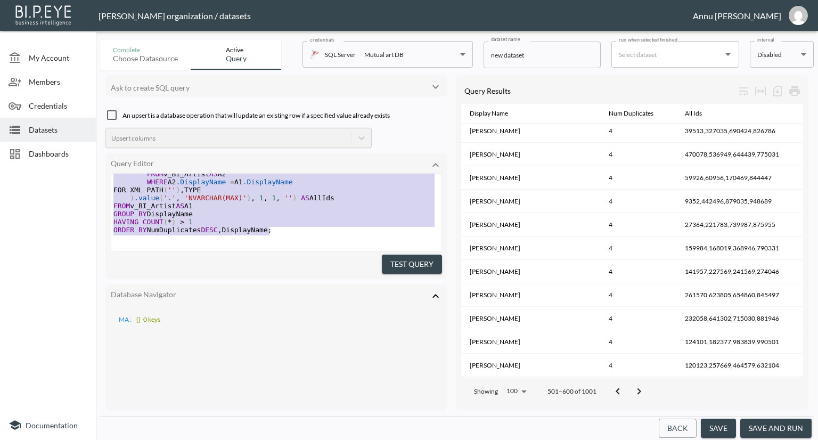
click at [277, 234] on pre "​" at bounding box center [276, 238] width 330 height 8
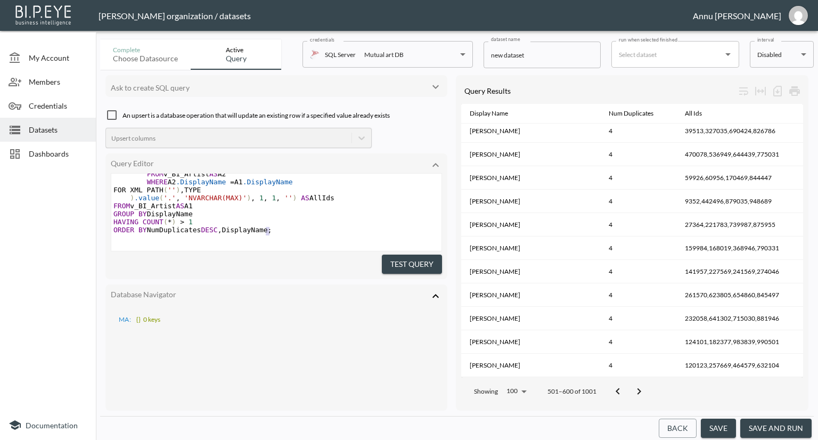
type textarea "SELECT DisplayName, COUNT(*) AS NumDuplicates, STUFF(( SELECT ',' + CAST(IdPers…"
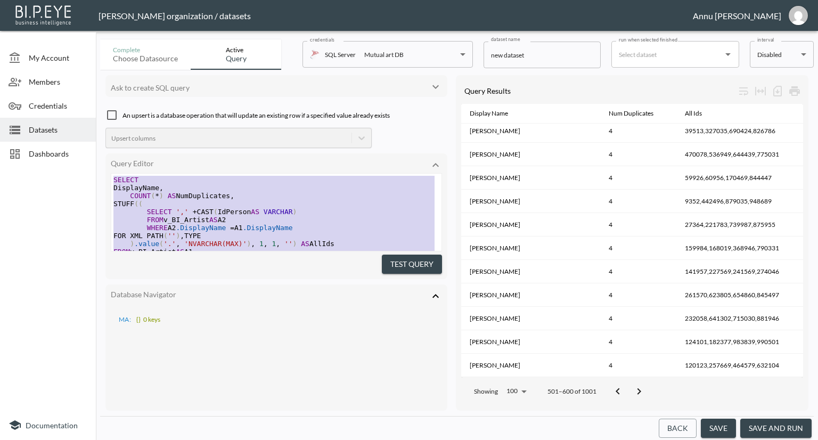
drag, startPoint x: 273, startPoint y: 220, endPoint x: 107, endPoint y: 110, distance: 198.6
click at [107, 110] on div "Ask to create SQL query An upsert is a database operation that will update an e…" at bounding box center [276, 242] width 342 height 335
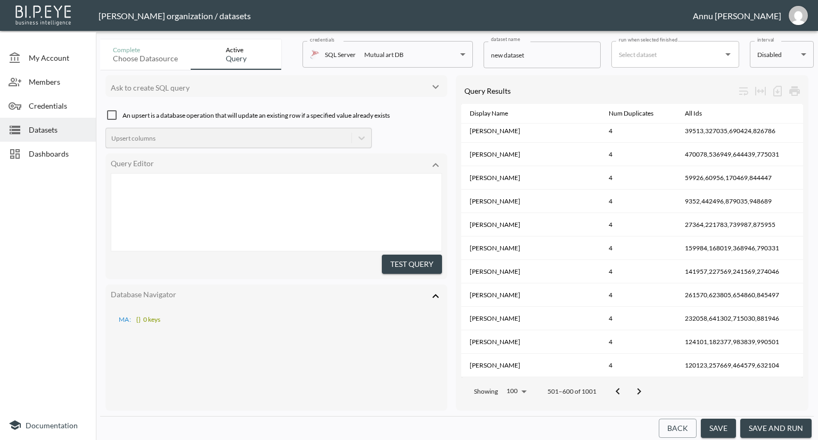
scroll to position [72, 0]
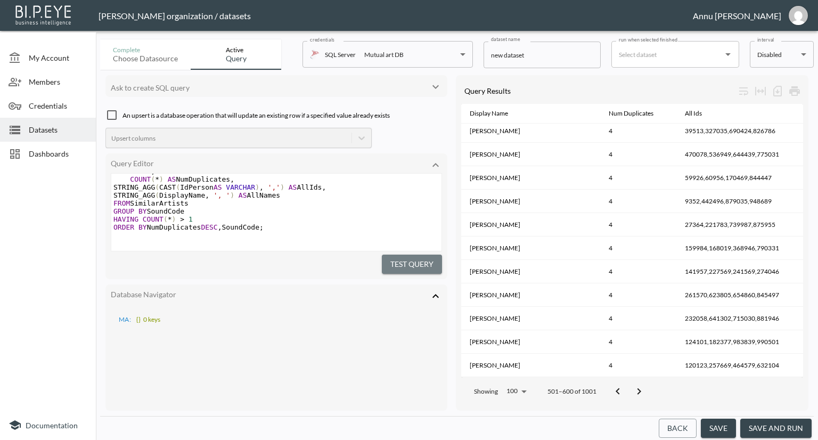
click at [409, 261] on button "Test Query" at bounding box center [412, 264] width 60 height 20
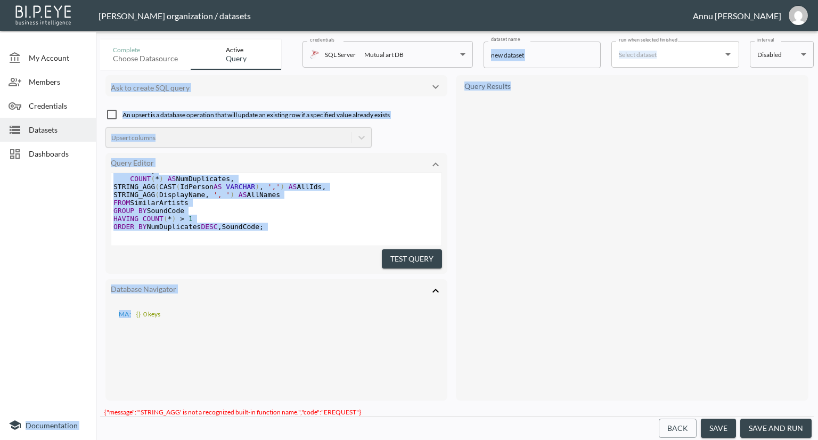
drag, startPoint x: 89, startPoint y: 402, endPoint x: 101, endPoint y: 402, distance: 11.7
click at [101, 402] on div "My Account Members Credentials Datasets Dashboards Documentation Complete Choos…" at bounding box center [409, 220] width 818 height 440
click at [104, 405] on span "{"message":"'STRING_AGG' is not a recognized built-in function name.","code":"E…" at bounding box center [232, 412] width 257 height 17
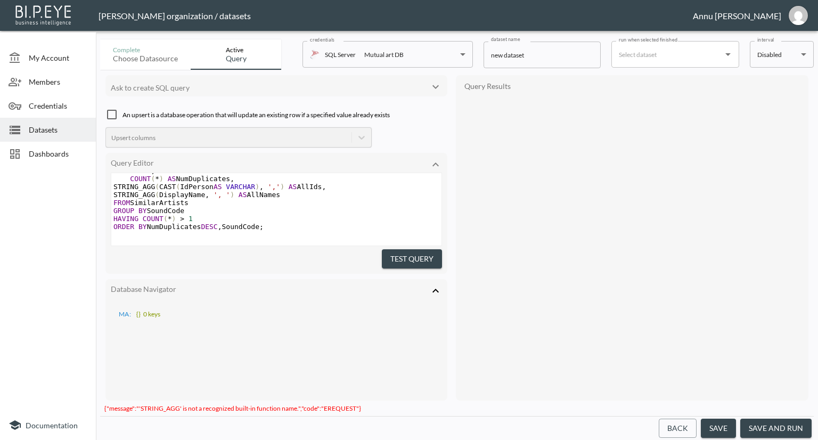
click at [279, 404] on span "{"message":"'STRING_AGG' is not a recognized built-in function name.","code":"E…" at bounding box center [232, 408] width 257 height 17
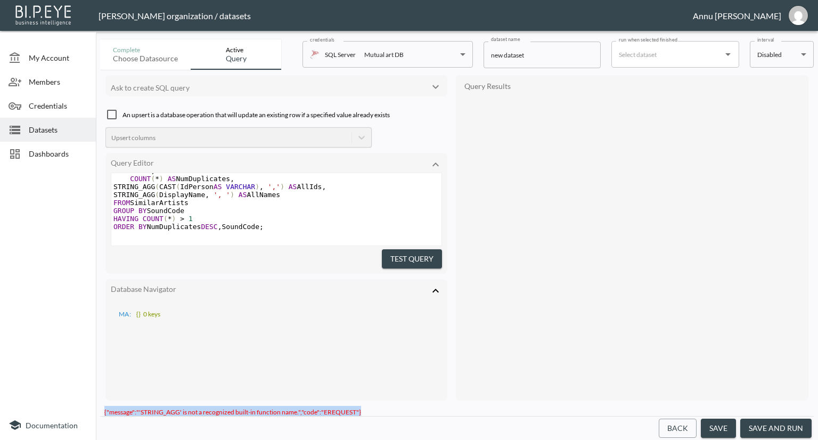
drag, startPoint x: 365, startPoint y: 403, endPoint x: 102, endPoint y: 401, distance: 262.4
click at [102, 406] on div "{"message":"'STRING_AGG' is not a recognized built-in function name.","code":"E…" at bounding box center [456, 411] width 713 height 10
copy span "{"message":"'STRING_AGG' is not a recognized built-in function name.","code":"E…"
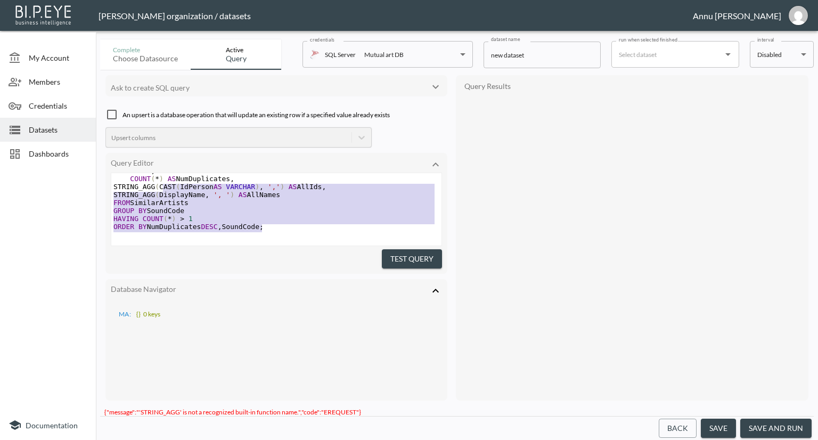
type textarea "WITH SimilarArtists AS ( SELECT SOUNDEX(DisplayName) AS SoundCode, DisplayName,…"
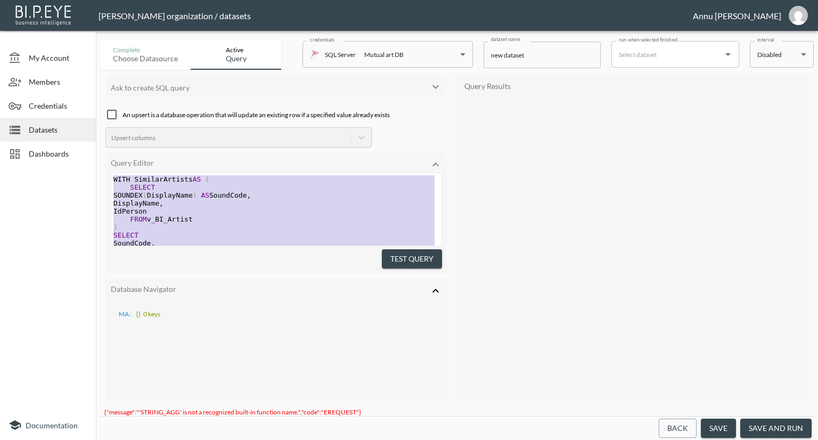
drag, startPoint x: 273, startPoint y: 226, endPoint x: 135, endPoint y: 137, distance: 164.3
click at [135, 137] on div "Ask to create SQL query An upsert is a database operation that will update an e…" at bounding box center [276, 237] width 342 height 325
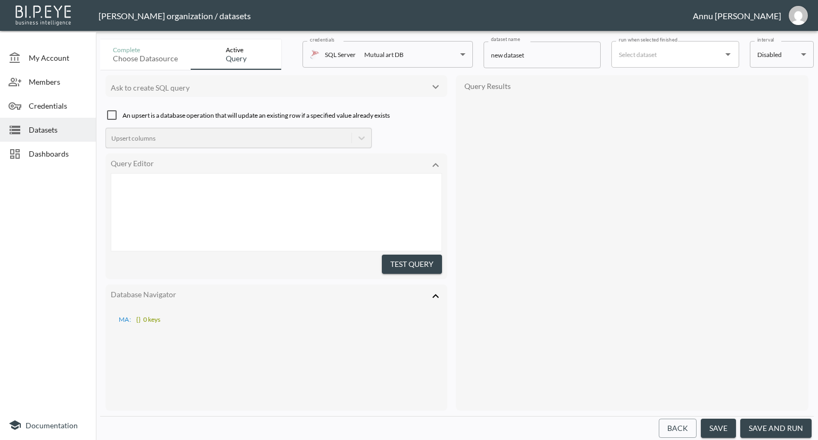
scroll to position [153, 0]
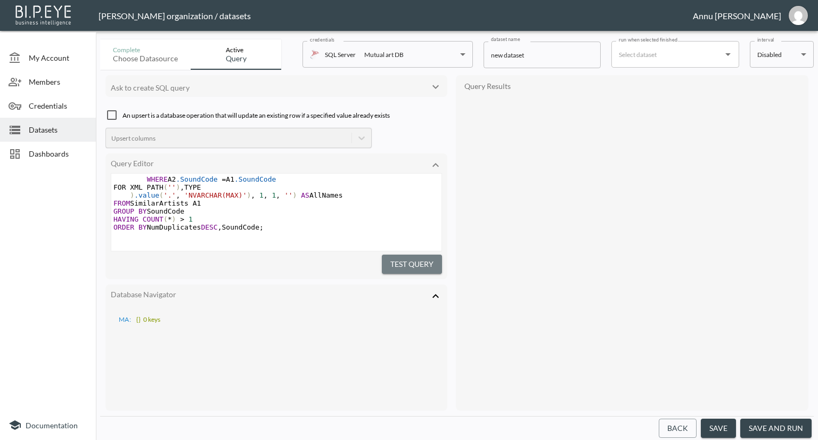
drag, startPoint x: 404, startPoint y: 260, endPoint x: 416, endPoint y: 255, distance: 13.4
click at [405, 260] on button "Test Query" at bounding box center [412, 264] width 60 height 20
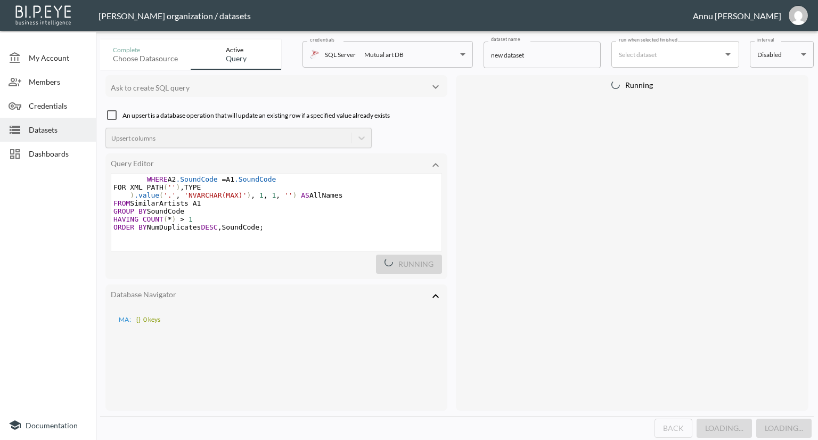
click at [438, 290] on icon at bounding box center [435, 296] width 13 height 13
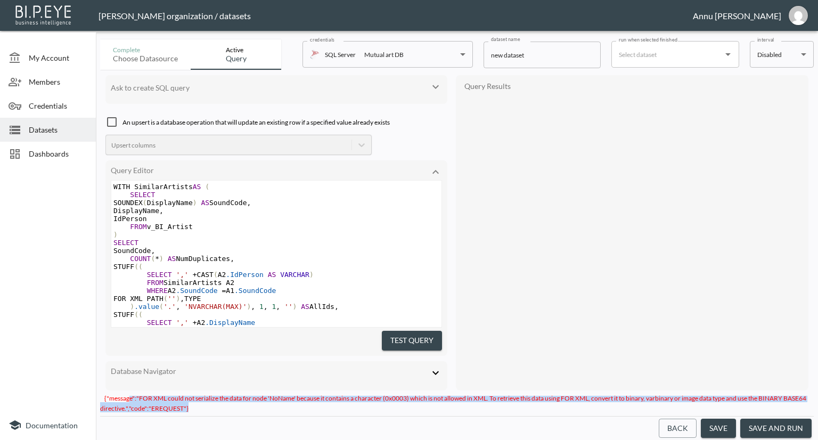
scroll to position [0, 0]
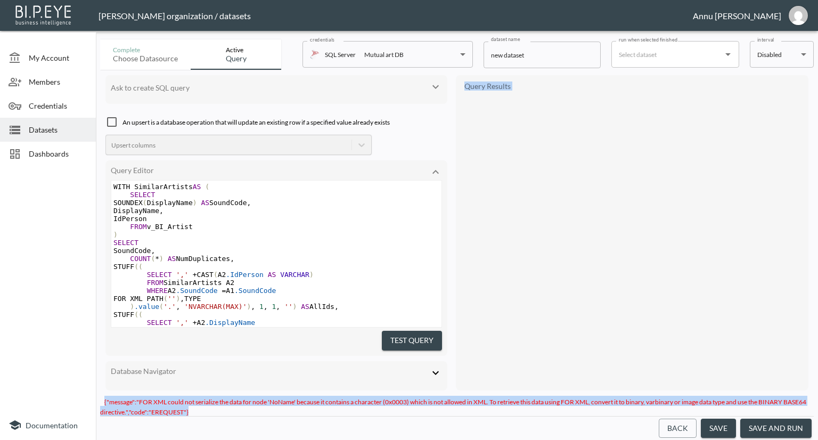
drag, startPoint x: 199, startPoint y: 407, endPoint x: 102, endPoint y: 388, distance: 99.2
click at [102, 388] on div "Complete Choose datasource Active Query credentials SQL Server Mutual art DB 82…" at bounding box center [456, 237] width 713 height 405
copy div "MA : {} 0 keys Query Results {"message":"FOR XML could not serialize the data f…"
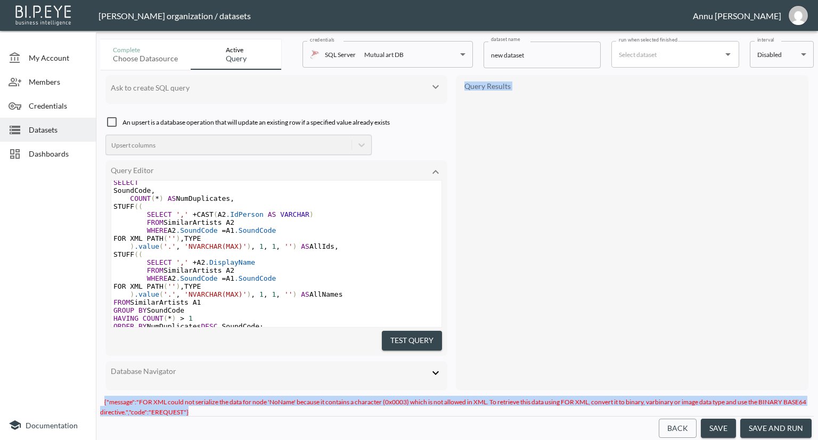
scroll to position [111, 0]
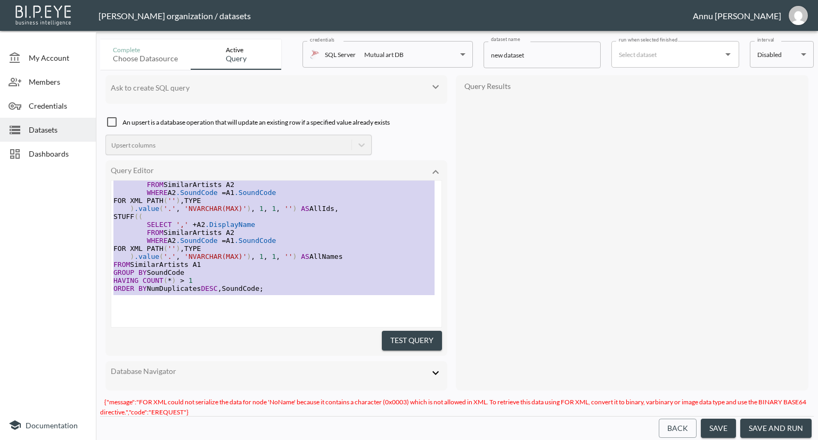
type textarea "WITH SimilarArtists AS ( SELECT SOUNDEX(DisplayName) AS SoundCode, DisplayName,…"
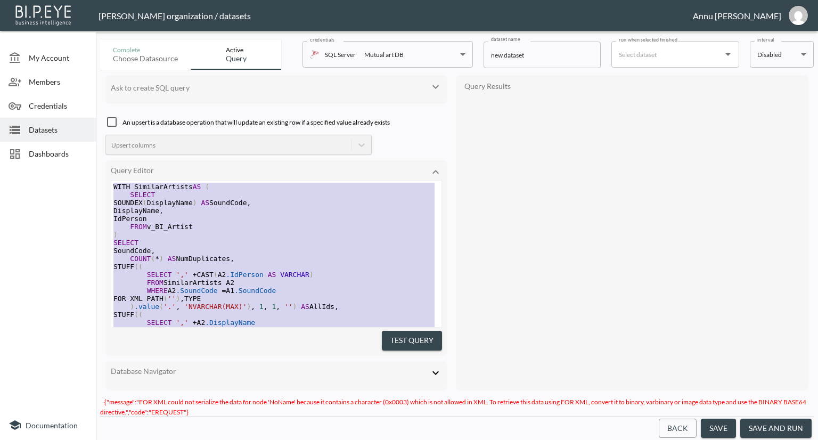
drag, startPoint x: 278, startPoint y: 286, endPoint x: 56, endPoint y: 118, distance: 278.5
click at [56, 118] on div "My Account Members Credentials Datasets Dashboards Documentation Complete Choos…" at bounding box center [409, 220] width 818 height 440
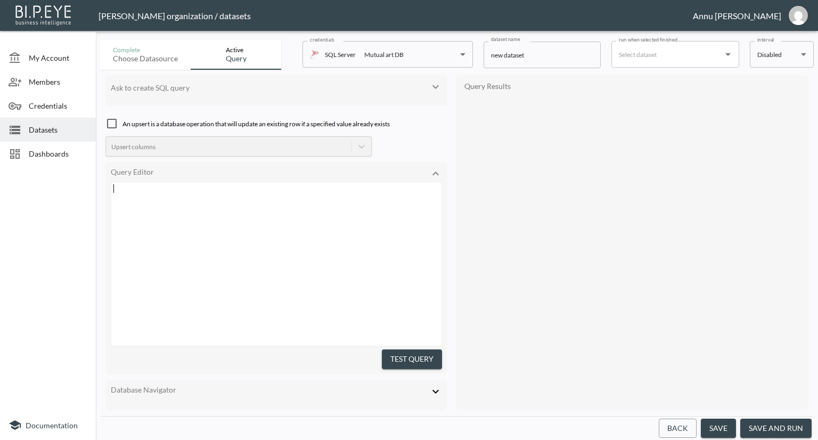
scroll to position [93, 0]
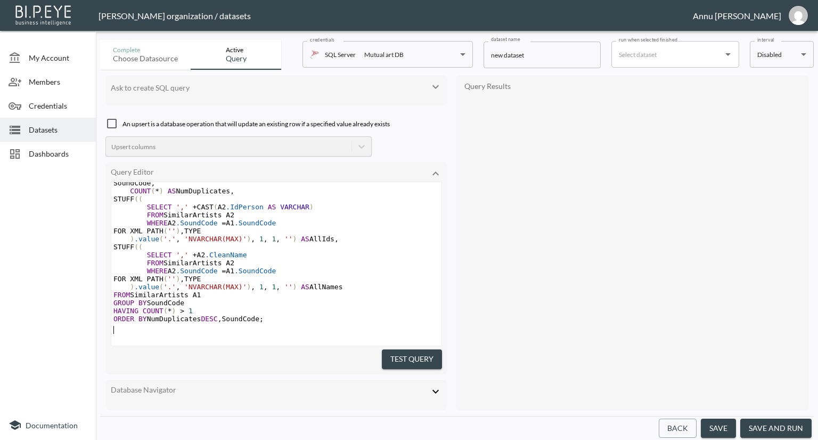
drag, startPoint x: 392, startPoint y: 348, endPoint x: 398, endPoint y: 347, distance: 6.6
click at [392, 349] on button "Test Query" at bounding box center [412, 359] width 60 height 20
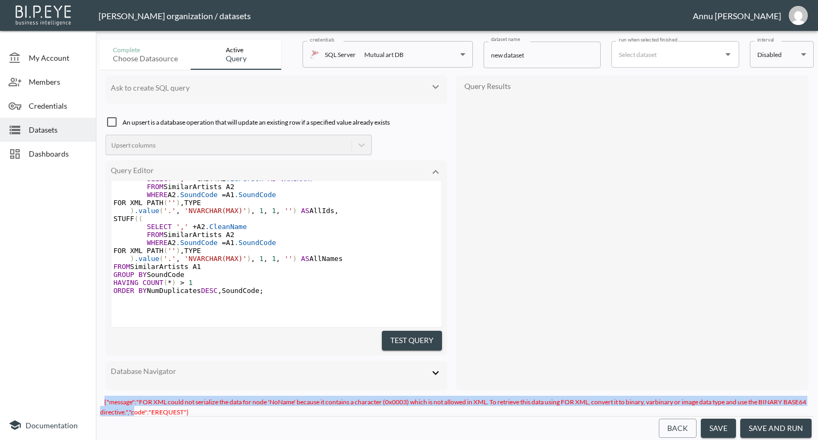
scroll to position [4, 0]
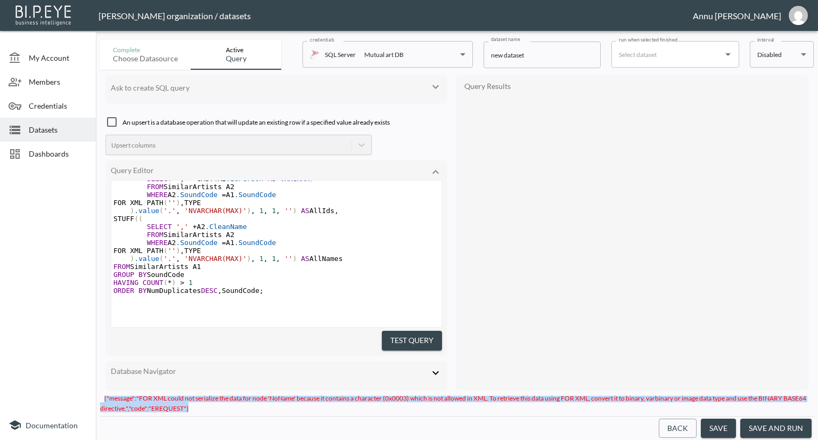
drag, startPoint x: 103, startPoint y: 392, endPoint x: 204, endPoint y: 412, distance: 103.0
click at [204, 412] on div "{"message":"FOR XML could not serialize the data for node 'NoName' because it c…" at bounding box center [456, 406] width 713 height 20
copy span "{"message":"FOR XML could not serialize the data for node 'NoName' because it c…"
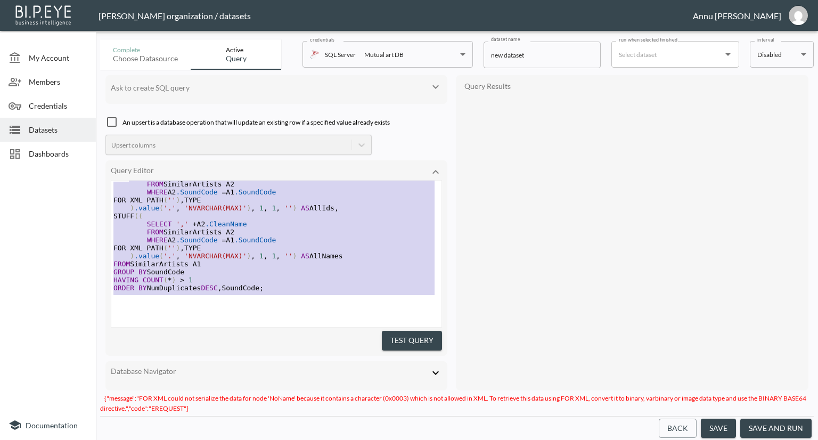
scroll to position [18, 0]
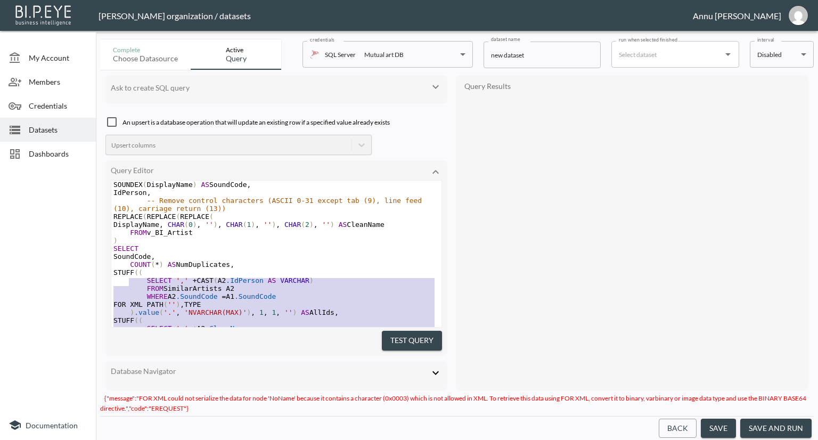
type textarea "WITH SimilarArtists AS ( SELECT SOUNDEX(DisplayName) AS SoundCode, IdPerson, --…"
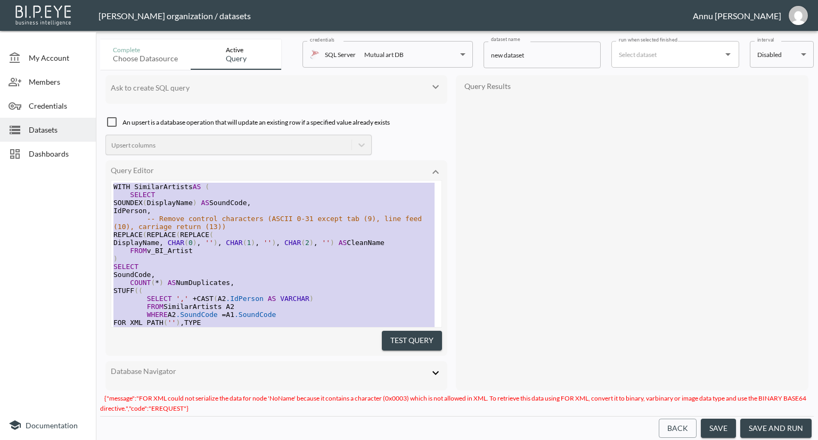
drag, startPoint x: 270, startPoint y: 286, endPoint x: 87, endPoint y: 90, distance: 268.5
click at [87, 90] on div "My Account Members Credentials Datasets Dashboards Documentation Complete Choos…" at bounding box center [409, 220] width 818 height 440
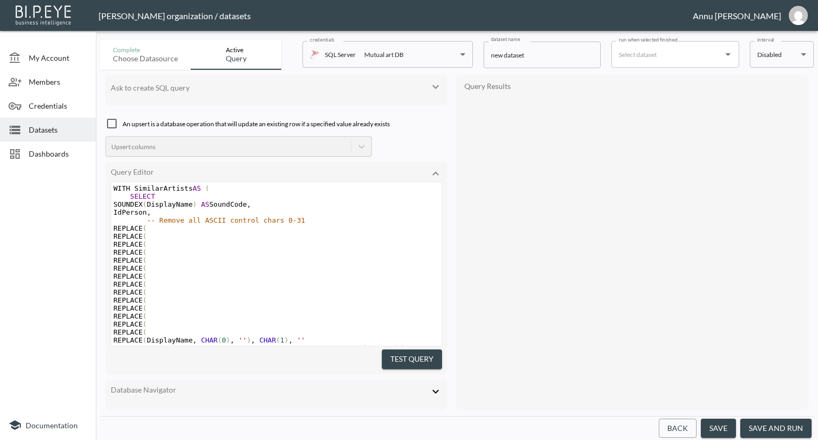
click at [383, 351] on button "Test Query" at bounding box center [412, 359] width 60 height 20
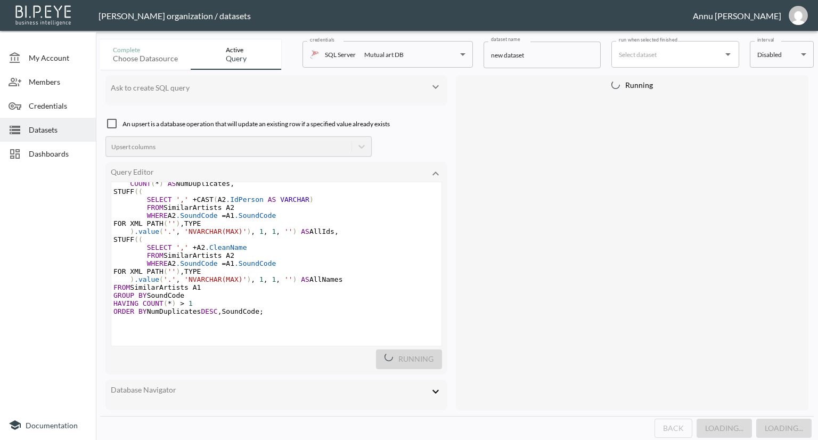
scroll to position [337, 0]
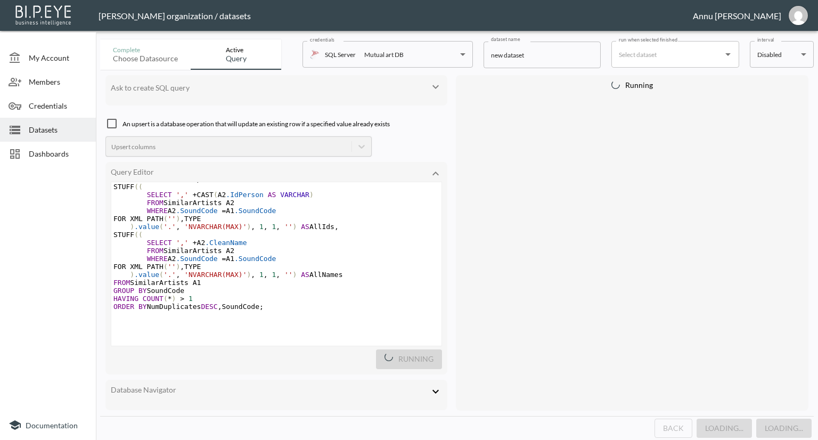
click at [66, 128] on span "Datasets" at bounding box center [58, 129] width 59 height 11
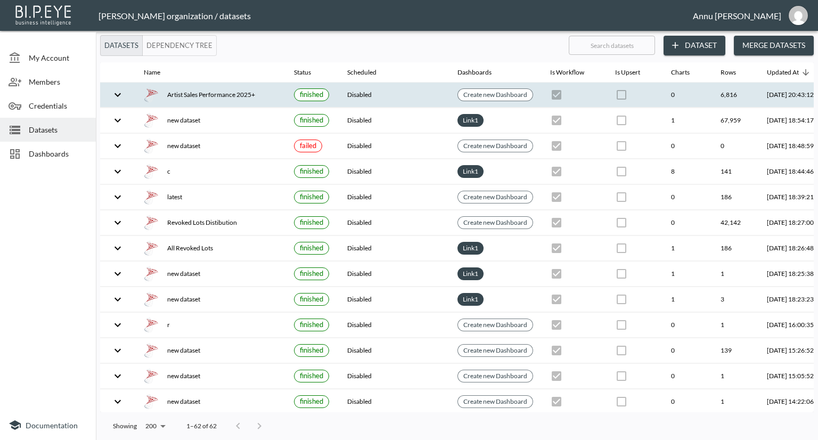
click at [234, 93] on div "Artist Sales Performance 2025+" at bounding box center [210, 94] width 133 height 15
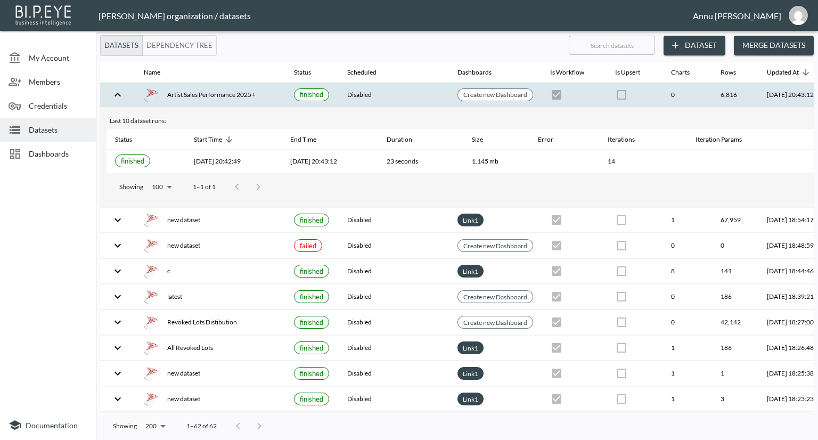
click at [37, 155] on span "Dashboards" at bounding box center [58, 153] width 59 height 11
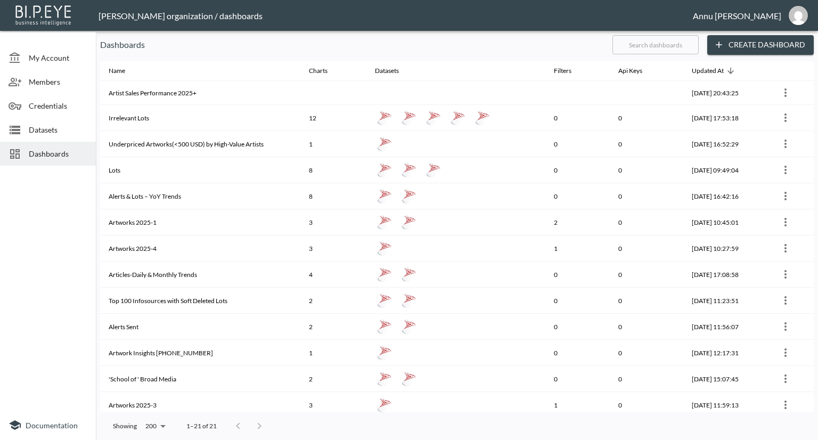
click at [65, 135] on div "Datasets" at bounding box center [48, 130] width 96 height 24
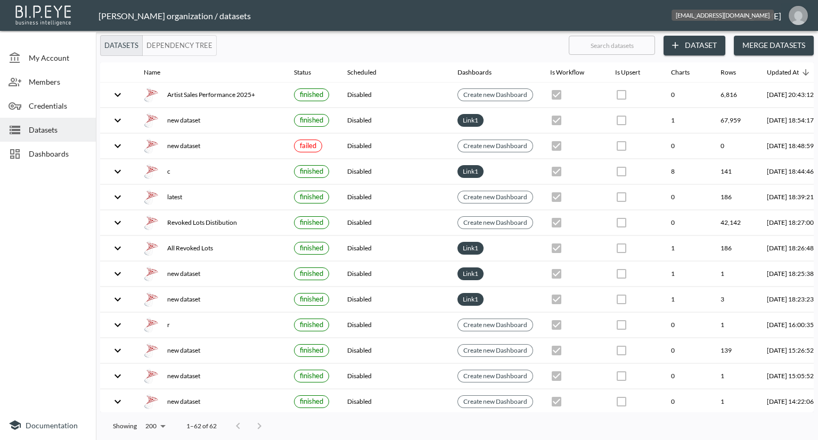
click at [798, 15] on img "annu@mutualart.com" at bounding box center [797, 15] width 19 height 19
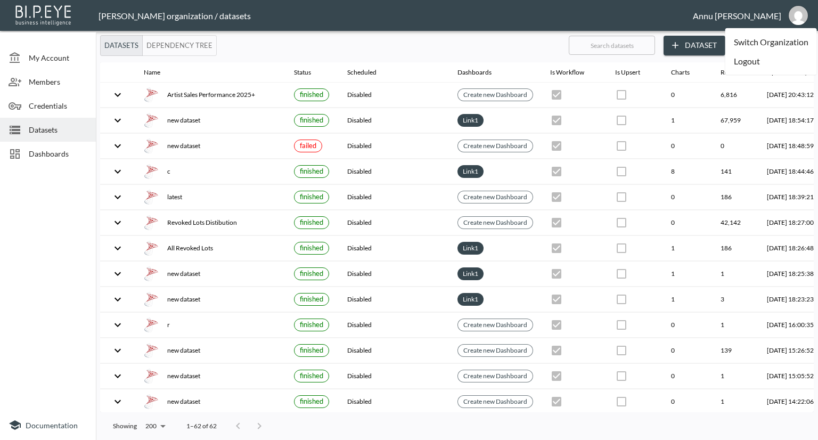
drag, startPoint x: 53, startPoint y: 127, endPoint x: 72, endPoint y: 111, distance: 24.5
click at [53, 127] on span "Datasets" at bounding box center [58, 129] width 59 height 11
click at [791, 17] on img "annu@mutualart.com" at bounding box center [797, 15] width 19 height 19
click at [755, 59] on li "Logout" at bounding box center [771, 61] width 92 height 19
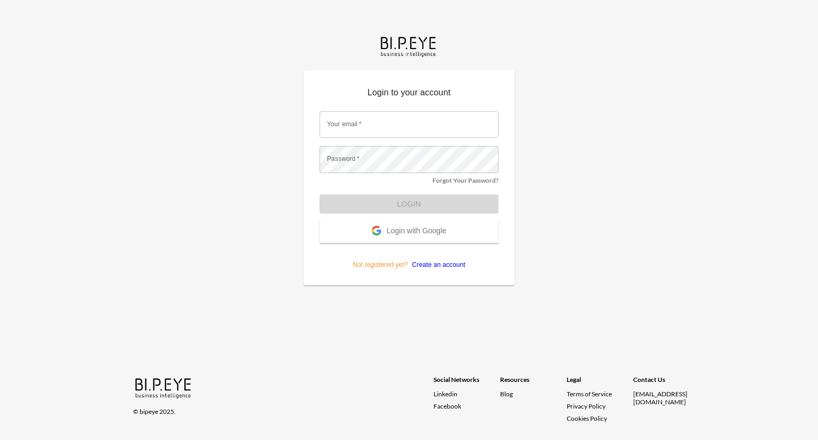
click at [426, 230] on span "Login with Google" at bounding box center [416, 231] width 60 height 11
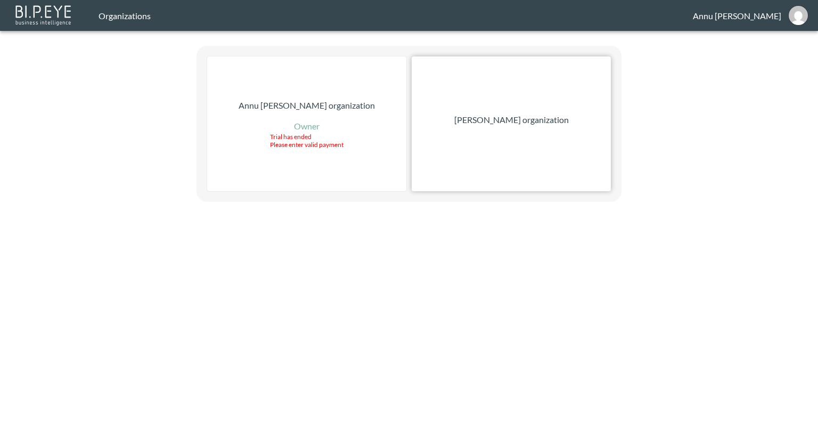
click at [519, 126] on div "[PERSON_NAME] organization" at bounding box center [510, 123] width 199 height 135
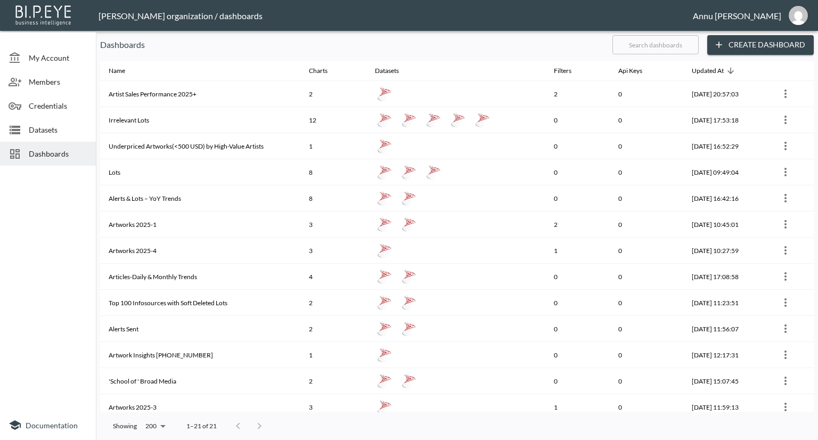
click at [53, 123] on div "Datasets" at bounding box center [48, 130] width 96 height 24
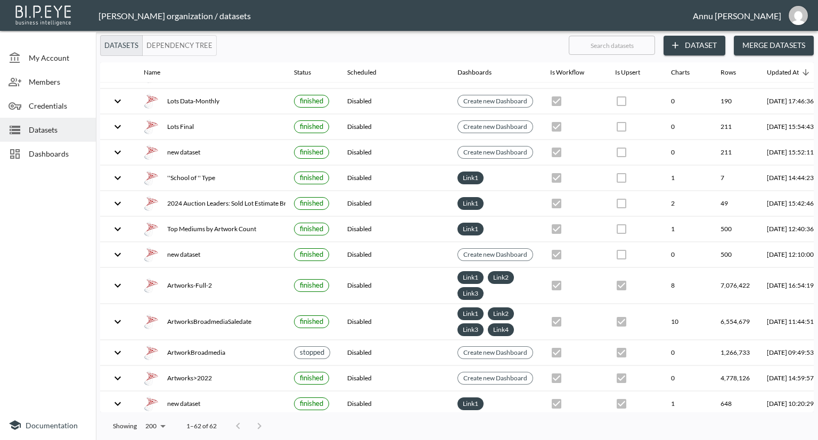
scroll to position [1267, 0]
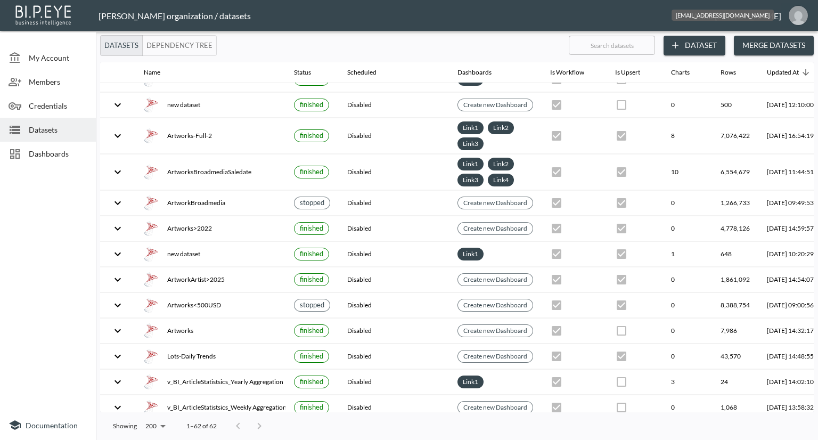
click at [794, 14] on img "annu@mutualart.com" at bounding box center [797, 15] width 19 height 19
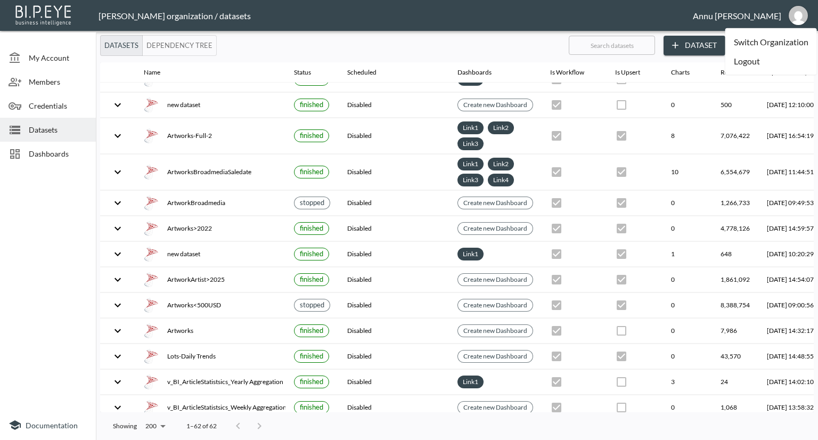
click at [752, 66] on li "Logout" at bounding box center [771, 61] width 92 height 19
